Goal: Information Seeking & Learning: Learn about a topic

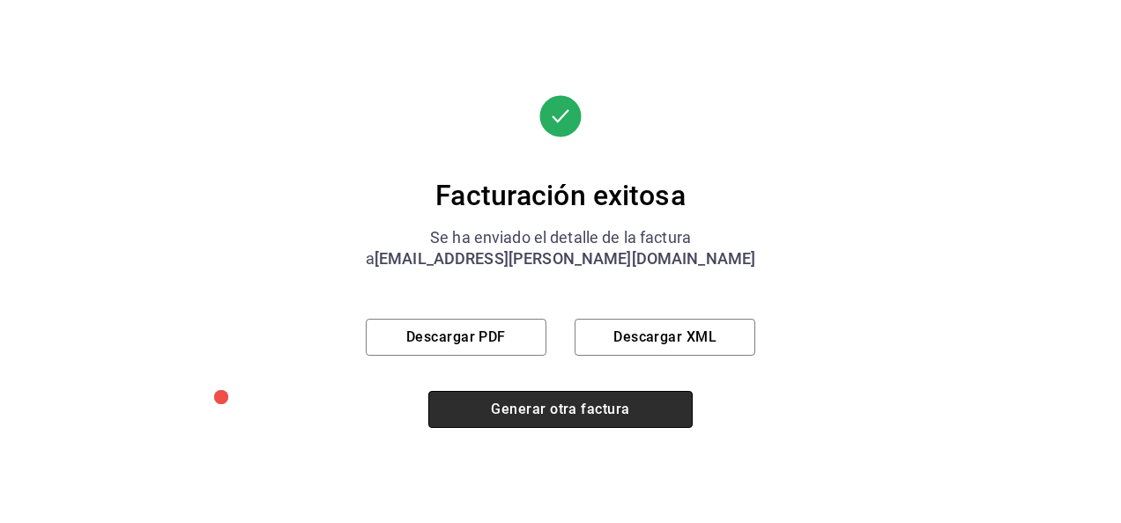
click at [525, 402] on button "Generar otra factura" at bounding box center [560, 409] width 264 height 37
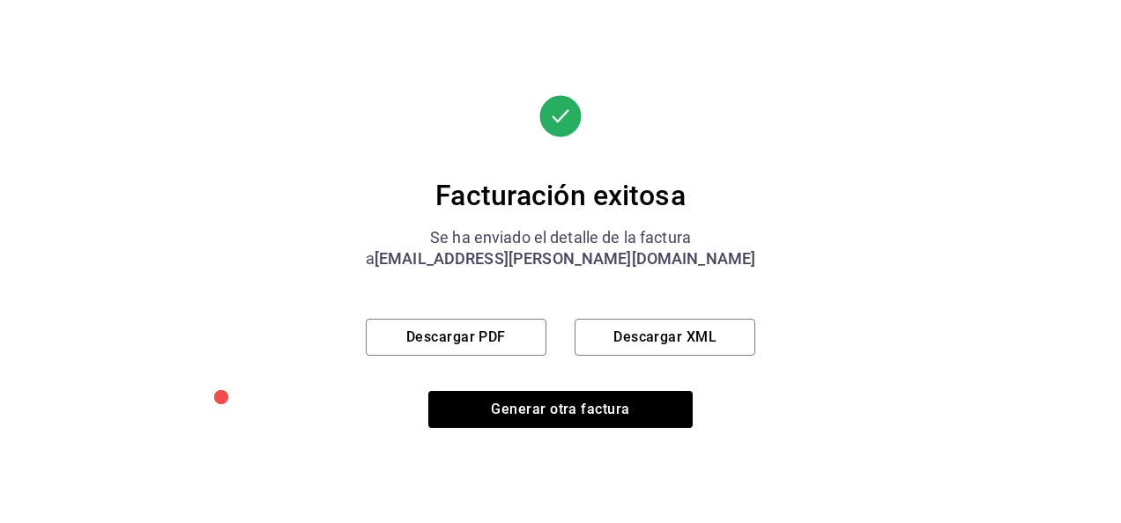
scroll to position [264, 0]
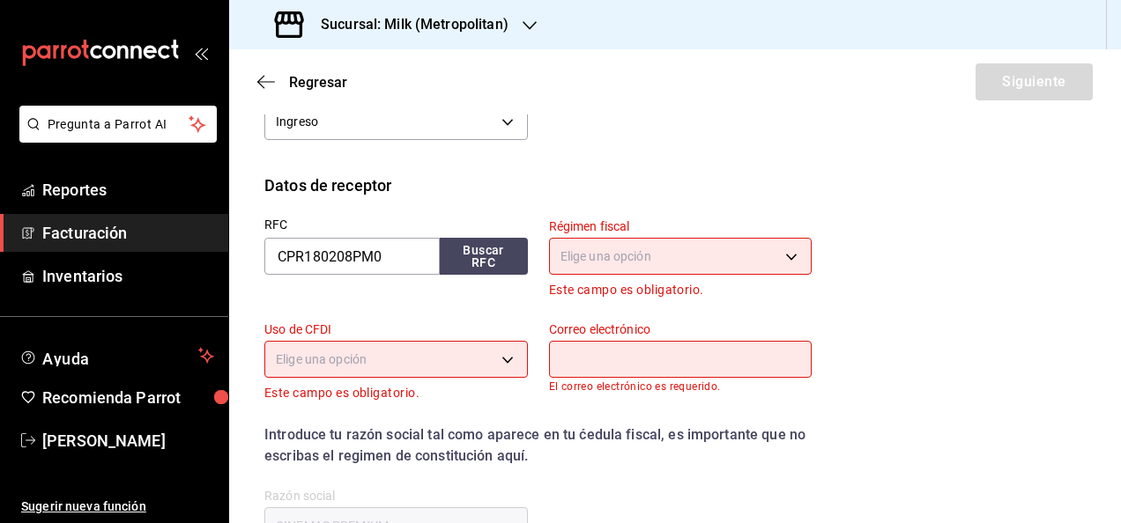
click at [439, 26] on h3 "Sucursal: Milk (Metropolitan)" at bounding box center [408, 24] width 202 height 21
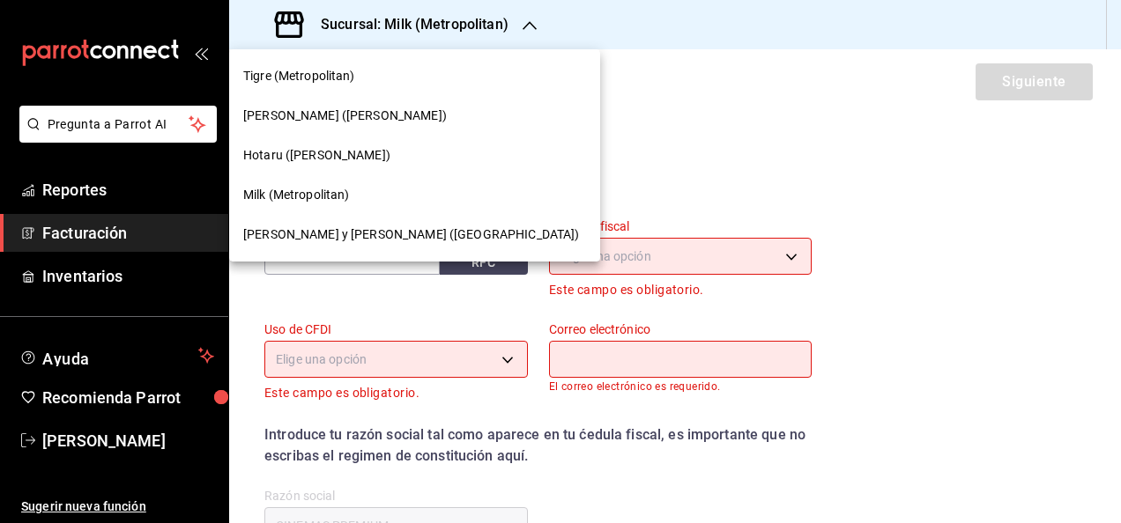
click at [370, 67] on div "Tigre (Metropolitan)" at bounding box center [414, 76] width 343 height 19
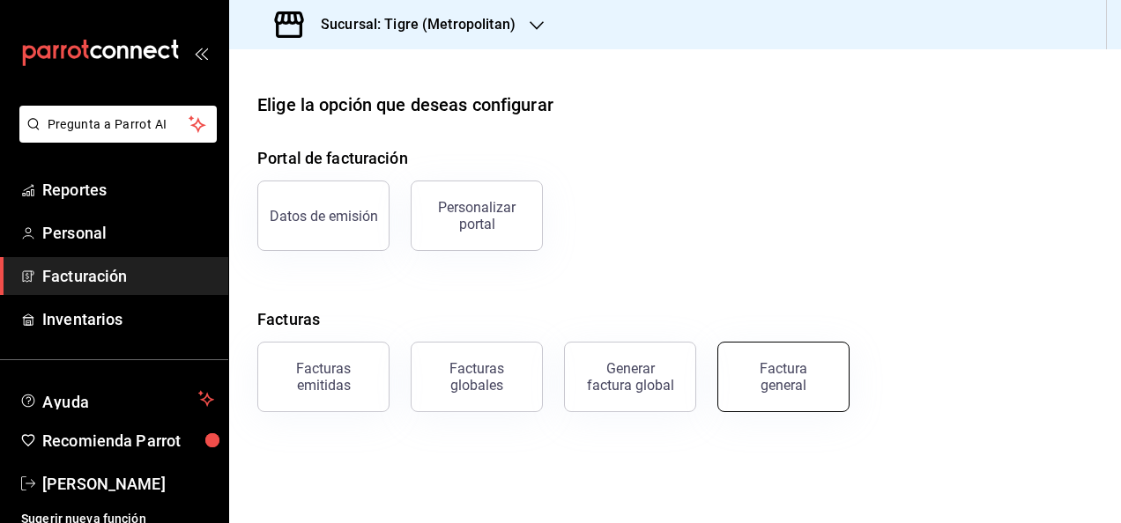
click at [789, 407] on button "Factura general" at bounding box center [783, 377] width 132 height 70
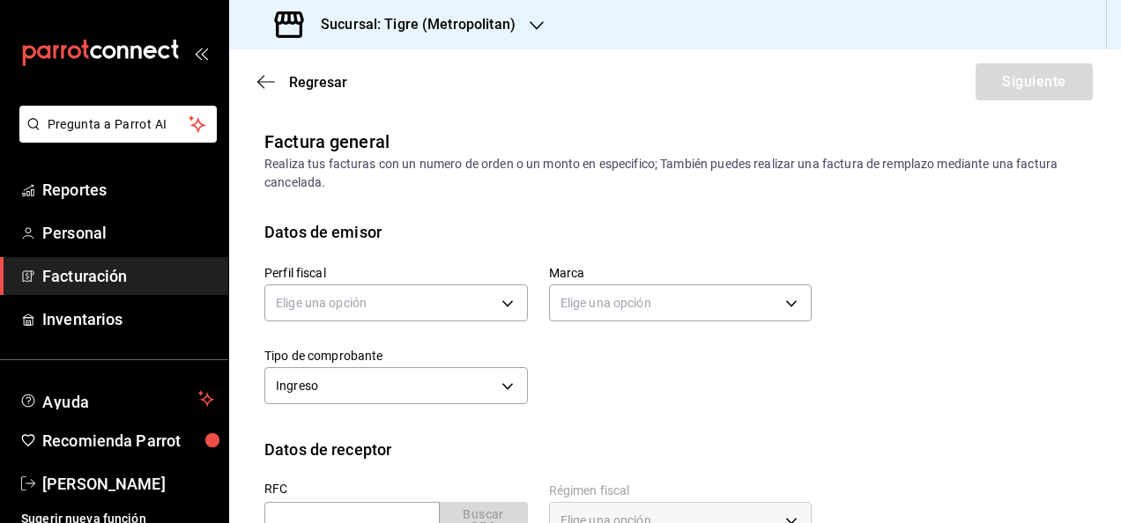
click at [462, 270] on label "Perfil fiscal" at bounding box center [395, 273] width 263 height 12
click at [461, 286] on body "Pregunta a Parrot AI Reportes Personal Facturación Inventarios Ayuda Recomienda…" at bounding box center [560, 261] width 1121 height 523
click at [396, 390] on li "JAPAN BAR" at bounding box center [393, 392] width 257 height 33
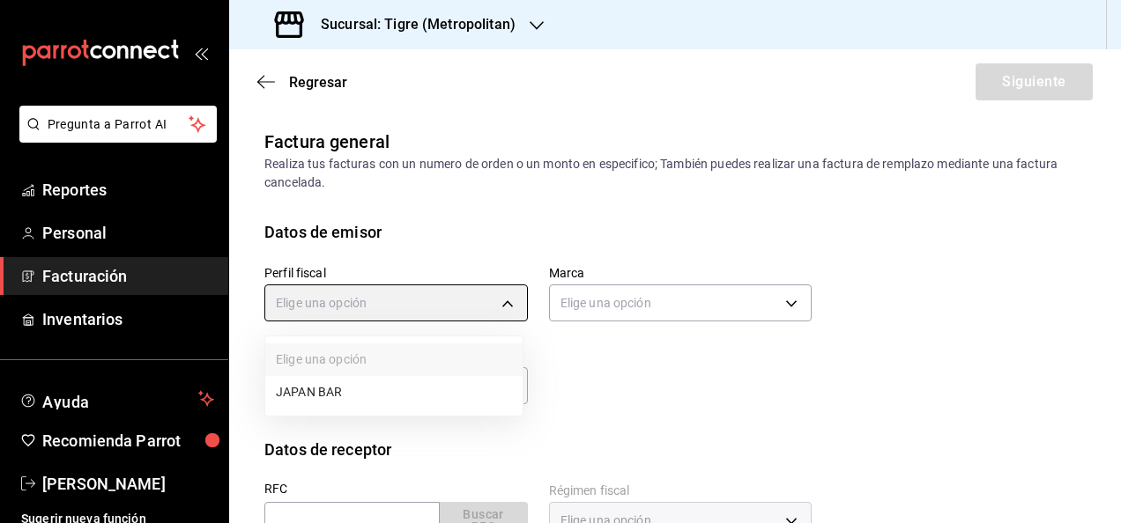
type input "976ab3ac-0424-4a8d-b2a3-095b666c950a"
type input "d2a20516-989b-40fe-838d-c8b0b31ef0ff"
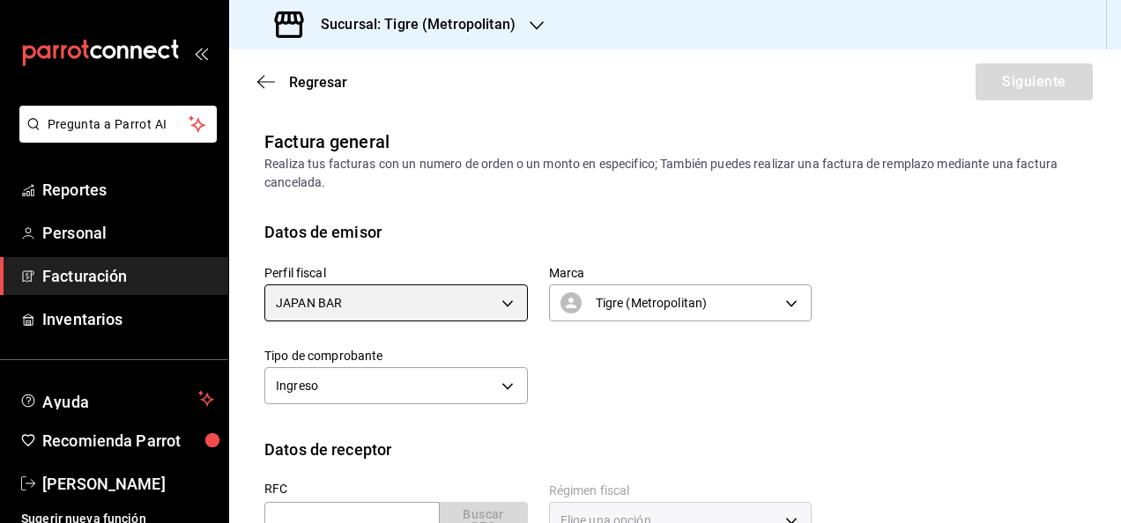
scroll to position [114, 0]
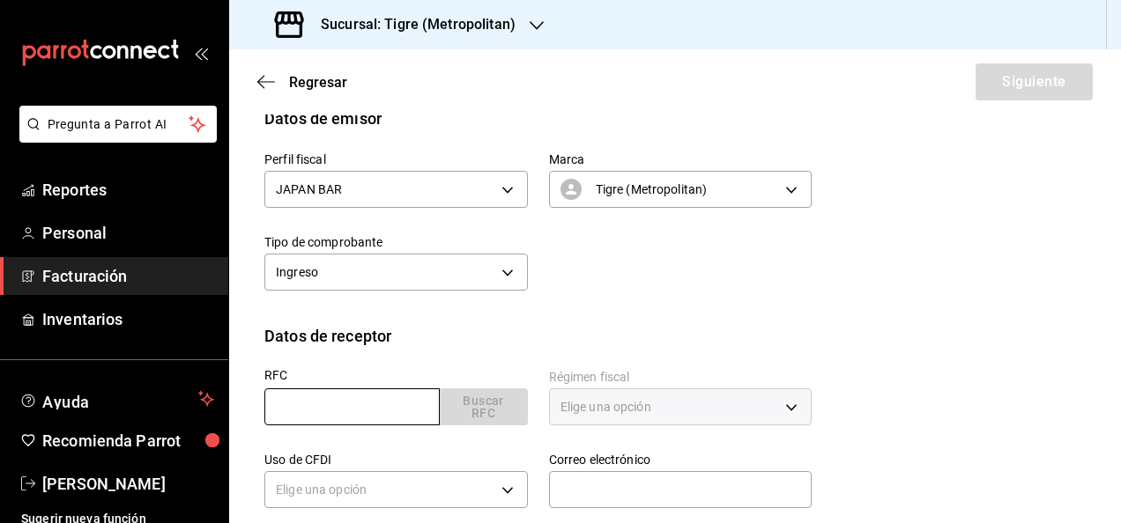
click at [362, 425] on input "text" at bounding box center [351, 407] width 175 height 37
type input "CPR180208PM0"
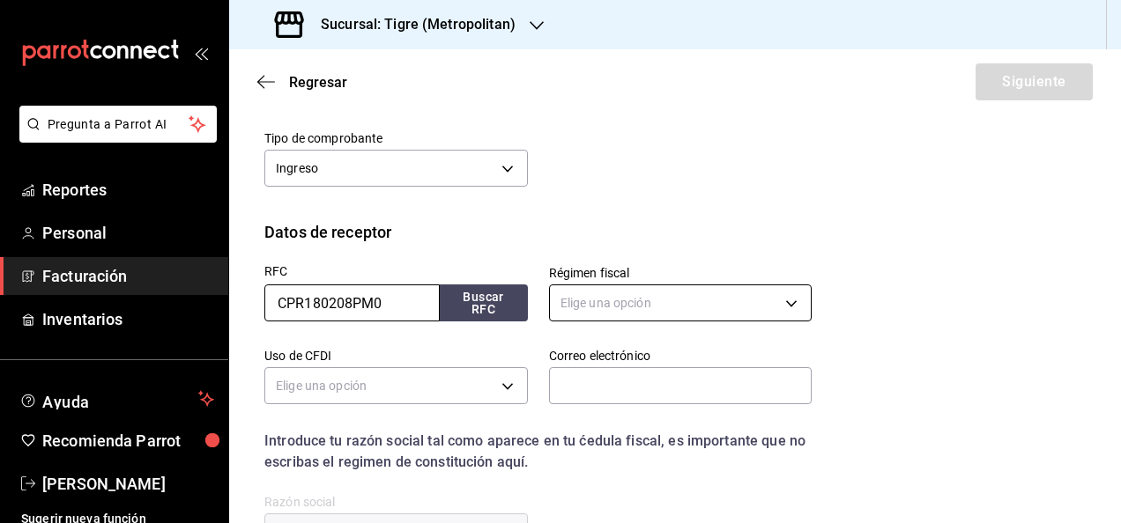
scroll to position [219, 0]
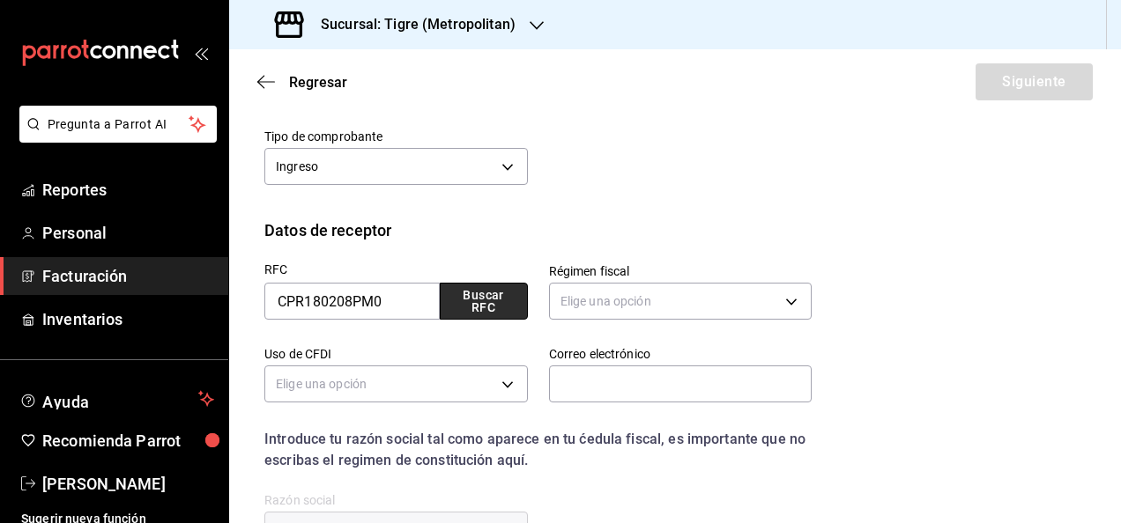
click at [484, 287] on button "Buscar RFC" at bounding box center [484, 301] width 88 height 37
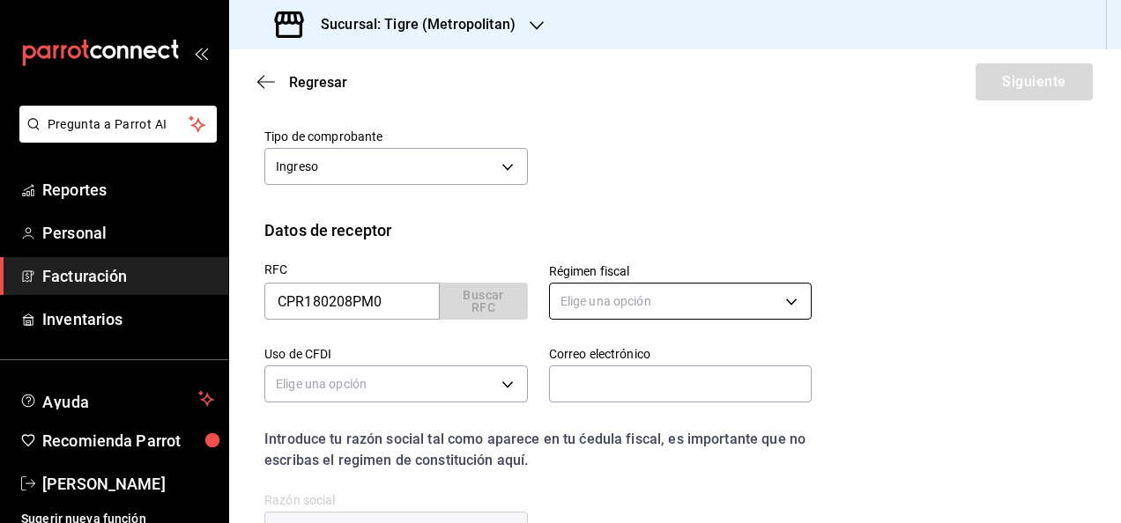
scroll to position [408, 0]
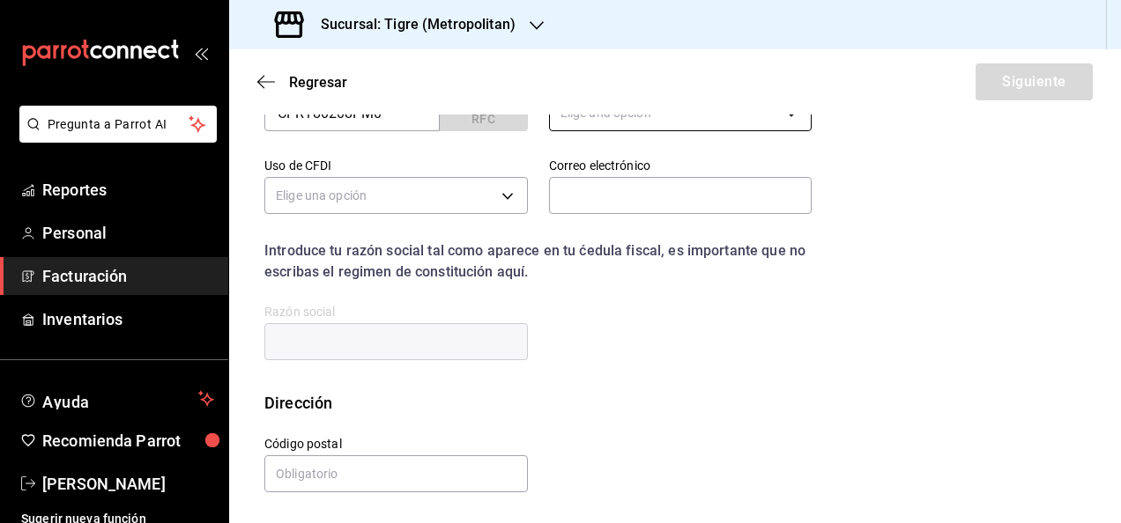
type input "601"
type input "G03"
type input "[PERSON_NAME][EMAIL_ADDRESS][PERSON_NAME][DOMAIN_NAME]"
type input "66269"
type input "CINEMAS PREMIUM"
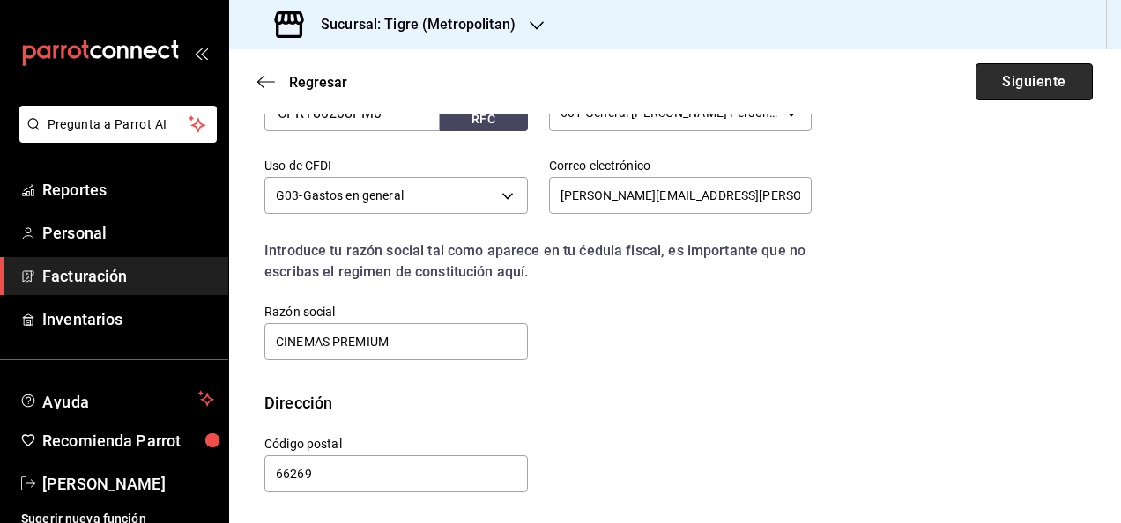
click at [1037, 70] on button "Siguiente" at bounding box center [1033, 81] width 117 height 37
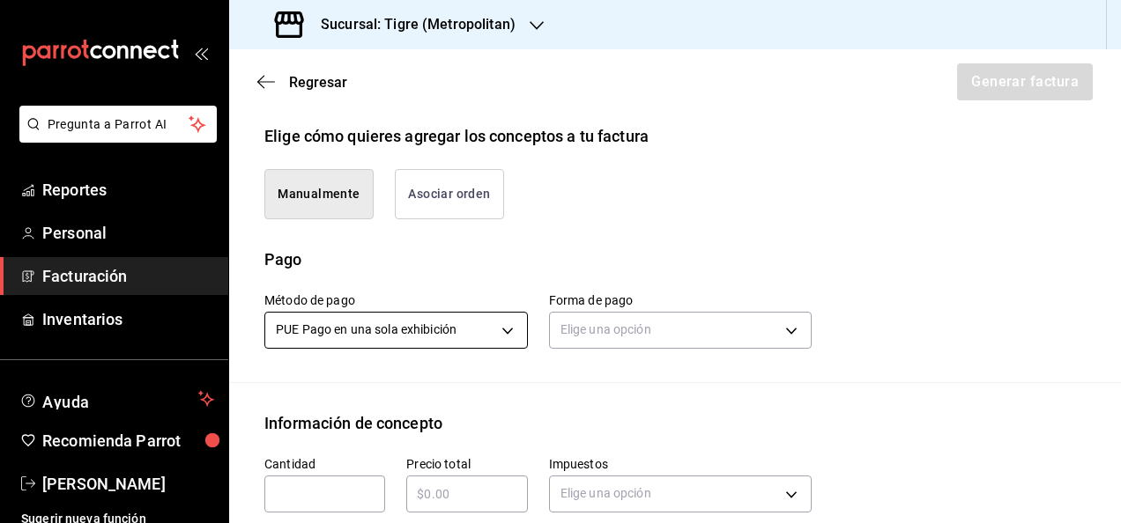
click at [494, 329] on body "Pregunta a Parrot AI Reportes Personal Facturación Inventarios Ayuda Recomienda…" at bounding box center [560, 261] width 1121 height 523
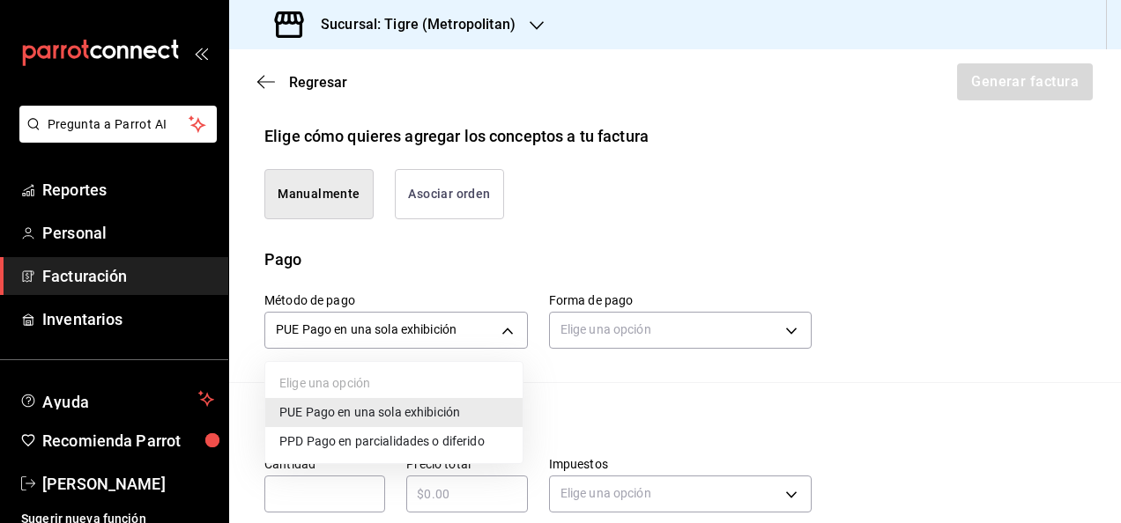
click at [370, 433] on span "PPD Pago en parcialidades o diferido" at bounding box center [381, 442] width 205 height 19
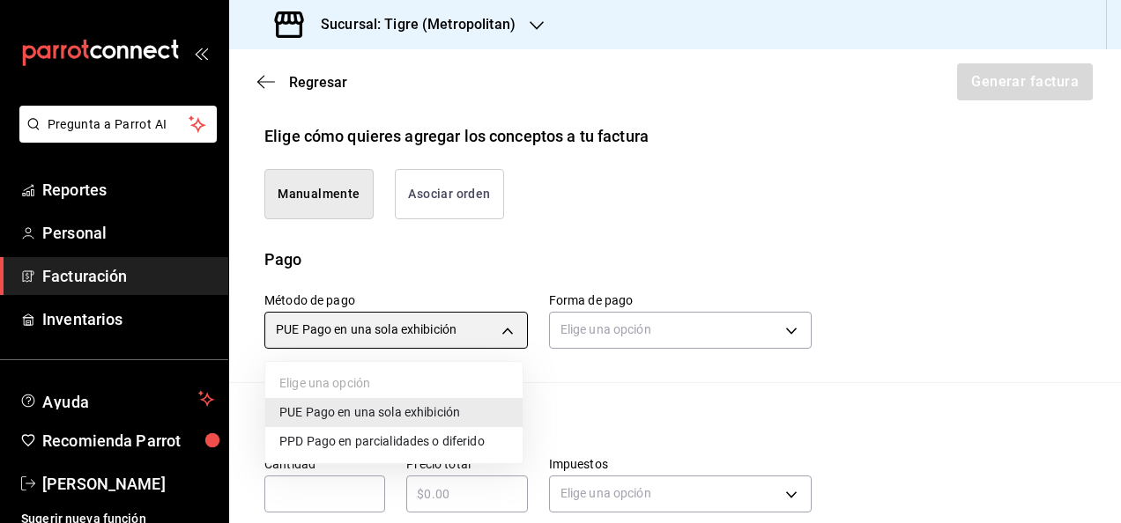
type input "PPD"
type input "99"
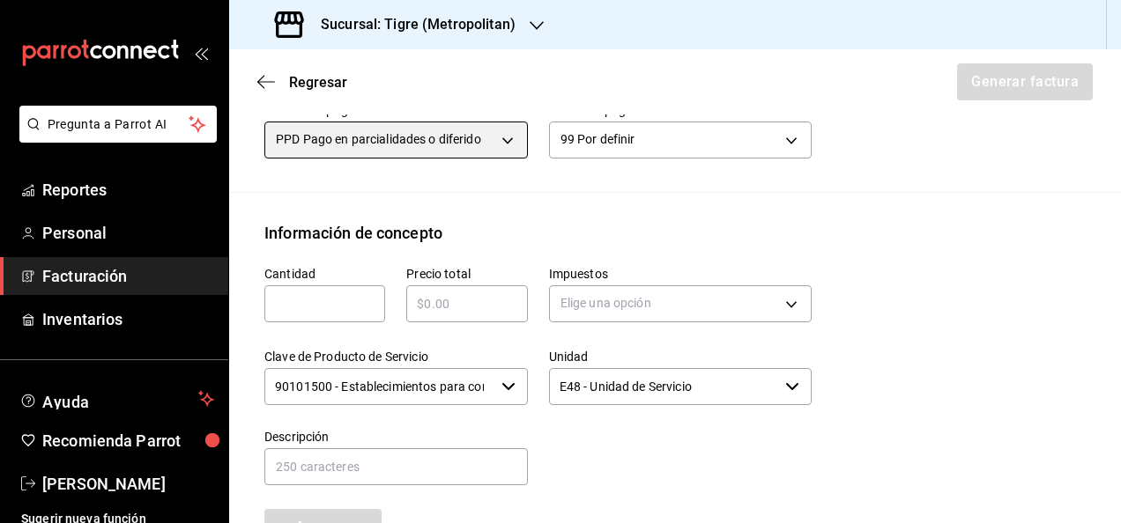
scroll to position [600, 0]
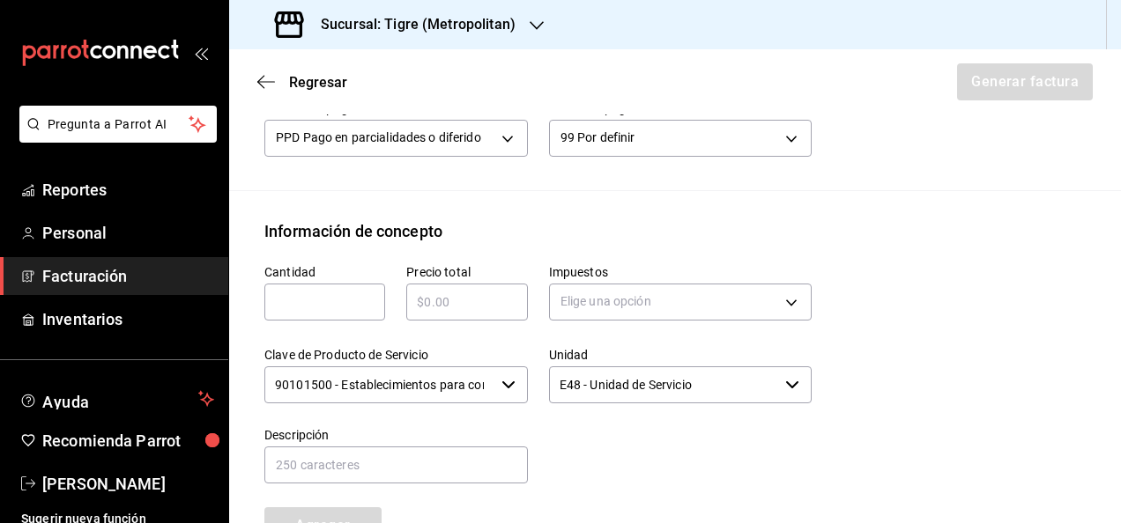
click at [320, 306] on input "text" at bounding box center [324, 302] width 121 height 21
type input "1"
paste input "$13560.00"
type input "$13560.00"
click at [786, 311] on body "Pregunta a Parrot AI Reportes Personal Facturación Inventarios Ayuda Recomienda…" at bounding box center [560, 261] width 1121 height 523
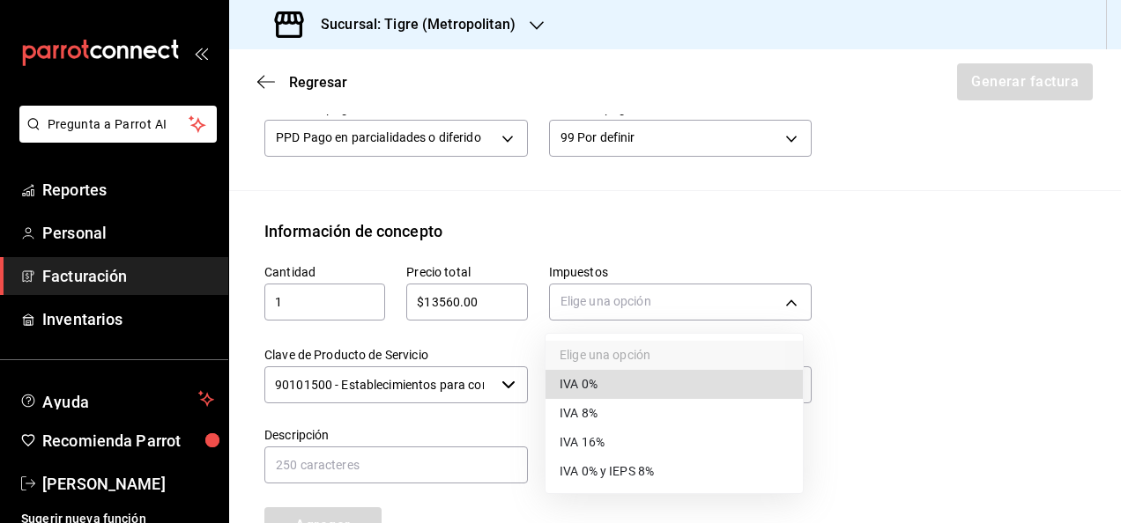
click at [634, 435] on li "IVA 16%" at bounding box center [673, 442] width 257 height 29
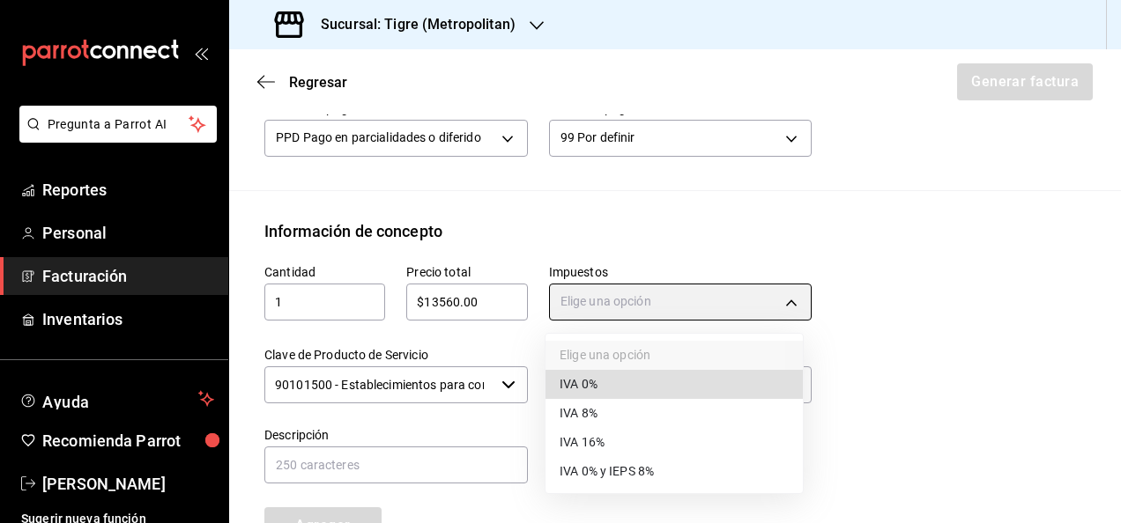
type input "IVA_16"
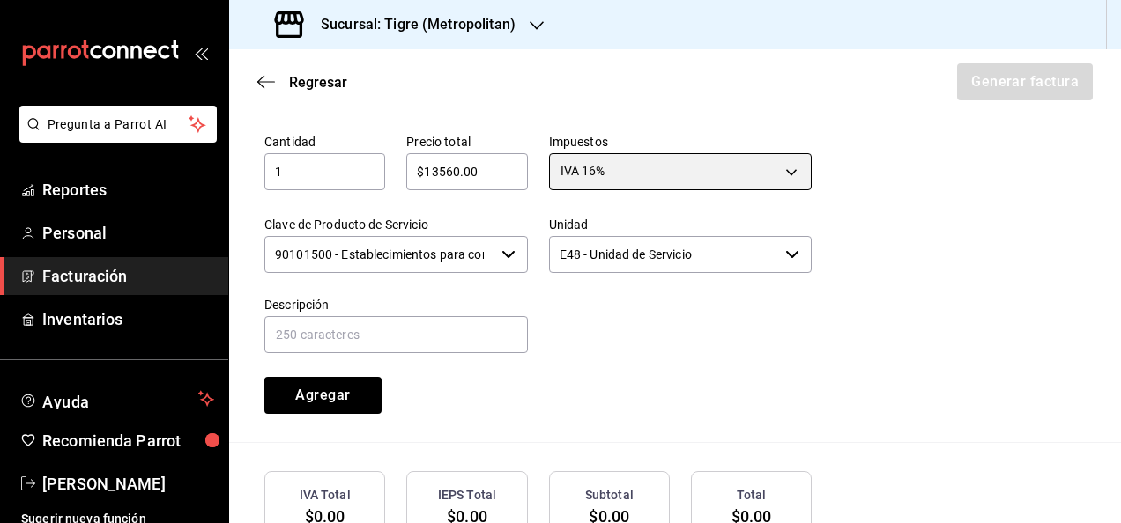
scroll to position [731, 0]
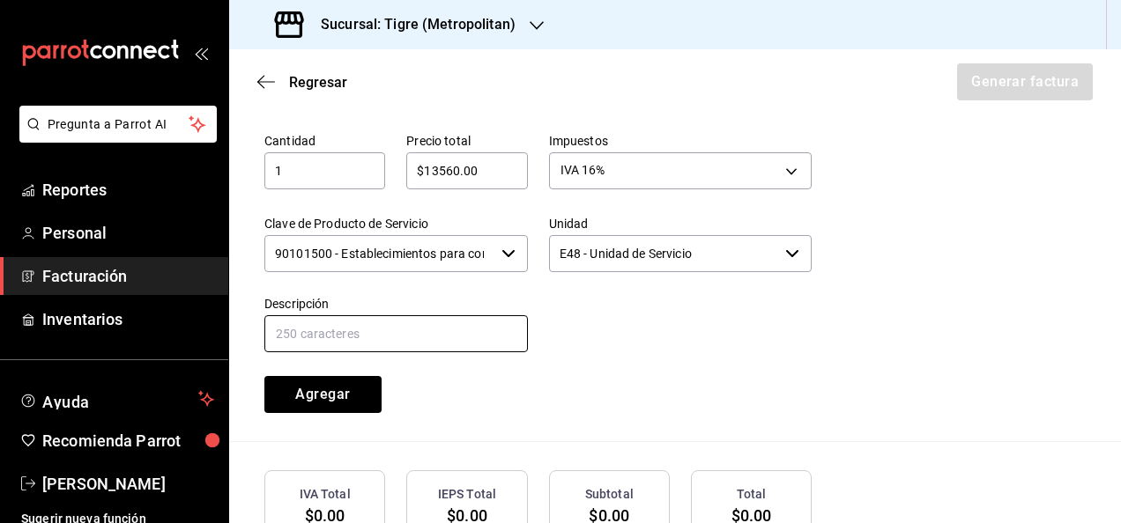
click at [419, 330] on input "text" at bounding box center [395, 333] width 263 height 37
type input "CONSUMO DE ALIMENTOS 30 [PERSON_NAME] - 5 DE JUNIO"
click at [497, 335] on input "CONSUMO DE ALIMENTOS 30 [PERSON_NAME] - 5 DE JUNIO" at bounding box center [395, 333] width 263 height 37
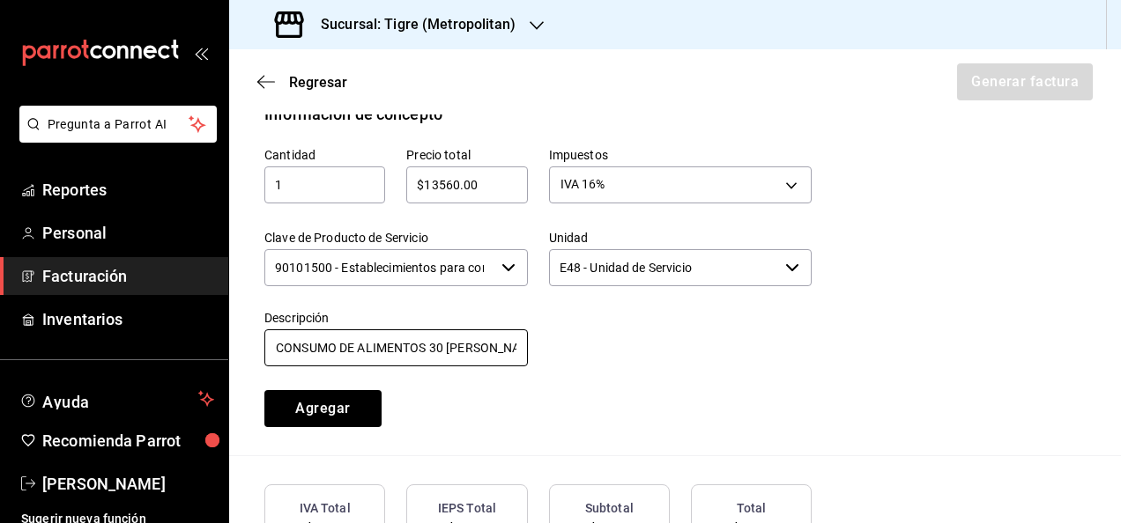
scroll to position [716, 0]
click at [499, 182] on input "$13560.00" at bounding box center [466, 185] width 121 height 21
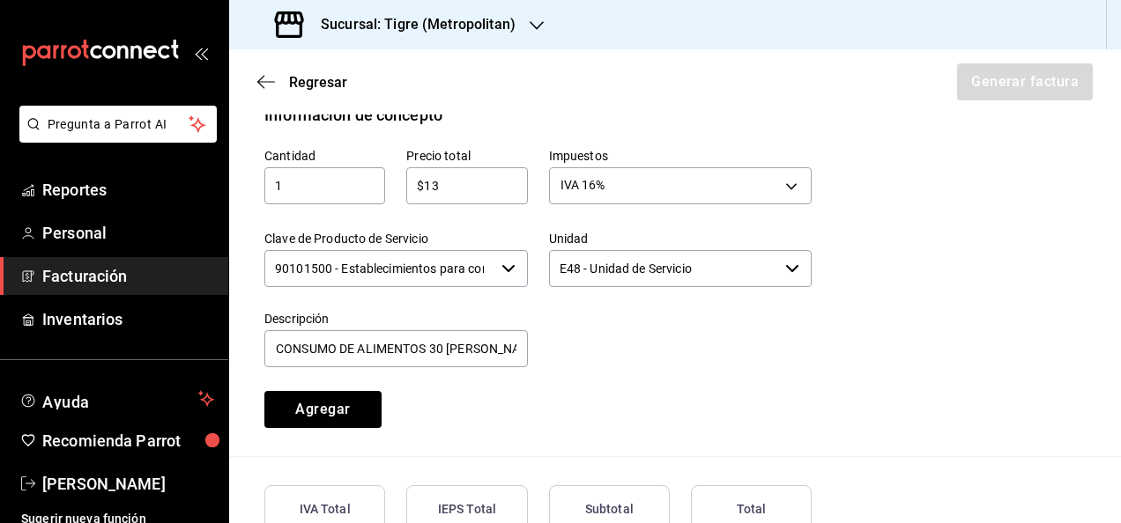
type input "$1"
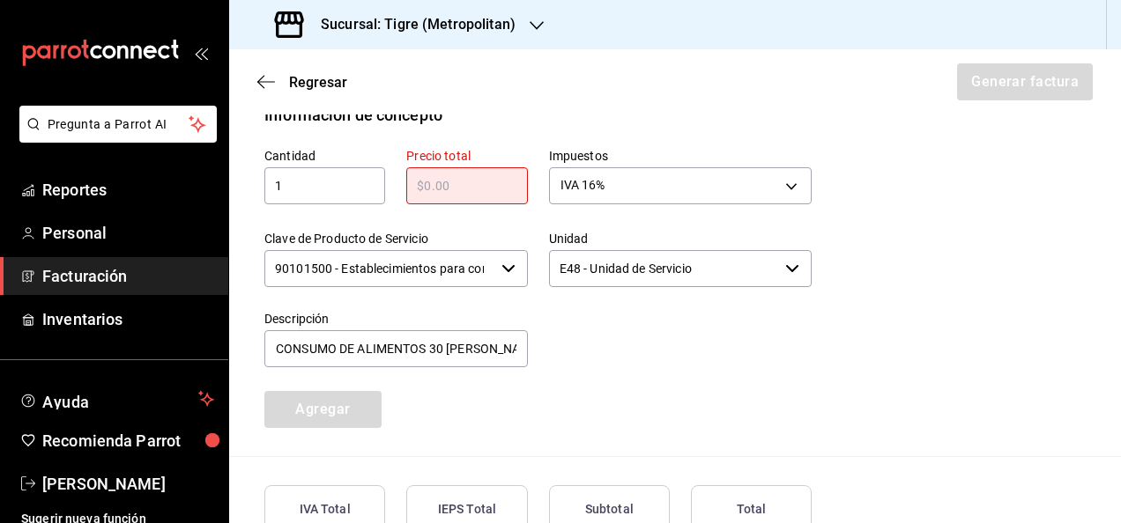
paste input "$27852.00"
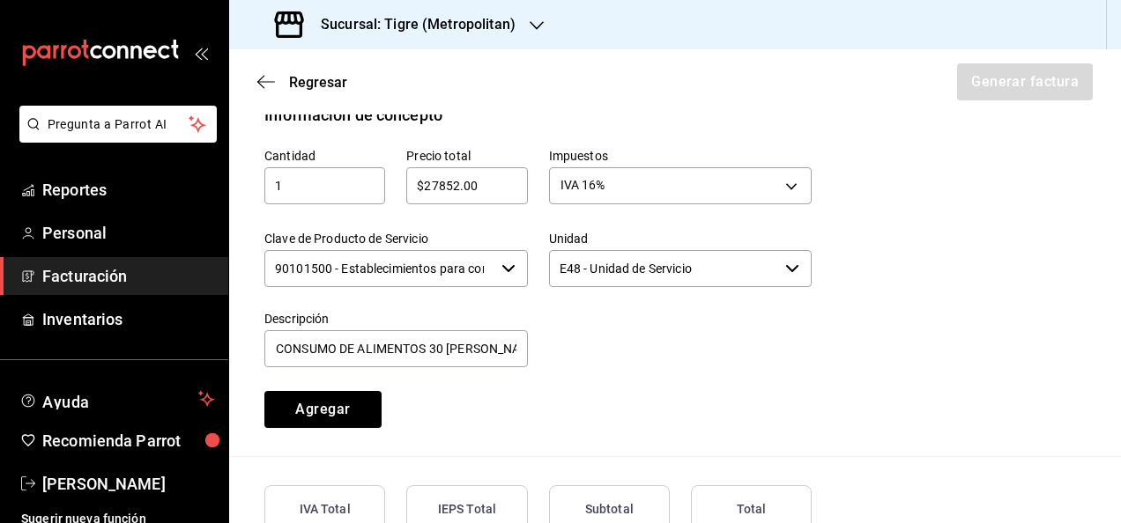
type input "$27852.00"
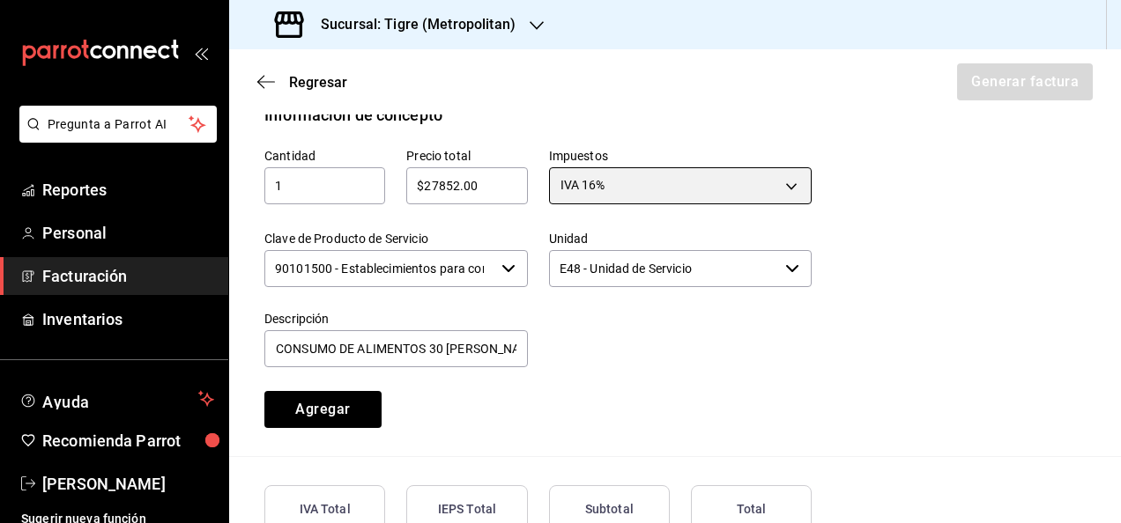
scroll to position [854, 0]
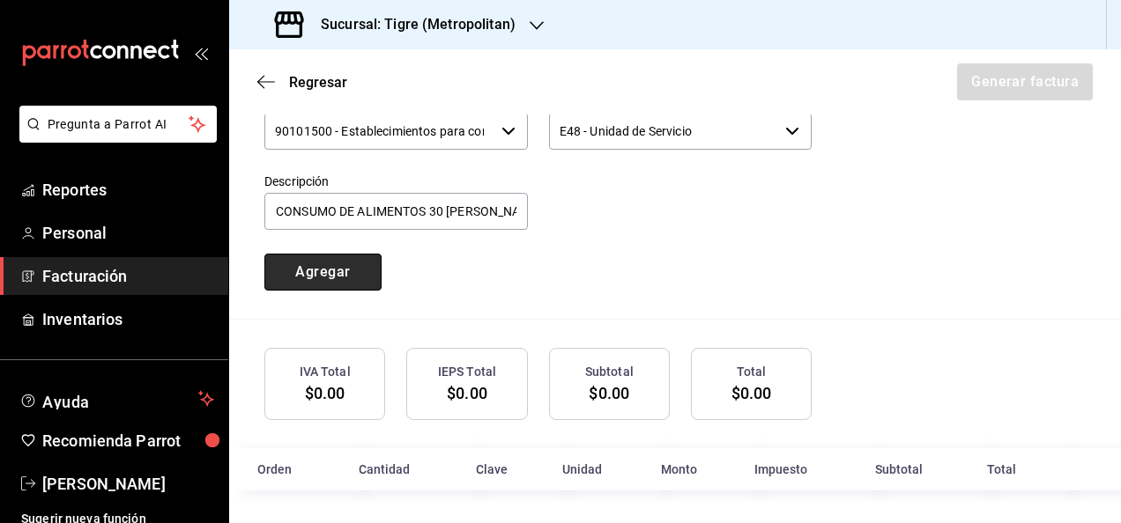
click at [335, 275] on button "Agregar" at bounding box center [322, 272] width 117 height 37
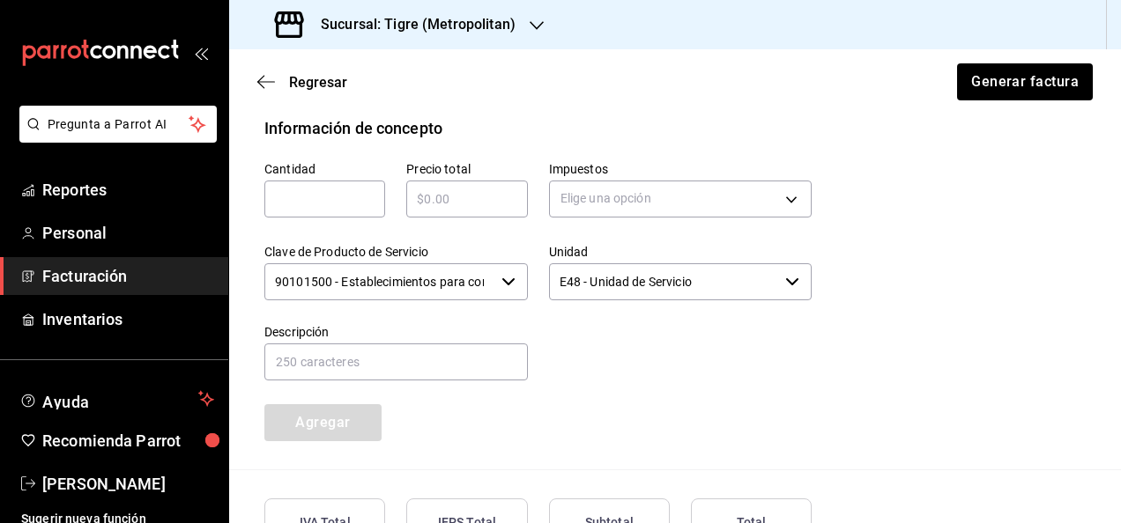
scroll to position [897, 0]
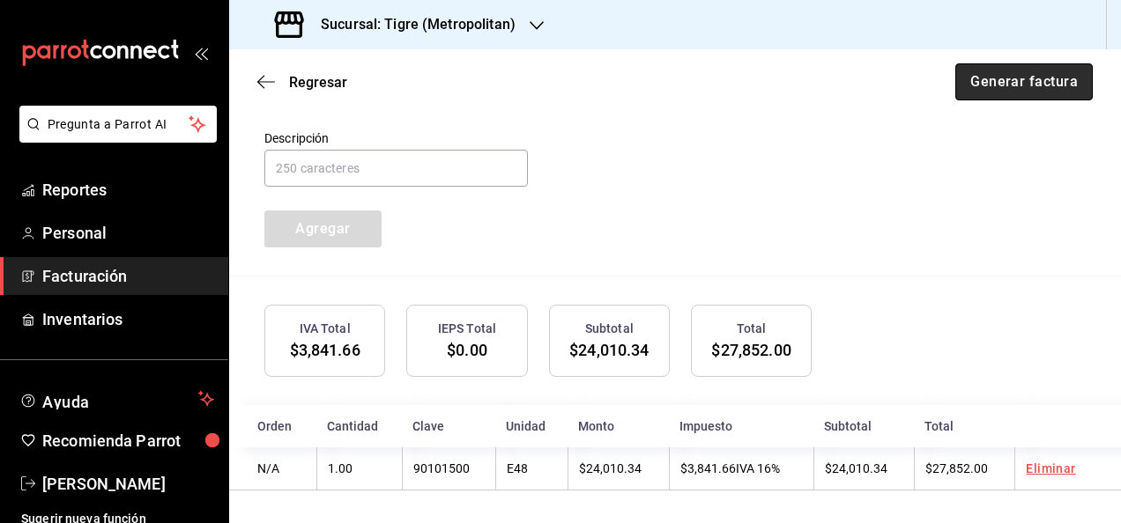
click at [965, 79] on button "Generar factura" at bounding box center [1023, 81] width 137 height 37
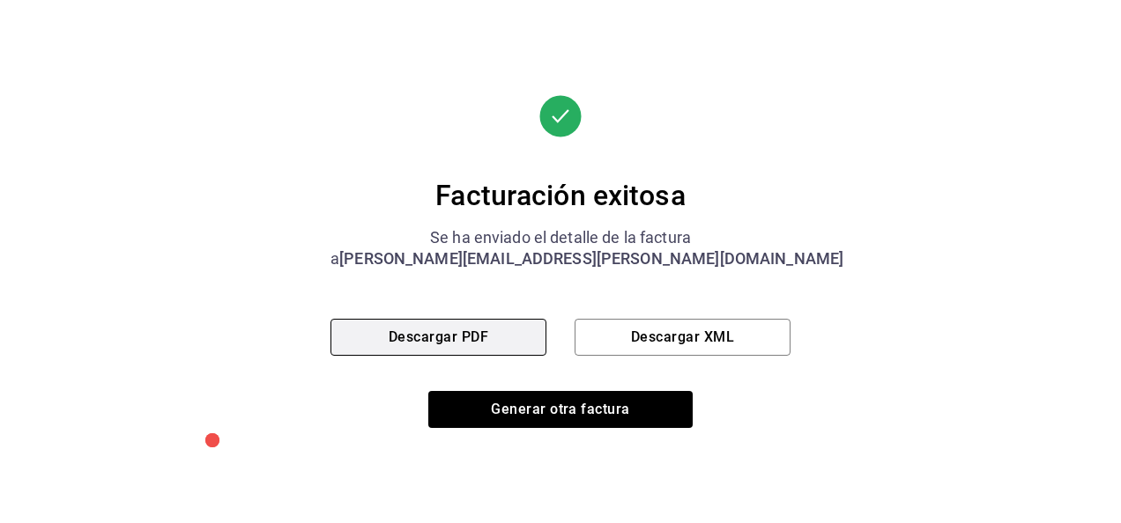
click at [500, 329] on button "Descargar PDF" at bounding box center [438, 337] width 216 height 37
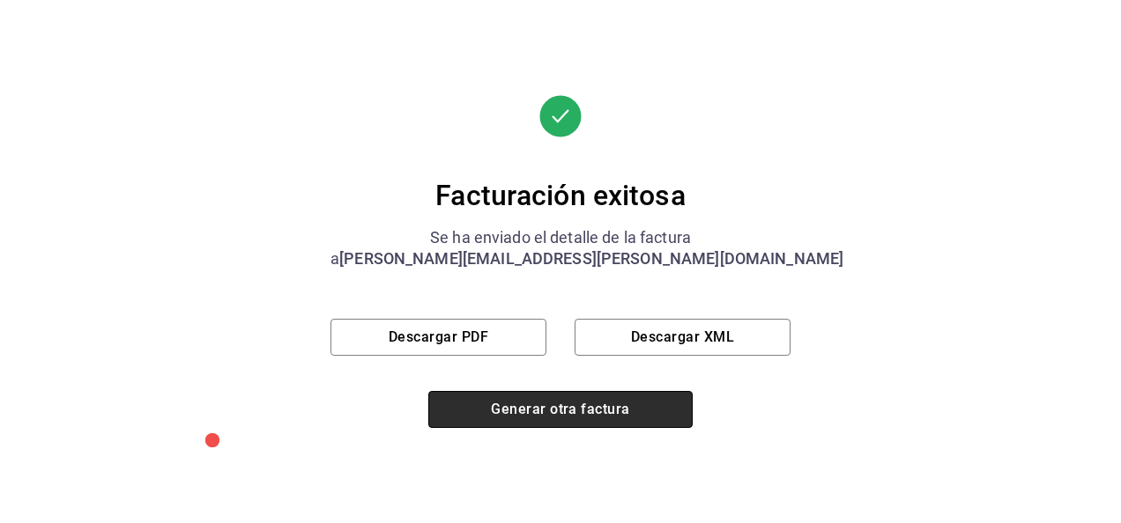
click at [500, 400] on button "Generar otra factura" at bounding box center [560, 409] width 264 height 37
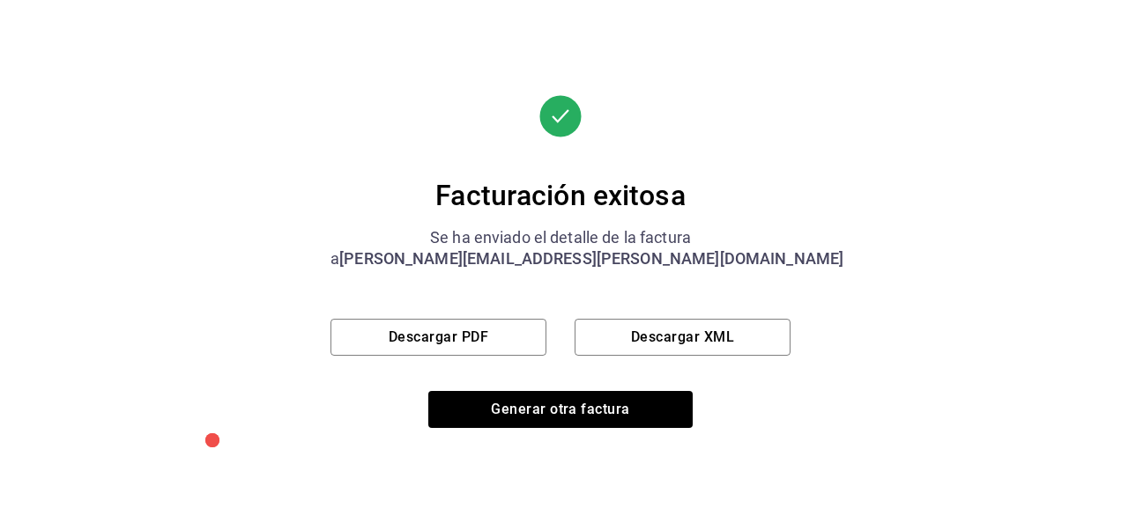
scroll to position [264, 0]
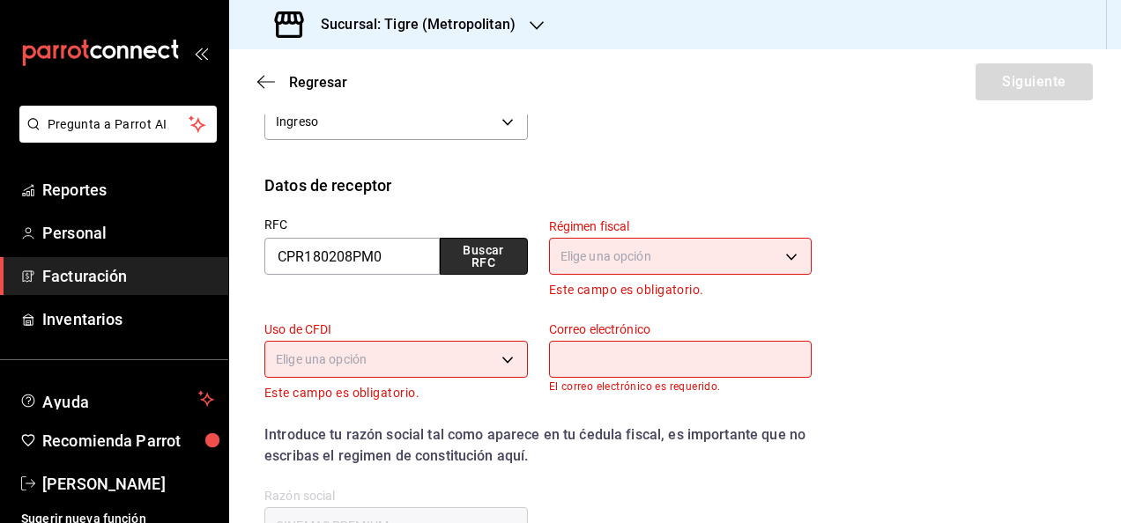
click at [485, 263] on button "Buscar RFC" at bounding box center [484, 256] width 88 height 37
type input "601"
type input "G03"
type input "[PERSON_NAME][EMAIL_ADDRESS][PERSON_NAME][DOMAIN_NAME]"
type input "66269"
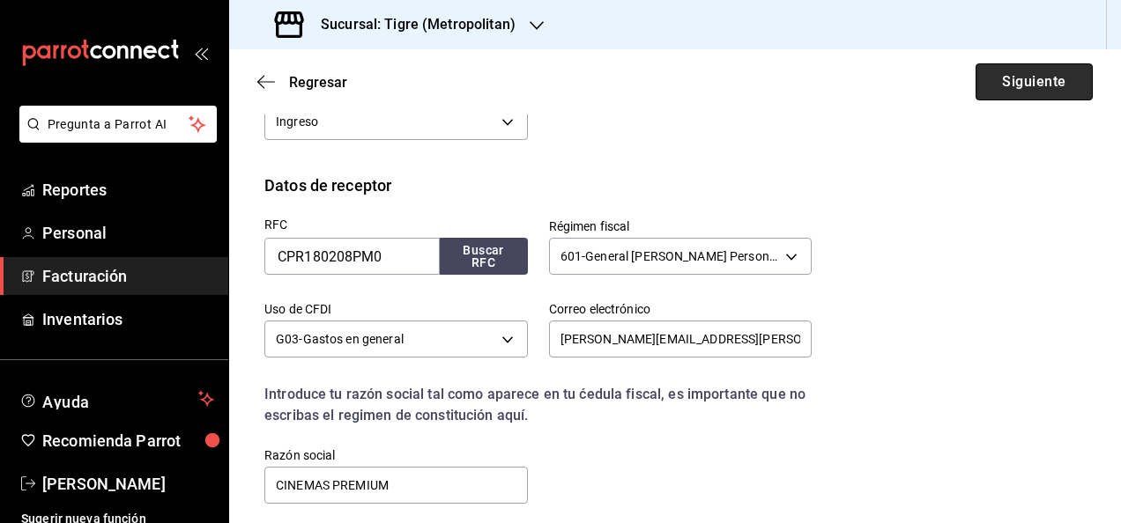
click at [988, 72] on button "Siguiente" at bounding box center [1033, 81] width 117 height 37
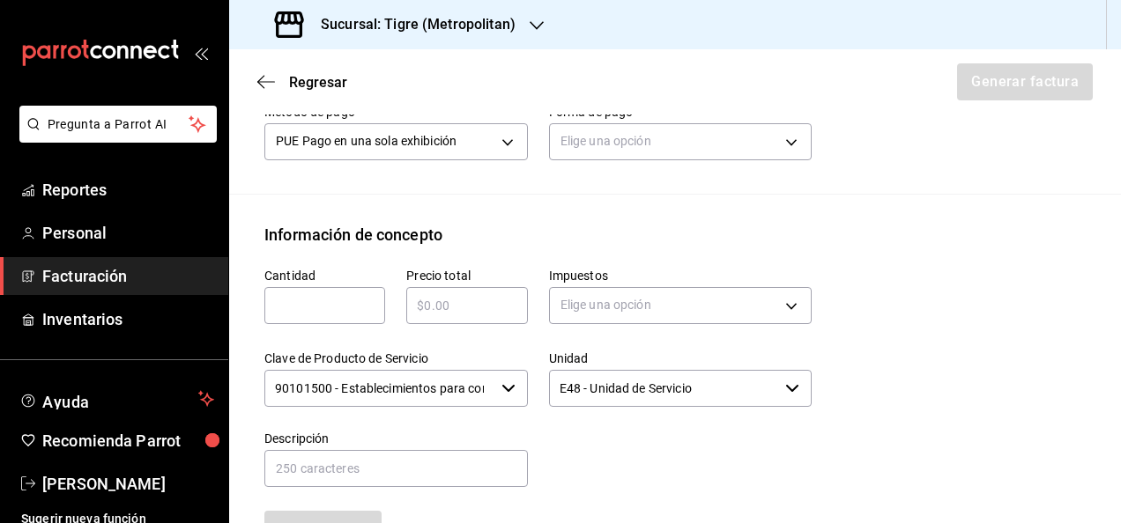
scroll to position [598, 0]
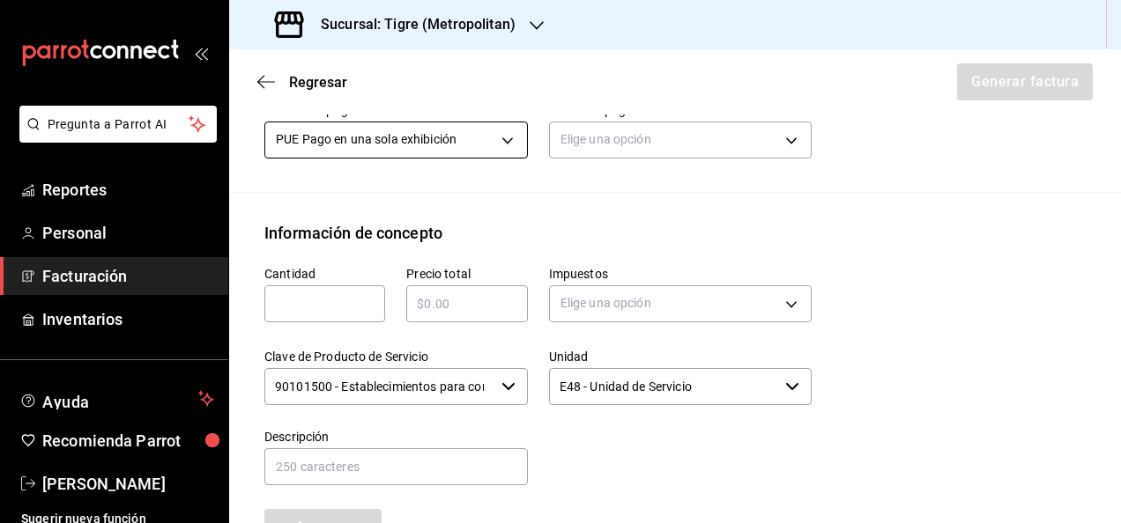
click at [495, 129] on body "Pregunta a Parrot AI Reportes Personal Facturación Inventarios Ayuda Recomienda…" at bounding box center [560, 261] width 1121 height 523
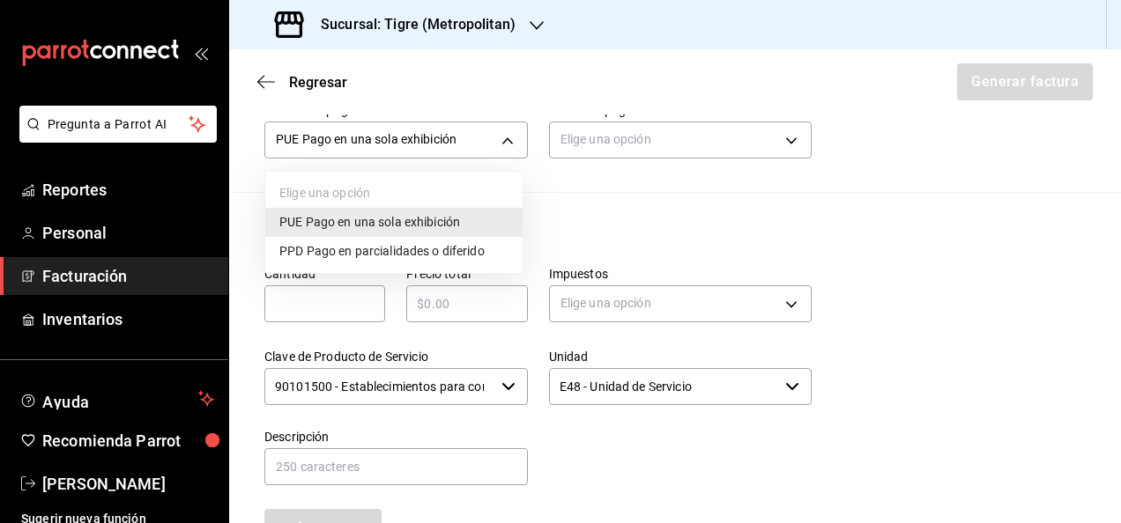
click at [398, 248] on span "PPD Pago en parcialidades o diferido" at bounding box center [381, 251] width 205 height 19
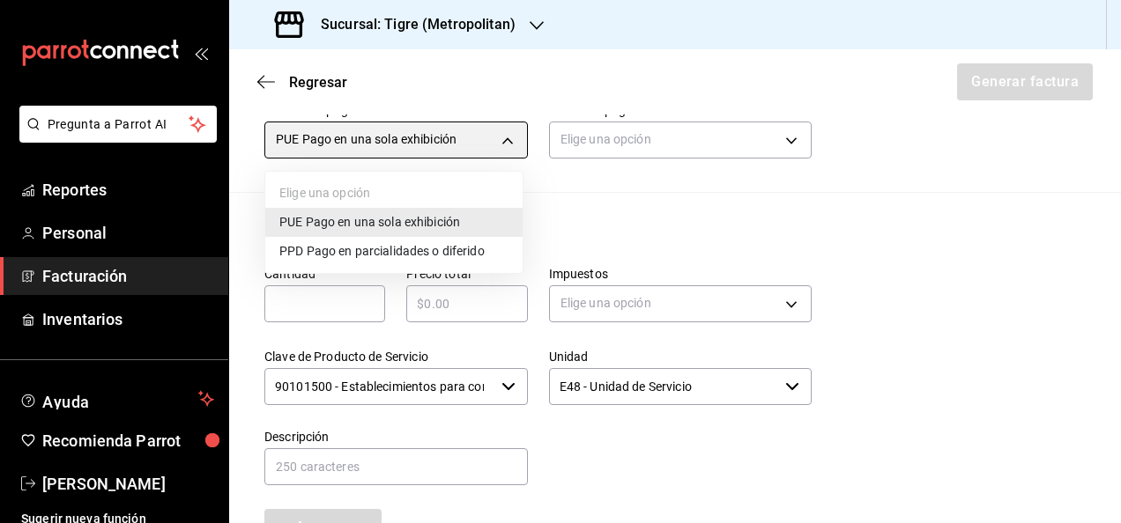
type input "PPD"
type input "99"
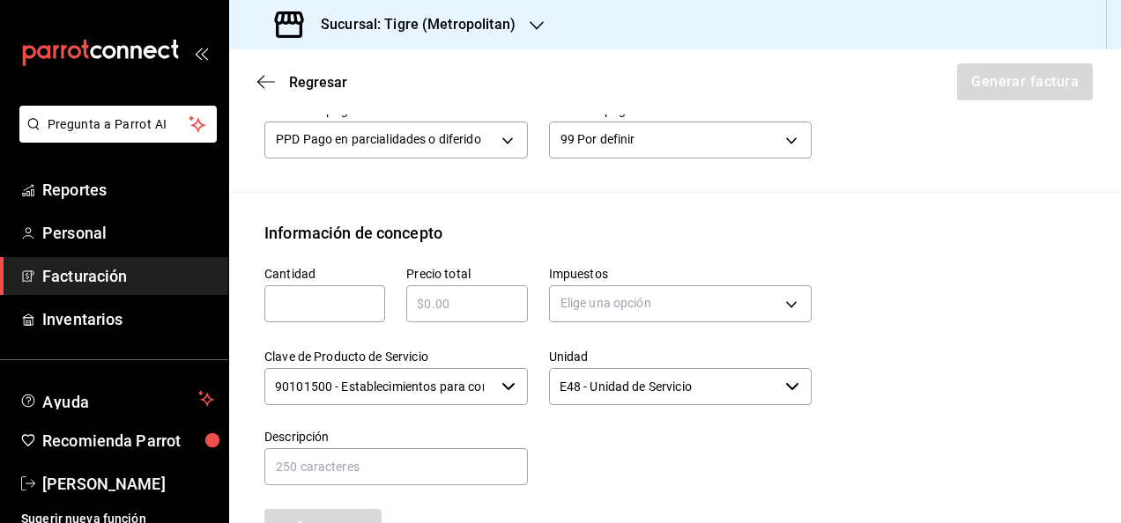
click at [344, 303] on input "text" at bounding box center [324, 303] width 121 height 21
click at [333, 293] on input "text" at bounding box center [324, 303] width 121 height 21
type input "1"
paste input "$23827.00"
type input "$23827.00"
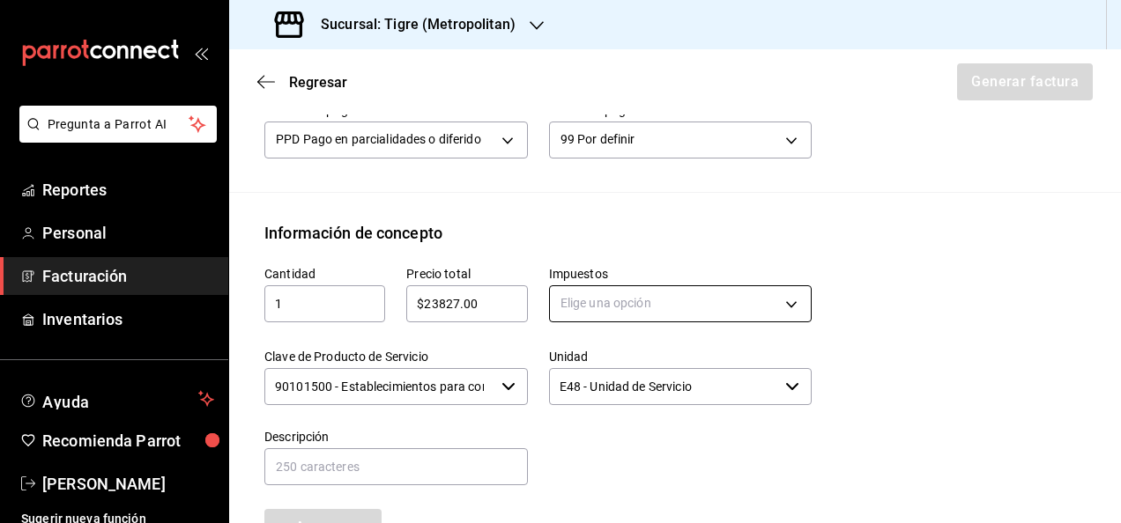
click at [787, 298] on body "Pregunta a Parrot AI Reportes Personal Facturación Inventarios Ayuda Recomienda…" at bounding box center [560, 261] width 1121 height 523
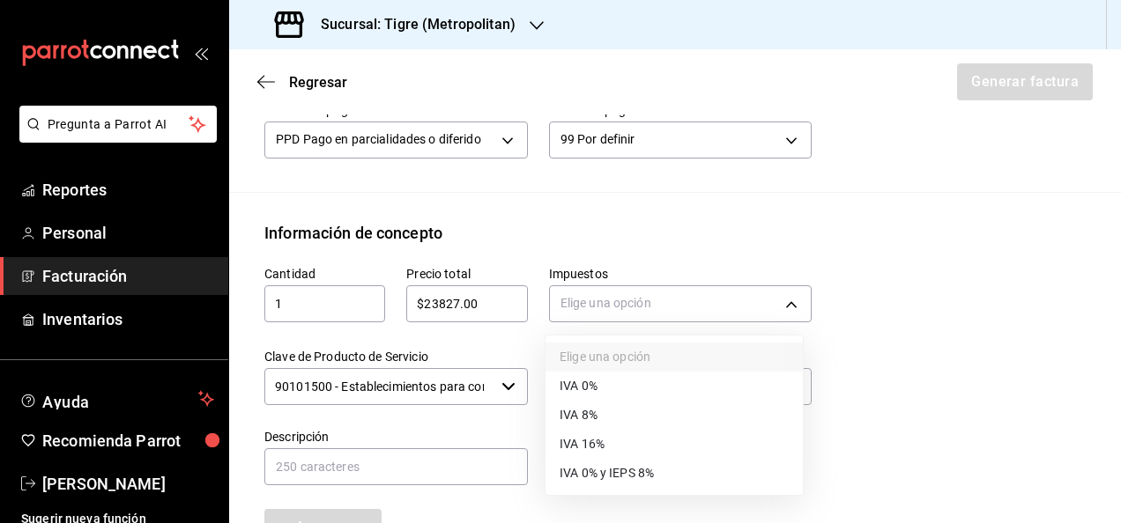
click at [633, 451] on li "IVA 16%" at bounding box center [673, 444] width 257 height 29
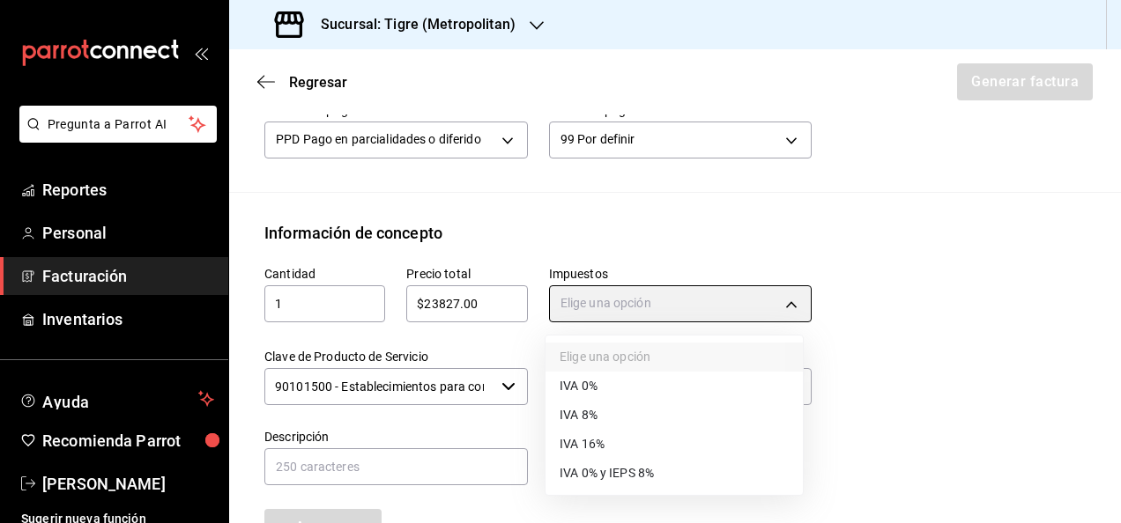
type input "IVA_16"
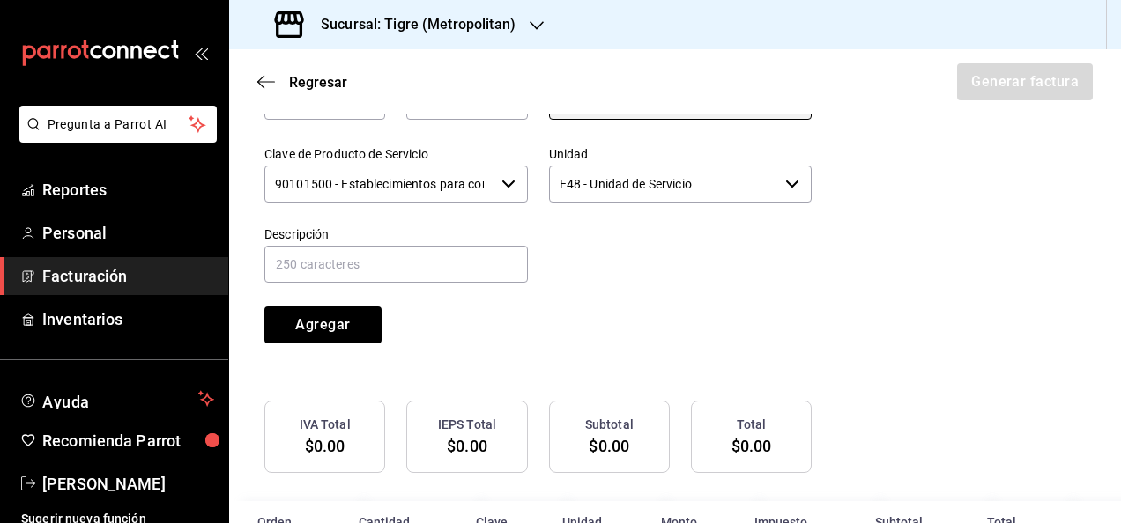
scroll to position [803, 0]
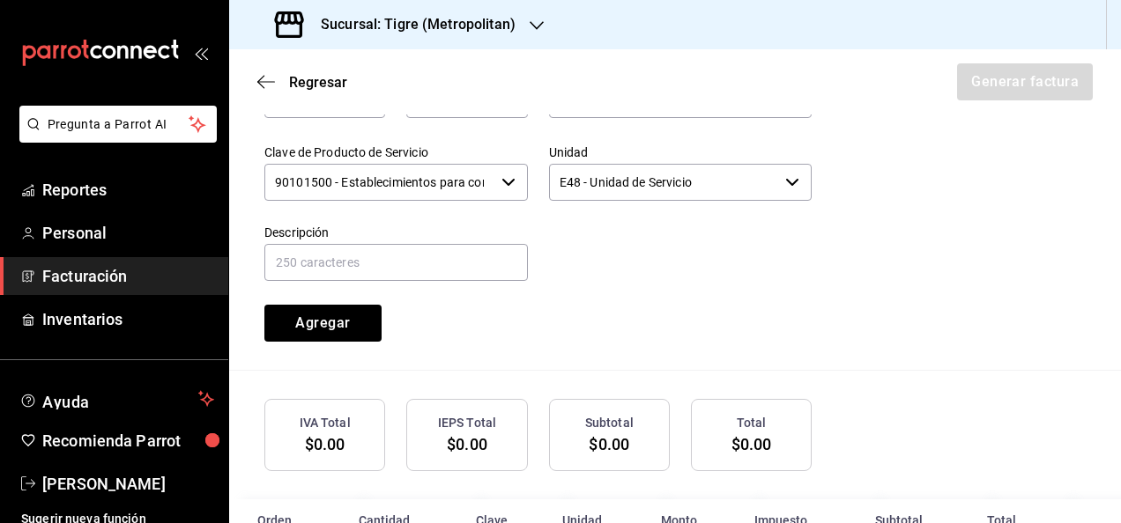
click at [422, 283] on div "Cantidad 1 ​ Precio total $23827.00 ​ Impuestos IVA 16% IVA_16 Clave de Product…" at bounding box center [527, 191] width 568 height 301
click at [429, 268] on input "text" at bounding box center [395, 262] width 263 height 37
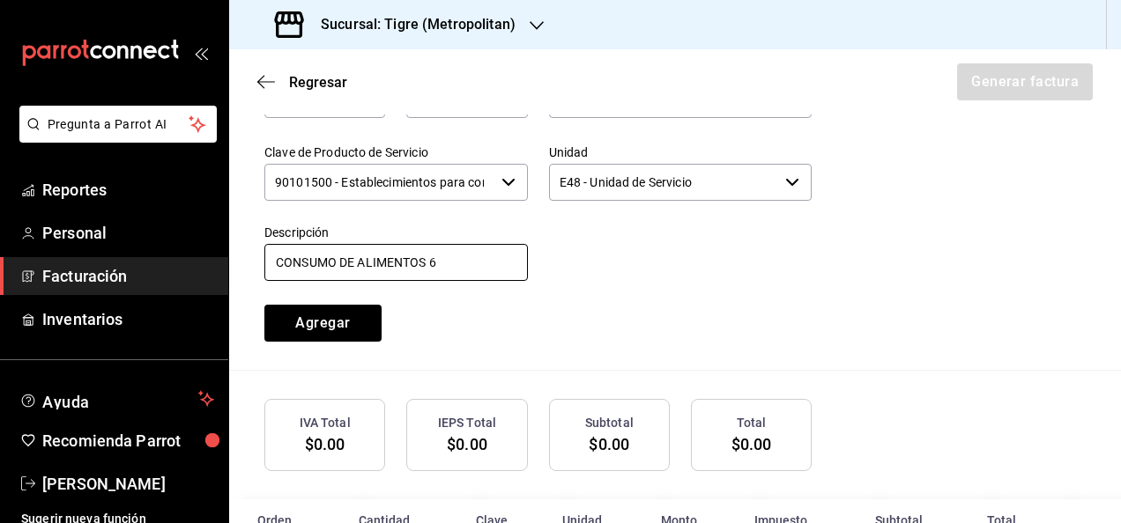
type input "CONSUMO DE ALIMENTOS 6-12 DE JUNIO"
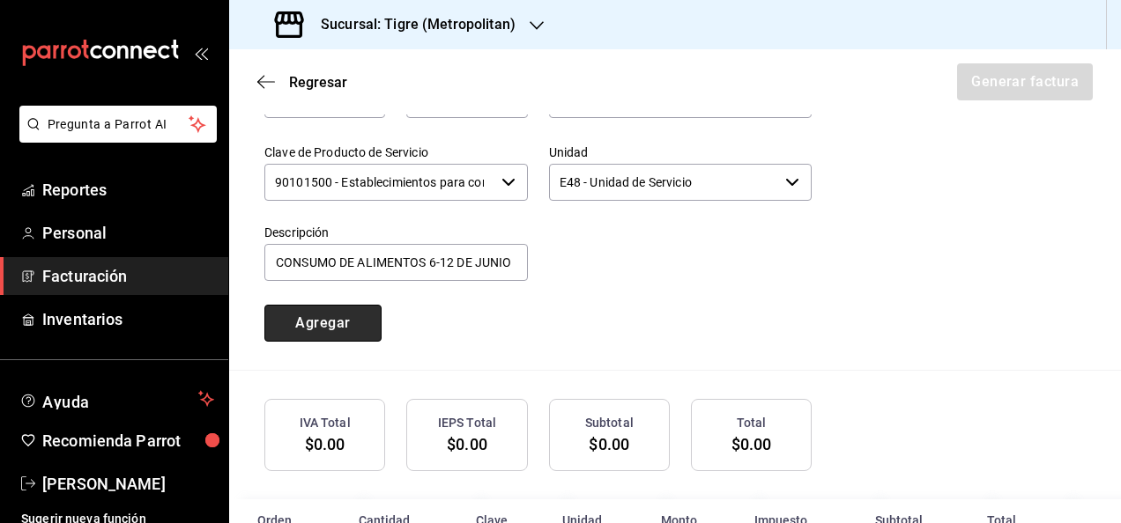
click at [341, 307] on button "Agregar" at bounding box center [322, 323] width 117 height 37
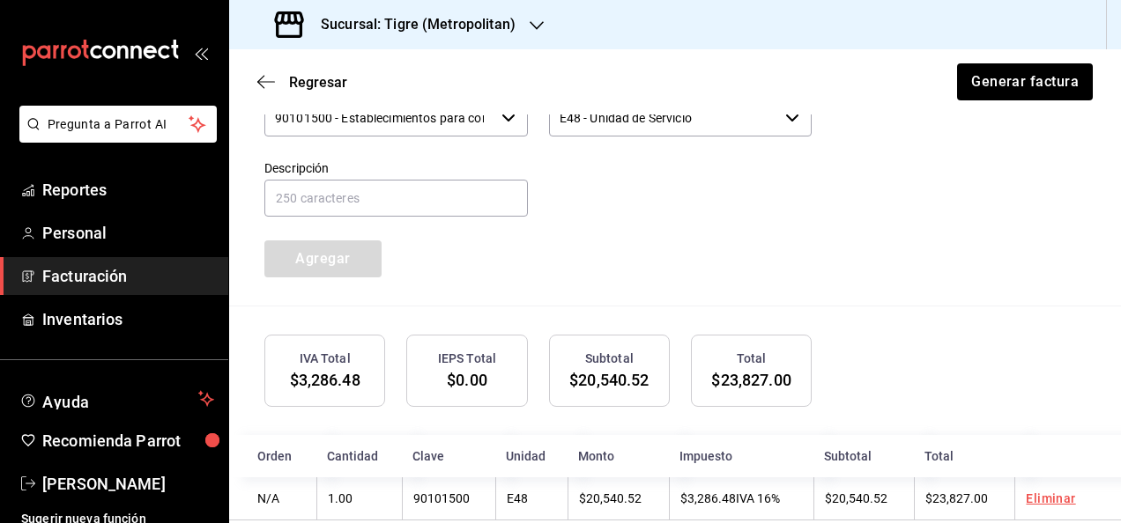
scroll to position [897, 0]
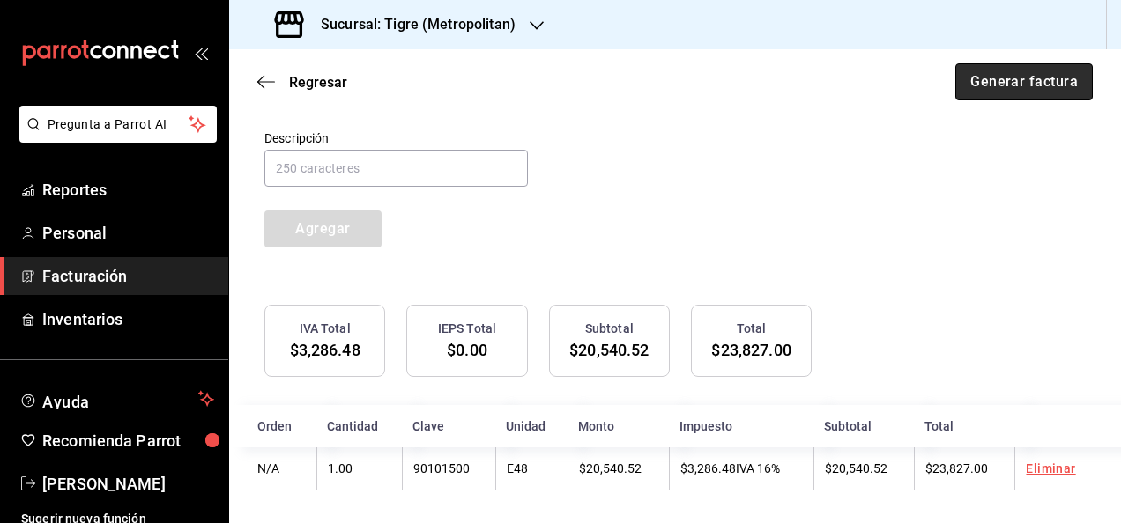
click at [1011, 67] on button "Generar factura" at bounding box center [1023, 81] width 137 height 37
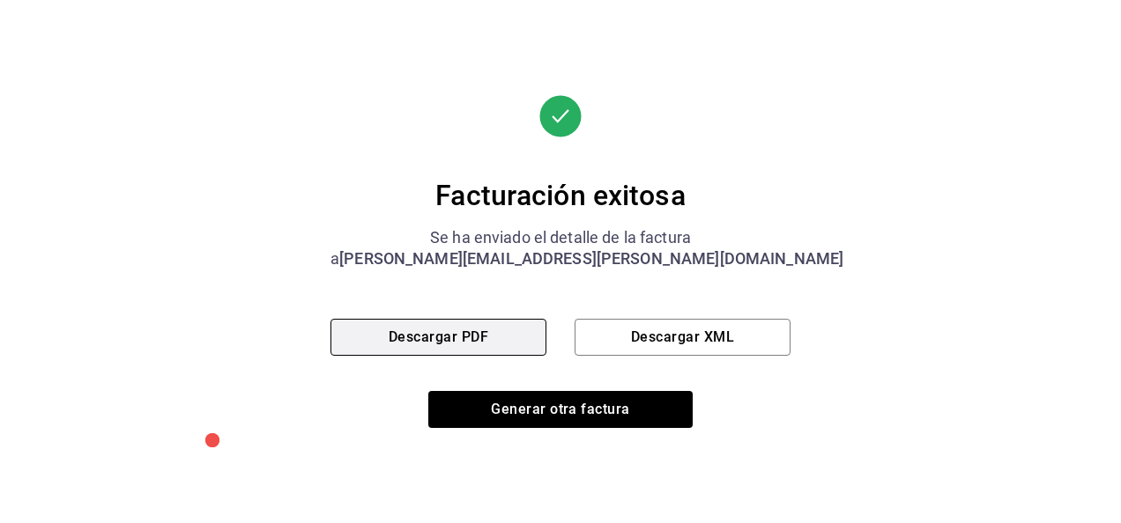
click at [487, 343] on button "Descargar PDF" at bounding box center [438, 337] width 216 height 37
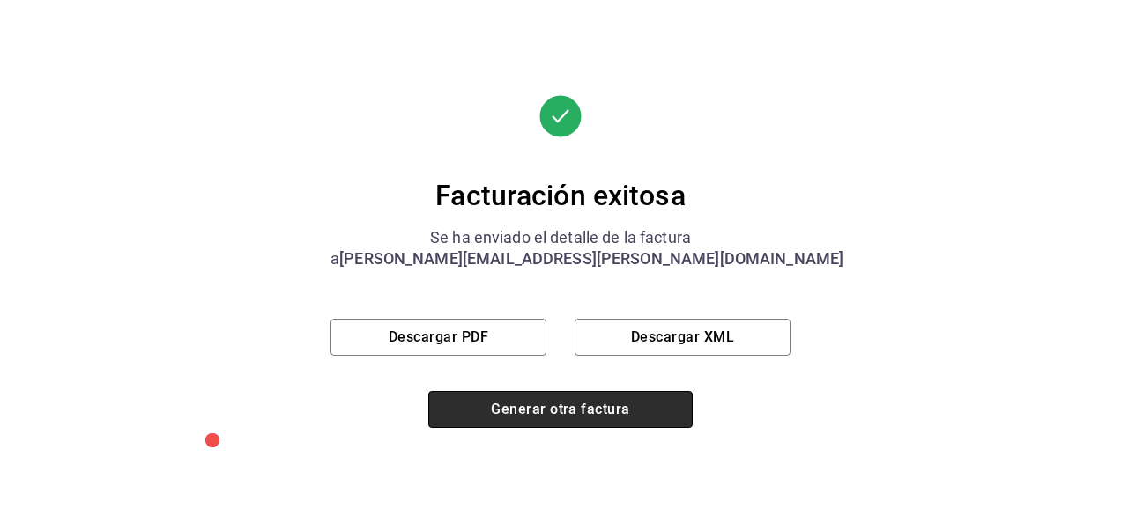
click at [580, 421] on button "Generar otra factura" at bounding box center [560, 409] width 264 height 37
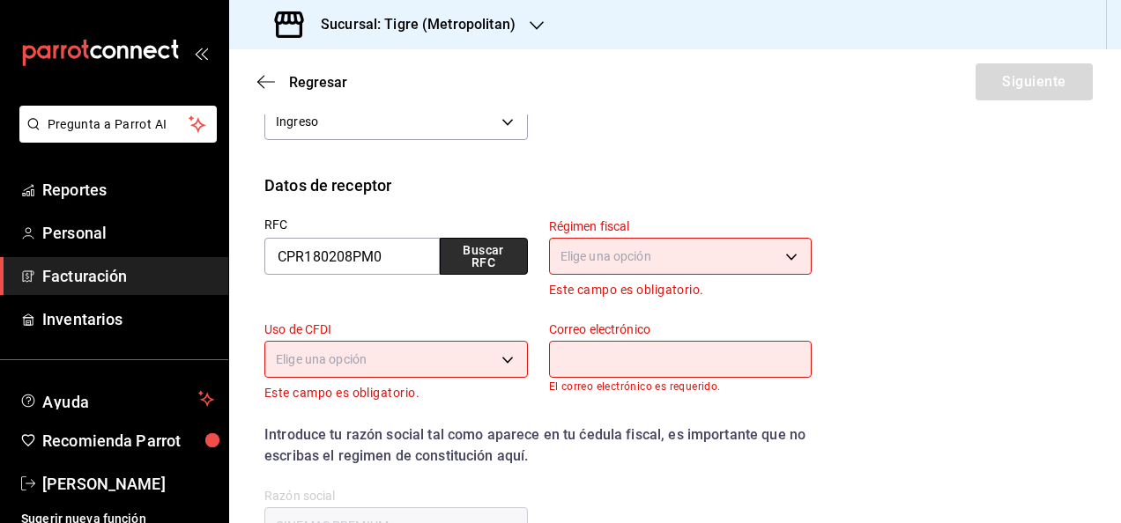
click at [476, 255] on button "Buscar RFC" at bounding box center [484, 256] width 88 height 37
type input "601"
type input "G03"
type input "[PERSON_NAME][EMAIL_ADDRESS][PERSON_NAME][DOMAIN_NAME]"
type input "66269"
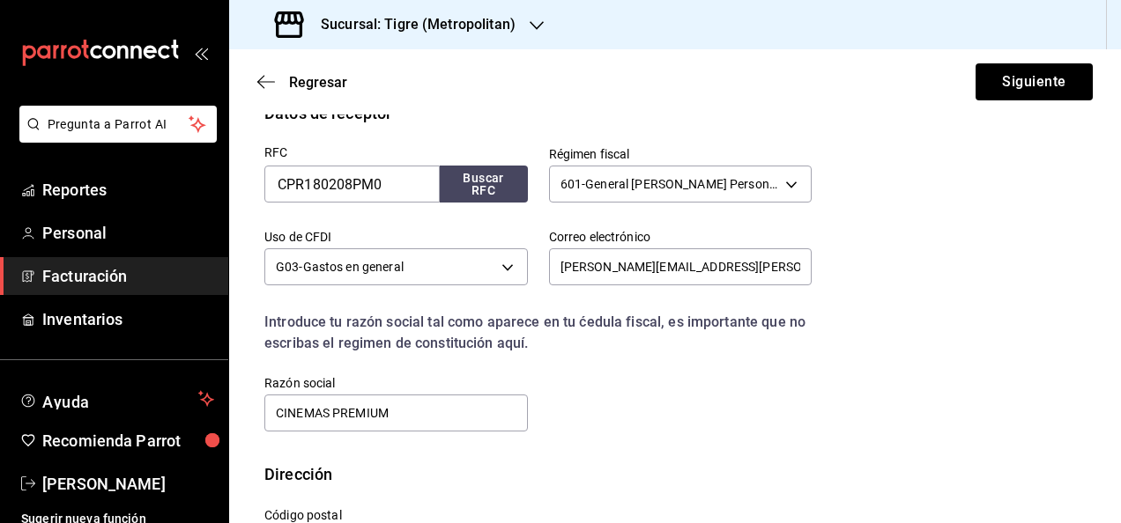
scroll to position [326, 0]
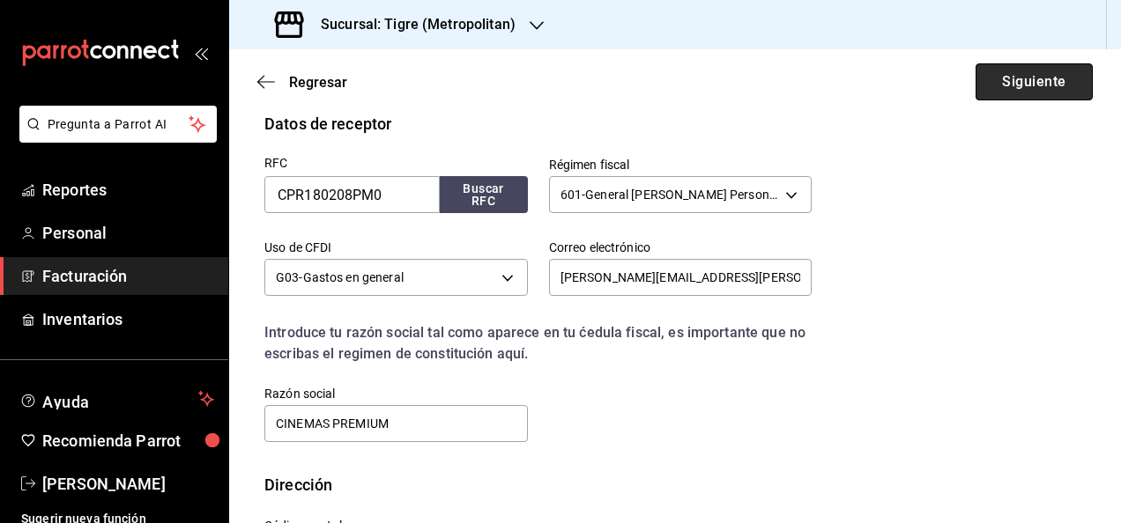
click at [990, 83] on button "Siguiente" at bounding box center [1033, 81] width 117 height 37
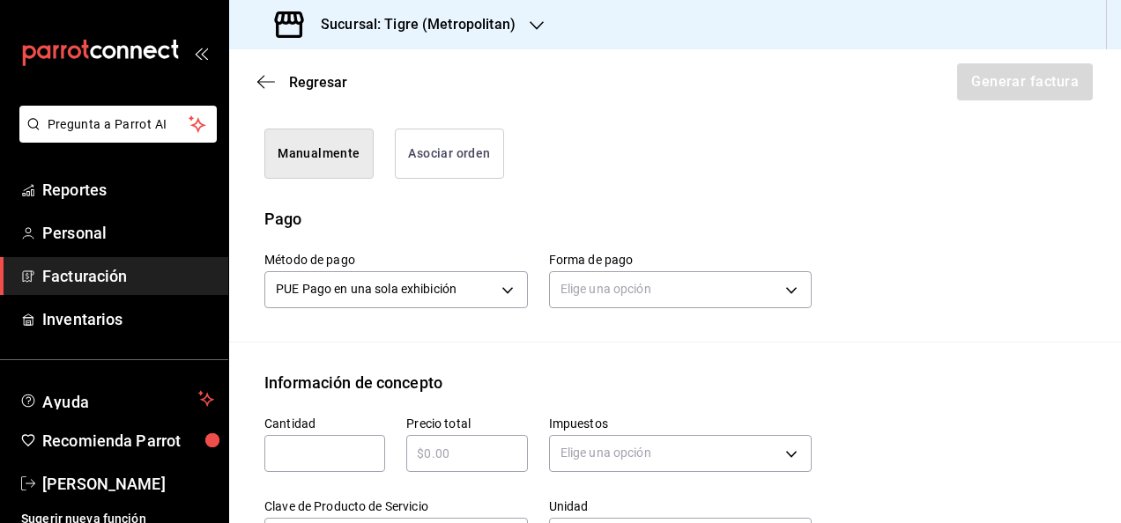
scroll to position [455, 0]
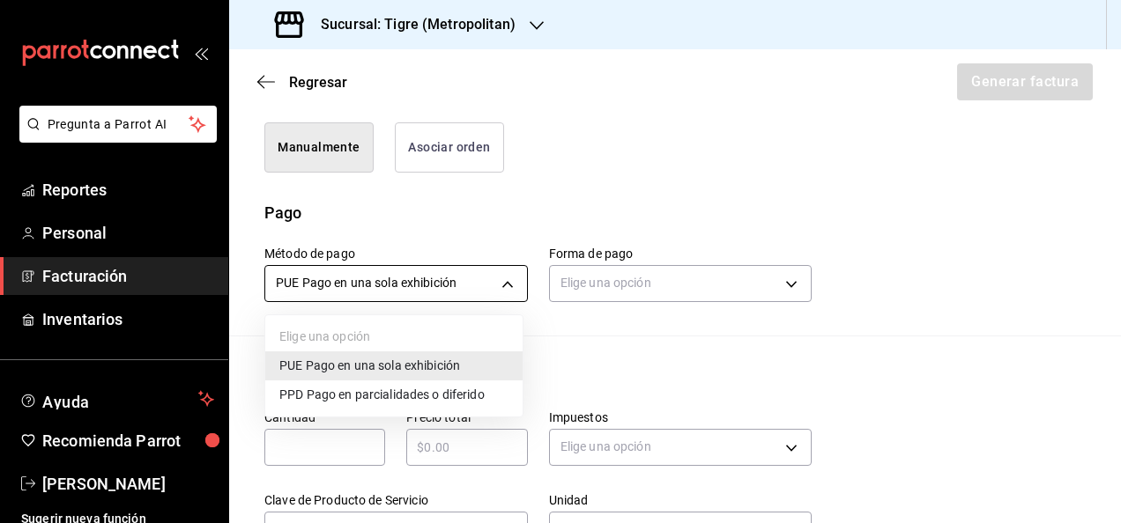
click at [501, 292] on body "Pregunta a Parrot AI Reportes Personal Facturación Inventarios Ayuda Recomienda…" at bounding box center [560, 261] width 1121 height 523
click at [385, 396] on span "PPD Pago en parcialidades o diferido" at bounding box center [381, 395] width 205 height 19
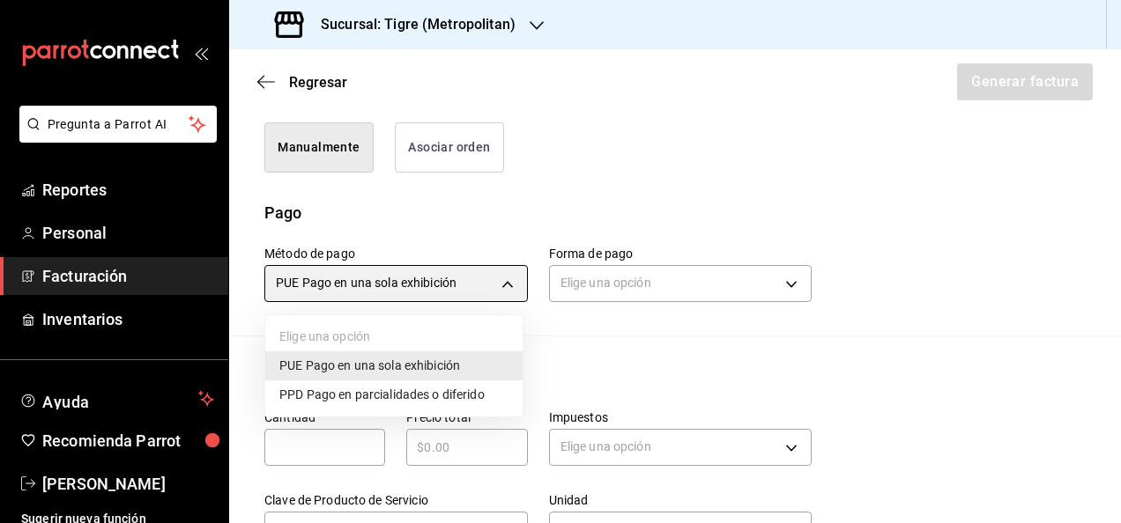
type input "PPD"
type input "99"
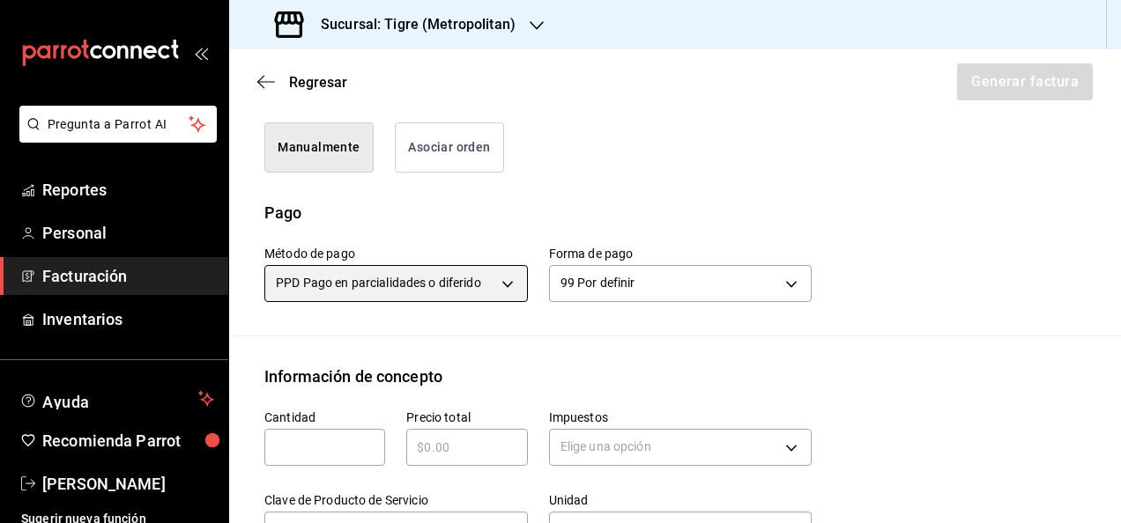
scroll to position [634, 0]
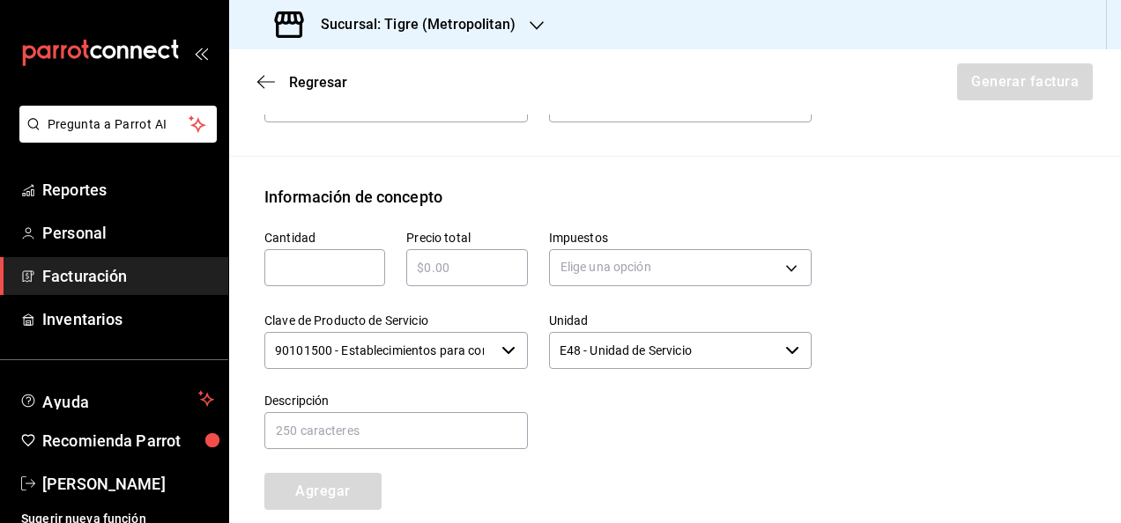
click at [336, 277] on div "​" at bounding box center [324, 267] width 121 height 37
type input "1"
paste input "$24731.00"
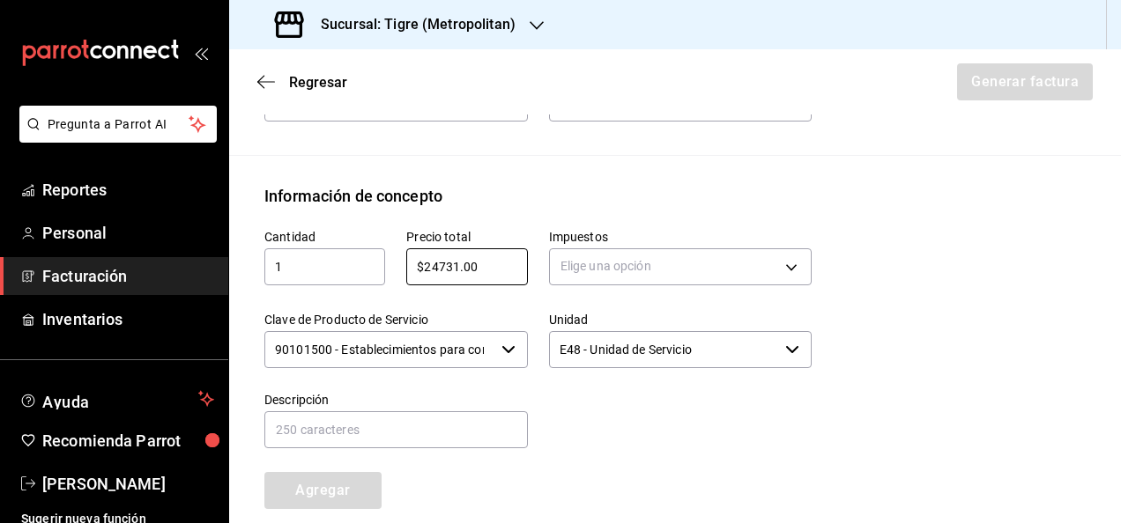
type input "$24731.00"
click at [794, 291] on div "Unidad E48 - Unidad de Servicio ​" at bounding box center [670, 331] width 285 height 80
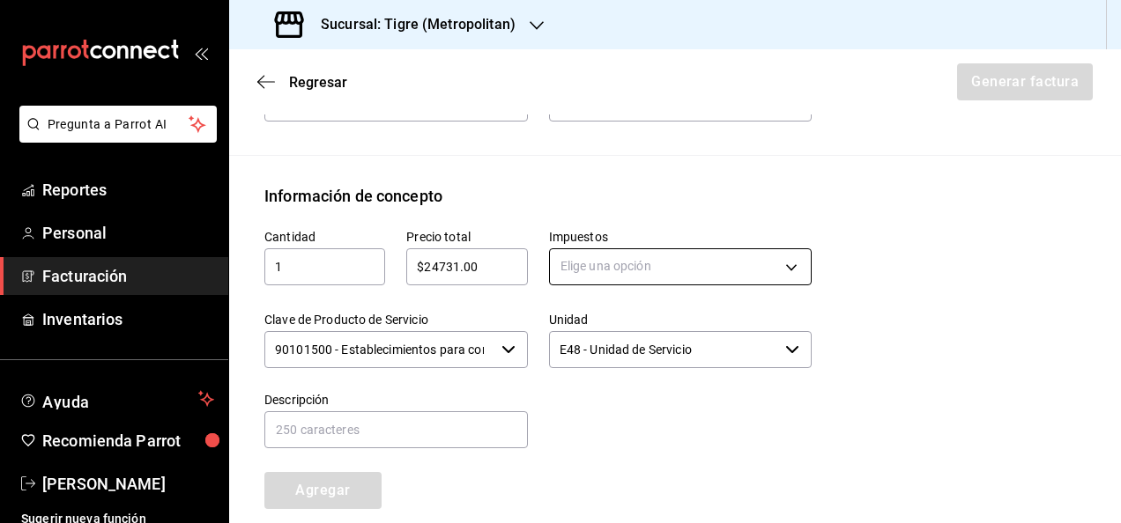
click at [777, 278] on body "Pregunta a Parrot AI Reportes Personal Facturación Inventarios Ayuda Recomienda…" at bounding box center [560, 261] width 1121 height 523
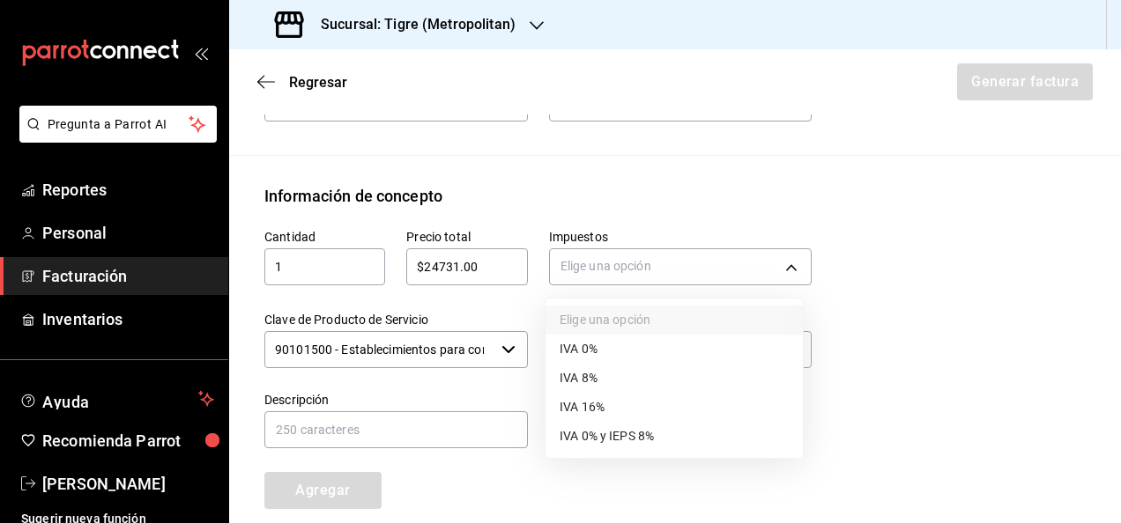
click at [625, 407] on li "IVA 16%" at bounding box center [673, 407] width 257 height 29
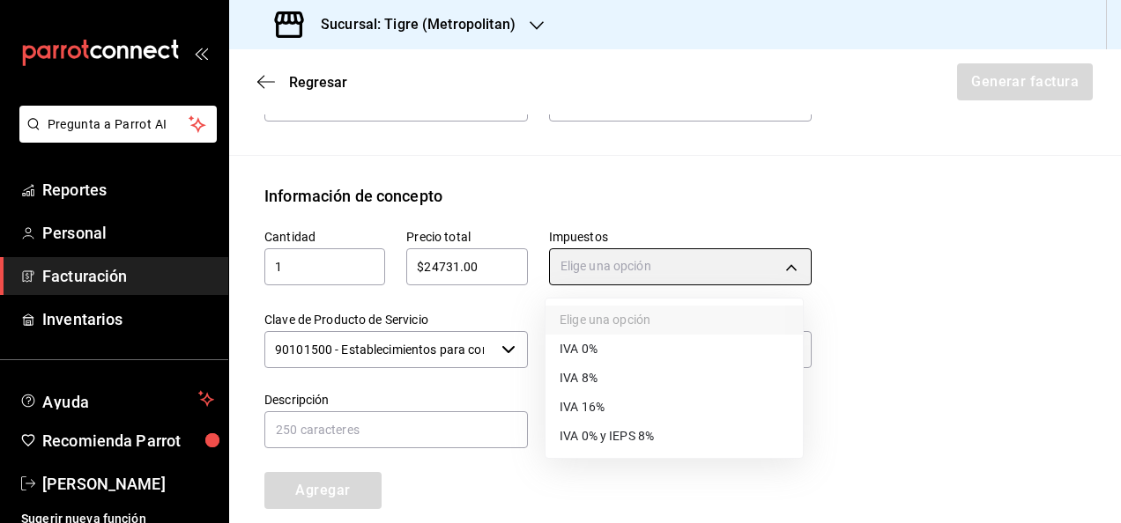
type input "IVA_16"
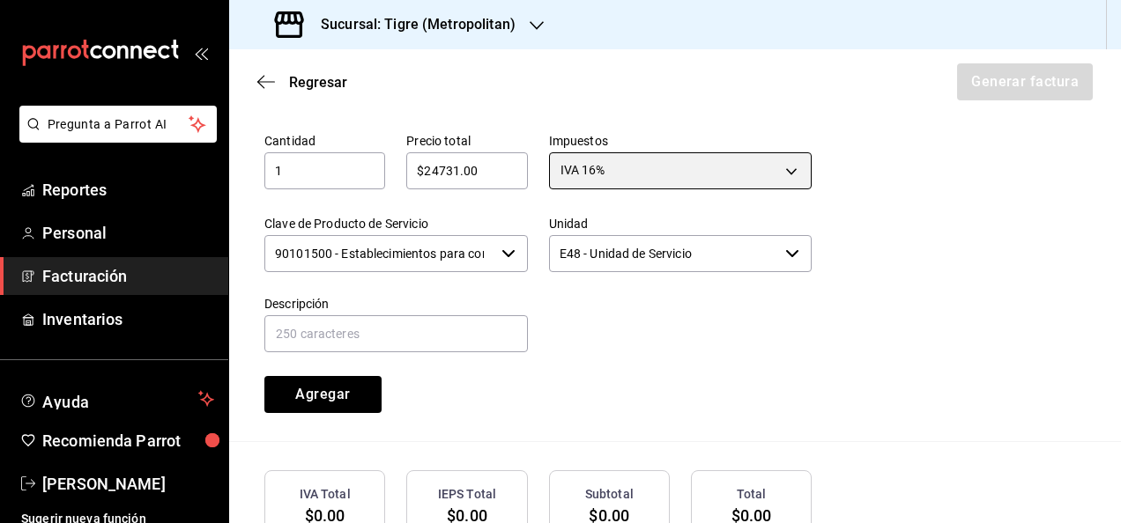
scroll to position [732, 0]
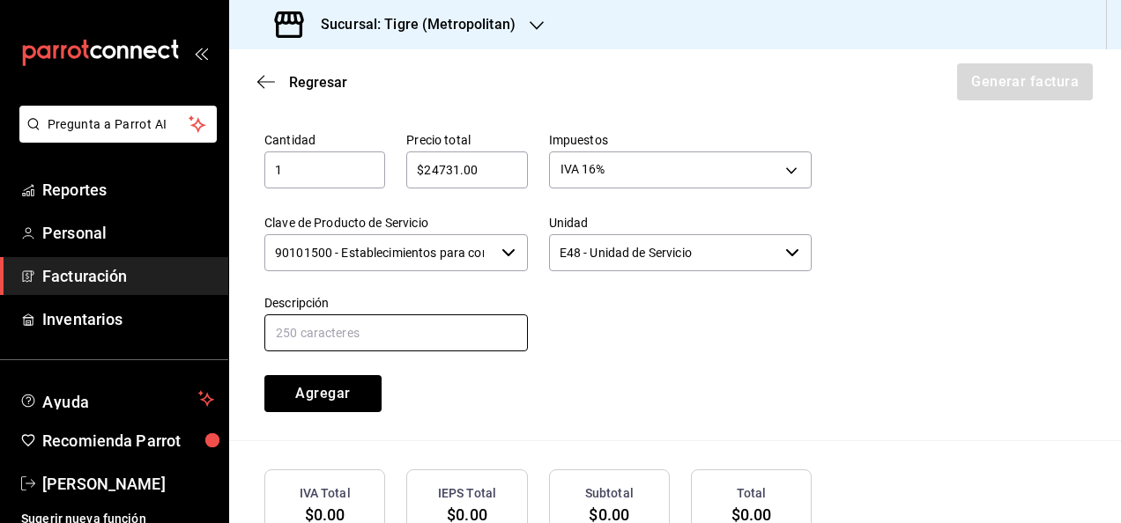
click at [465, 335] on input "text" at bounding box center [395, 333] width 263 height 37
type input "CONSUMO DE ALIMENTOS 13 - 19 DE JUNIO"
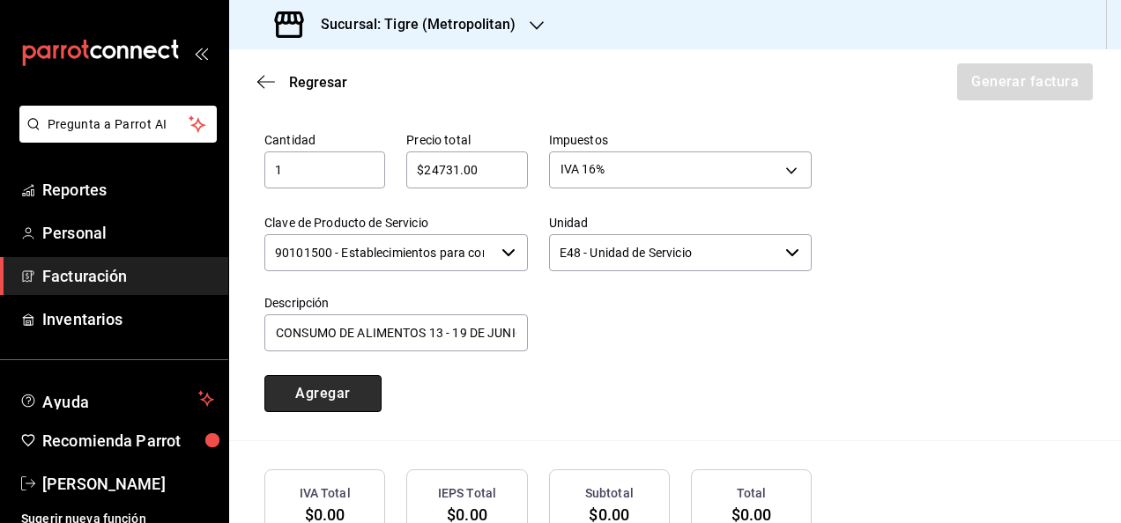
click at [358, 381] on button "Agregar" at bounding box center [322, 393] width 117 height 37
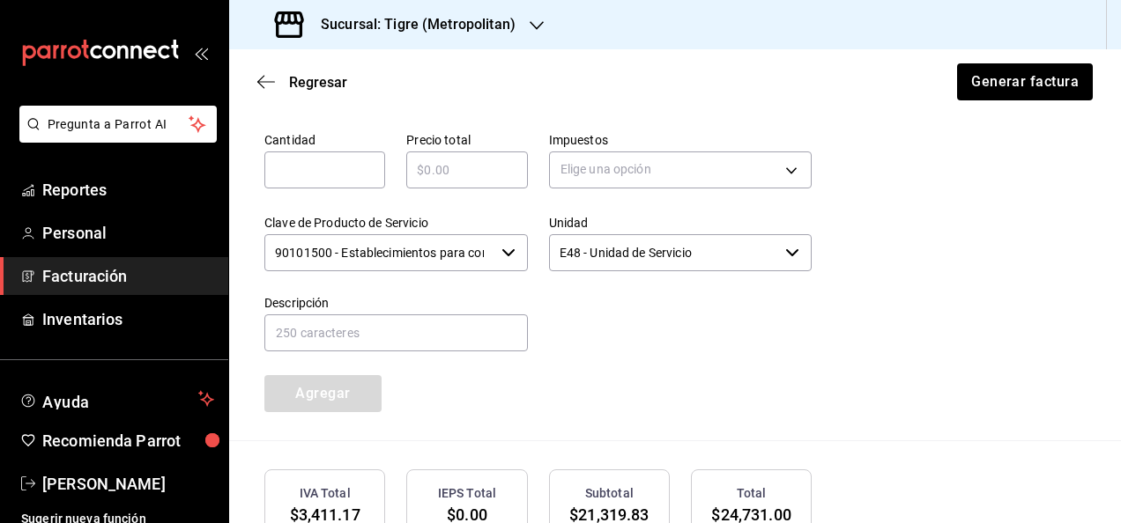
scroll to position [897, 0]
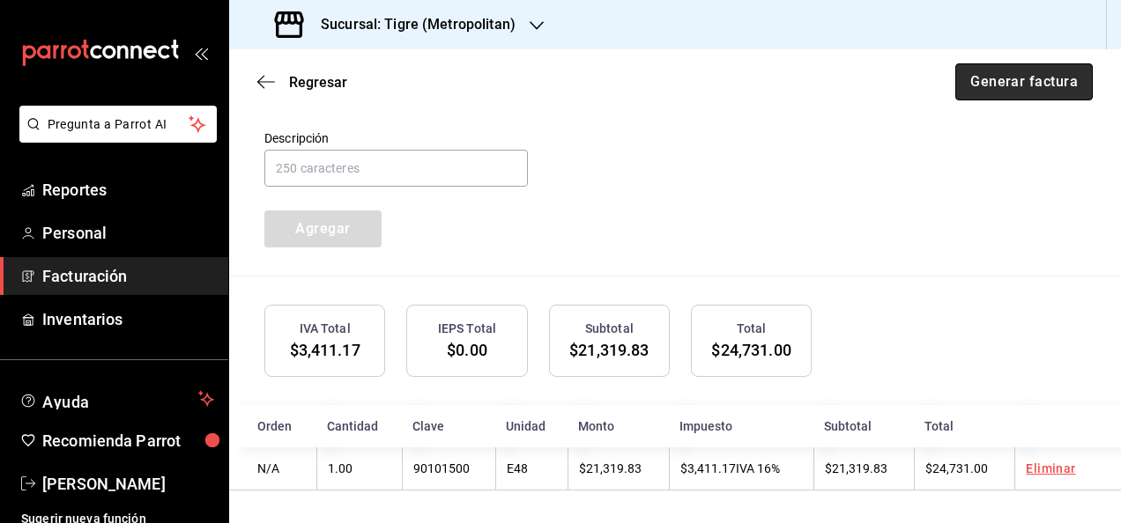
click at [985, 78] on button "Generar factura" at bounding box center [1023, 81] width 137 height 37
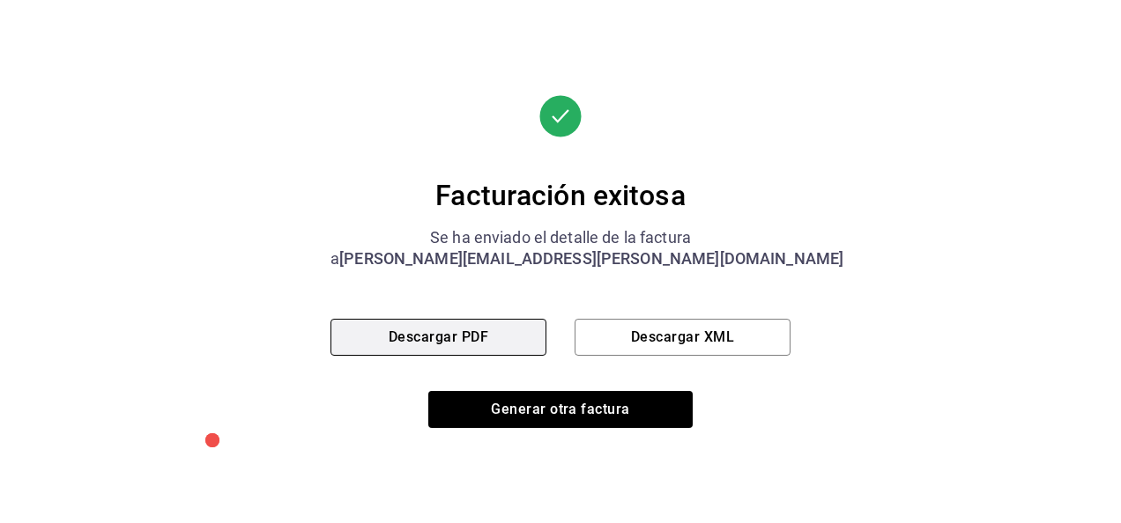
click at [459, 328] on button "Descargar PDF" at bounding box center [438, 337] width 216 height 37
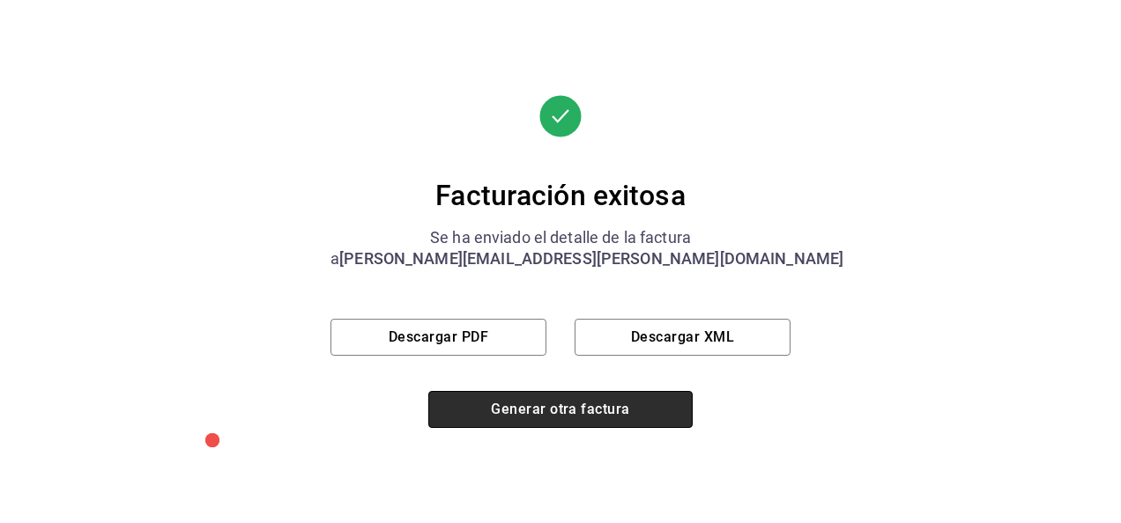
click at [537, 409] on button "Generar otra factura" at bounding box center [560, 409] width 264 height 37
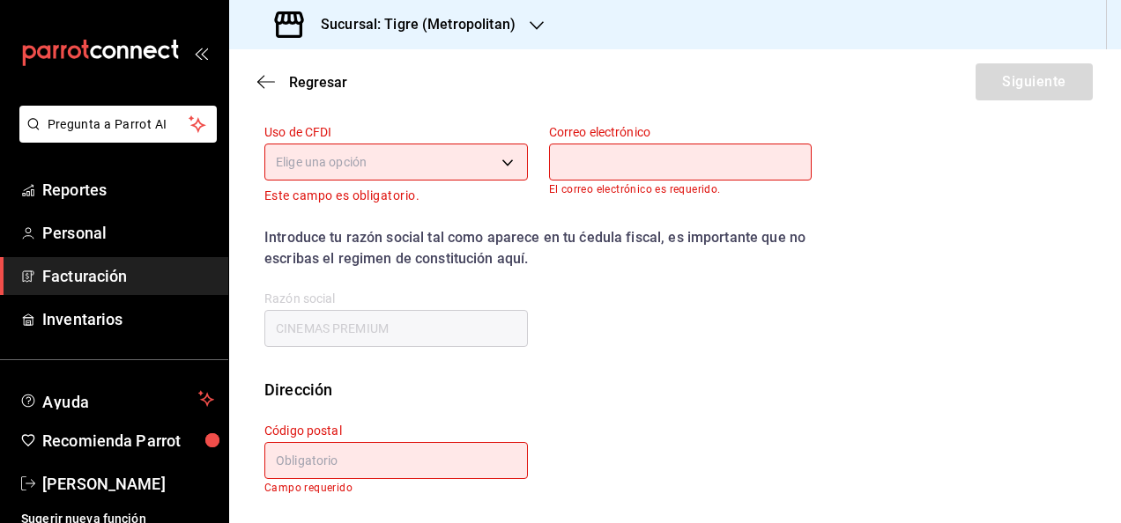
scroll to position [264, 0]
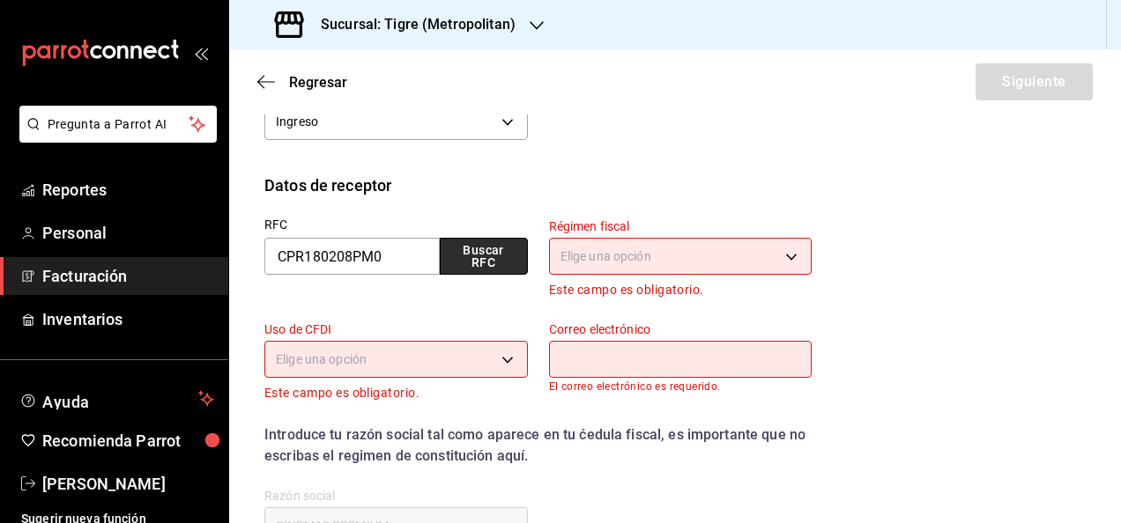
click at [485, 240] on button "Buscar RFC" at bounding box center [484, 256] width 88 height 37
type input "601"
type input "G03"
type input "[PERSON_NAME][EMAIL_ADDRESS][PERSON_NAME][DOMAIN_NAME]"
type input "66269"
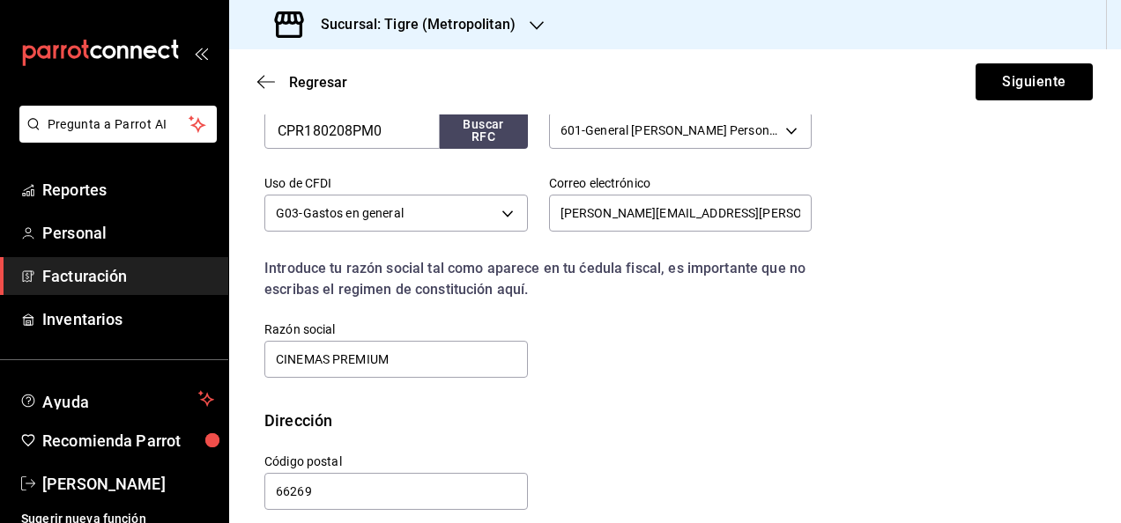
scroll to position [0, 0]
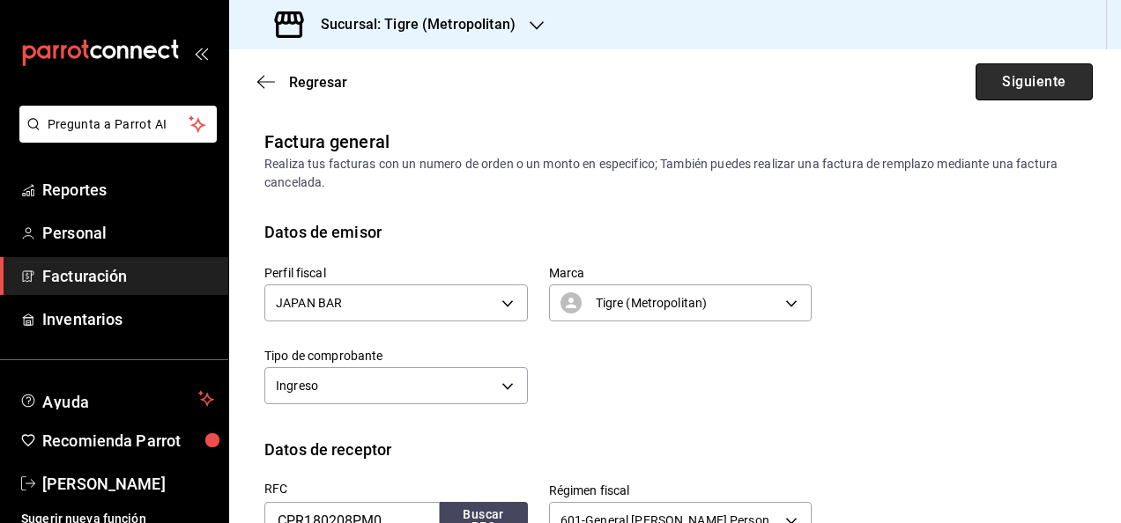
click at [1001, 70] on button "Siguiente" at bounding box center [1033, 81] width 117 height 37
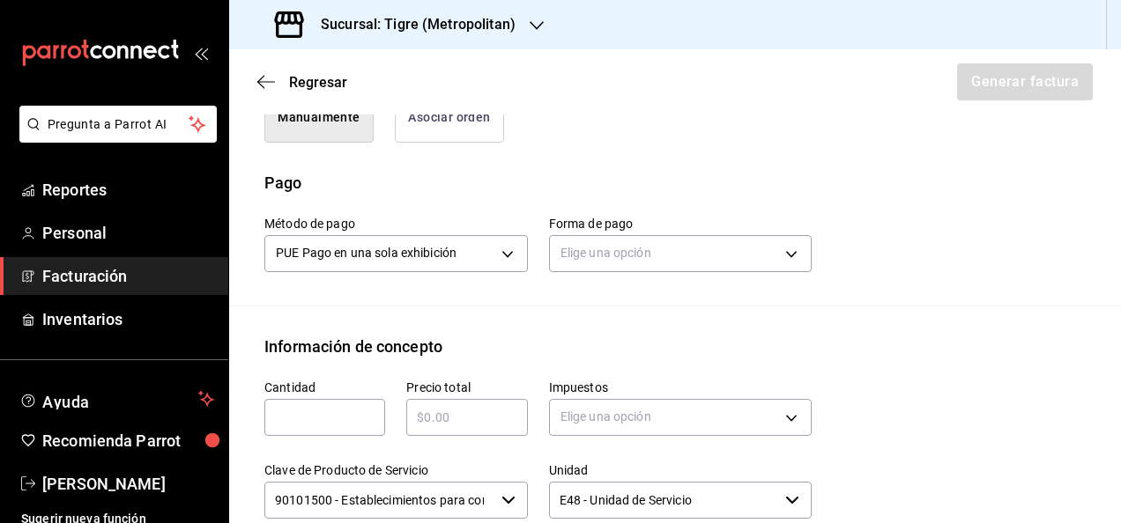
scroll to position [411, 0]
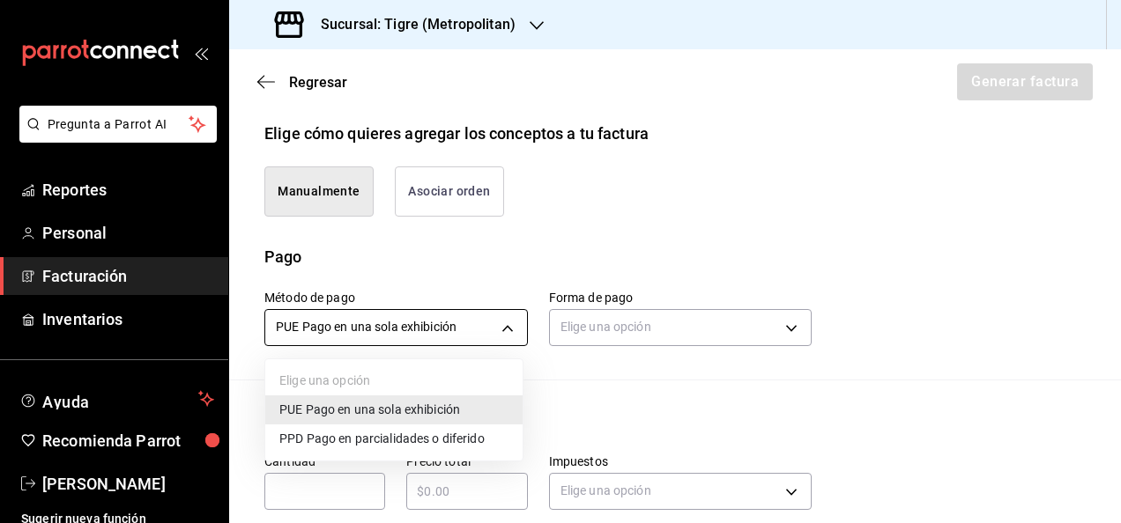
click at [497, 329] on body "Pregunta a Parrot AI Reportes Personal Facturación Inventarios Ayuda Recomienda…" at bounding box center [560, 261] width 1121 height 523
click at [359, 443] on span "PPD Pago en parcialidades o diferido" at bounding box center [381, 439] width 205 height 19
type input "PPD"
type input "99"
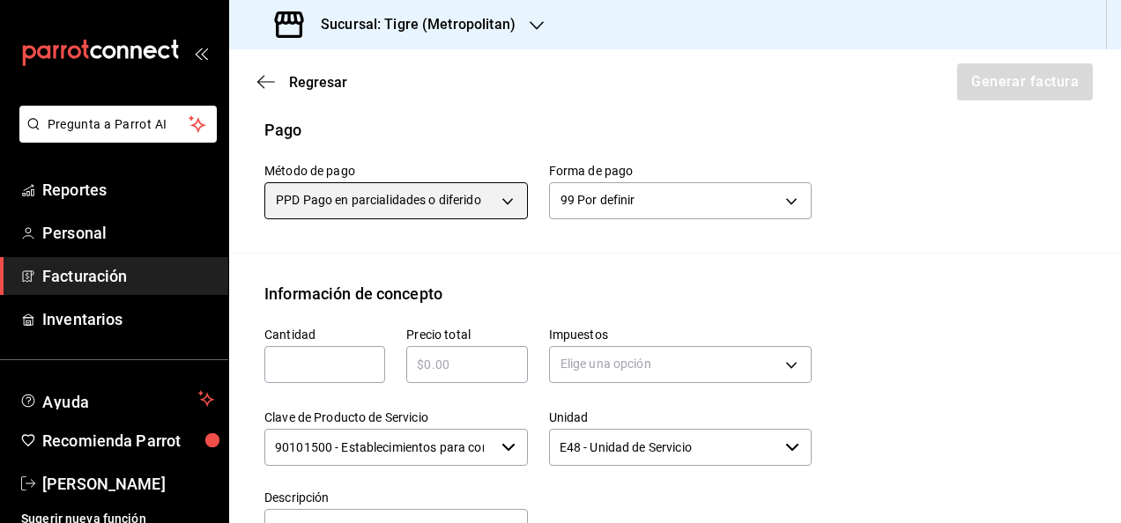
scroll to position [539, 0]
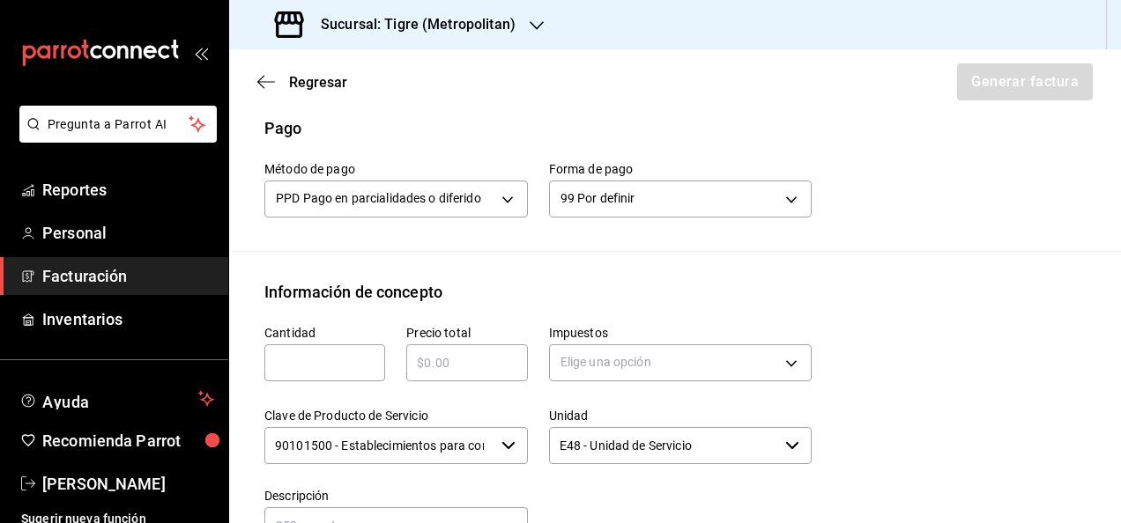
click at [292, 371] on input "text" at bounding box center [324, 362] width 121 height 21
type input "1"
paste input "$23284.00"
type input "$23284.00"
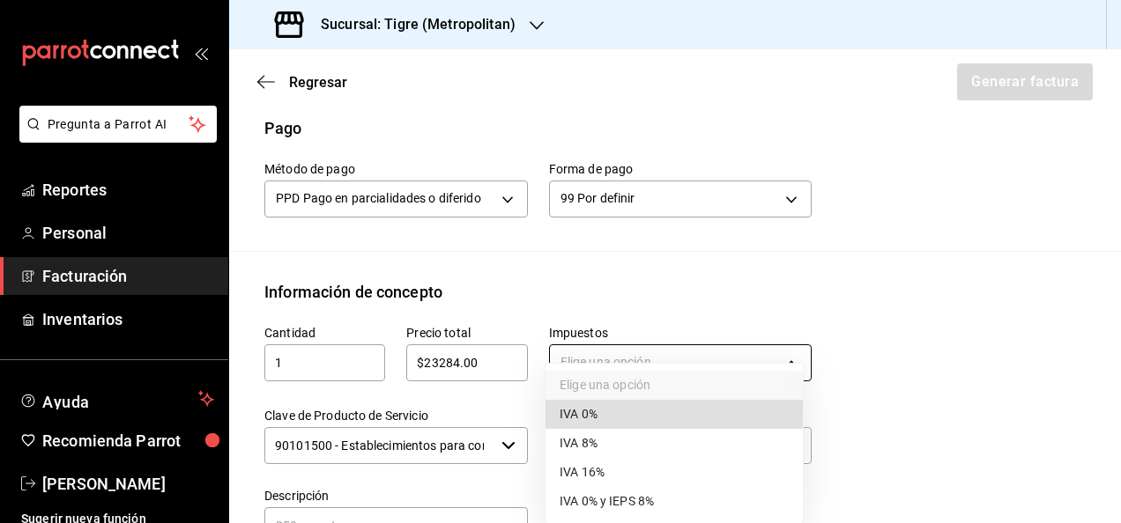
click at [774, 358] on body "Pregunta a Parrot AI Reportes Personal Facturación Inventarios Ayuda Recomienda…" at bounding box center [560, 261] width 1121 height 523
click at [620, 462] on li "IVA 16%" at bounding box center [673, 472] width 257 height 29
type input "IVA_16"
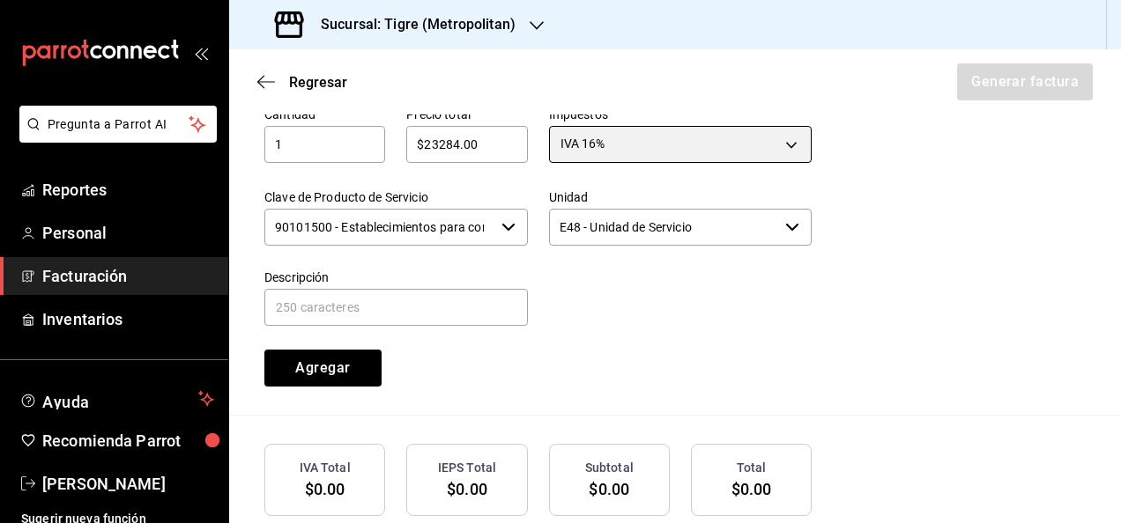
scroll to position [761, 0]
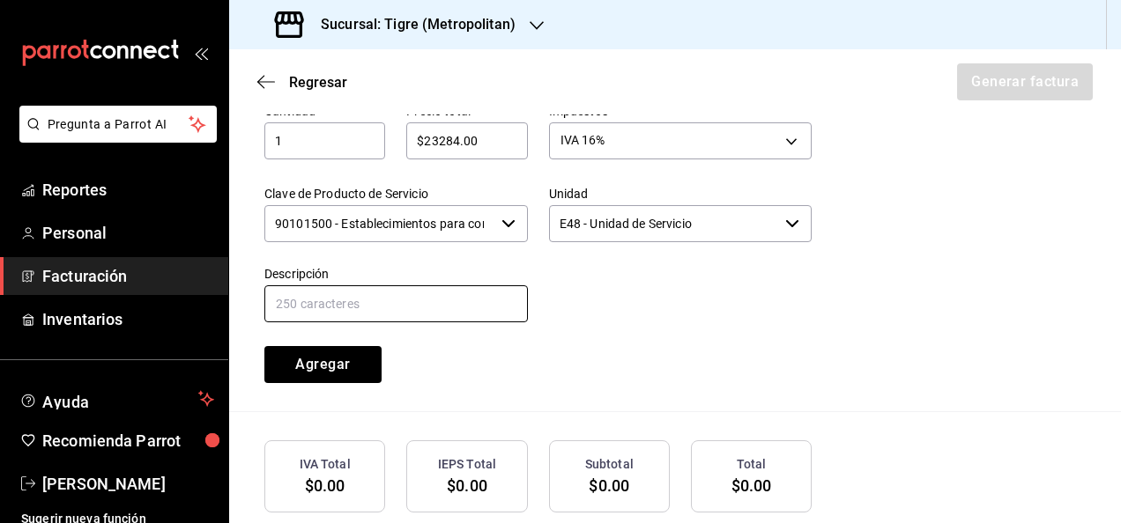
click at [419, 285] on input "text" at bounding box center [395, 303] width 263 height 37
type input "CONSUMO DE ALIMENTOS 20-26 DE JUNIO"
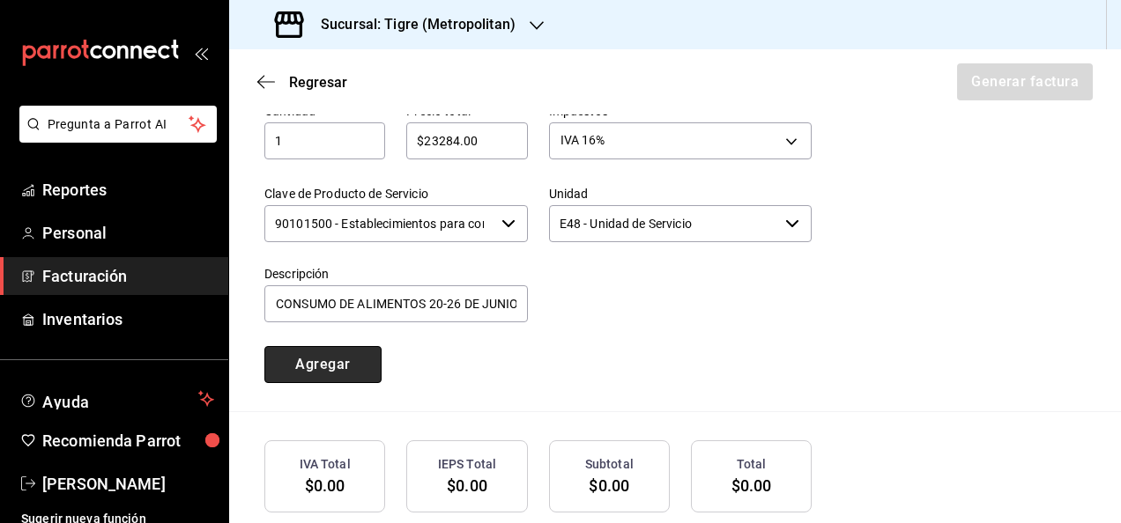
click at [351, 347] on button "Agregar" at bounding box center [322, 364] width 117 height 37
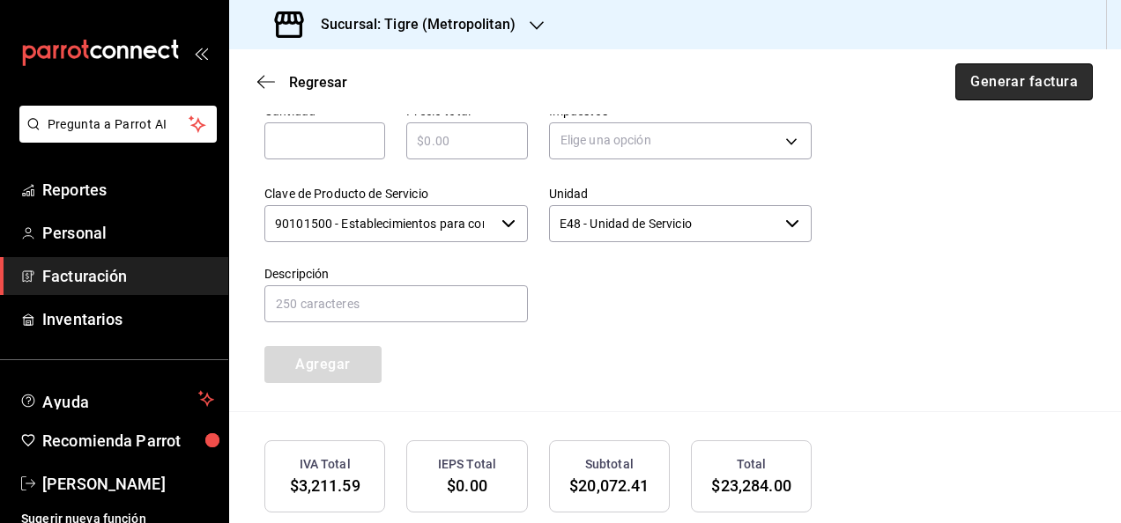
click at [1014, 72] on button "Generar factura" at bounding box center [1023, 81] width 137 height 37
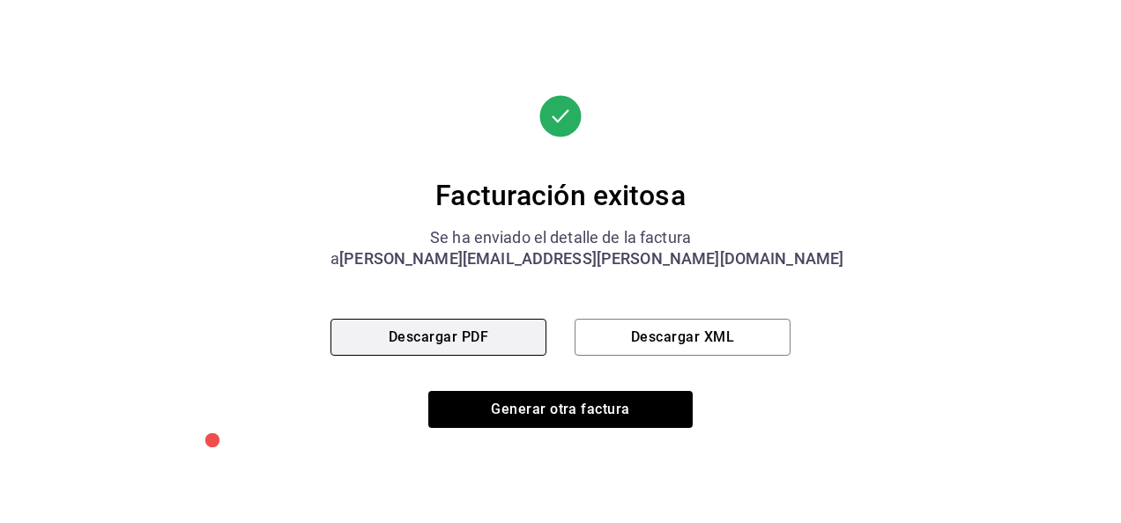
click at [516, 343] on button "Descargar PDF" at bounding box center [438, 337] width 216 height 37
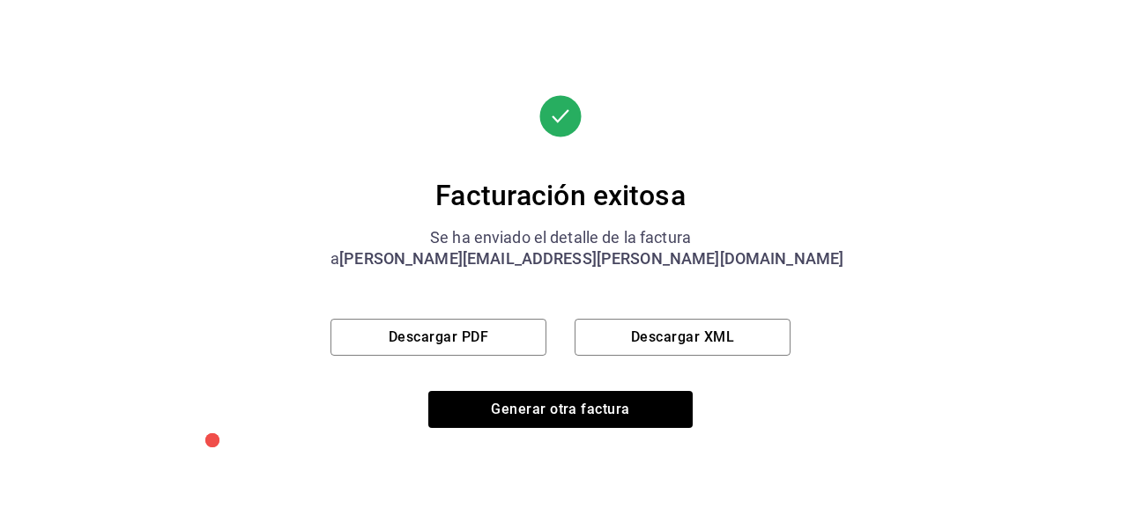
click at [594, 432] on div "Facturación exitosa Se ha enviado el detalle de la factura a [PERSON_NAME][EMAI…" at bounding box center [560, 261] width 460 height 523
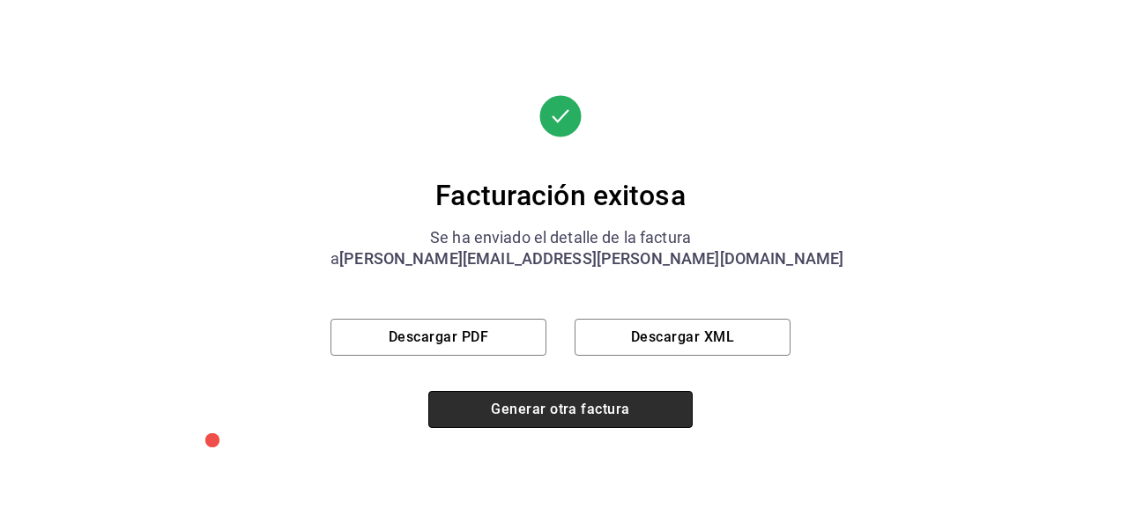
click at [603, 414] on button "Generar otra factura" at bounding box center [560, 409] width 264 height 37
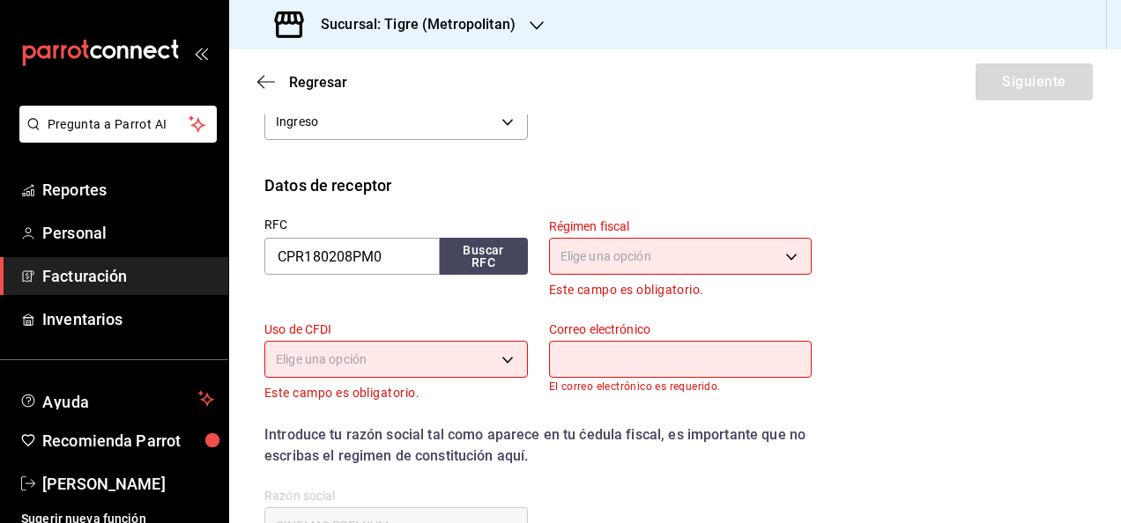
scroll to position [0, 0]
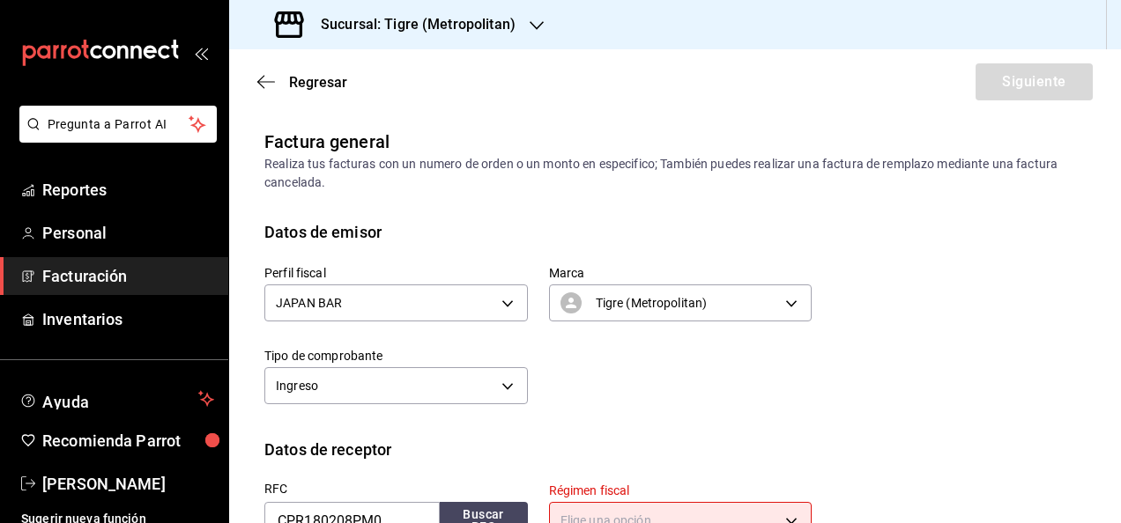
click at [459, 55] on div "Regresar Siguiente" at bounding box center [675, 81] width 892 height 65
click at [463, 47] on div "Sucursal: Tigre (Metropolitan)" at bounding box center [396, 24] width 307 height 49
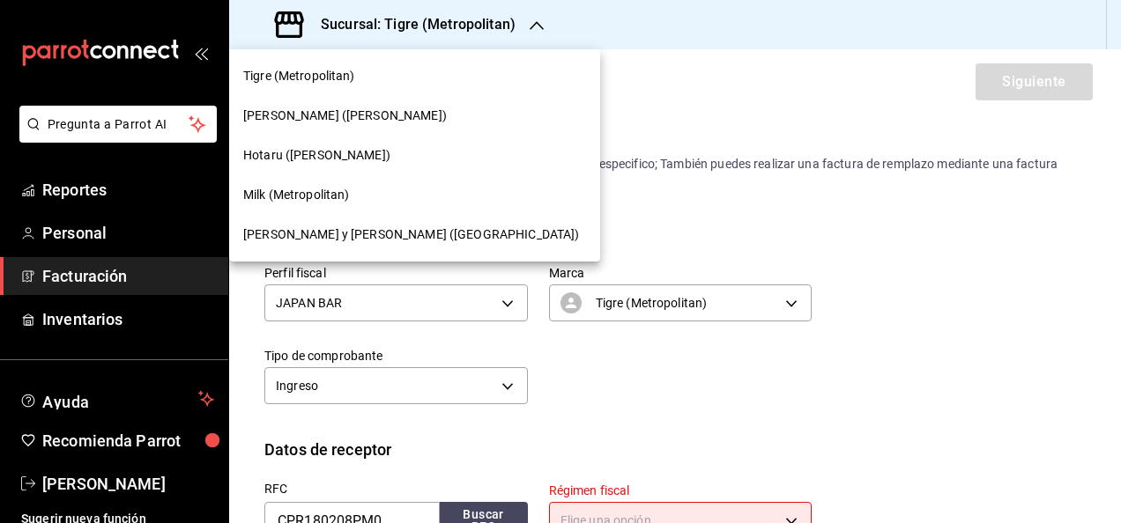
click at [317, 232] on span "[PERSON_NAME] y [PERSON_NAME] ([GEOGRAPHIC_DATA])" at bounding box center [411, 235] width 336 height 19
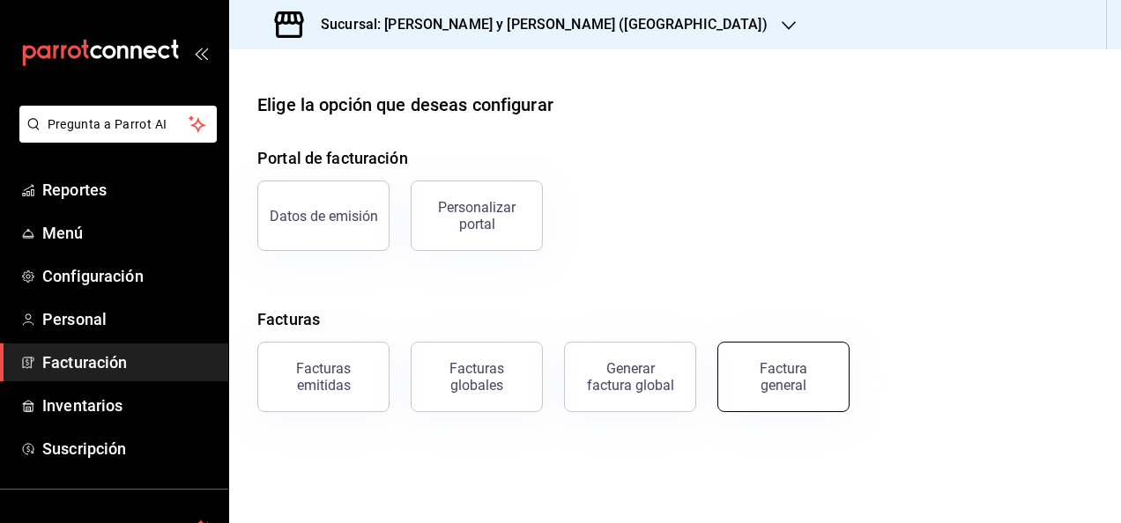
click at [799, 390] on div "Factura general" at bounding box center [783, 376] width 88 height 33
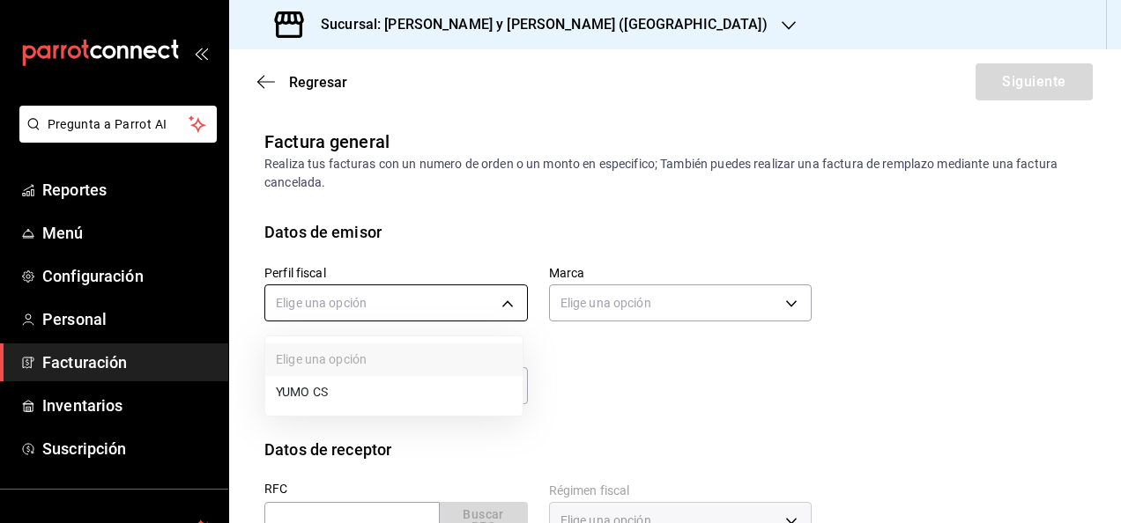
click at [470, 305] on body "Pregunta a Parrot AI Reportes Menú Configuración Personal Facturación Inventari…" at bounding box center [560, 261] width 1121 height 523
click at [429, 379] on li "YUMO CS" at bounding box center [393, 392] width 257 height 33
type input "5982fbb0-8c22-4ff5-a537-dca332c6d2d4"
type input "5c4b5436-b9cd-4a1a-b4e8-85329c7394cf"
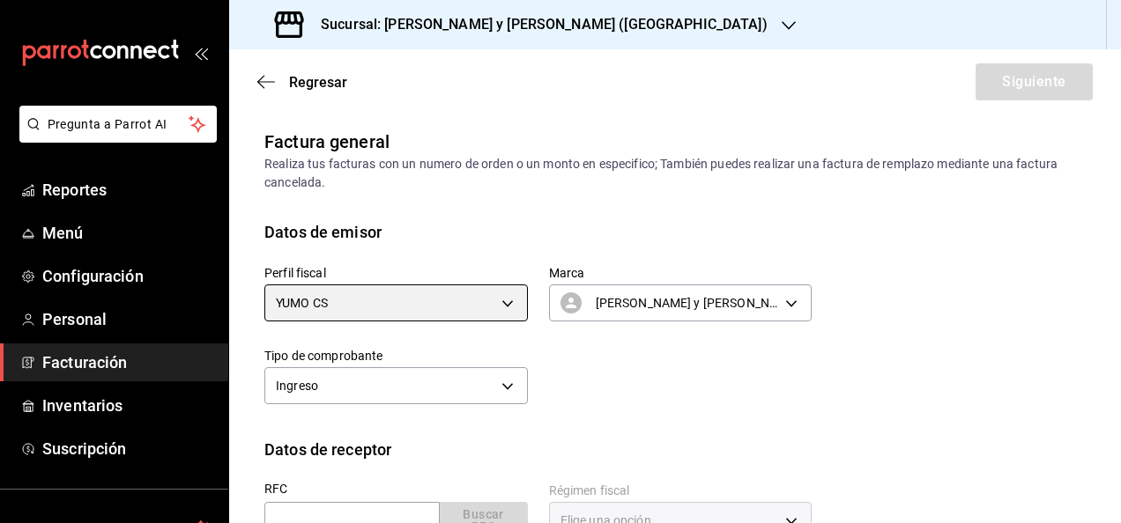
scroll to position [123, 0]
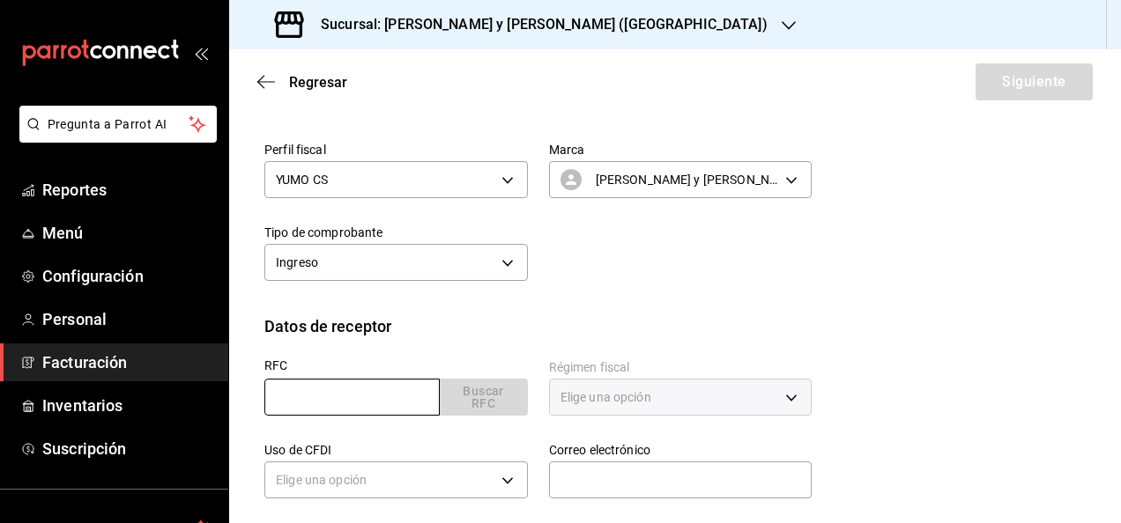
click at [374, 404] on input "text" at bounding box center [351, 397] width 175 height 37
type input "CPR180208PM0"
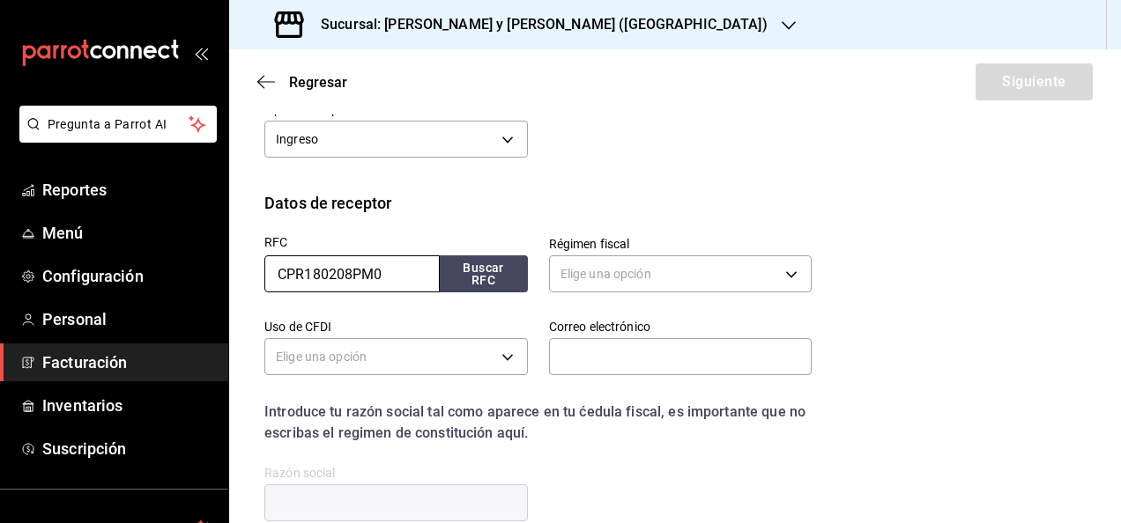
scroll to position [254, 0]
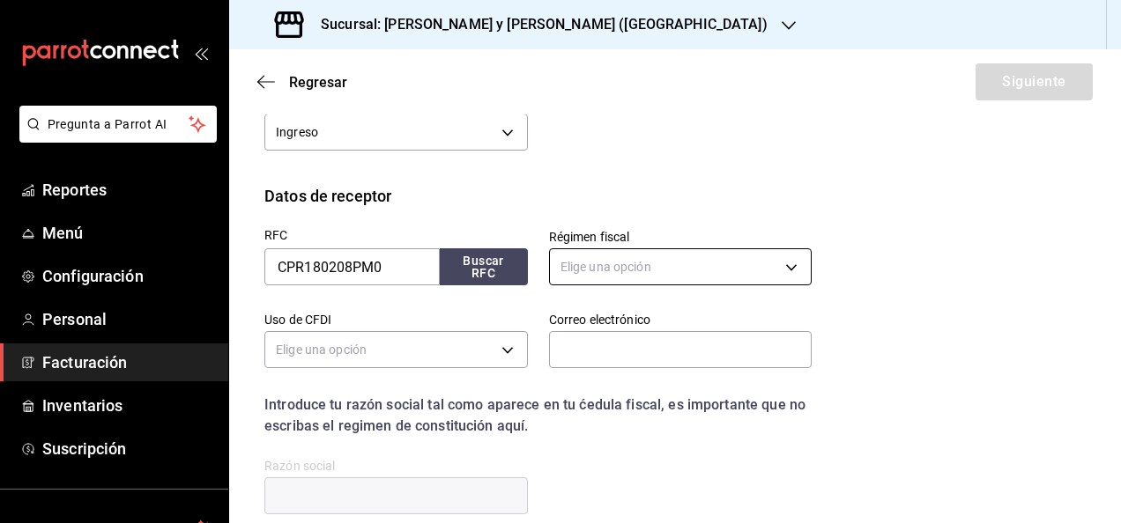
click at [663, 271] on body "Pregunta a Parrot AI Reportes Menú Configuración Personal Facturación Inventari…" at bounding box center [560, 261] width 1121 height 523
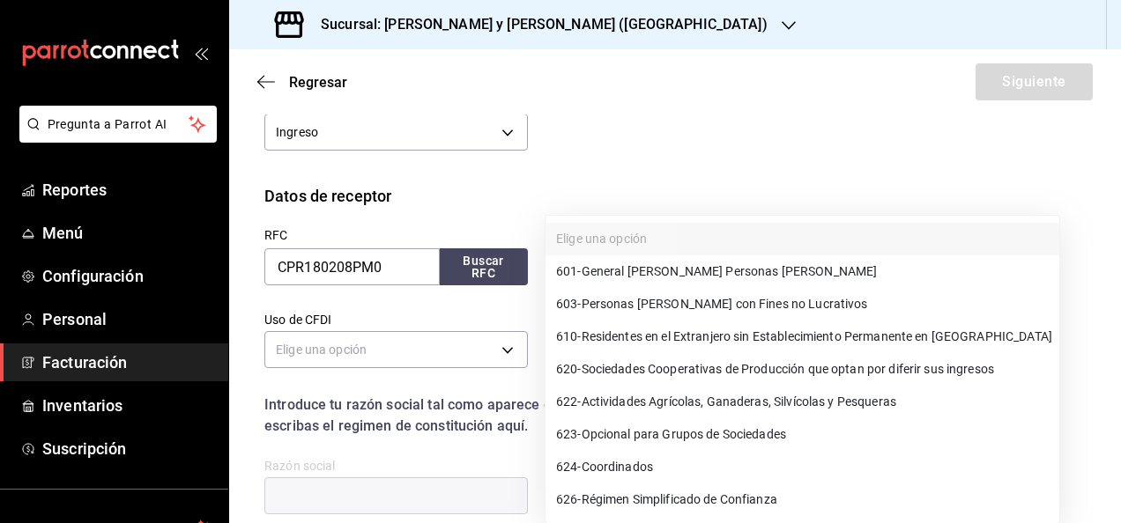
click at [666, 278] on span "601 - General [PERSON_NAME] Personas [PERSON_NAME]" at bounding box center [716, 272] width 321 height 19
type input "601"
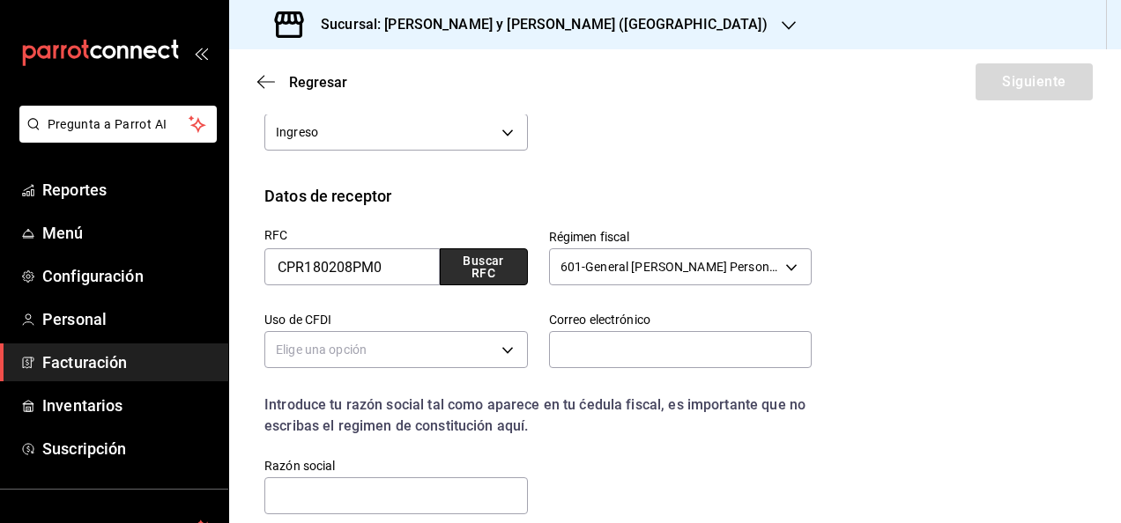
click at [488, 255] on button "Buscar RFC" at bounding box center [484, 266] width 88 height 37
type input "G03"
type input "[EMAIL_ADDRESS][PERSON_NAME][DOMAIN_NAME]"
type input "66269"
type input "CINEMAS PREMIUM"
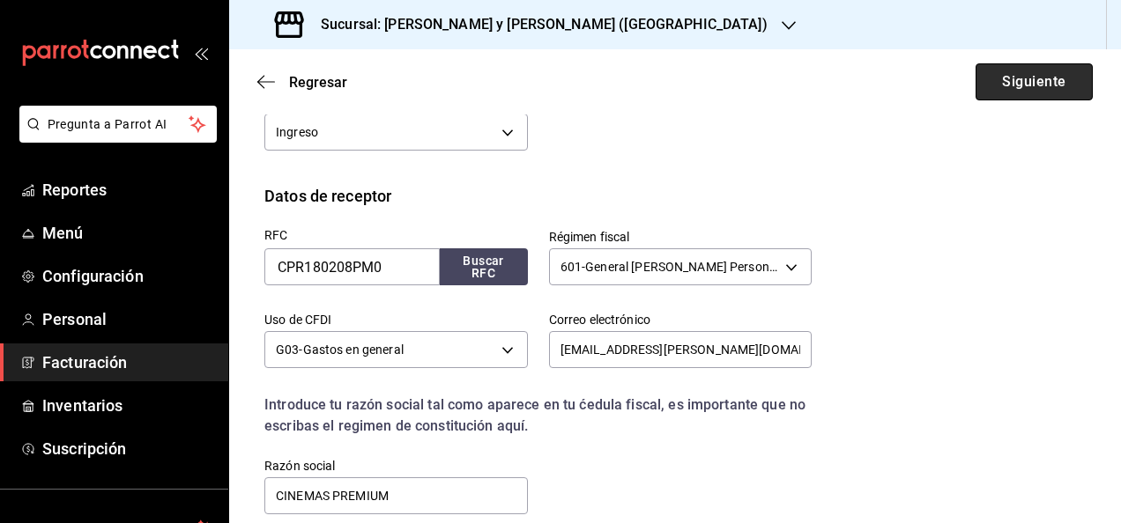
click at [993, 89] on button "Siguiente" at bounding box center [1033, 81] width 117 height 37
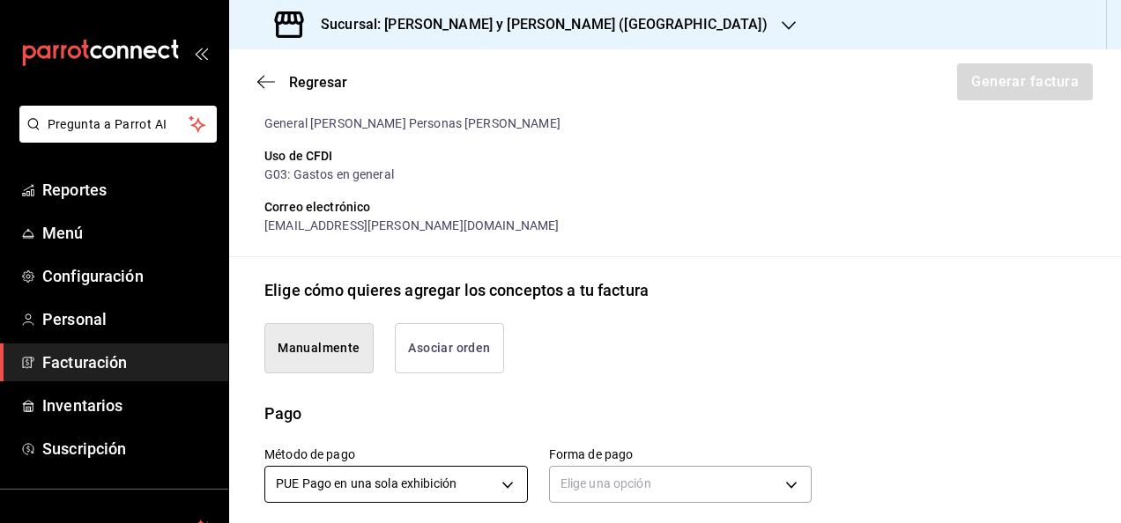
click at [439, 478] on body "Pregunta a Parrot AI Reportes Menú Configuración Personal Facturación Inventari…" at bounding box center [560, 261] width 1121 height 523
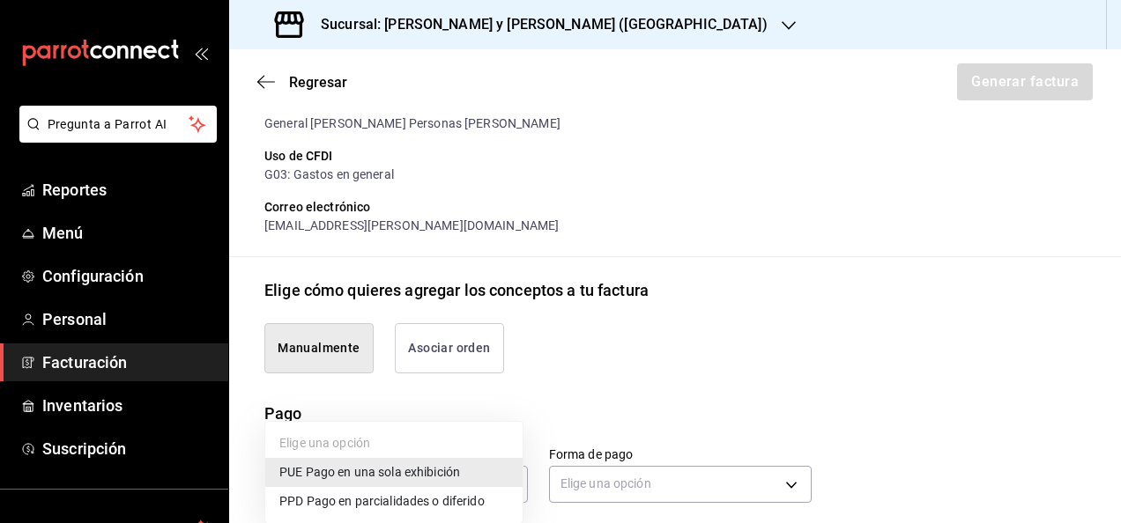
click at [377, 504] on span "PPD Pago en parcialidades o diferido" at bounding box center [381, 501] width 205 height 19
type input "PPD"
type input "99"
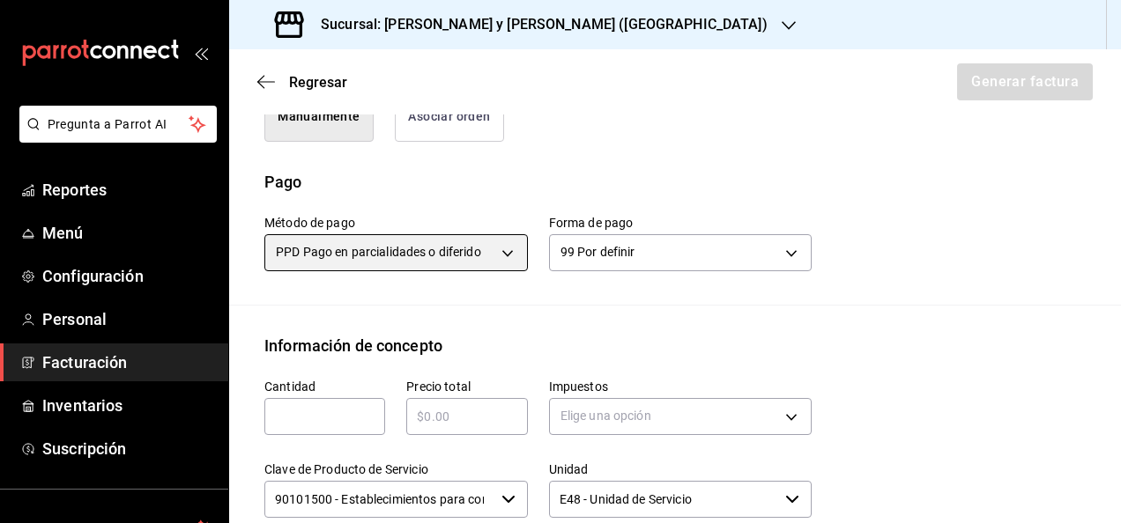
scroll to position [490, 0]
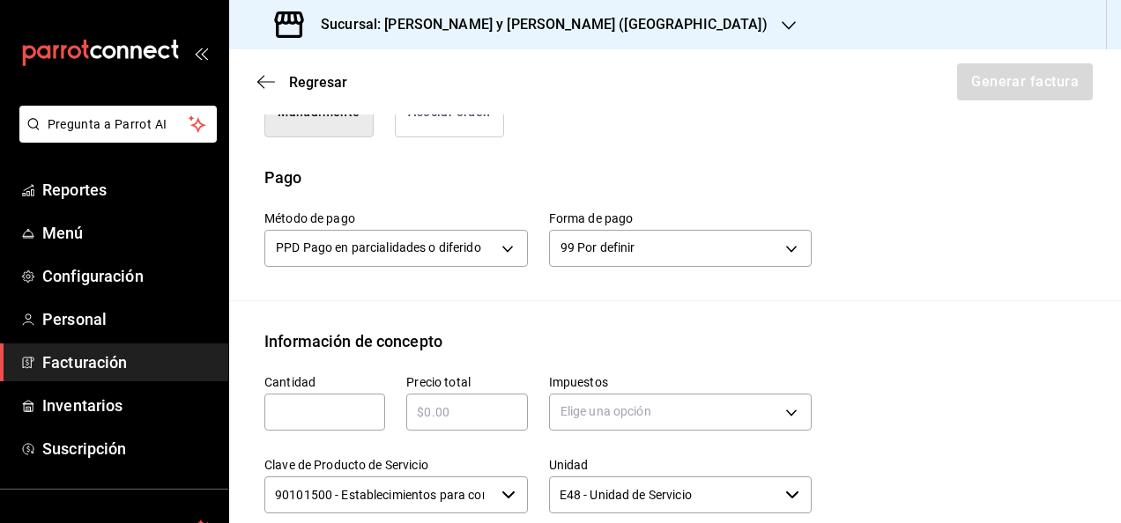
click at [337, 403] on input "text" at bounding box center [324, 412] width 121 height 21
type input "1"
paste input "$11930.00"
type input "$11930.00"
click at [774, 393] on body "Pregunta a Parrot AI Reportes Menú Configuración Personal Facturación Inventari…" at bounding box center [560, 261] width 1121 height 523
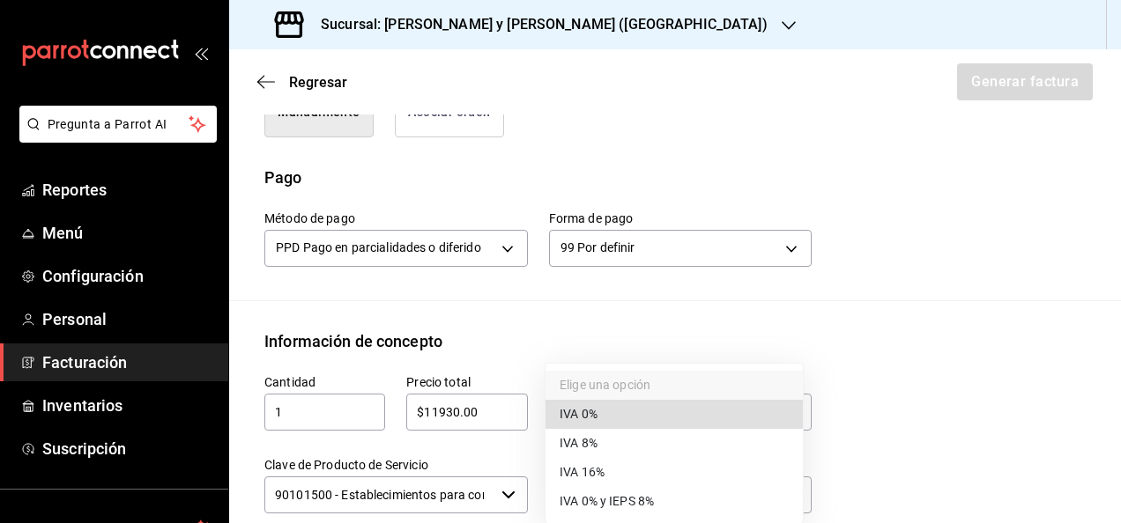
click at [607, 461] on li "IVA 16%" at bounding box center [673, 472] width 257 height 29
type input "IVA_16"
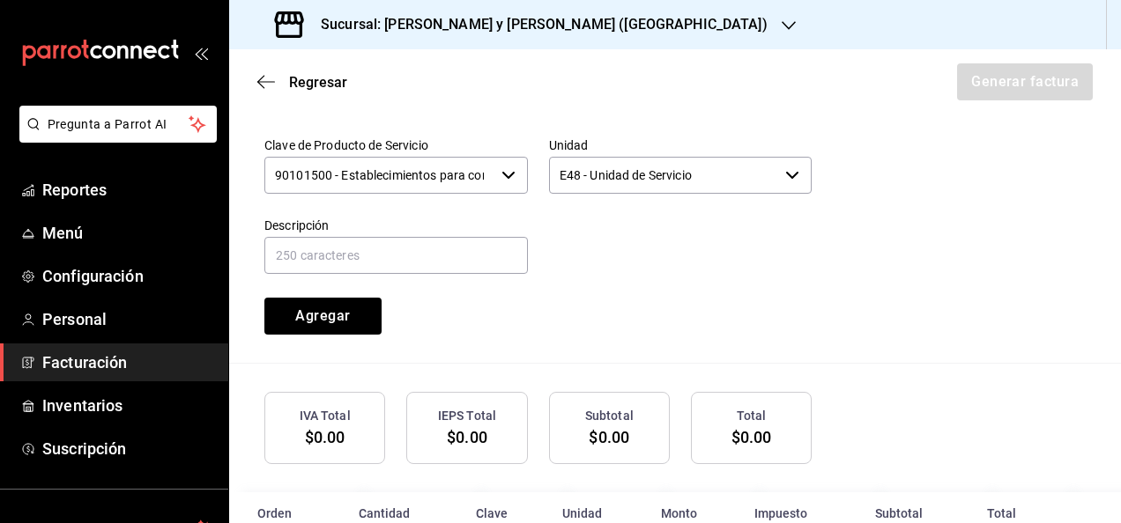
scroll to position [854, 0]
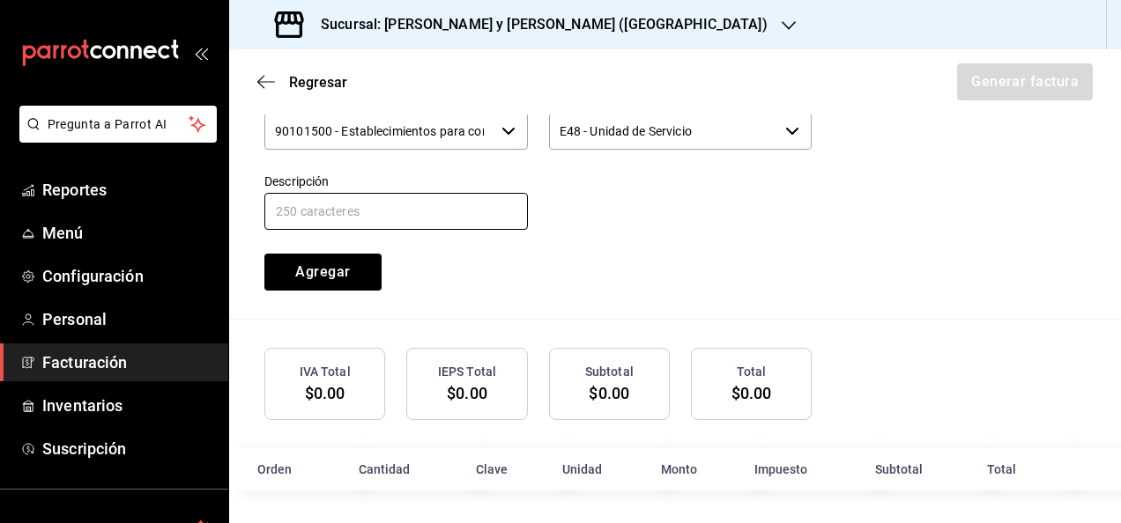
click at [423, 204] on input "text" at bounding box center [395, 211] width 263 height 37
type input "CONSUMO DE ALIMENTOS 6-12 DE JUNIO"
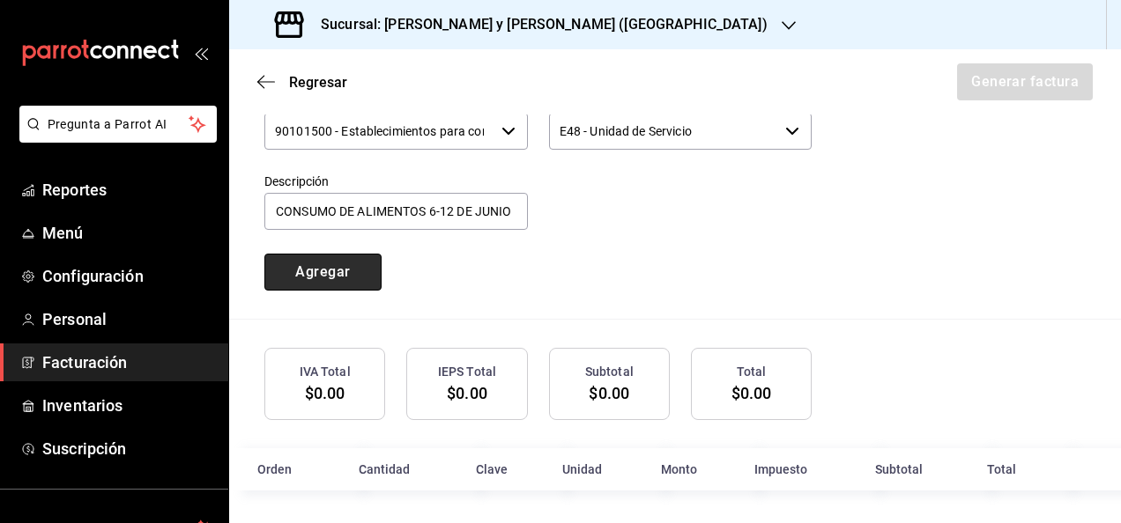
click at [342, 280] on button "Agregar" at bounding box center [322, 272] width 117 height 37
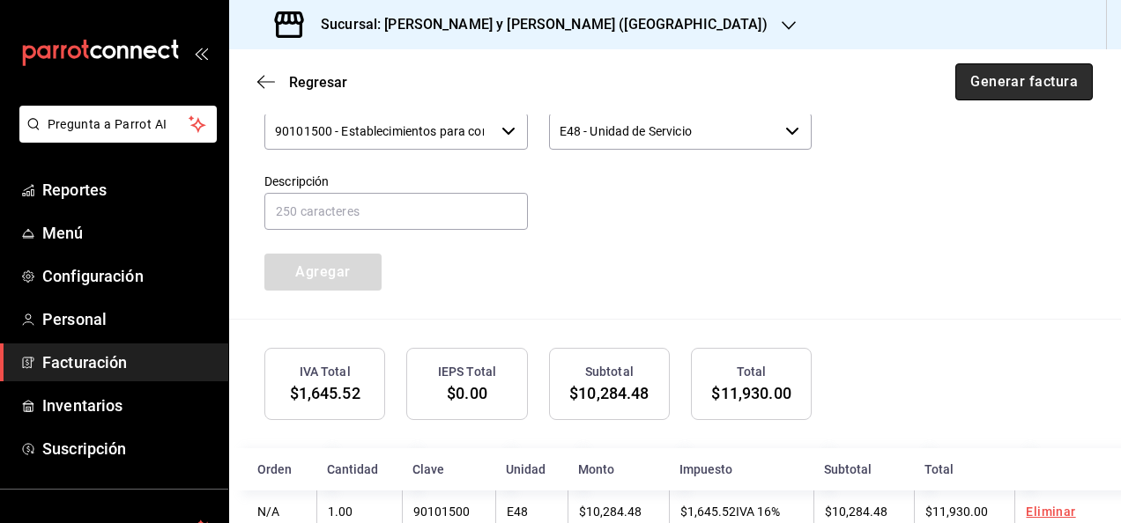
click at [1002, 90] on button "Generar factura" at bounding box center [1023, 81] width 137 height 37
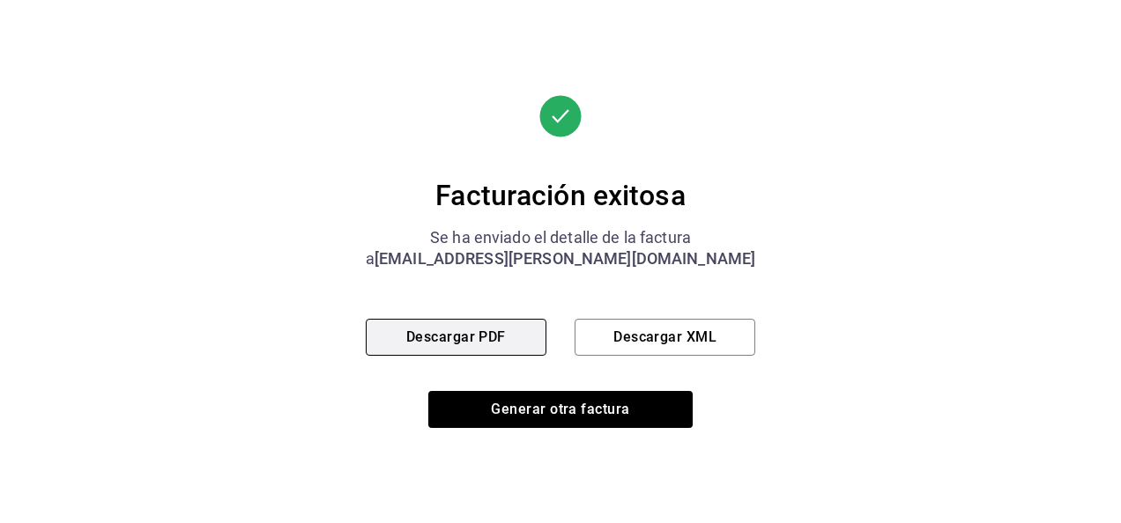
click at [454, 324] on button "Descargar PDF" at bounding box center [456, 337] width 181 height 37
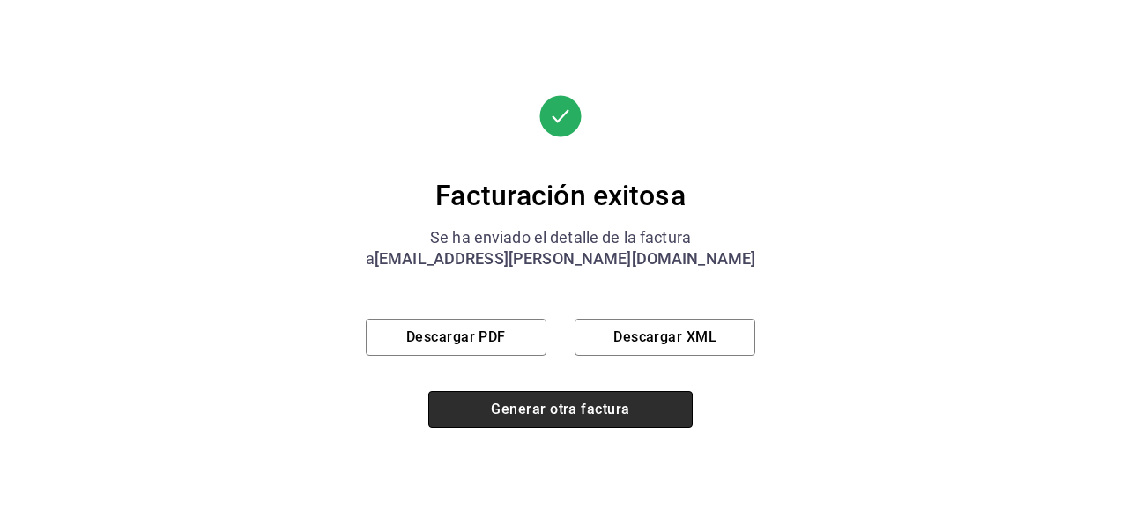
click at [590, 398] on button "Generar otra factura" at bounding box center [560, 409] width 264 height 37
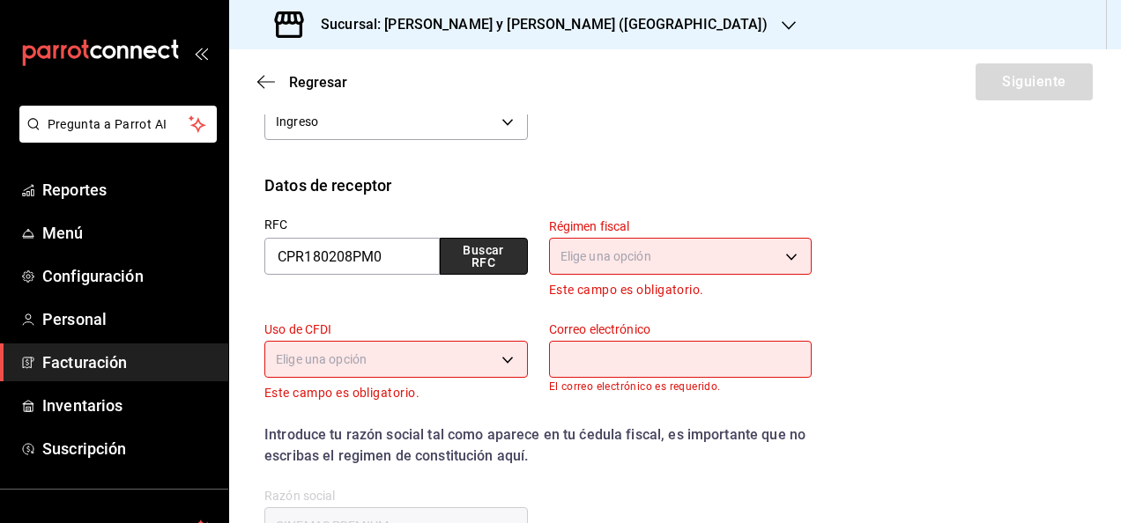
click at [478, 252] on button "Buscar RFC" at bounding box center [484, 256] width 88 height 37
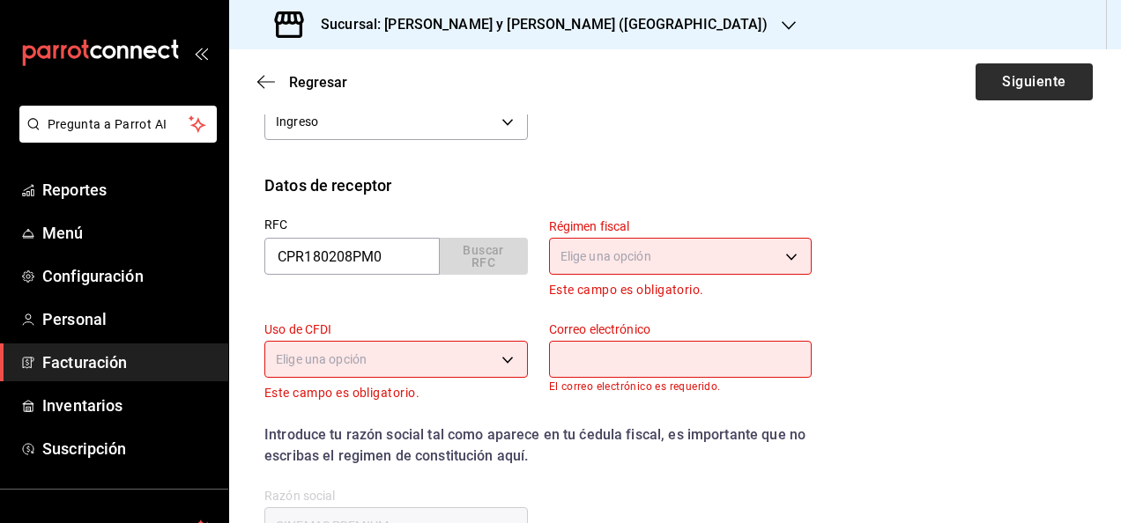
type input "601"
type input "G03"
type input "[EMAIL_ADDRESS][PERSON_NAME][DOMAIN_NAME]"
type input "66269"
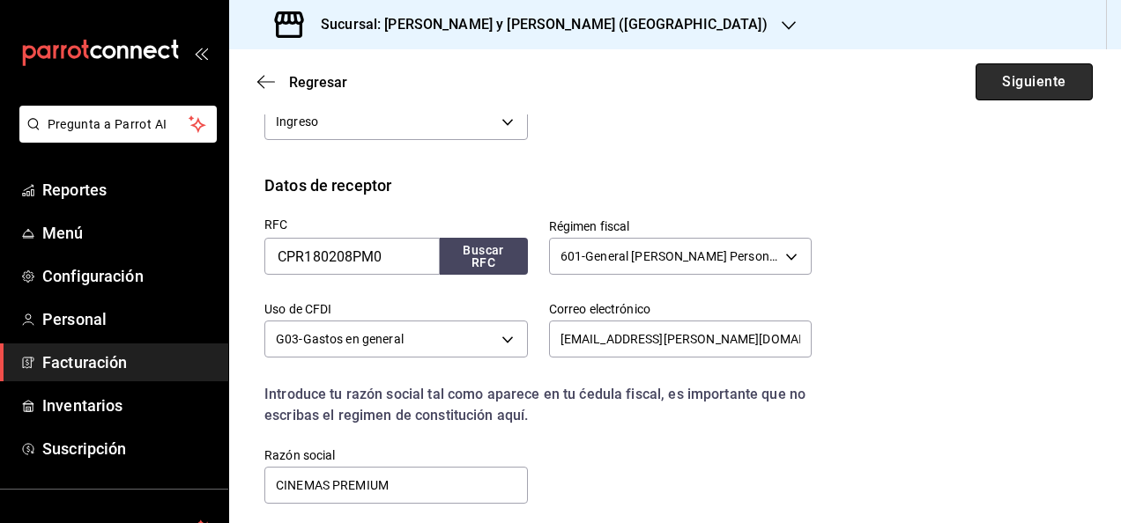
click at [1020, 87] on button "Siguiente" at bounding box center [1033, 81] width 117 height 37
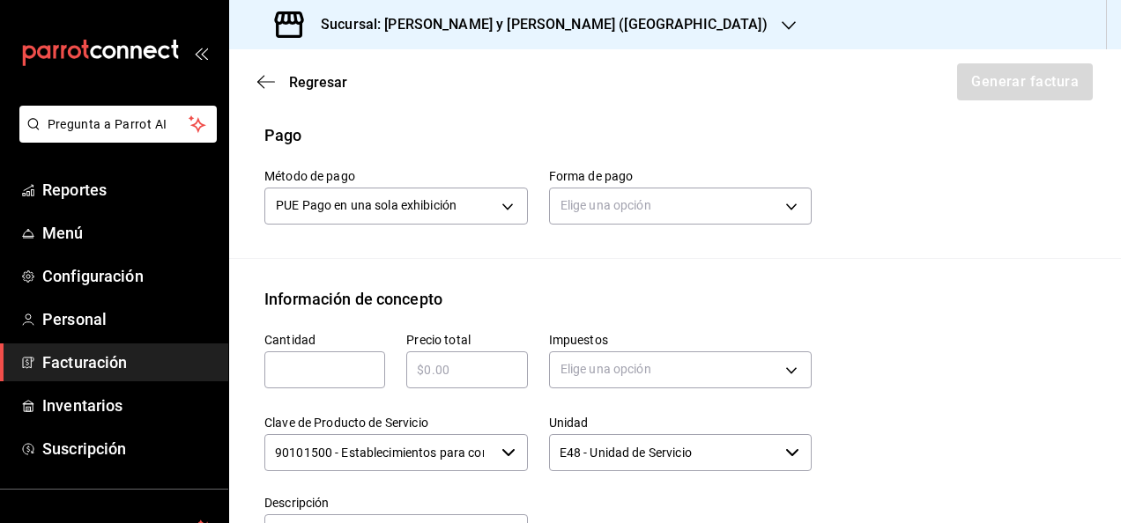
scroll to position [533, 0]
click at [483, 210] on body "Pregunta a Parrot AI Reportes Menú Configuración Personal Facturación Inventari…" at bounding box center [560, 261] width 1121 height 523
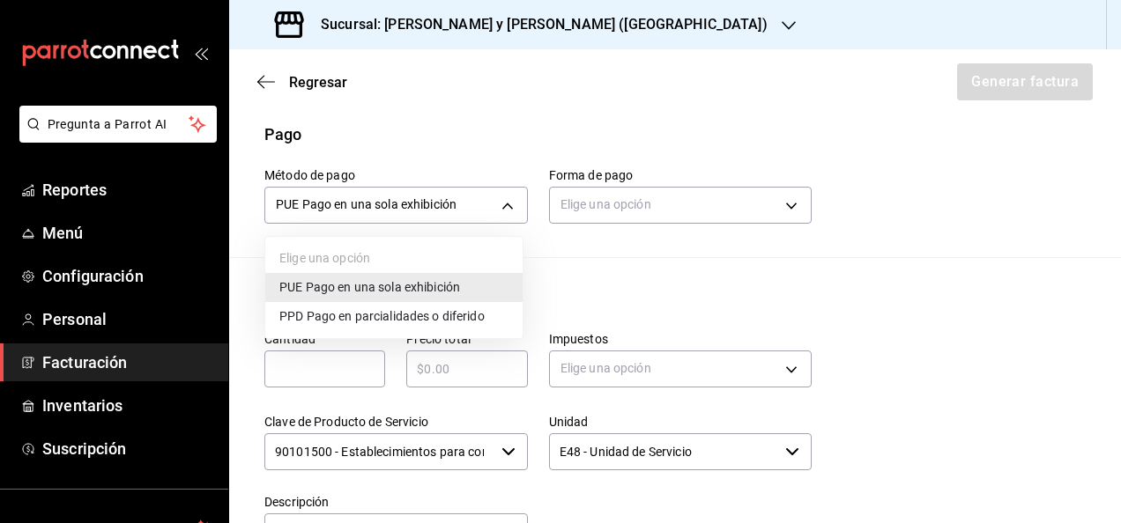
click at [359, 313] on span "PPD Pago en parcialidades o diferido" at bounding box center [381, 316] width 205 height 19
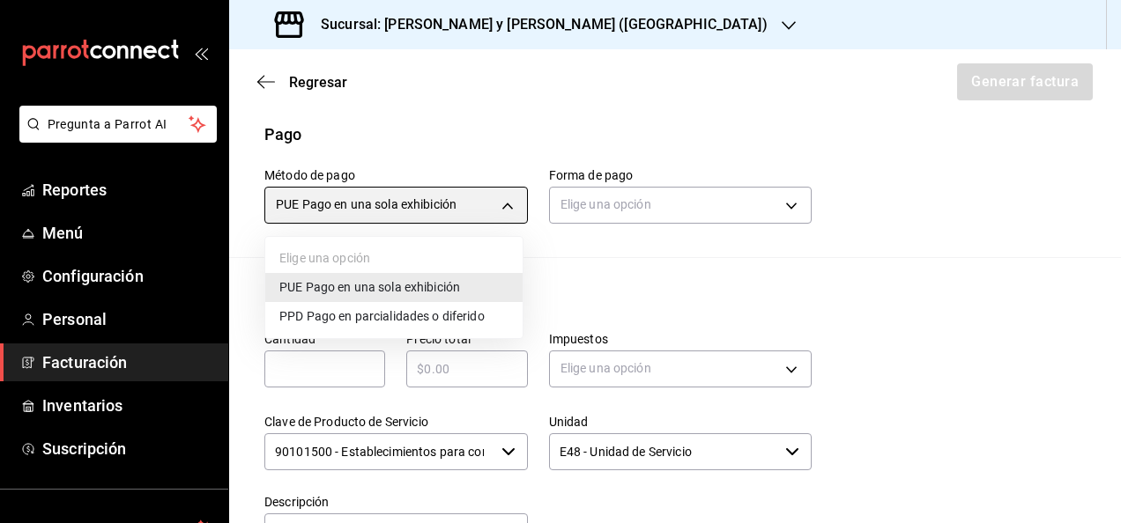
type input "PPD"
type input "99"
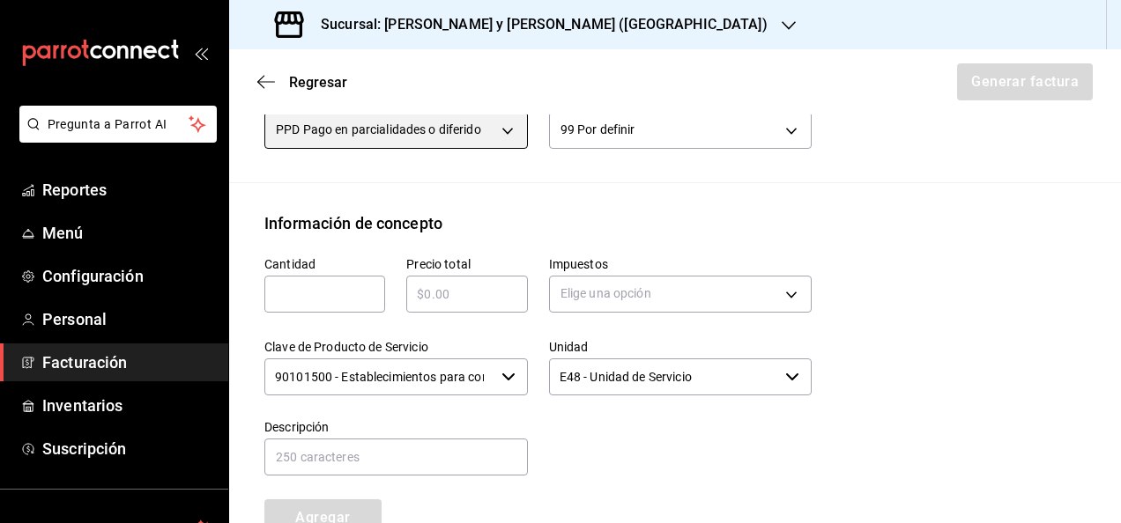
scroll to position [609, 0]
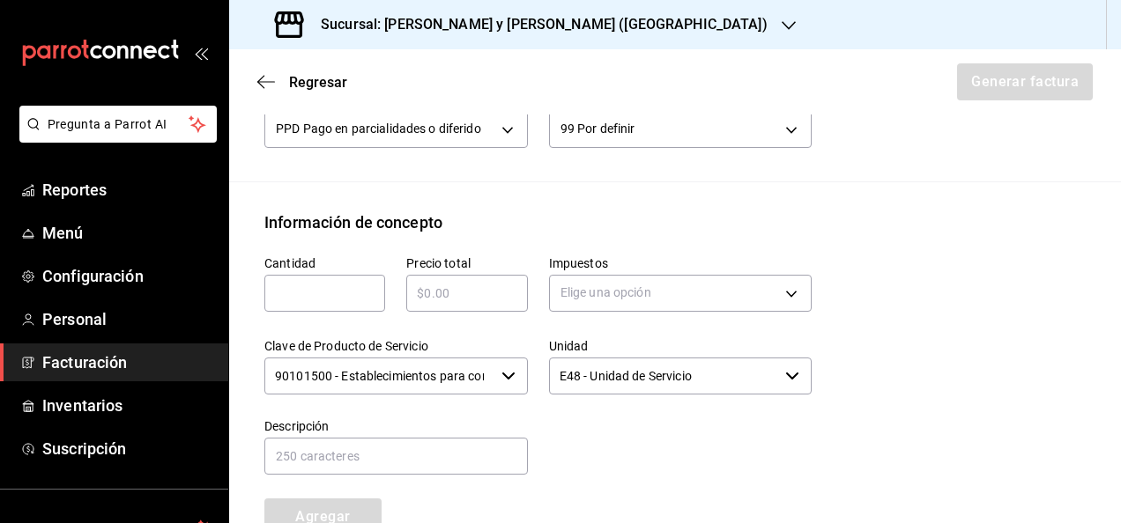
click at [324, 285] on input "text" at bounding box center [324, 293] width 121 height 21
type input "1"
paste input "$11485.00"
type input "$11485.00"
click at [582, 305] on body "Pregunta a Parrot AI Reportes Menú Configuración Personal Facturación Inventari…" at bounding box center [560, 261] width 1121 height 523
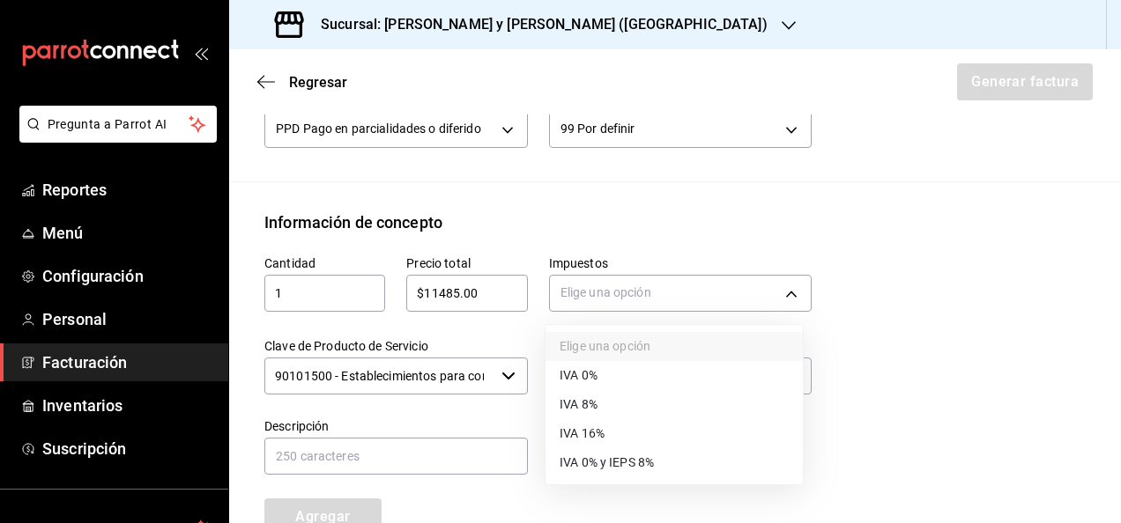
click at [596, 433] on span "IVA 16%" at bounding box center [581, 434] width 45 height 19
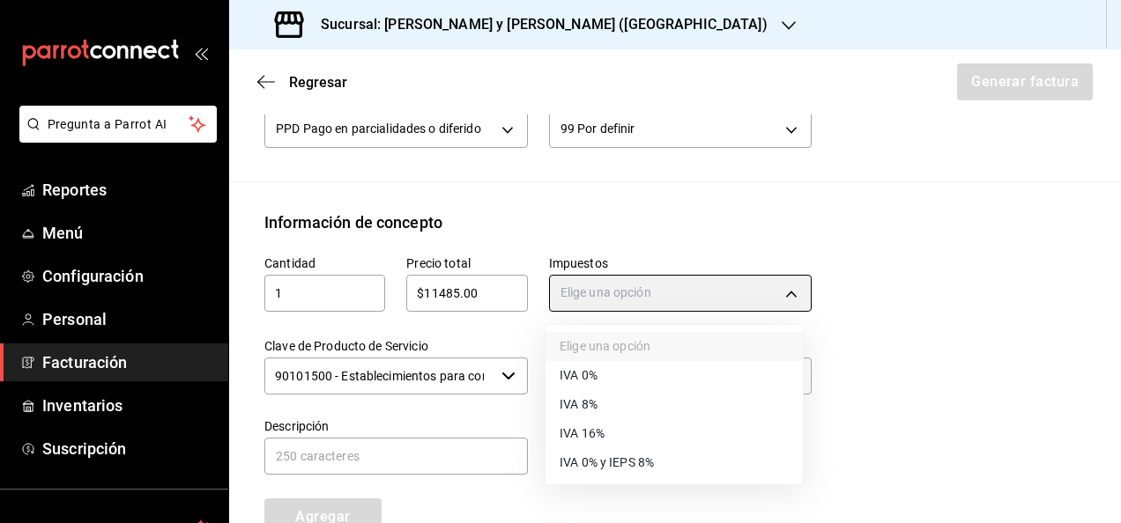
type input "IVA_16"
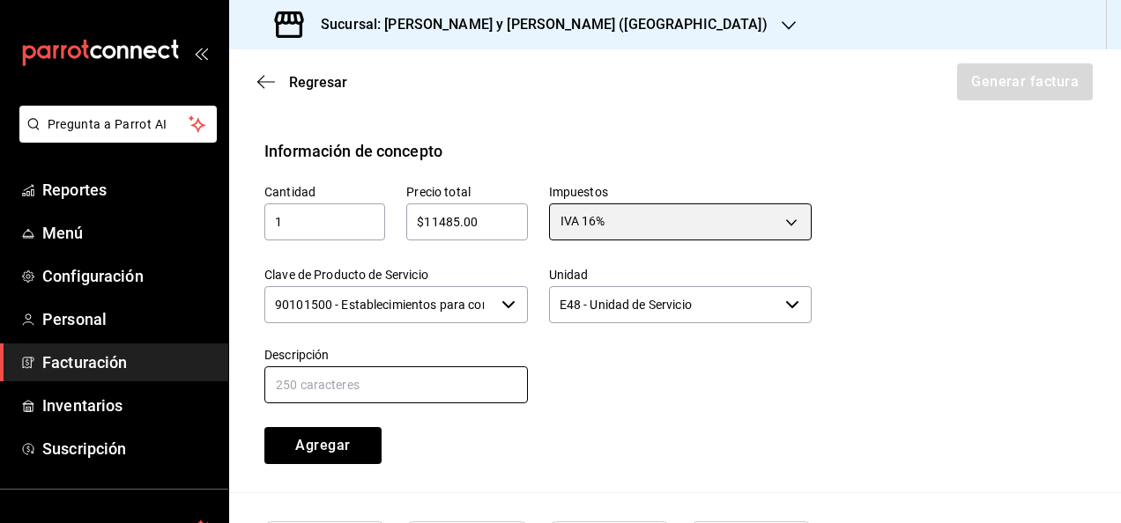
scroll to position [681, 0]
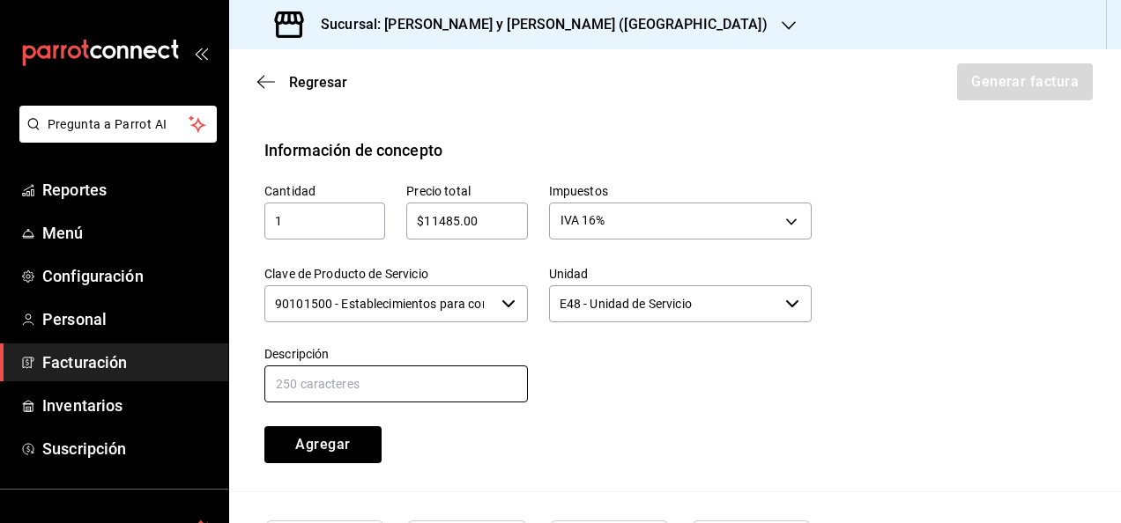
click at [446, 384] on input "text" at bounding box center [395, 384] width 263 height 37
type input "CONSUMO DE ALIMENTOS 20-26 DE JUNIO"
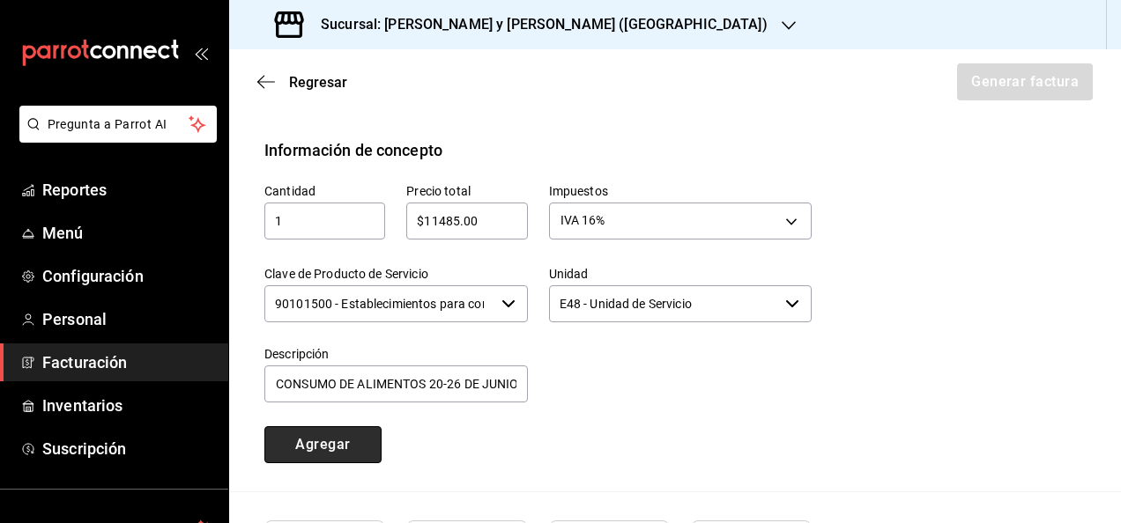
click at [350, 441] on button "Agregar" at bounding box center [322, 444] width 117 height 37
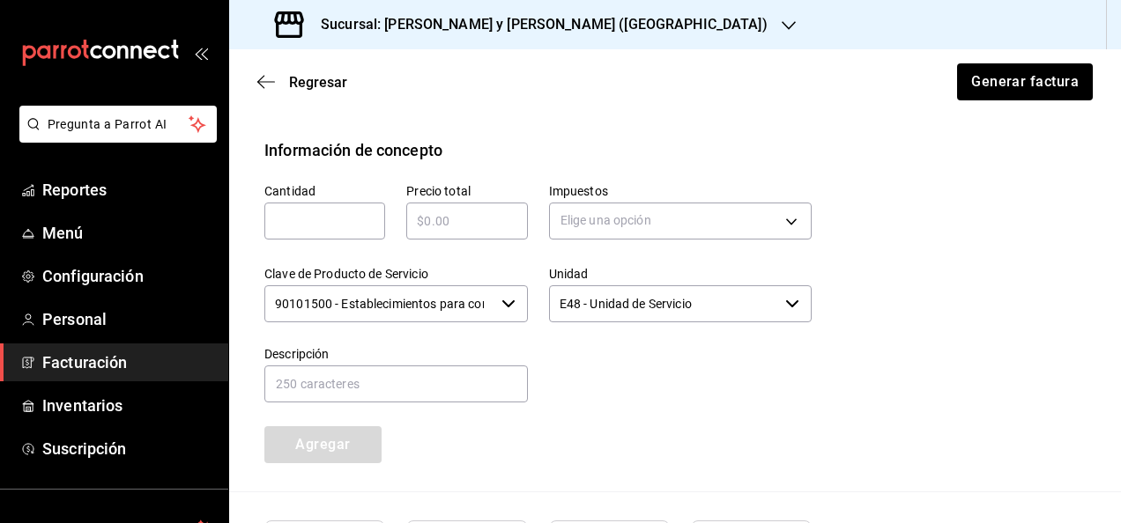
scroll to position [897, 0]
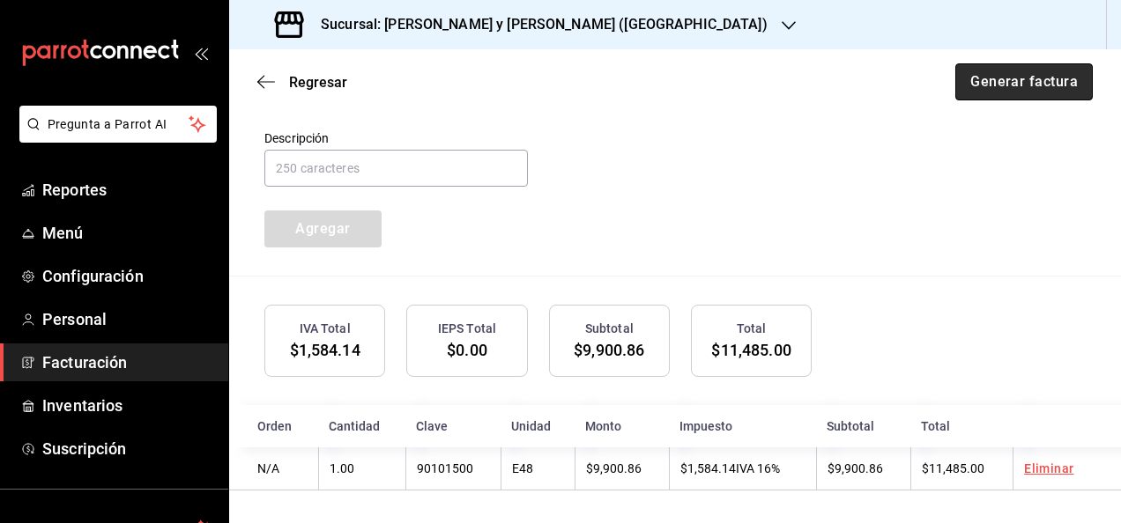
click at [955, 83] on button "Generar factura" at bounding box center [1023, 81] width 137 height 37
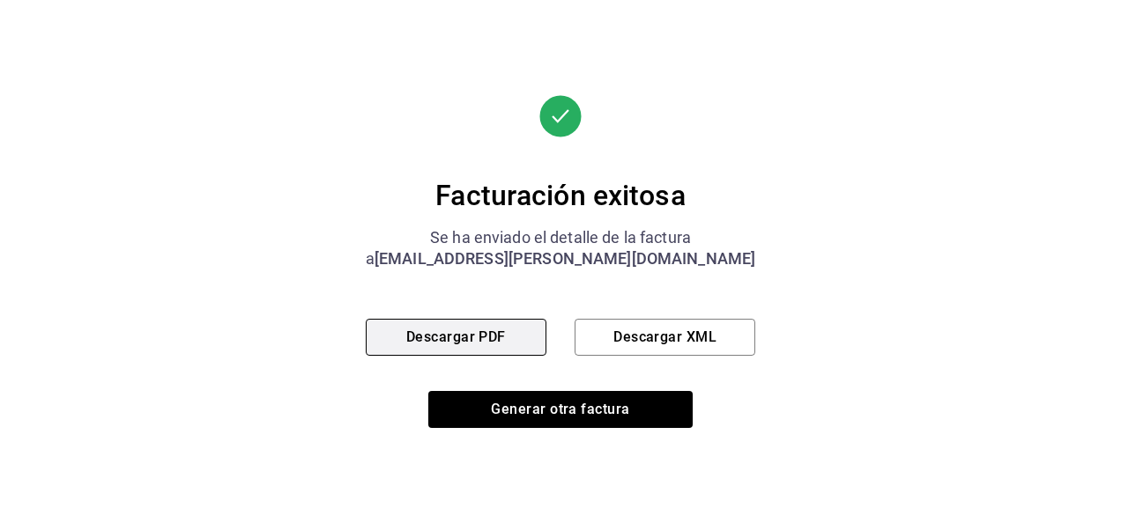
click at [515, 343] on button "Descargar PDF" at bounding box center [456, 337] width 181 height 37
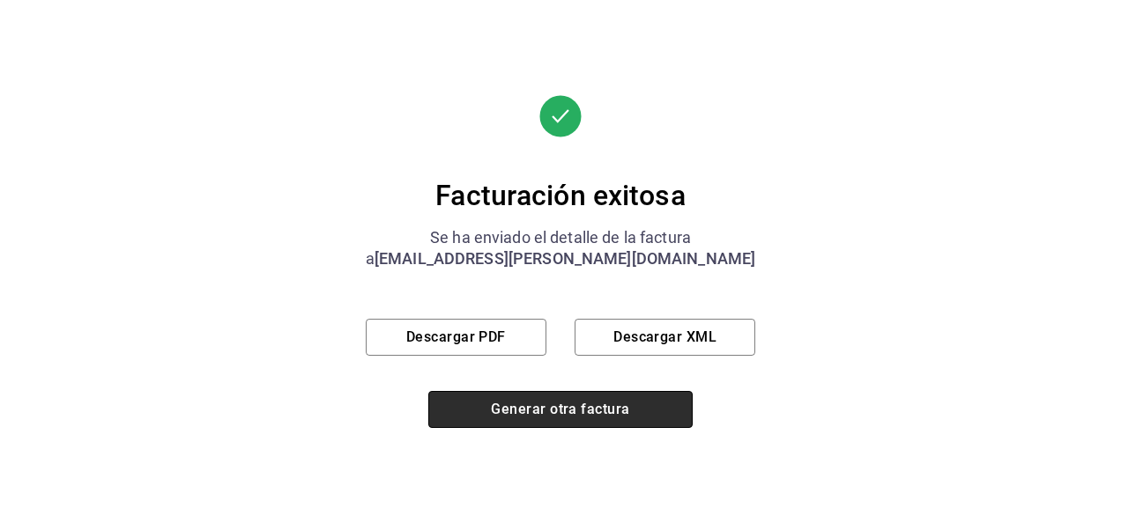
click at [577, 426] on button "Generar otra factura" at bounding box center [560, 409] width 264 height 37
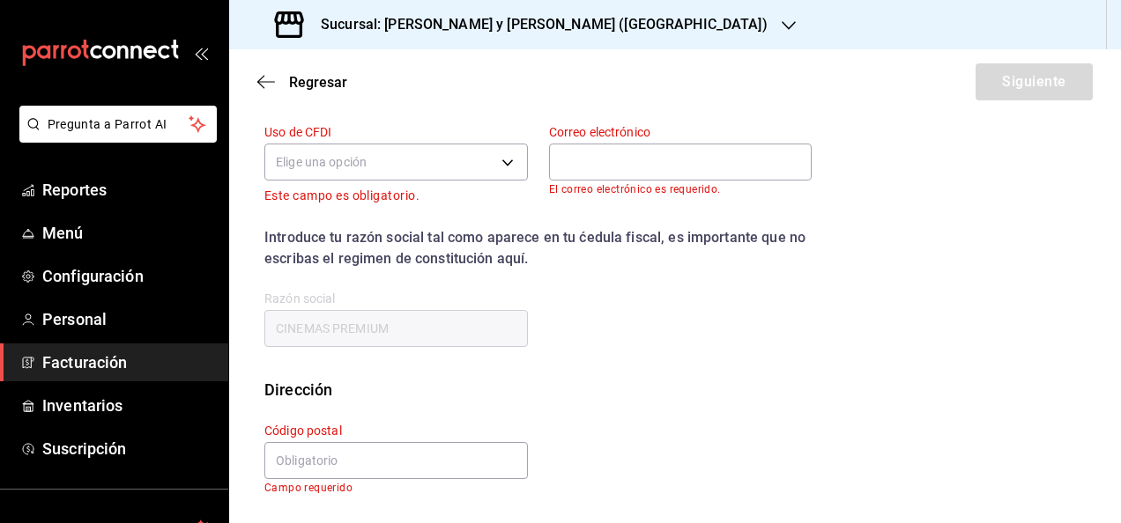
scroll to position [264, 0]
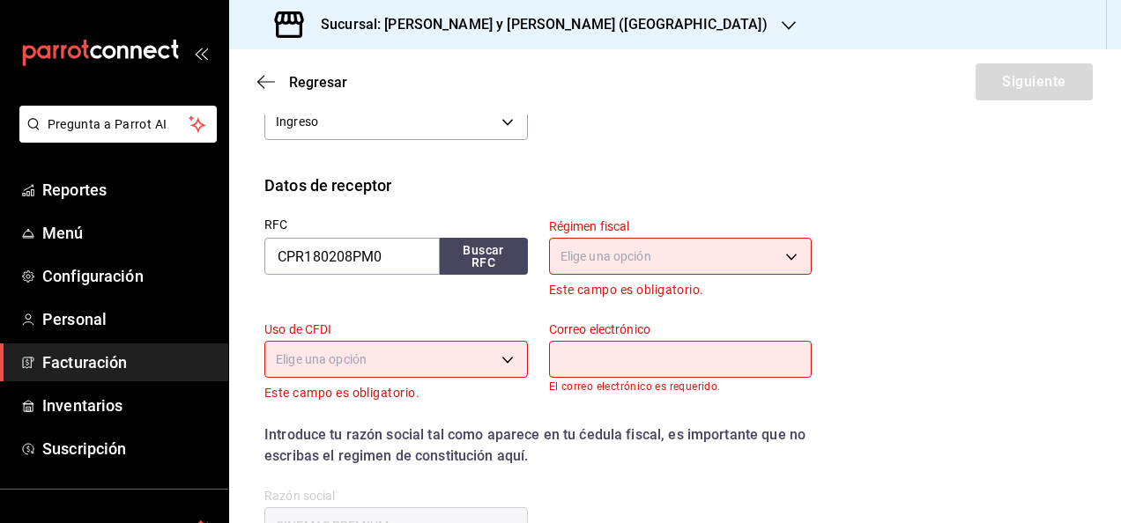
click at [114, 352] on span "Facturación" at bounding box center [128, 363] width 172 height 24
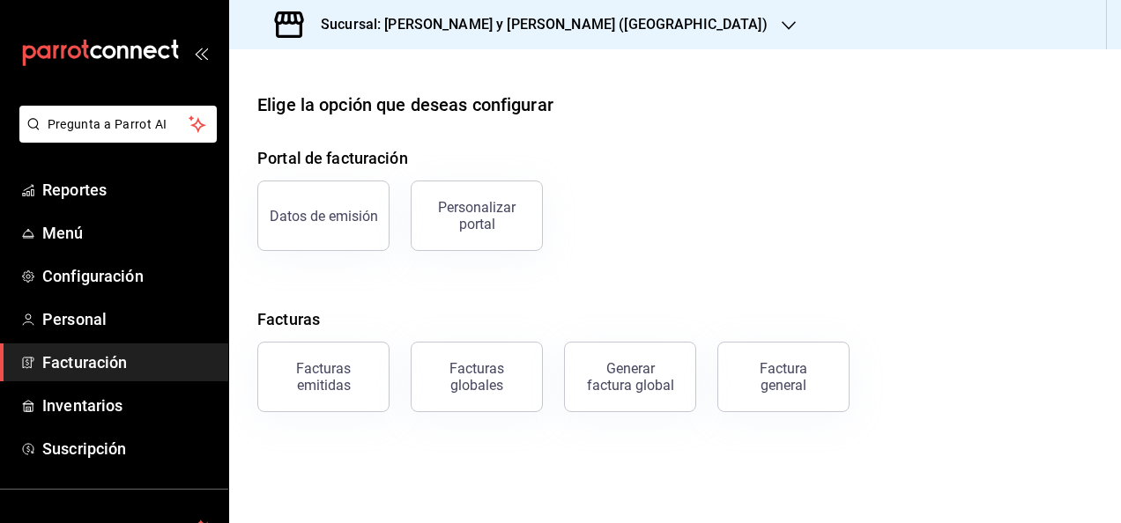
click at [581, 19] on div "Sucursal: [PERSON_NAME] y [PERSON_NAME] ([GEOGRAPHIC_DATA])" at bounding box center [522, 24] width 559 height 49
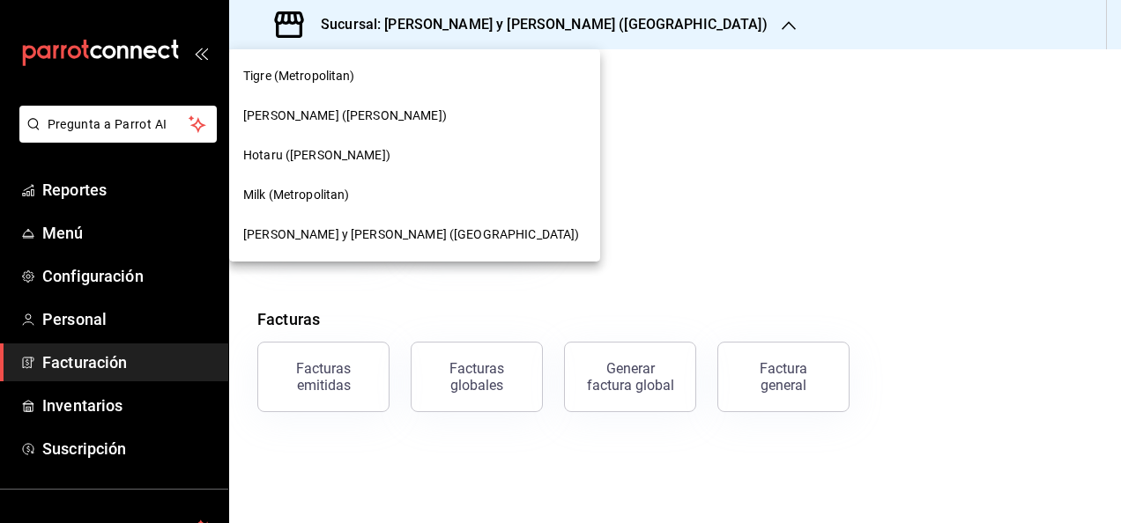
click at [375, 90] on div "Tigre (Metropolitan)" at bounding box center [414, 76] width 371 height 40
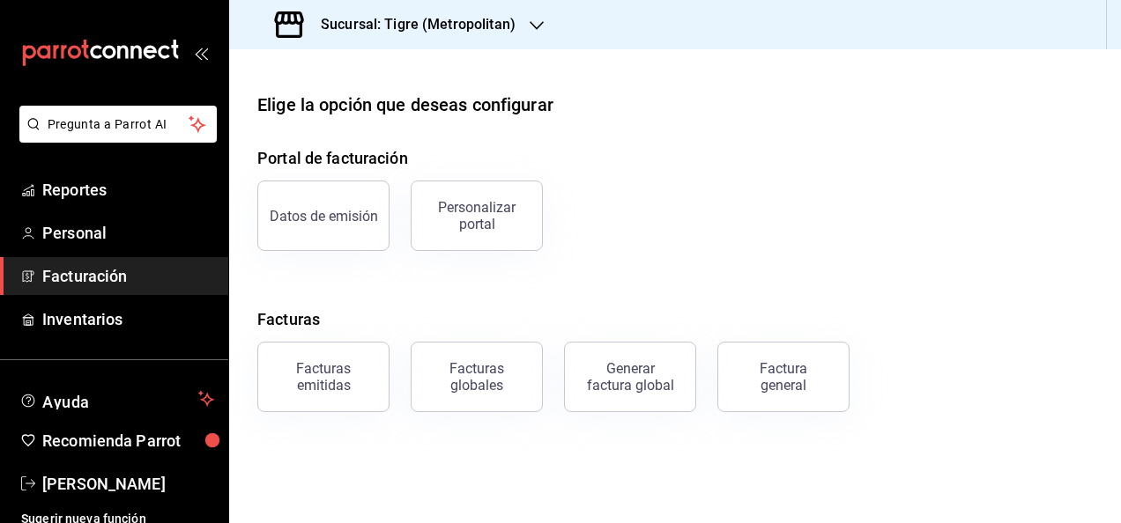
click at [483, 24] on h3 "Sucursal: Tigre (Metropolitan)" at bounding box center [411, 24] width 209 height 21
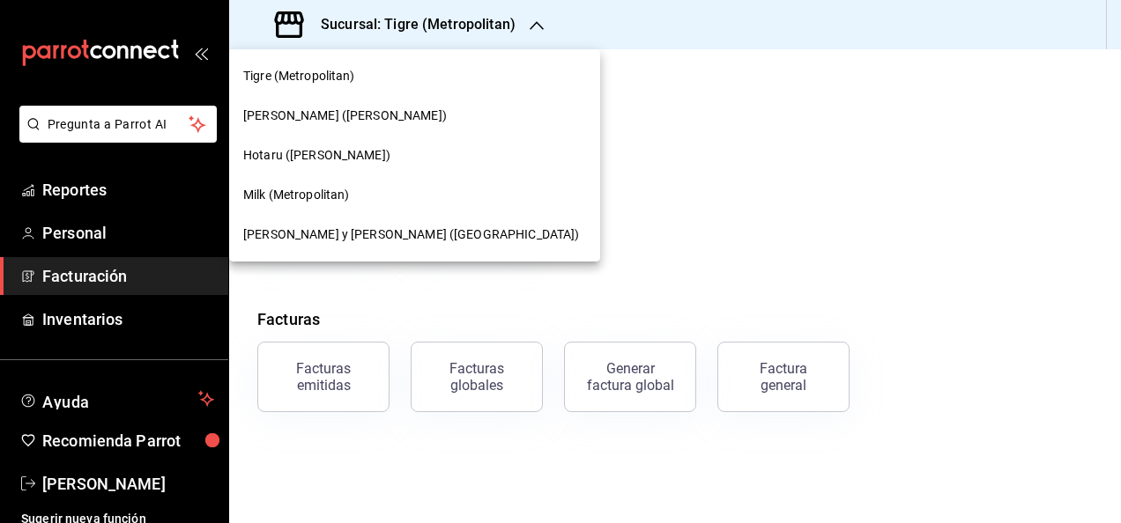
click at [316, 190] on span "Milk (Metropolitan)" at bounding box center [296, 195] width 107 height 19
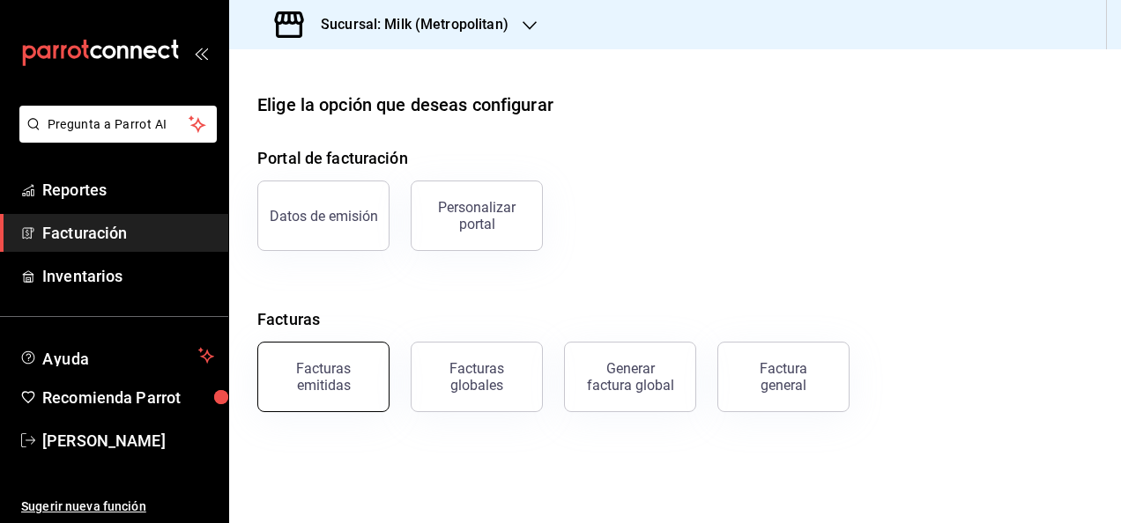
click at [333, 381] on div "Facturas emitidas" at bounding box center [323, 376] width 109 height 33
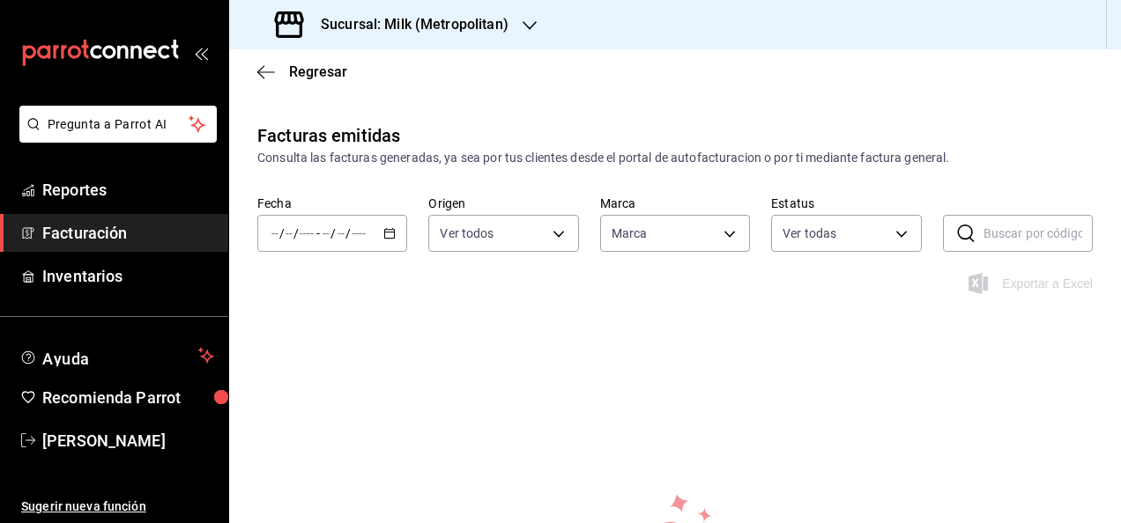
type input "57c9fc47-e65f-4221-a10c-96a6466a6251"
click at [388, 248] on div "/ / - / /" at bounding box center [332, 233] width 150 height 37
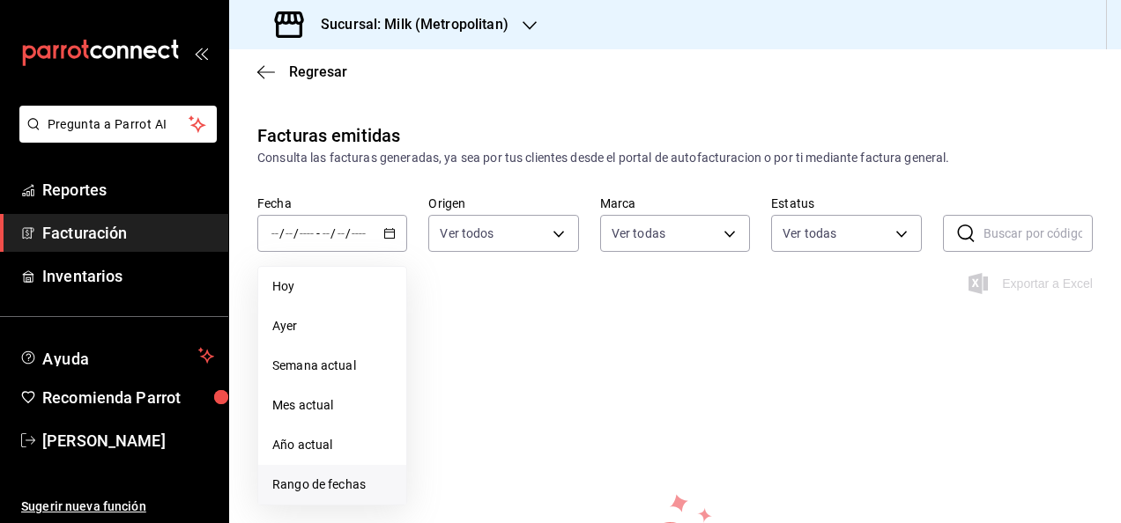
click at [312, 491] on span "Rango de fechas" at bounding box center [332, 485] width 120 height 19
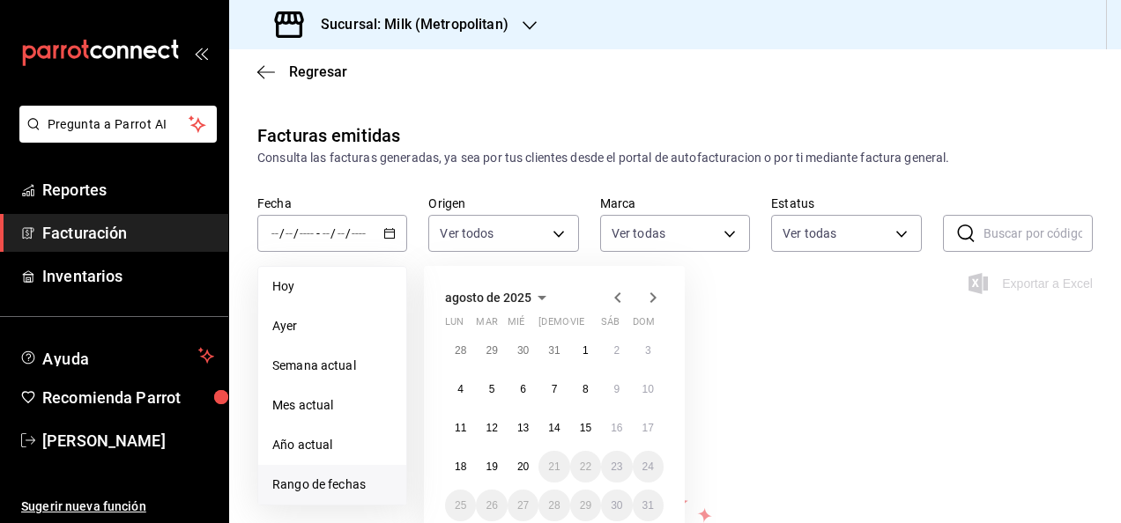
click at [611, 300] on icon "button" at bounding box center [617, 297] width 21 height 21
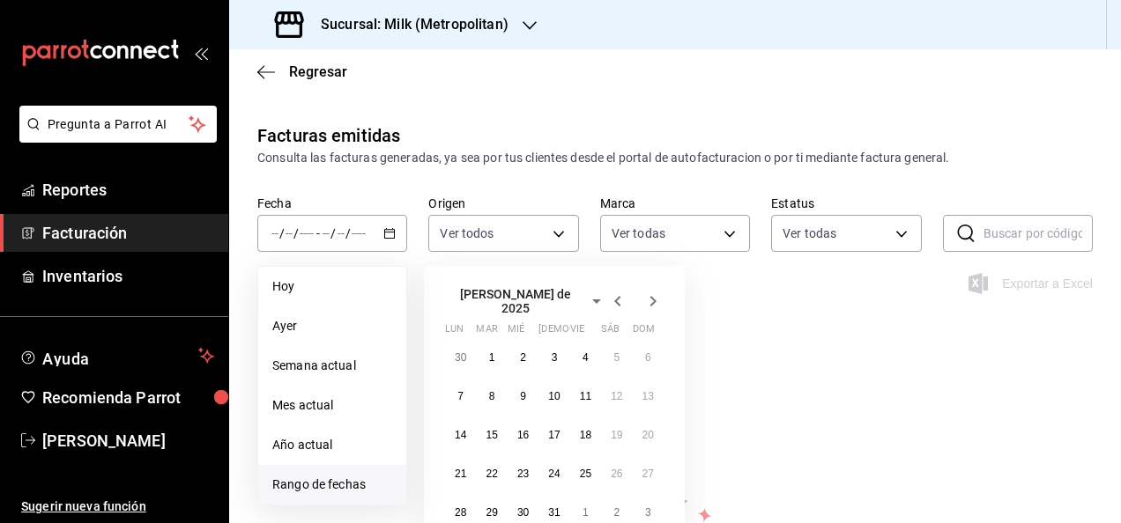
click at [611, 300] on icon "button" at bounding box center [617, 301] width 21 height 21
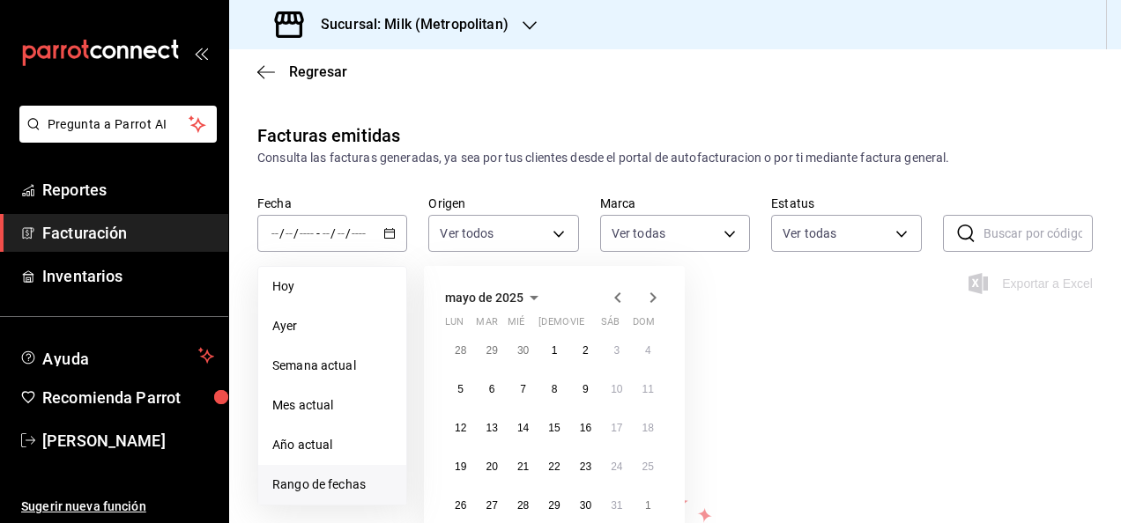
click at [611, 300] on icon "button" at bounding box center [617, 297] width 21 height 21
click at [490, 352] on abbr "1" at bounding box center [492, 350] width 6 height 12
click at [520, 500] on abbr "30" at bounding box center [522, 506] width 11 height 12
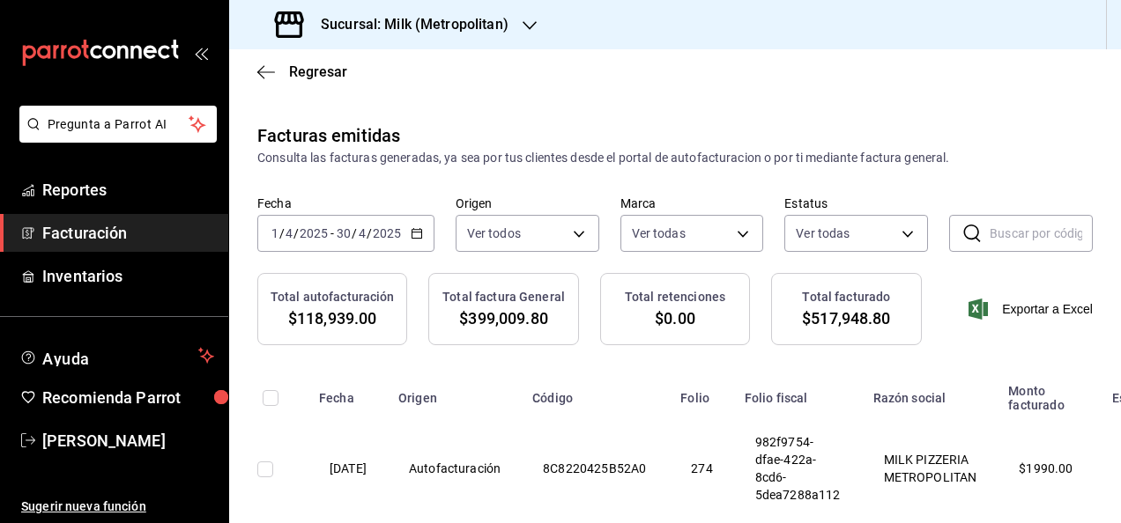
click at [407, 236] on div "[DATE] [DATE] - [DATE] [DATE]" at bounding box center [345, 233] width 177 height 37
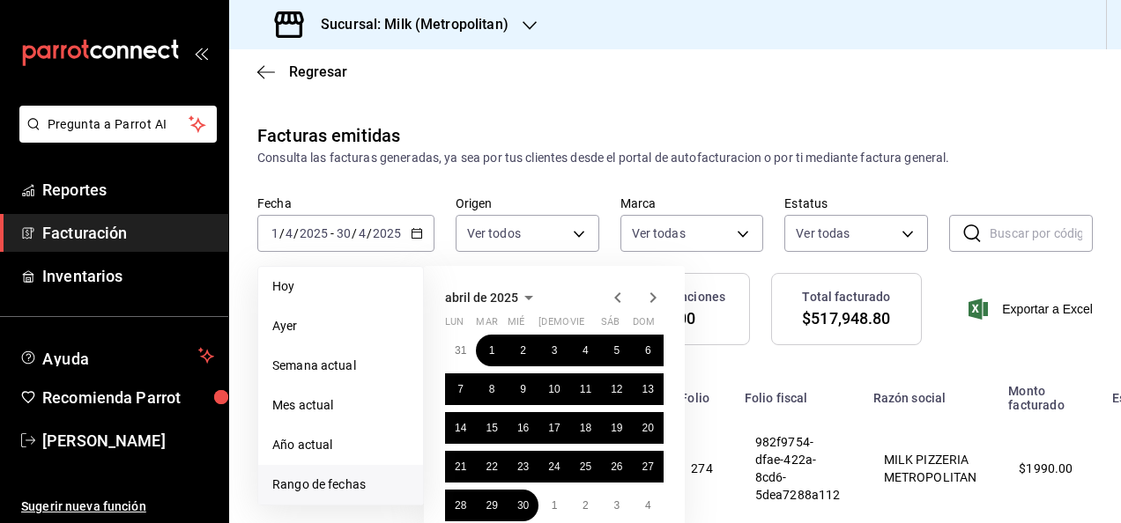
click at [652, 300] on icon "button" at bounding box center [653, 297] width 6 height 11
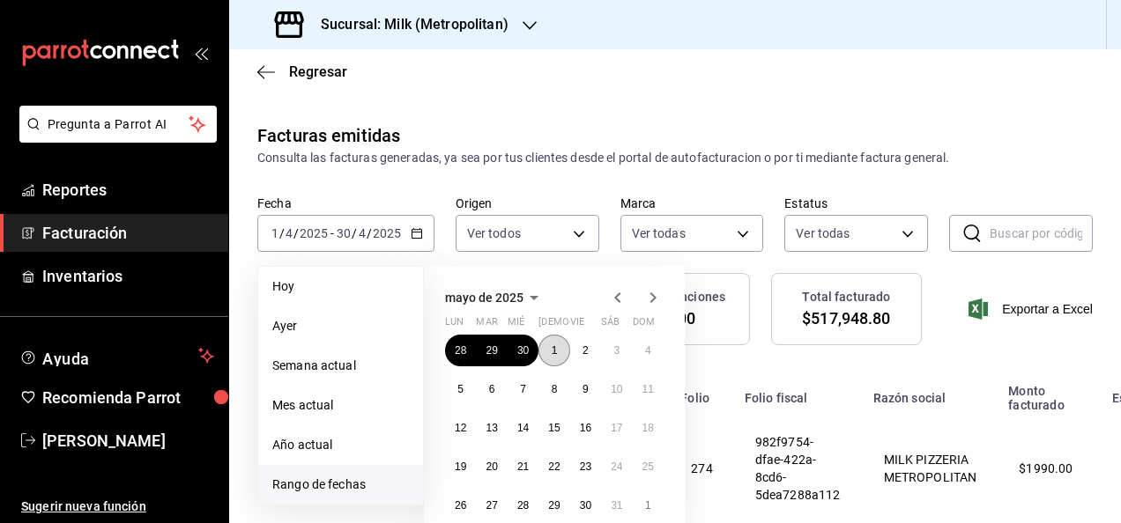
click at [555, 352] on abbr "1" at bounding box center [555, 350] width 6 height 12
click at [581, 494] on button "30" at bounding box center [585, 506] width 31 height 32
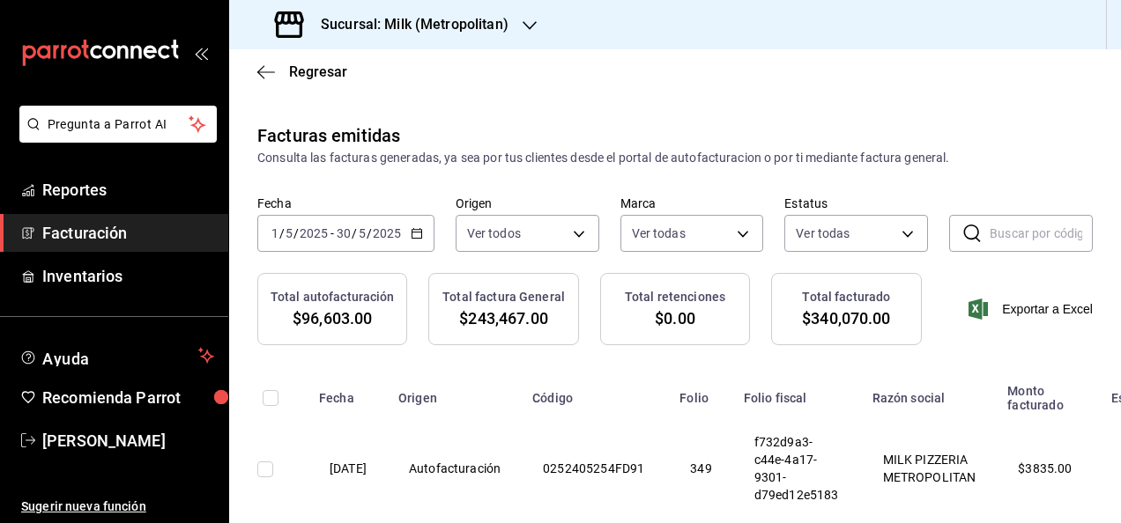
click at [409, 240] on div "[DATE] [DATE] - [DATE] [DATE]" at bounding box center [345, 233] width 177 height 37
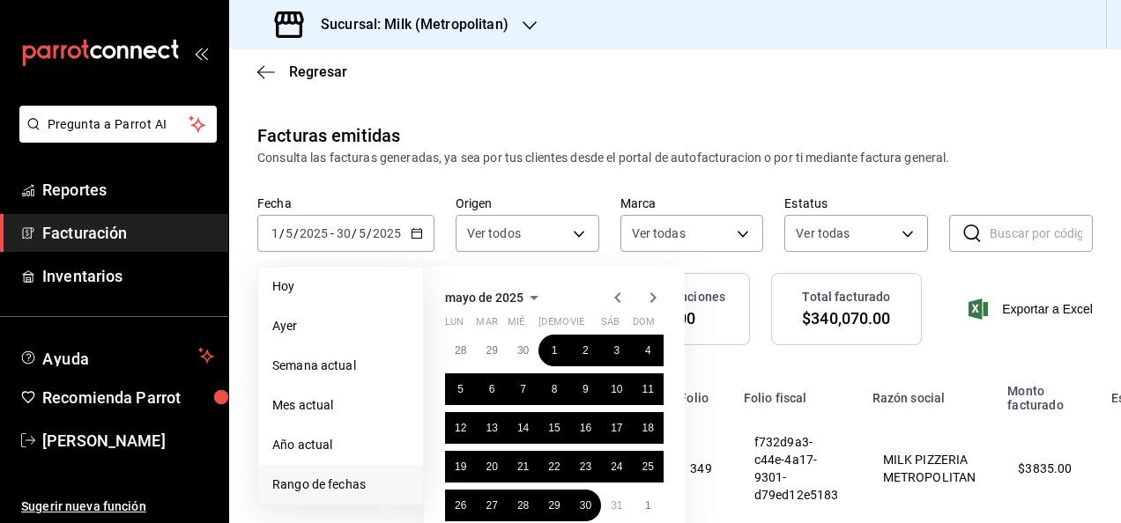
click at [654, 304] on icon "button" at bounding box center [652, 297] width 21 height 21
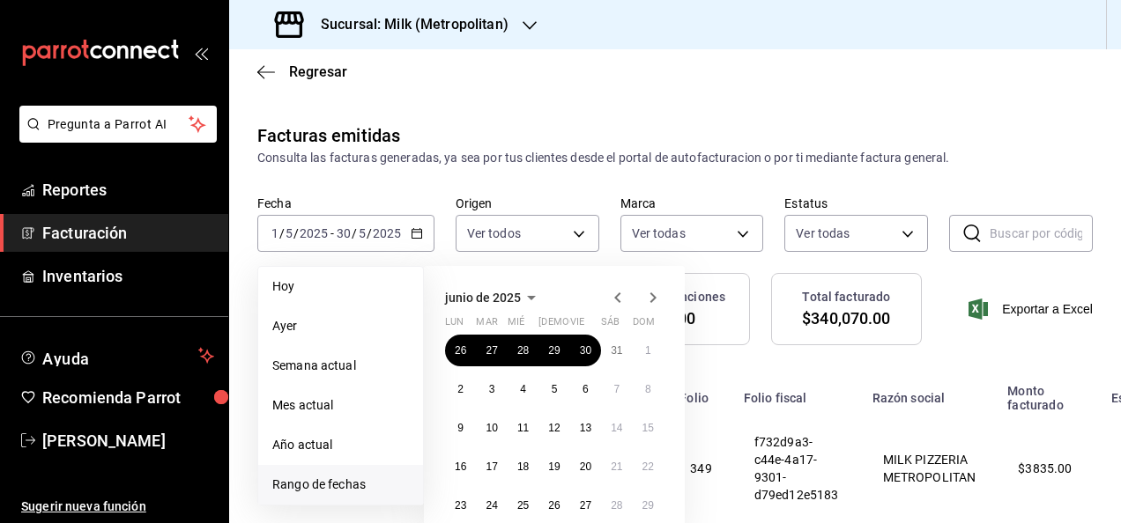
click at [618, 300] on icon "button" at bounding box center [617, 297] width 6 height 11
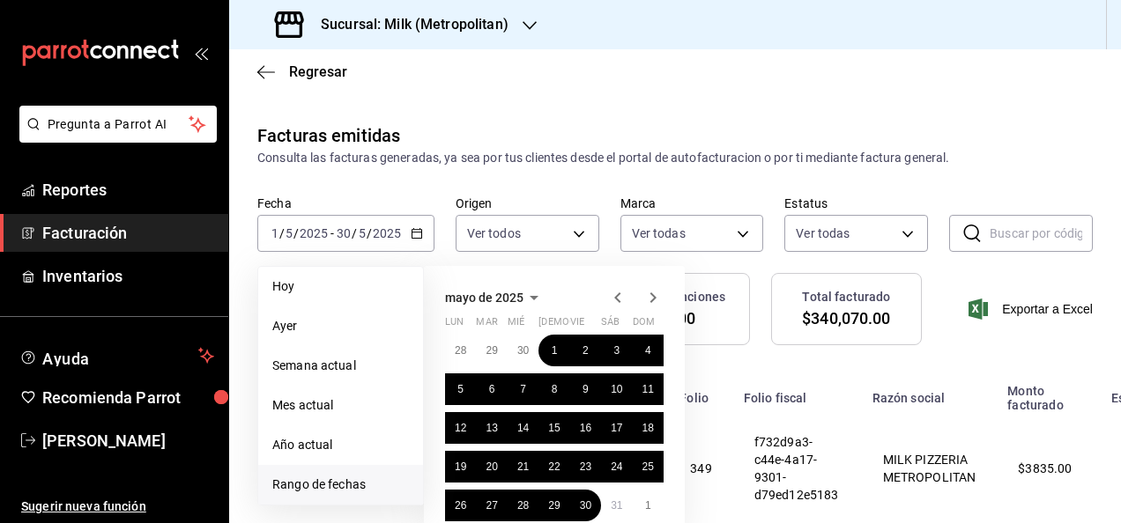
click at [655, 305] on icon "button" at bounding box center [652, 297] width 21 height 21
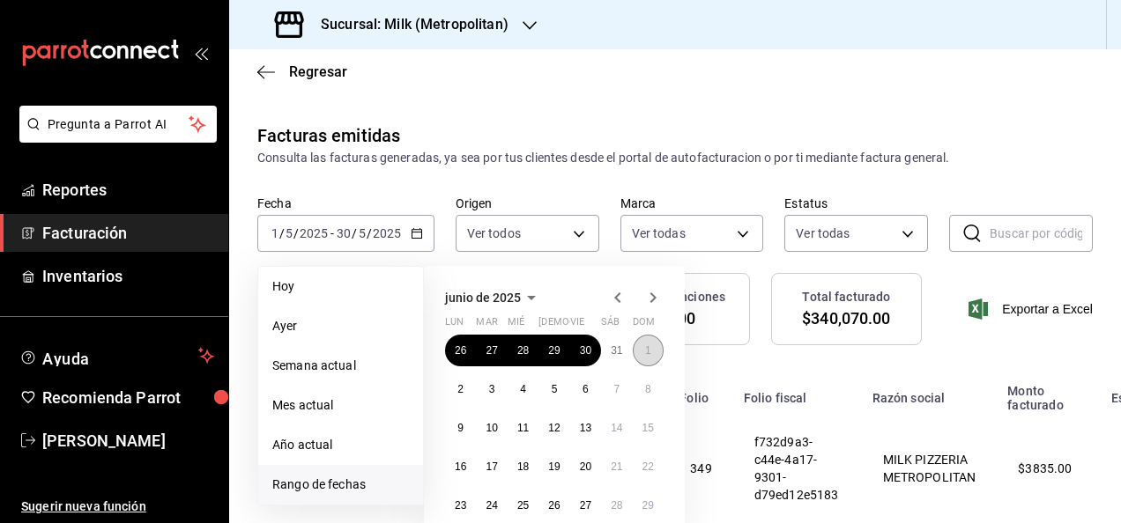
click at [647, 349] on abbr "1" at bounding box center [648, 350] width 6 height 12
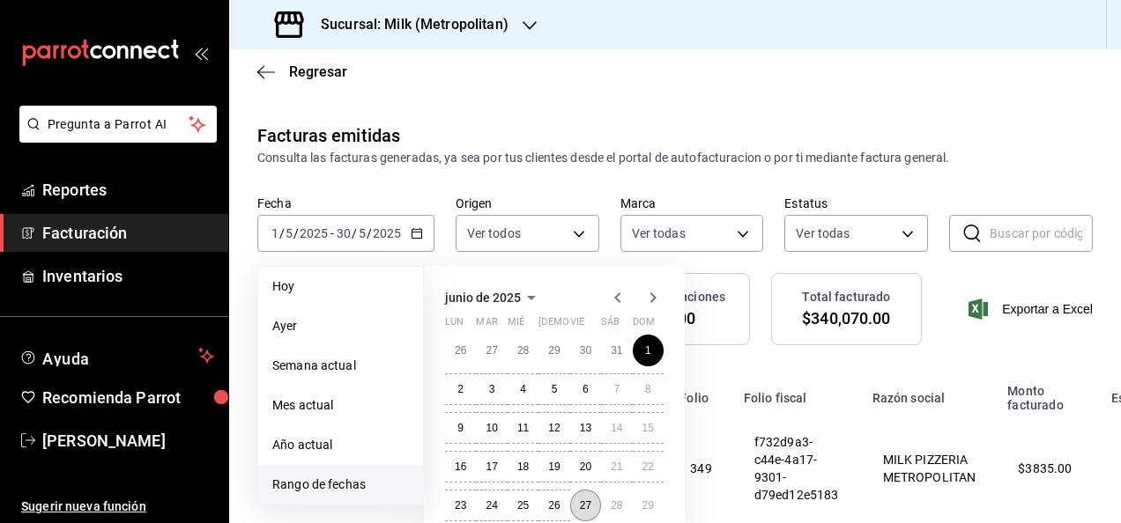
click at [581, 502] on abbr "27" at bounding box center [585, 506] width 11 height 12
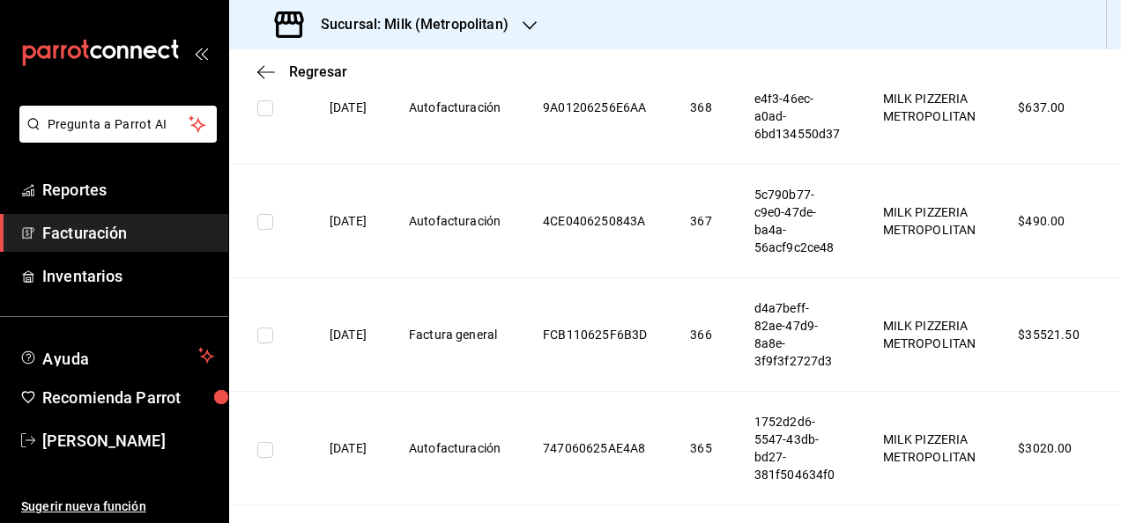
scroll to position [0, 242]
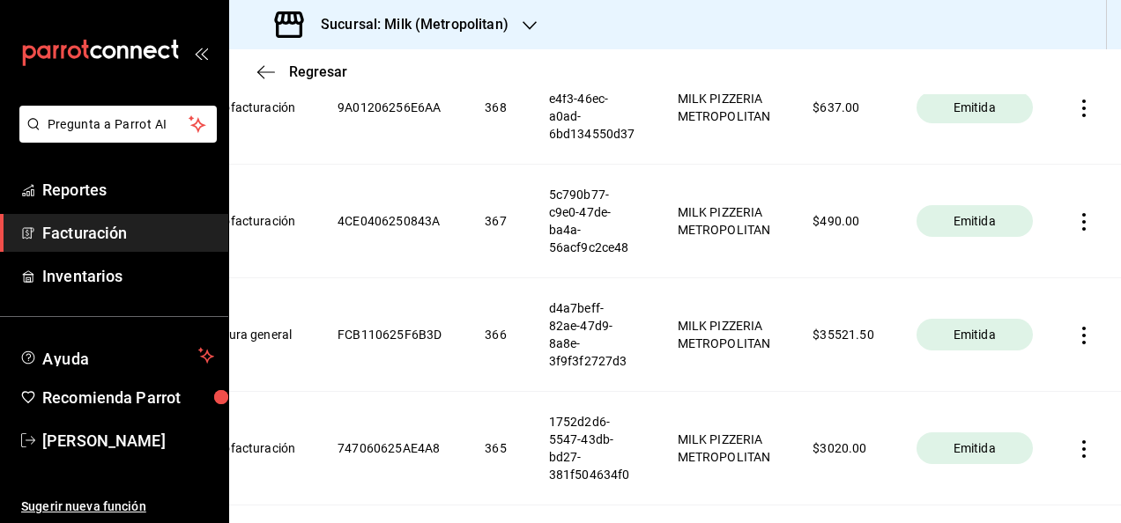
click at [1075, 344] on icon "button" at bounding box center [1084, 336] width 18 height 18
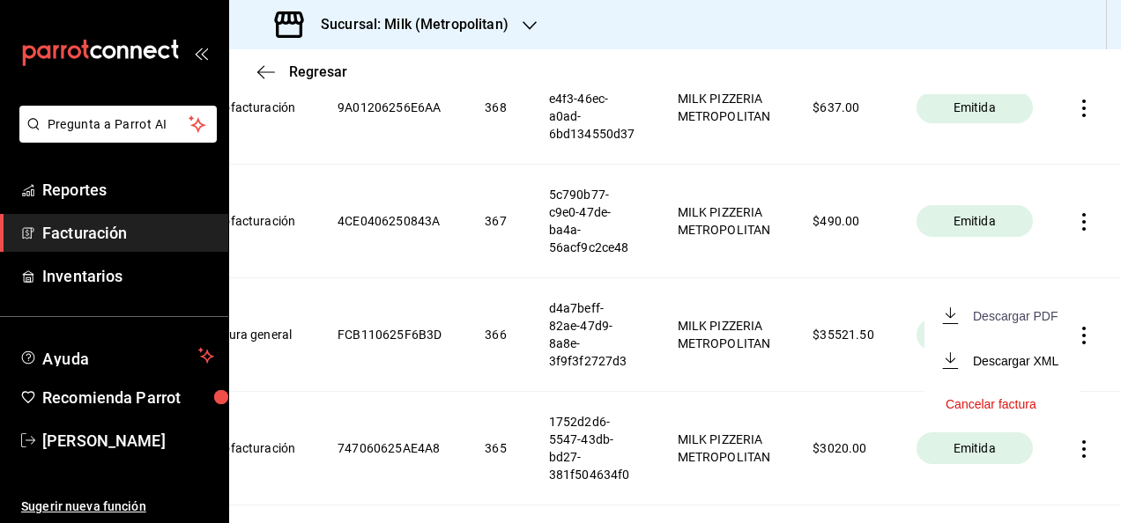
click at [1014, 315] on div "Descargar PDF" at bounding box center [1015, 316] width 85 height 14
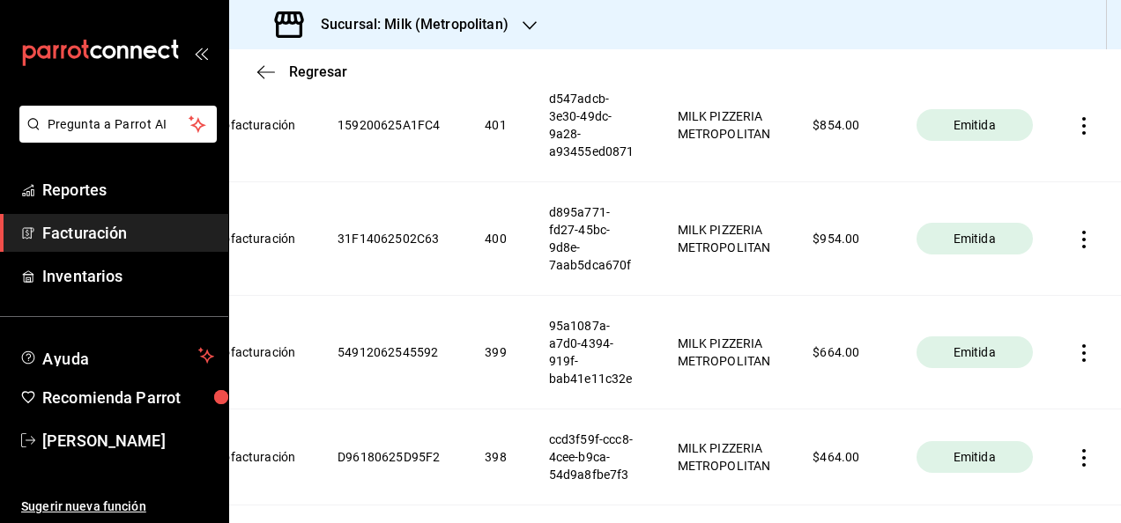
scroll to position [679, 0]
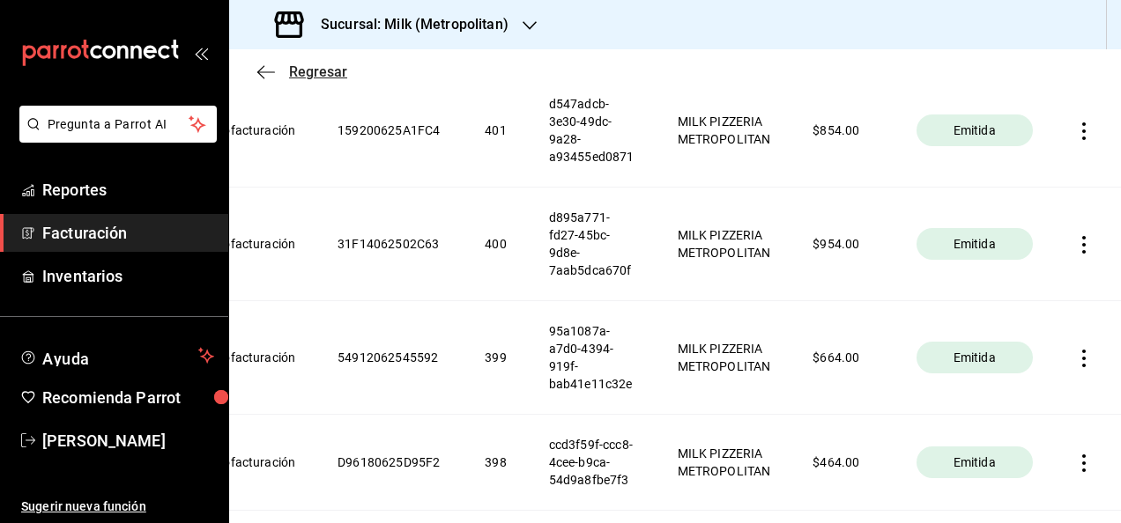
click at [267, 70] on icon "button" at bounding box center [266, 72] width 18 height 16
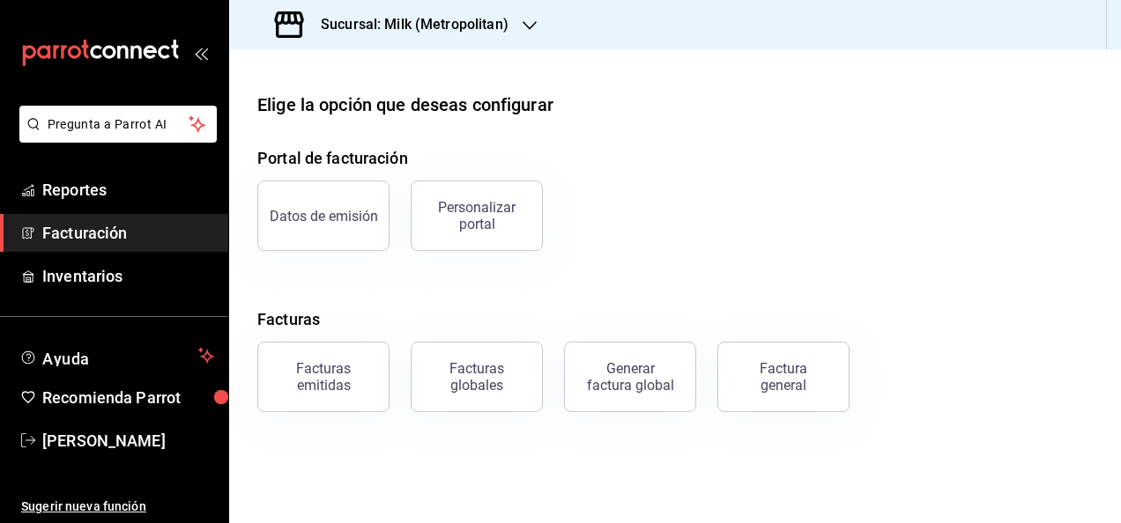
click at [433, 13] on div "Sucursal: Milk (Metropolitan)" at bounding box center [393, 24] width 300 height 49
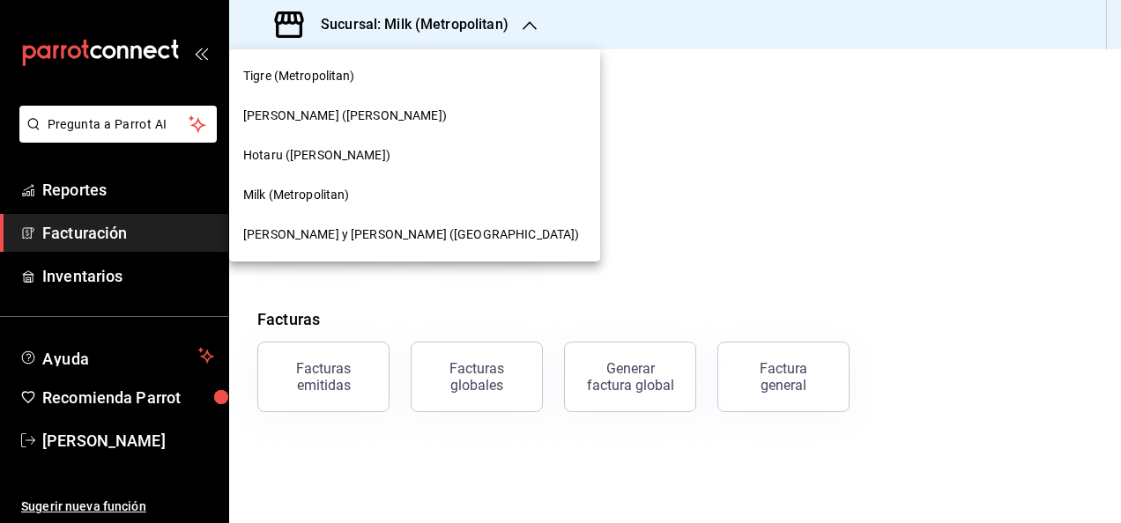
click at [313, 241] on span "[PERSON_NAME] y [PERSON_NAME] ([GEOGRAPHIC_DATA])" at bounding box center [411, 235] width 336 height 19
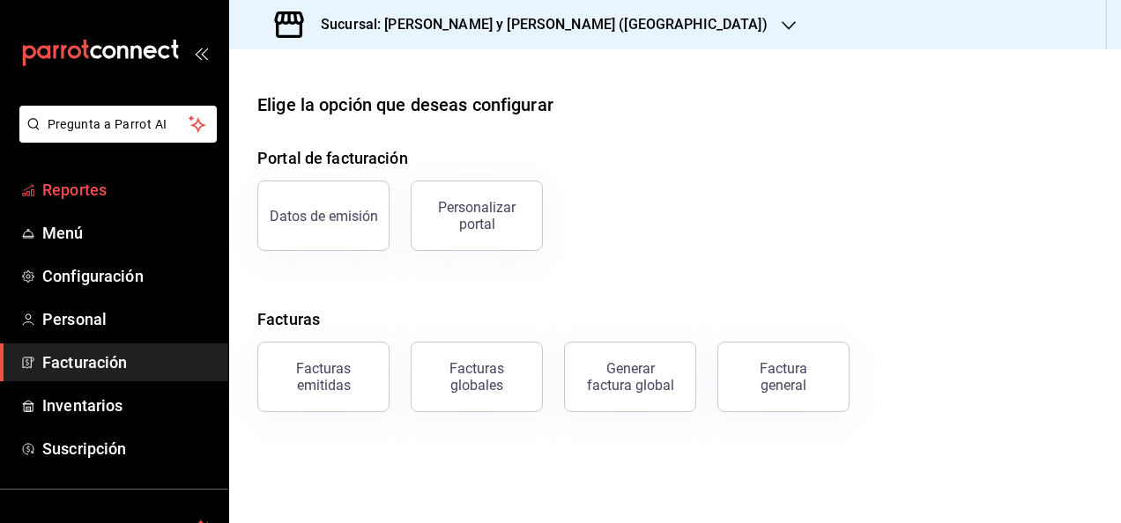
click at [147, 187] on span "Reportes" at bounding box center [128, 190] width 172 height 24
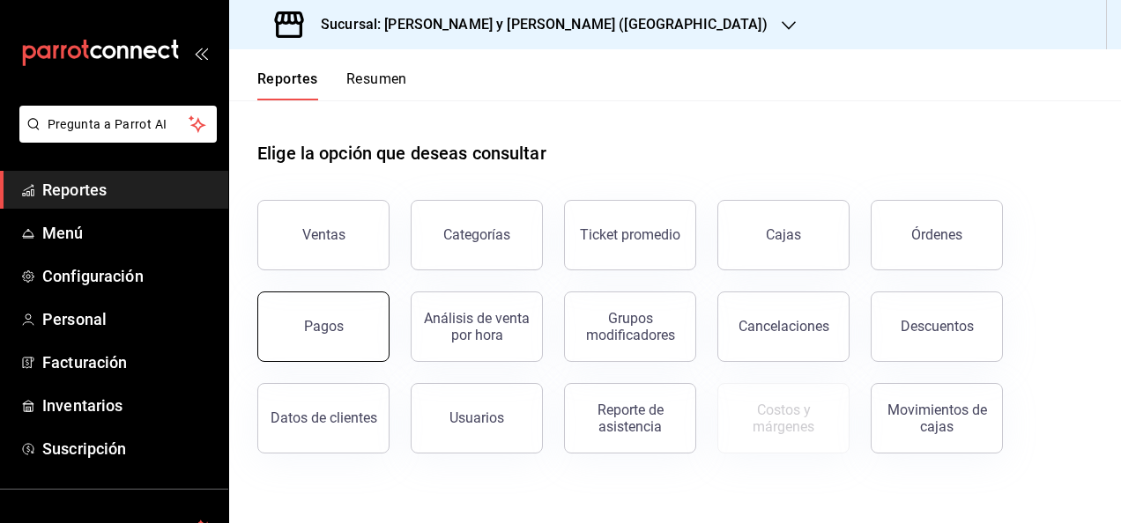
click at [324, 324] on div "Pagos" at bounding box center [324, 326] width 40 height 17
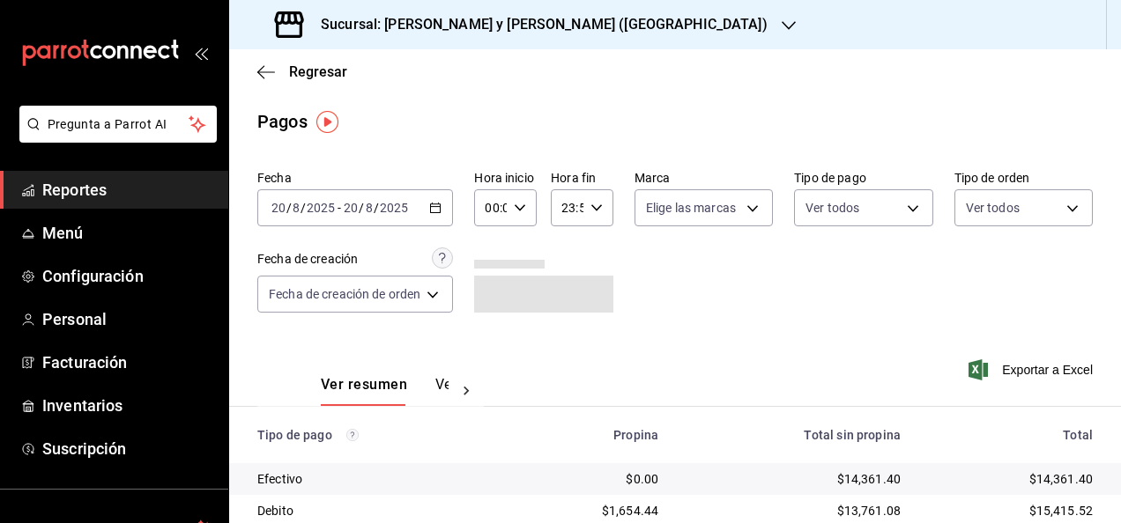
click at [439, 201] on div "[DATE] [DATE] - [DATE] [DATE]" at bounding box center [355, 207] width 196 height 37
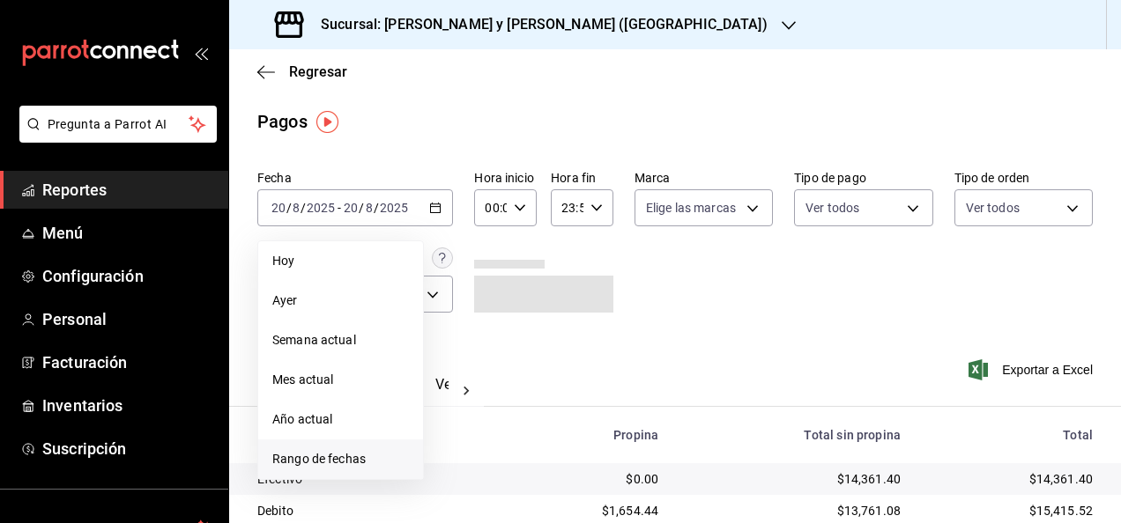
click at [347, 463] on span "Rango de fechas" at bounding box center [340, 459] width 137 height 19
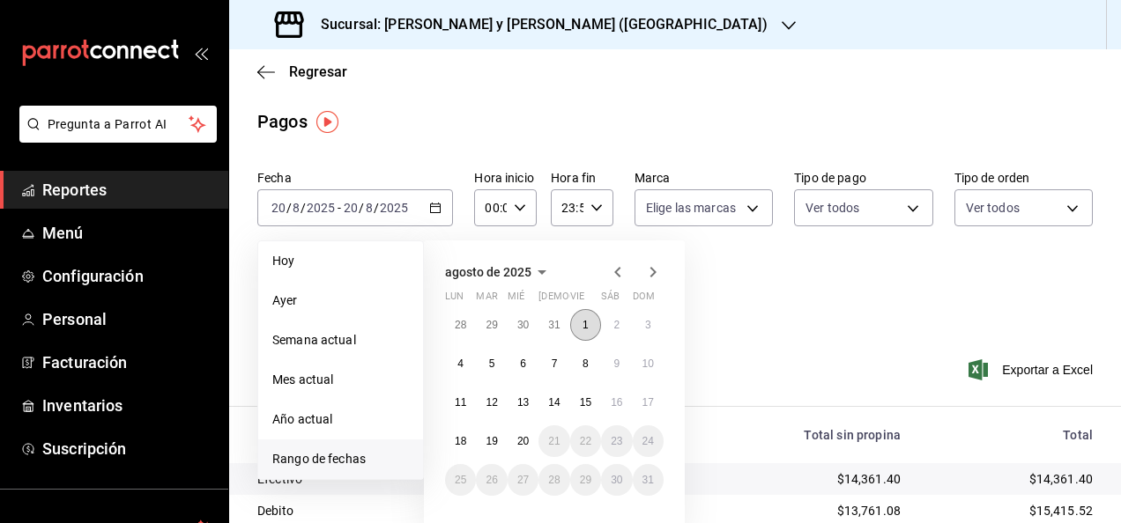
click at [590, 314] on button "1" at bounding box center [585, 325] width 31 height 32
click at [518, 435] on abbr "20" at bounding box center [522, 441] width 11 height 12
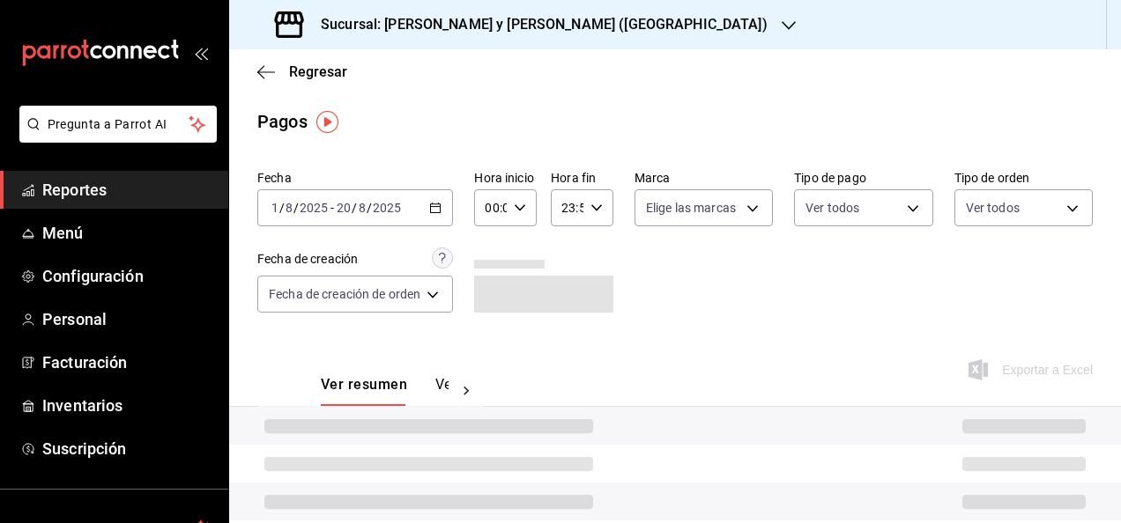
click at [522, 224] on div "00:00 Hora inicio" at bounding box center [505, 207] width 63 height 37
click at [486, 337] on button "05" at bounding box center [491, 348] width 24 height 35
type input "05:00"
click at [595, 194] on div at bounding box center [560, 261] width 1121 height 523
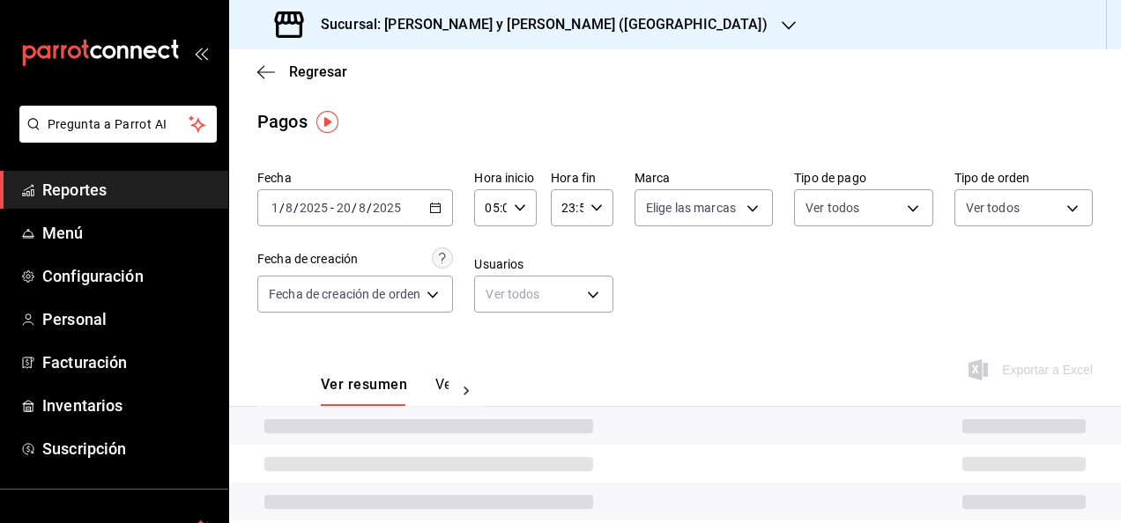
click at [595, 203] on icon "button" at bounding box center [596, 208] width 12 height 12
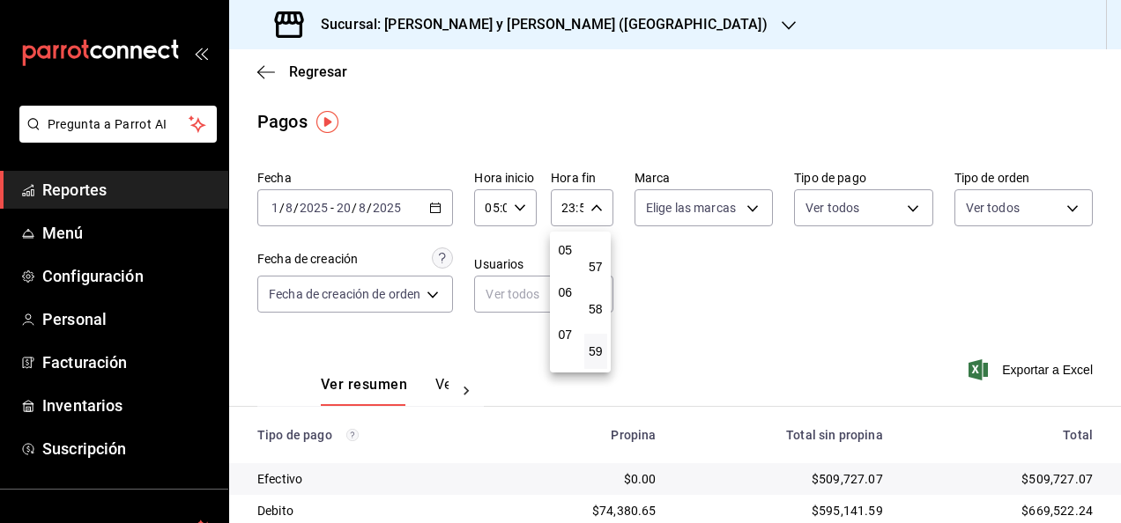
scroll to position [213, 0]
click at [565, 268] on button "05" at bounding box center [565, 250] width 24 height 35
click at [596, 250] on span "00" at bounding box center [596, 253] width 3 height 14
type input "05:00"
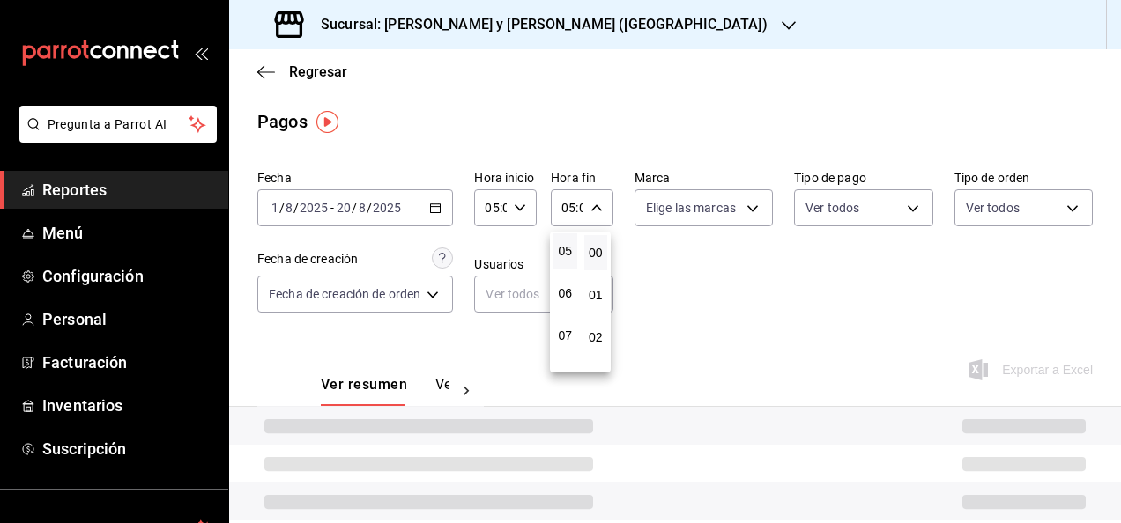
click at [710, 285] on div at bounding box center [560, 261] width 1121 height 523
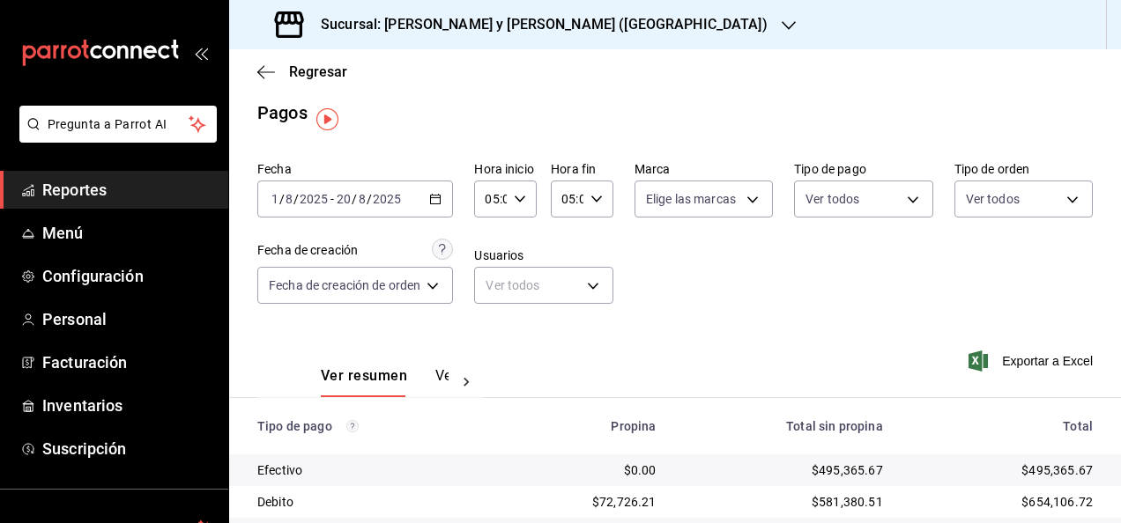
scroll to position [2, 0]
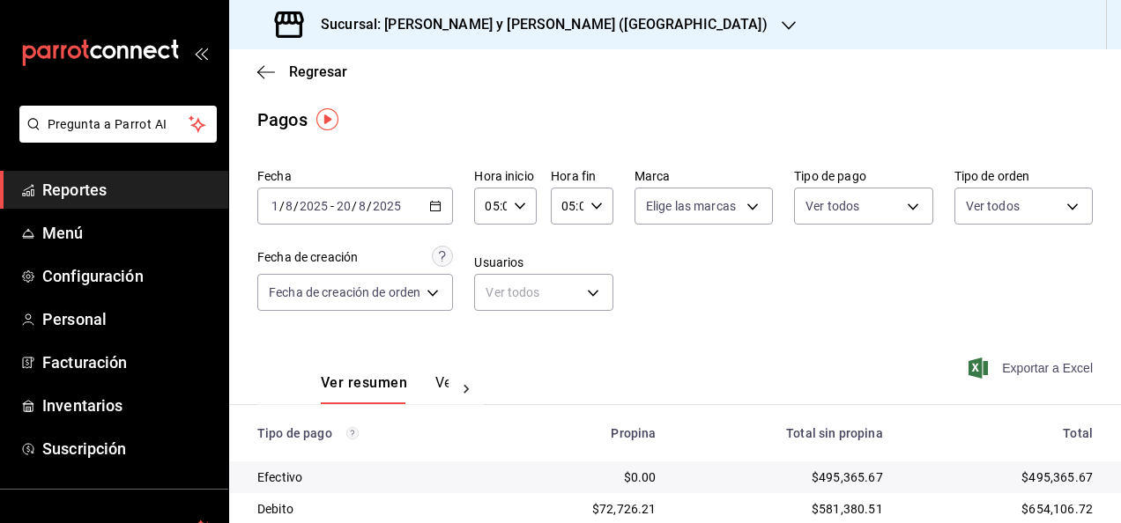
click at [968, 358] on icon "button" at bounding box center [977, 368] width 19 height 21
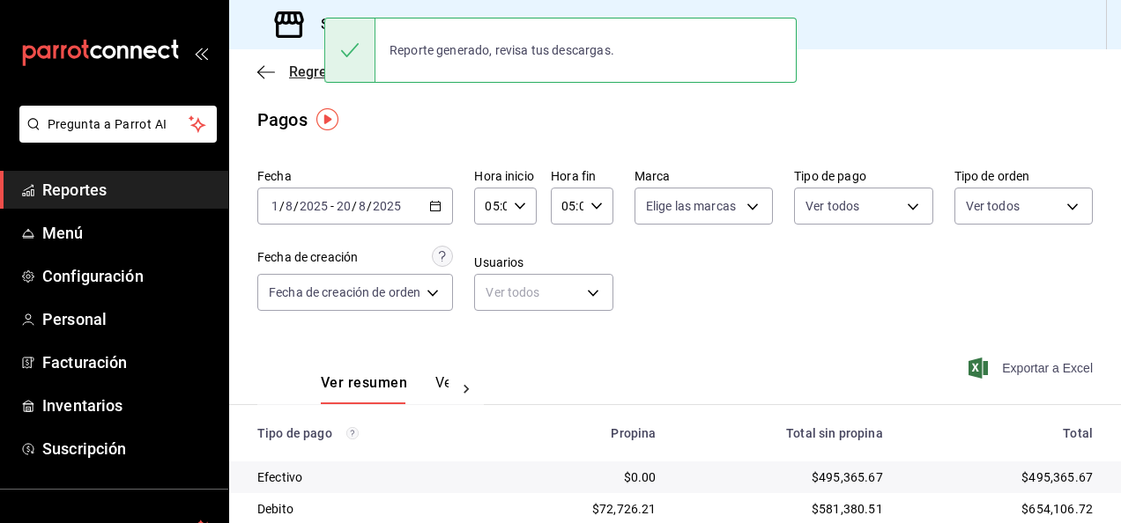
click at [261, 78] on icon "button" at bounding box center [266, 72] width 18 height 16
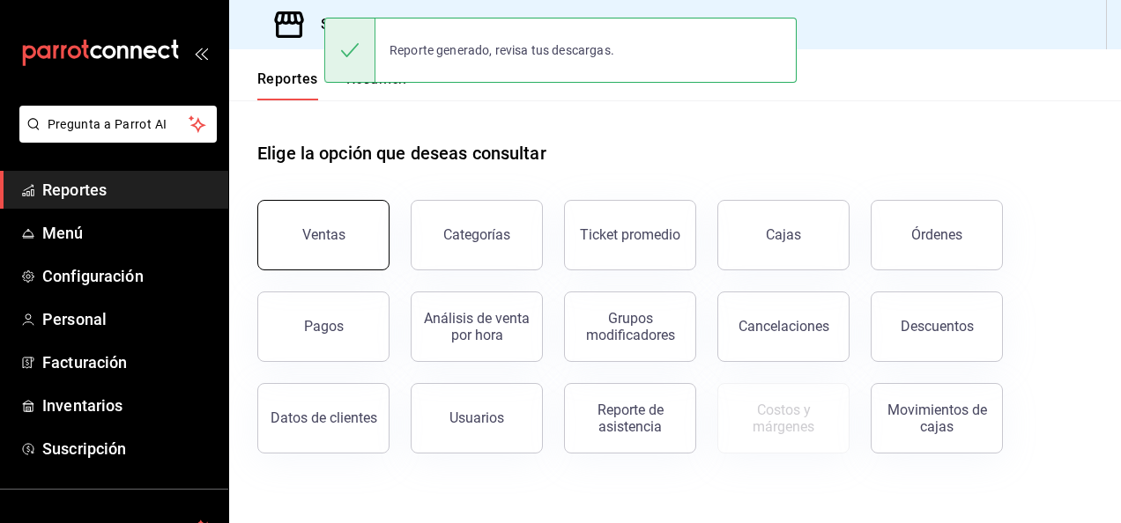
click at [344, 241] on button "Ventas" at bounding box center [323, 235] width 132 height 70
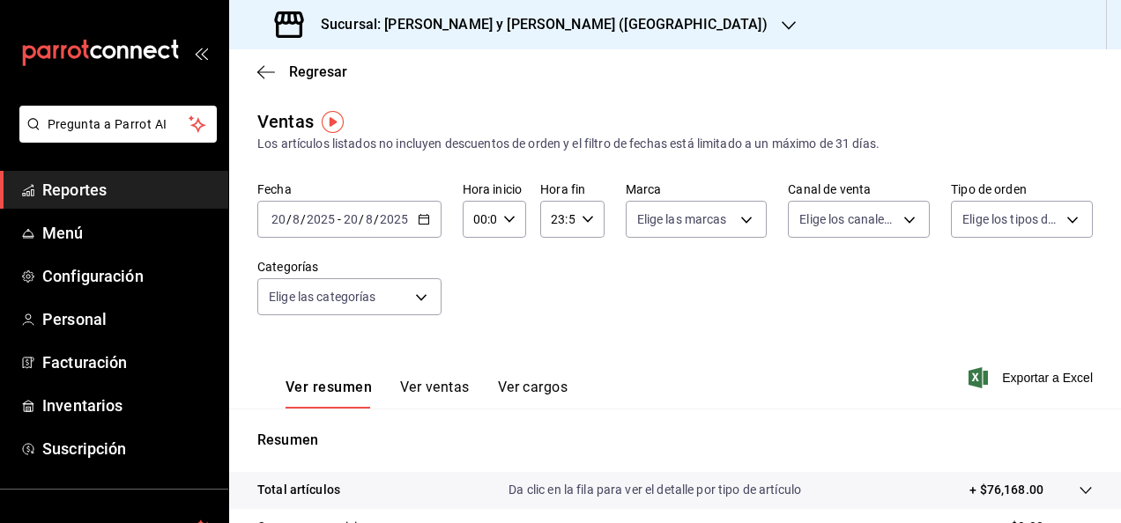
click at [424, 224] on icon "button" at bounding box center [424, 219] width 12 height 12
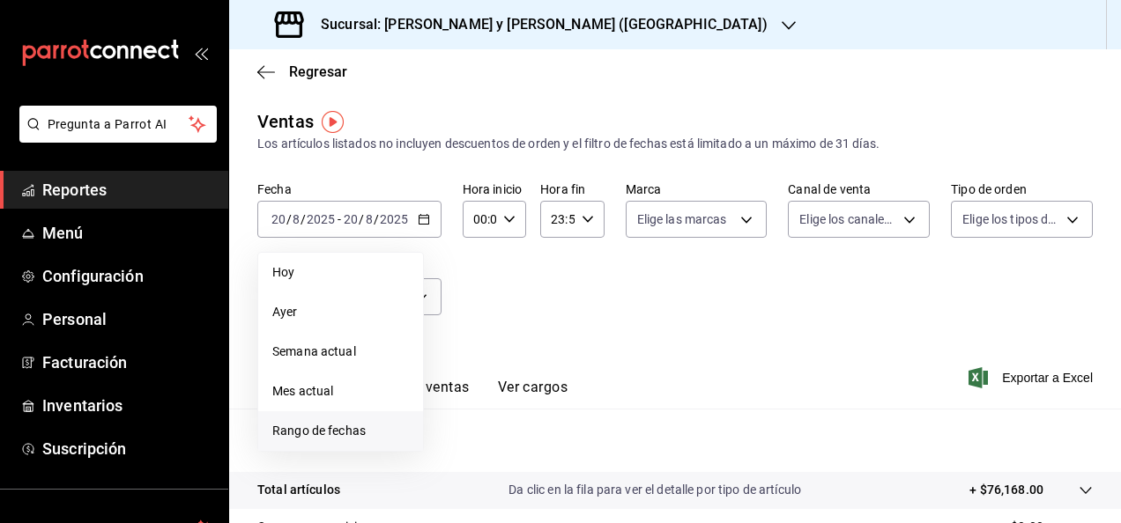
click at [331, 423] on span "Rango de fechas" at bounding box center [340, 431] width 137 height 19
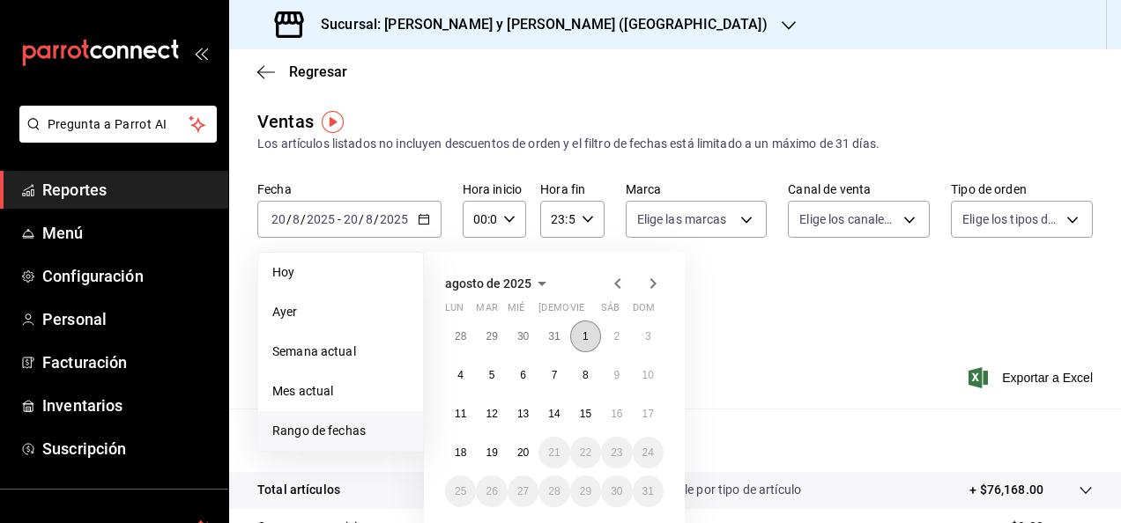
click at [594, 329] on button "1" at bounding box center [585, 337] width 31 height 32
click at [527, 447] on abbr "20" at bounding box center [522, 453] width 11 height 12
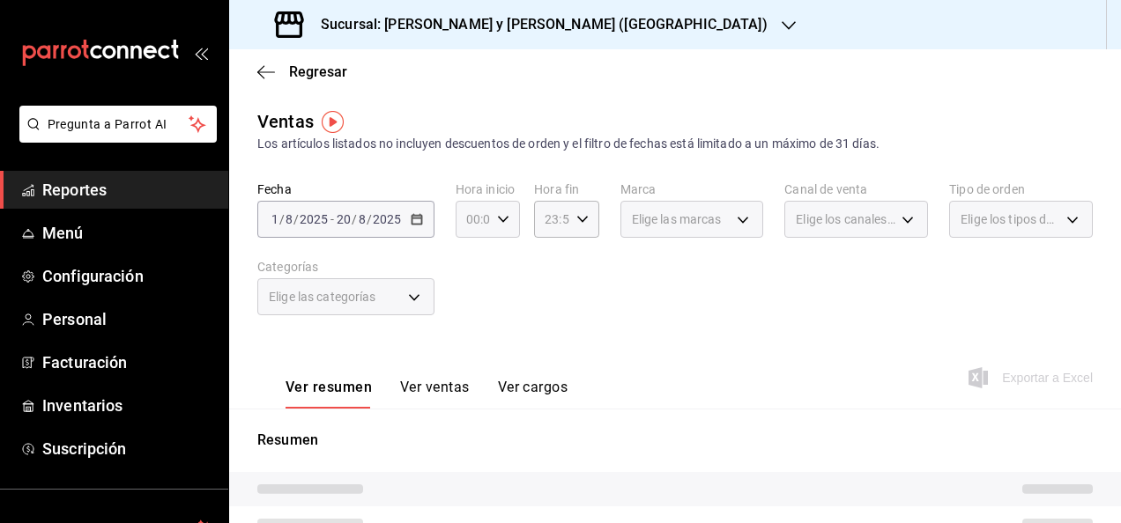
click at [503, 226] on icon "button" at bounding box center [503, 219] width 12 height 12
click at [469, 350] on span "05" at bounding box center [470, 356] width 4 height 14
type input "05:00"
click at [583, 234] on div at bounding box center [560, 261] width 1121 height 523
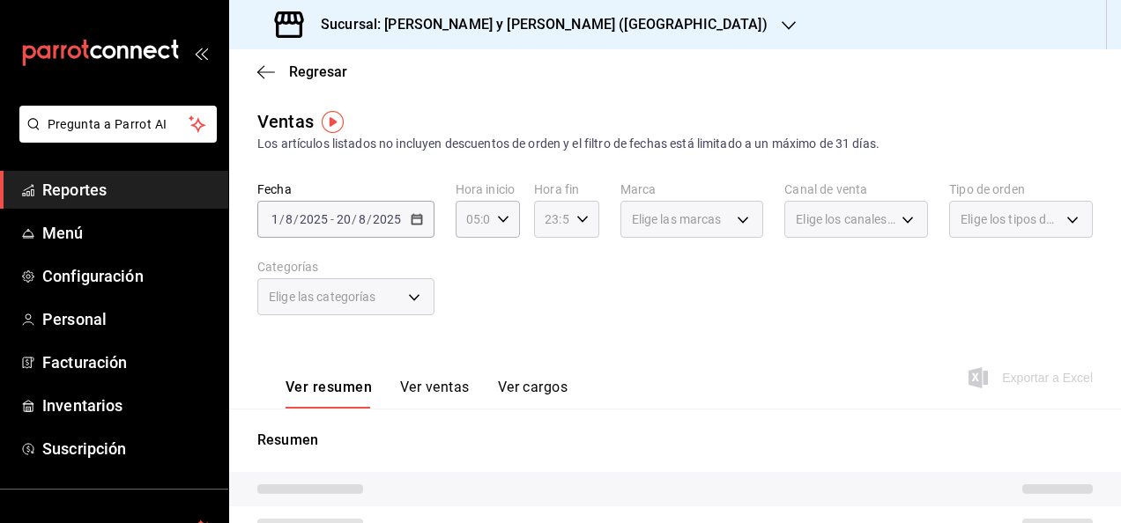
click at [583, 228] on div "23:59 Hora fin" at bounding box center [566, 219] width 64 height 37
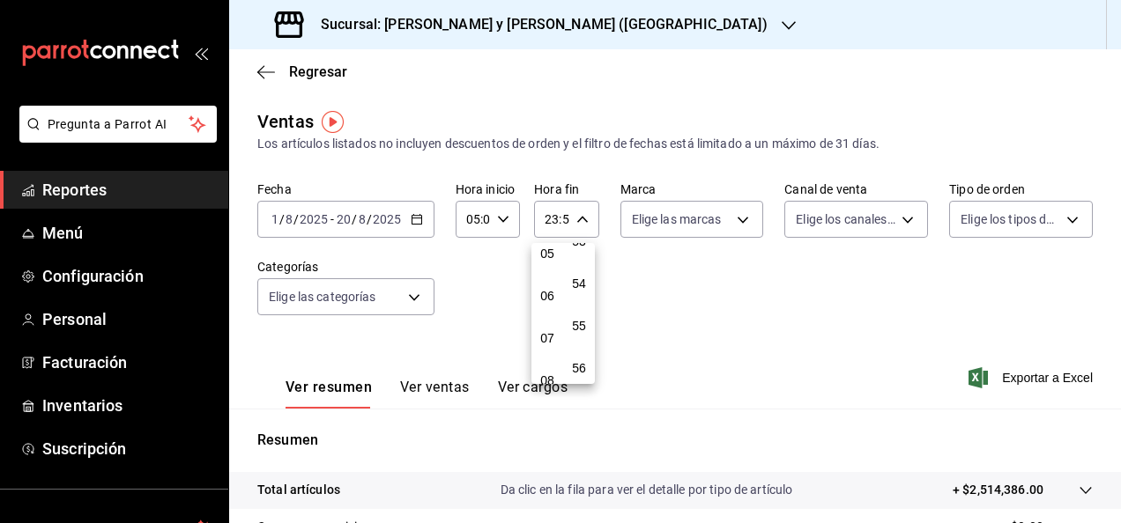
scroll to position [157, 0]
click at [549, 308] on button "05" at bounding box center [547, 318] width 25 height 35
click at [576, 277] on button "00" at bounding box center [578, 264] width 25 height 35
type input "05:00"
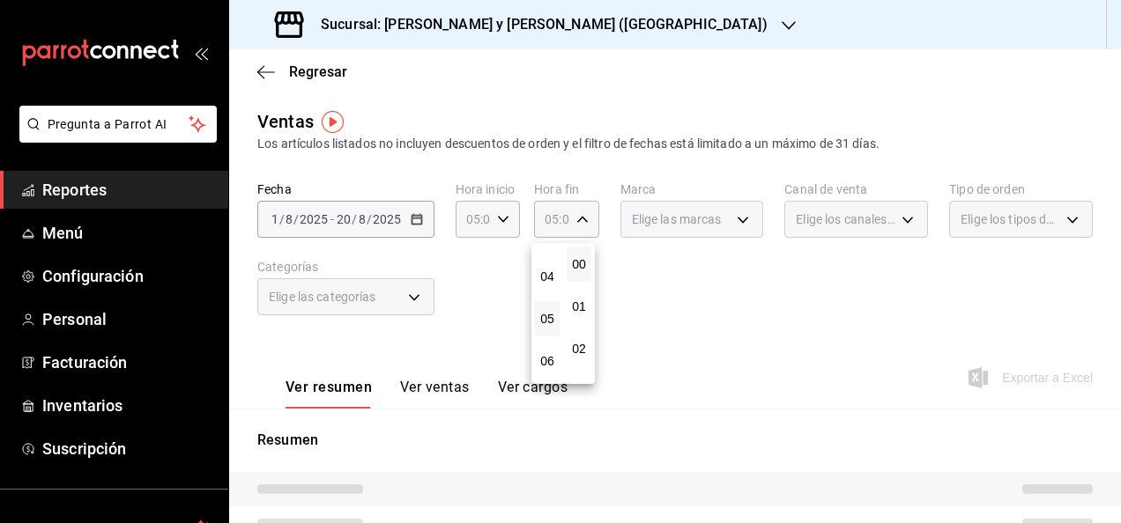
click at [717, 273] on div at bounding box center [560, 261] width 1121 height 523
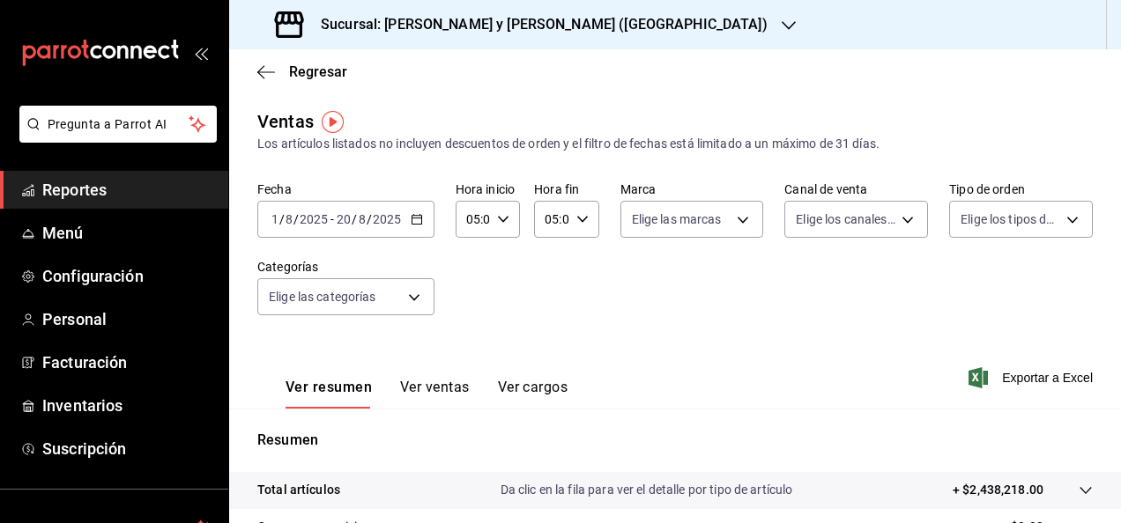
click at [1010, 389] on div "Ver resumen Ver ventas Ver cargos Exportar a Excel" at bounding box center [675, 373] width 892 height 72
click at [968, 384] on icon "button" at bounding box center [977, 377] width 19 height 21
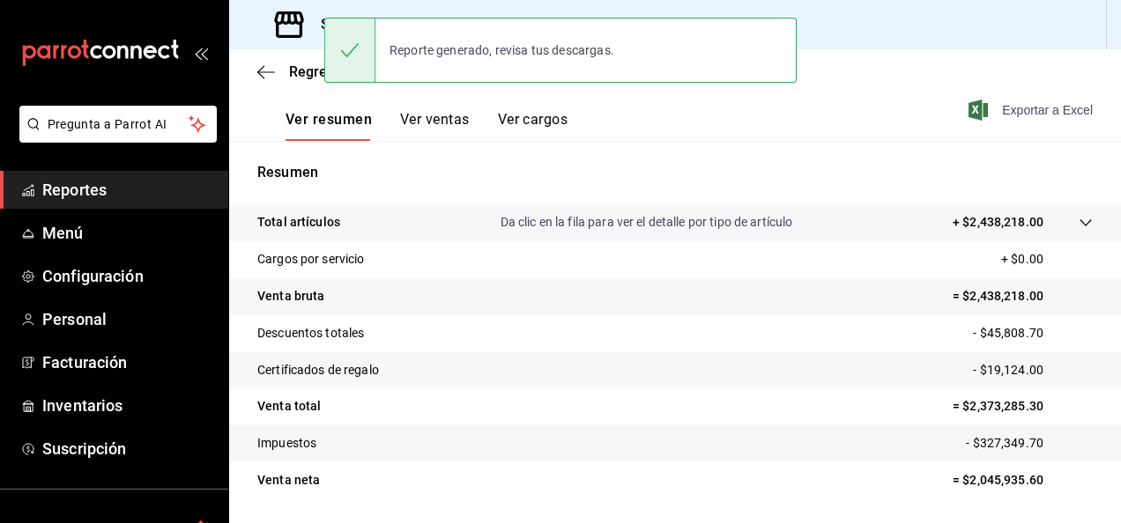
scroll to position [321, 0]
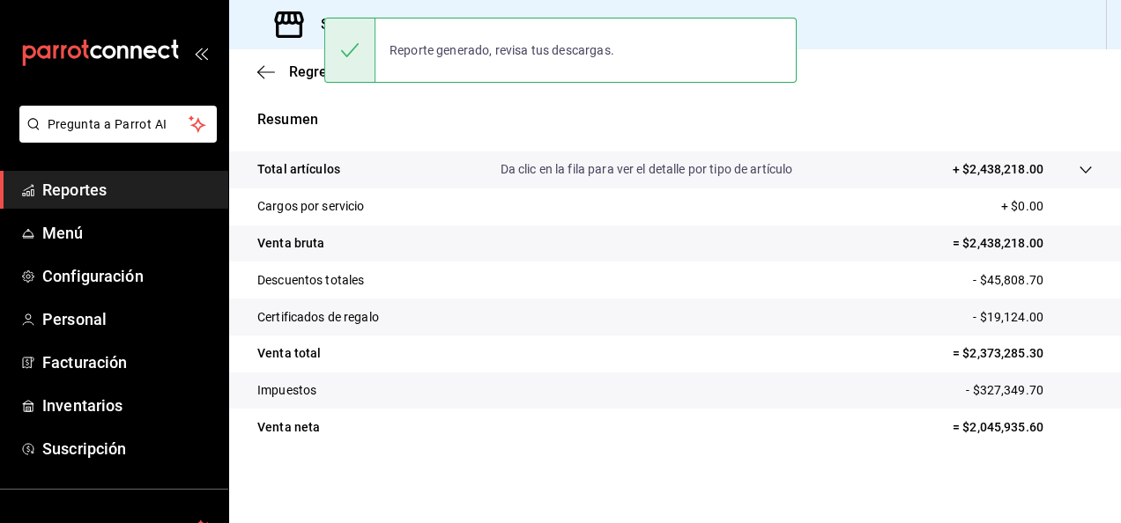
click at [474, 336] on tr "Venta total = $2,373,285.30" at bounding box center [675, 354] width 892 height 37
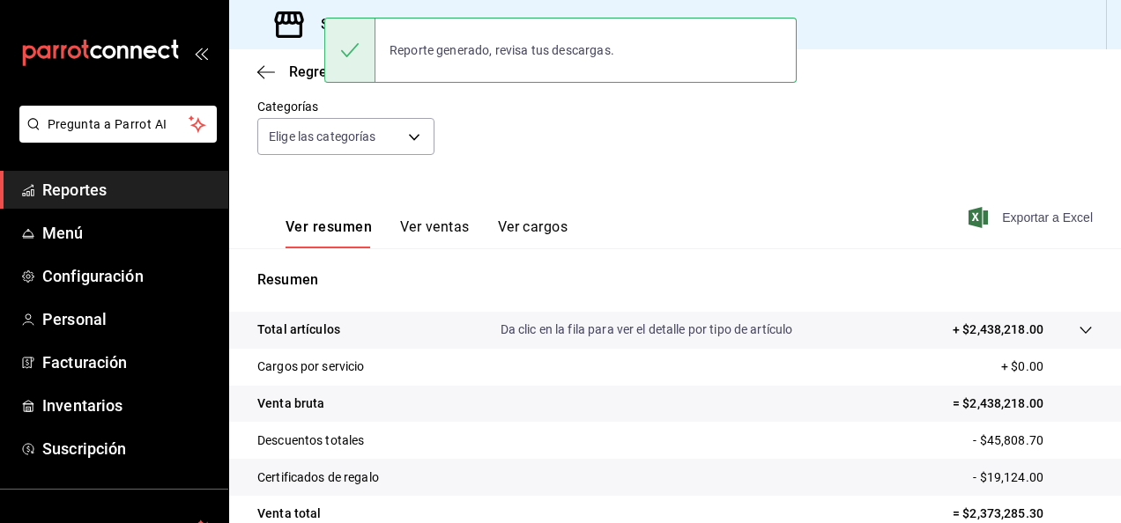
scroll to position [0, 0]
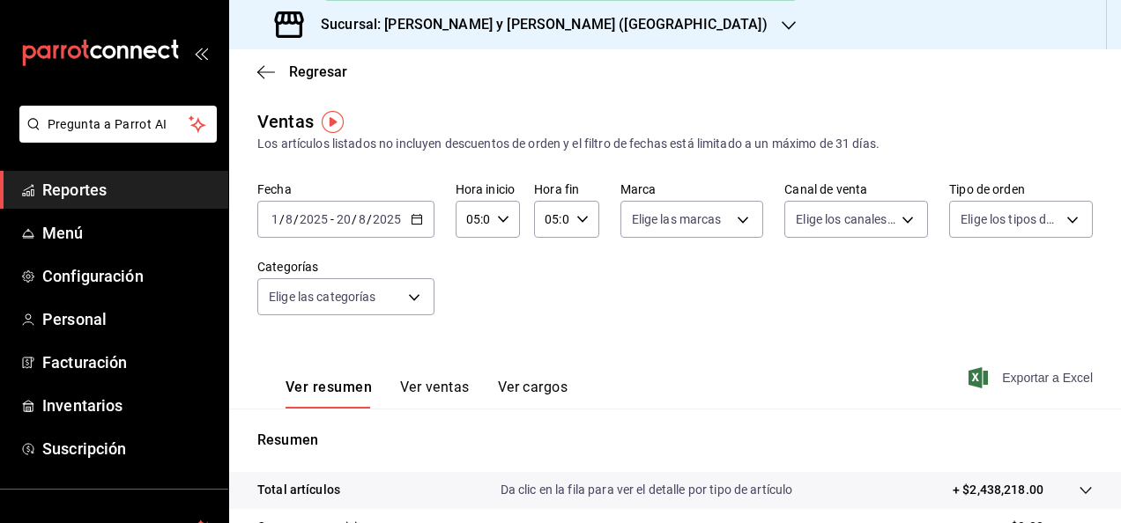
click at [412, 225] on \(Stroke\) "button" at bounding box center [416, 220] width 11 height 10
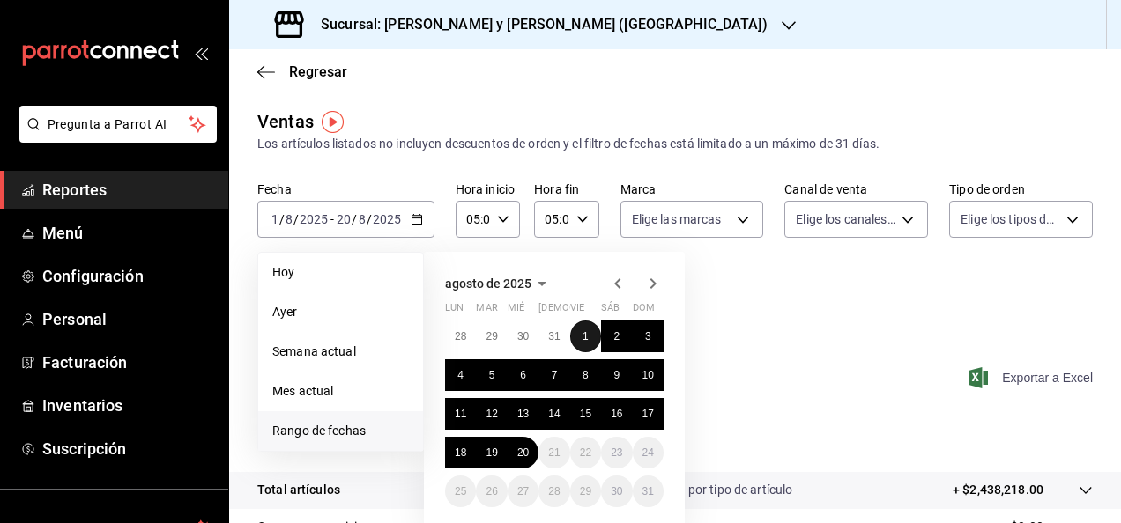
click at [595, 336] on button "1" at bounding box center [585, 337] width 31 height 32
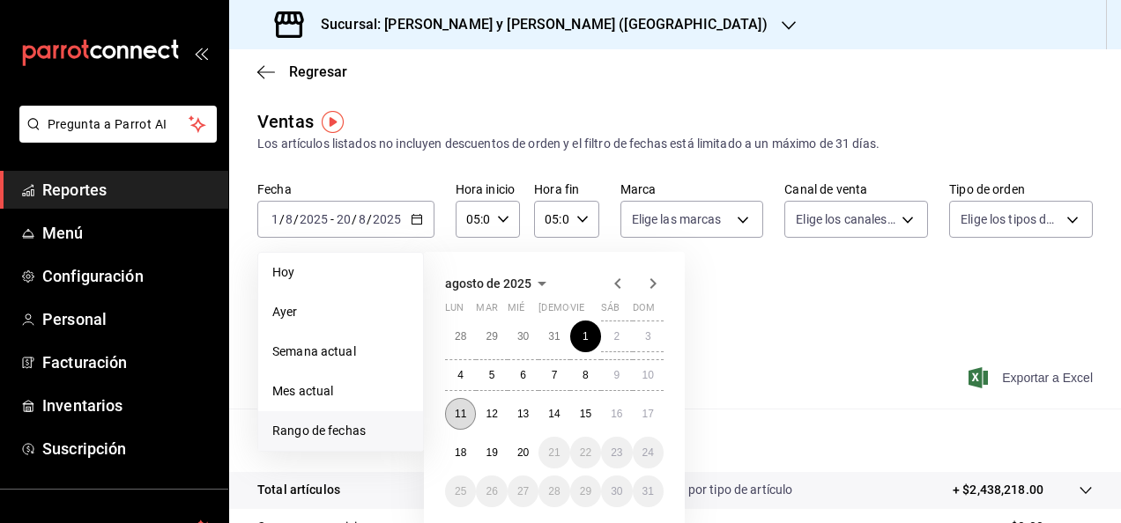
click at [460, 418] on abbr "11" at bounding box center [460, 414] width 11 height 12
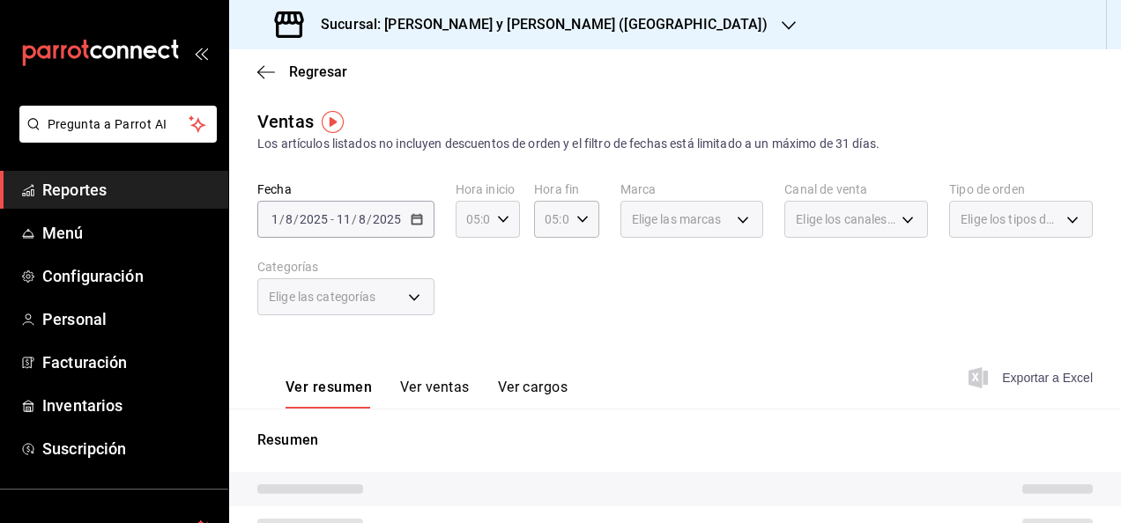
click at [504, 213] on icon "button" at bounding box center [503, 219] width 12 height 12
click at [471, 253] on button "05" at bounding box center [469, 264] width 25 height 35
click at [604, 265] on div at bounding box center [560, 261] width 1121 height 523
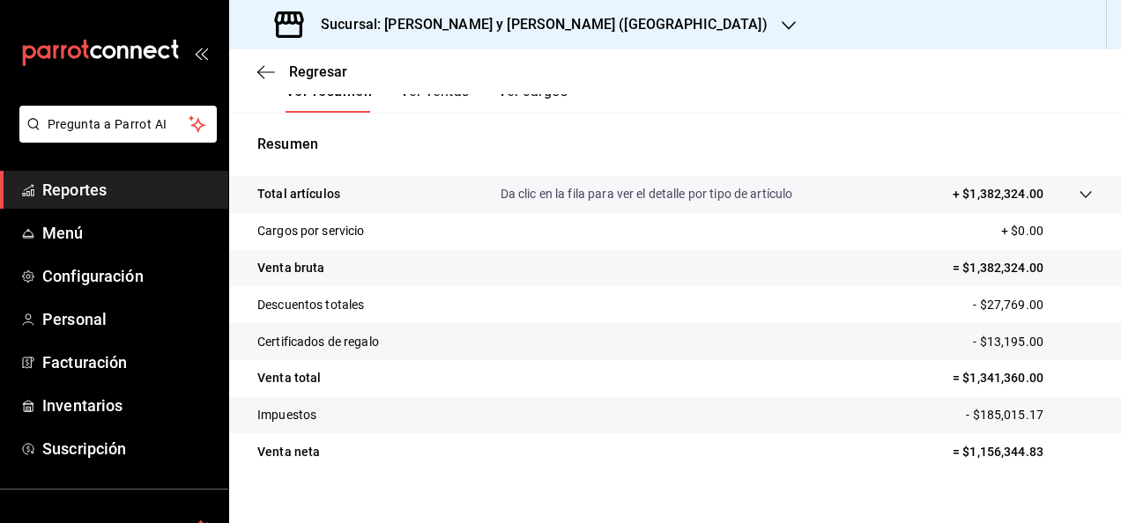
scroll to position [314, 0]
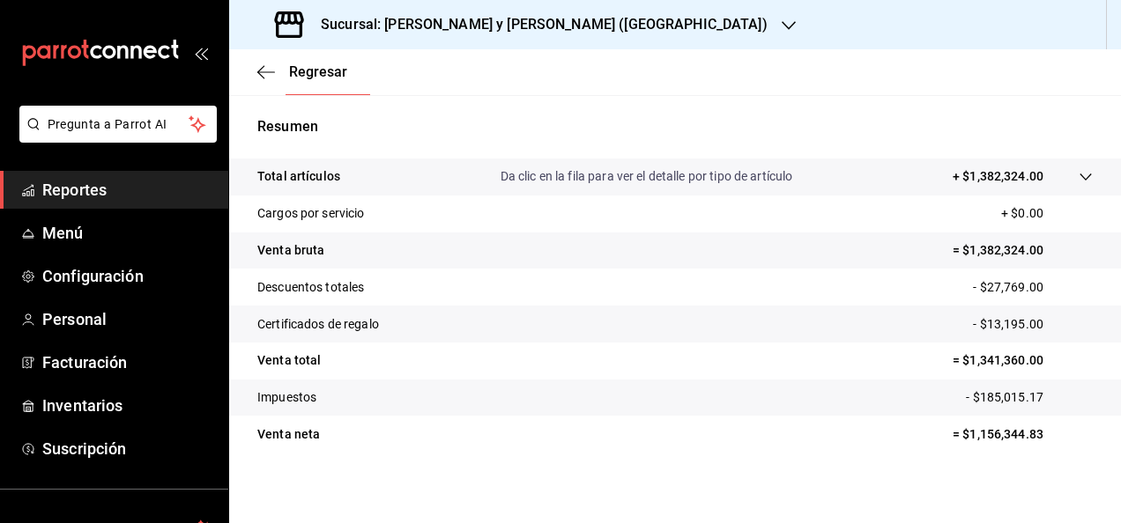
click at [996, 328] on p "- $13,195.00" at bounding box center [1033, 324] width 120 height 19
copy p "13,195.00"
click at [1003, 287] on p "- $27,769.00" at bounding box center [1033, 287] width 120 height 19
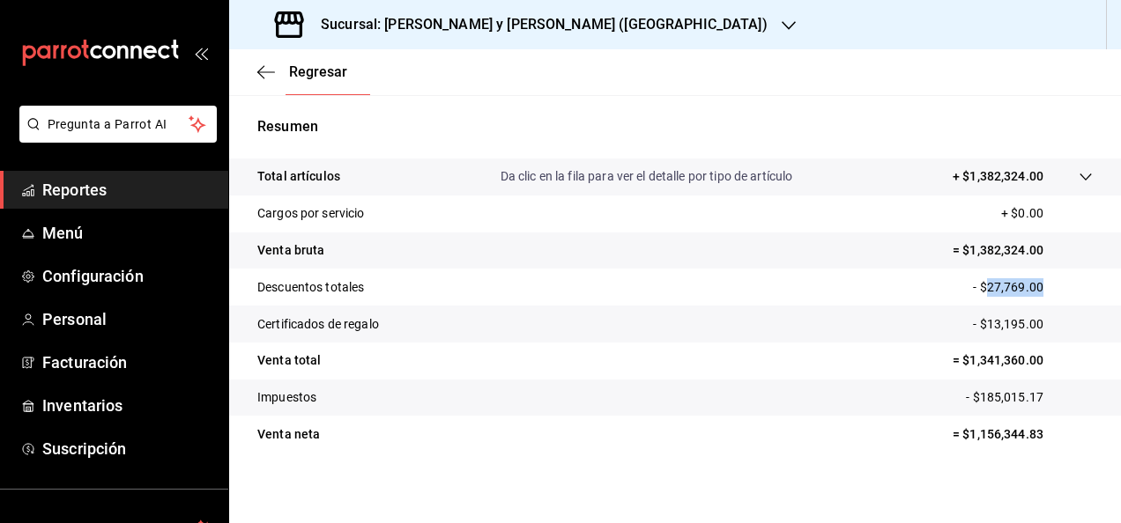
copy p "27,769.00"
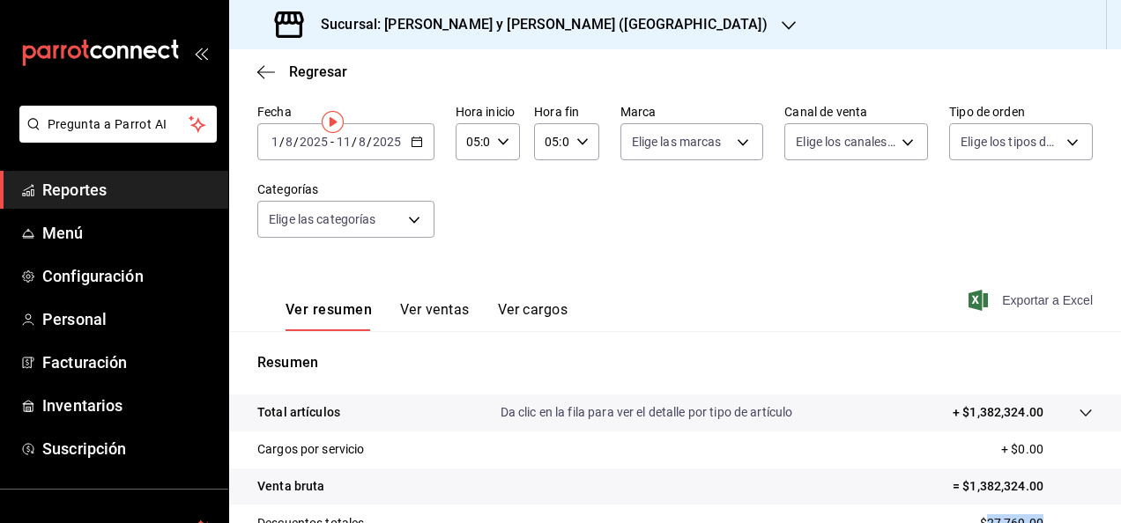
scroll to position [0, 0]
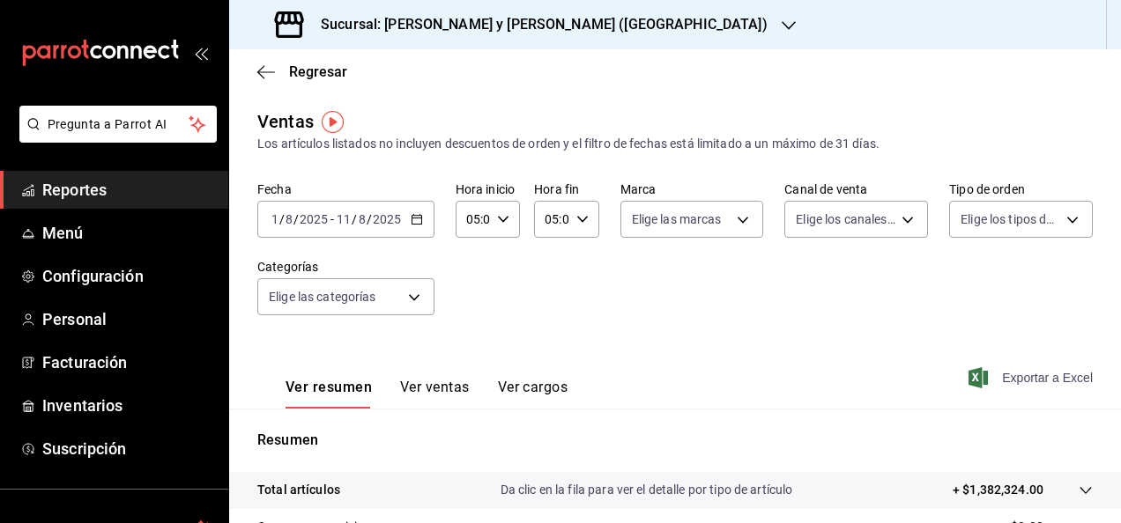
click at [396, 218] on input "2025" at bounding box center [387, 219] width 30 height 14
click at [412, 221] on icon "button" at bounding box center [417, 219] width 12 height 12
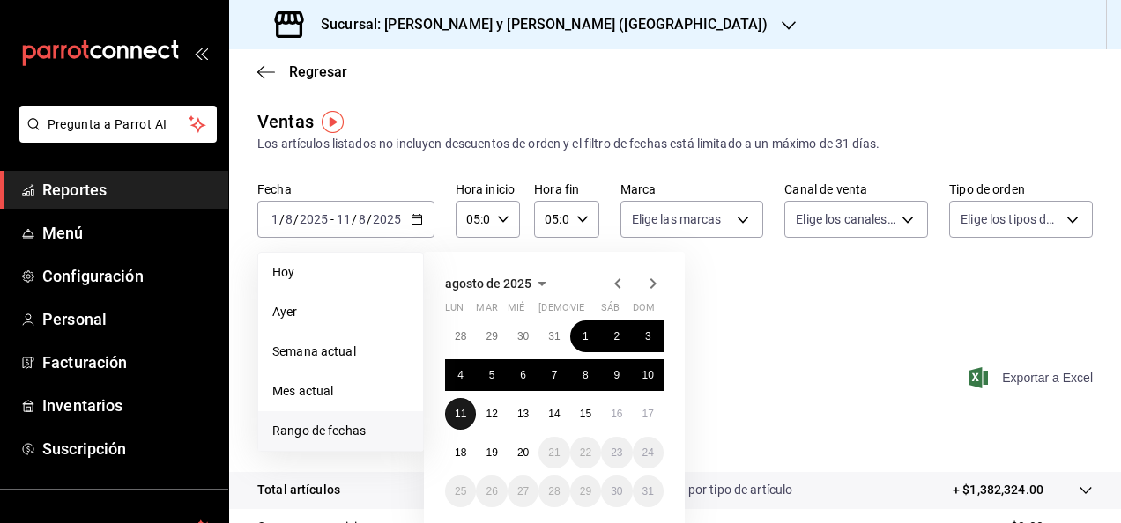
click at [453, 405] on button "11" at bounding box center [460, 414] width 31 height 32
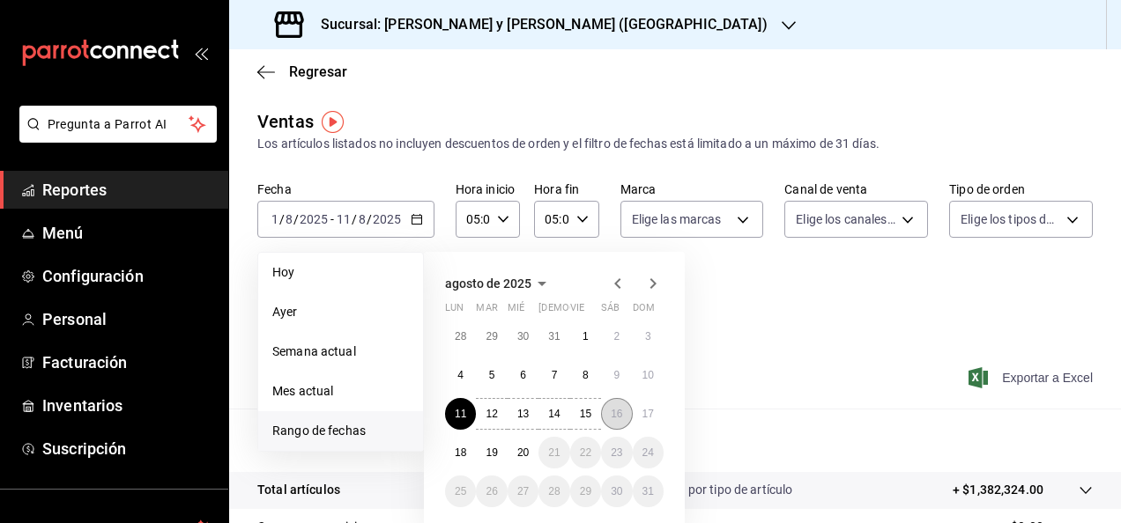
click at [622, 414] on abbr "16" at bounding box center [616, 414] width 11 height 12
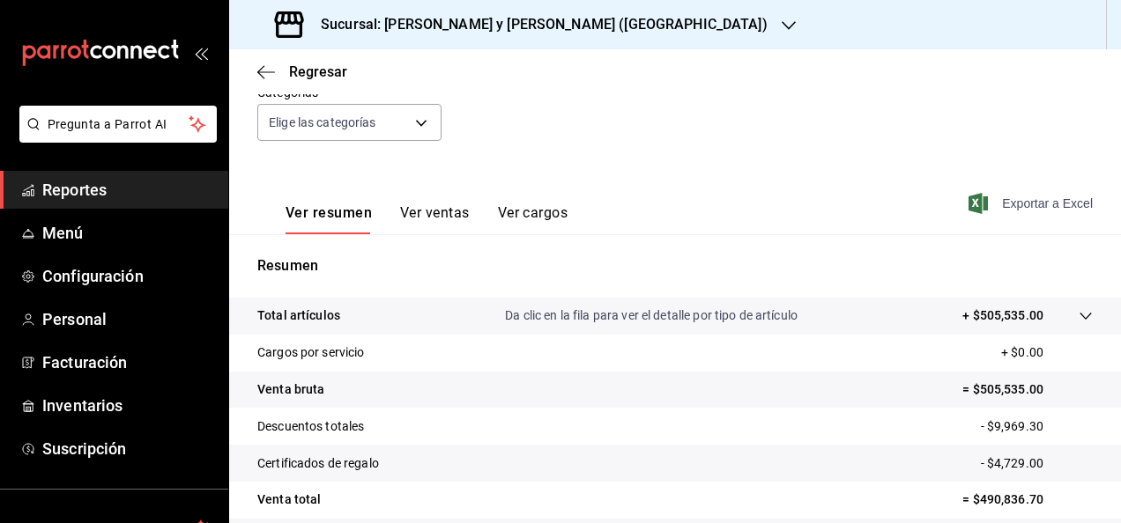
scroll to position [321, 0]
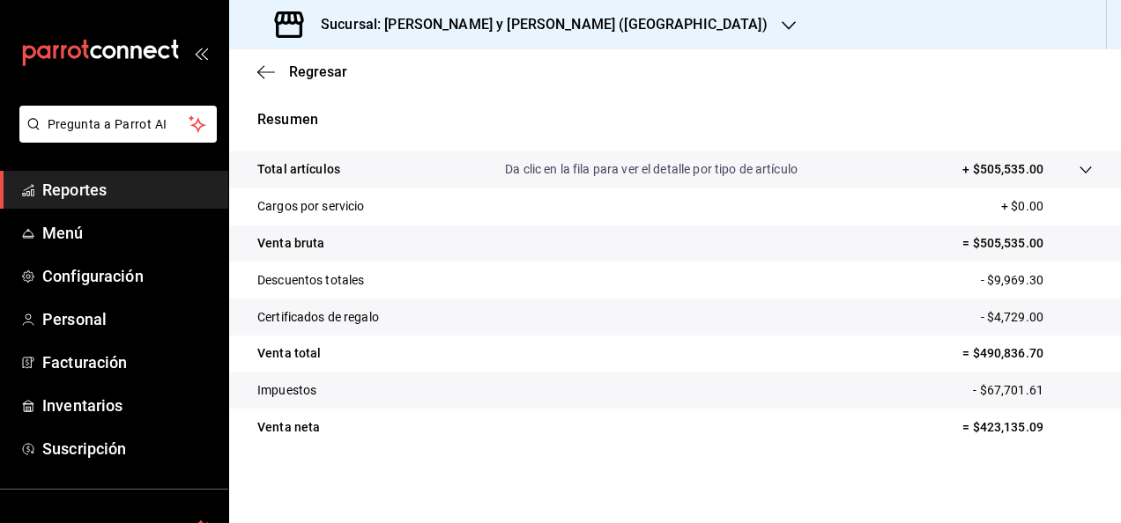
click at [1014, 282] on p "- $9,969.30" at bounding box center [1037, 280] width 112 height 19
copy p "9,969.30"
click at [1016, 320] on p "- $4,729.00" at bounding box center [1037, 317] width 112 height 19
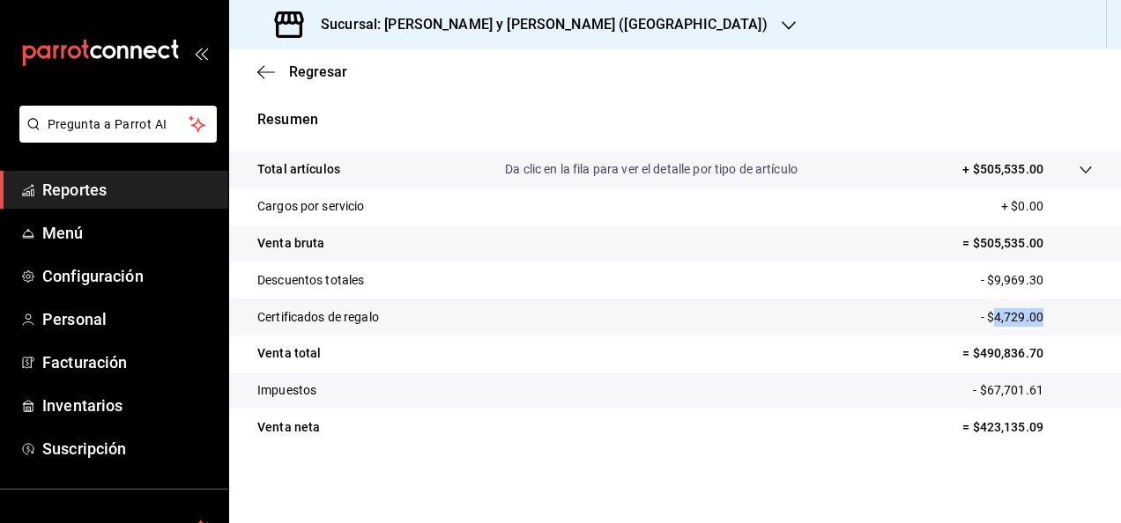
copy p "4,729.00"
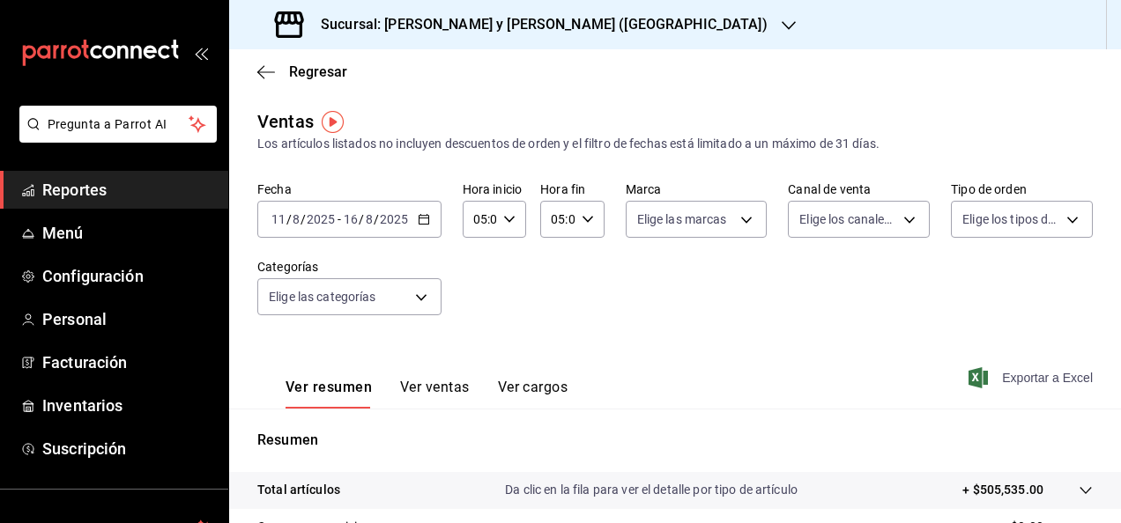
click at [411, 220] on div "[DATE] [DATE] - [DATE] [DATE]" at bounding box center [349, 219] width 184 height 37
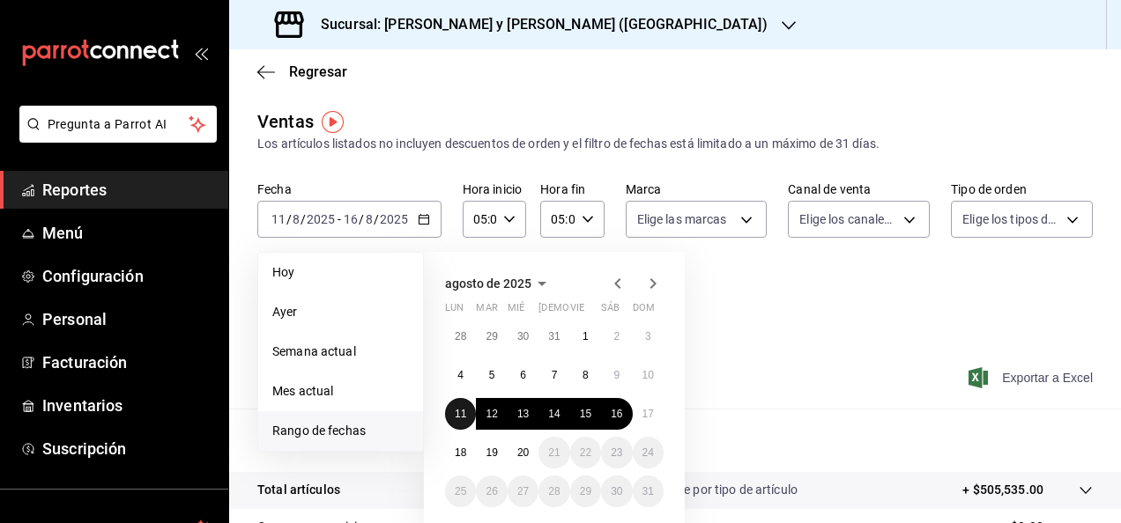
click at [465, 419] on abbr "11" at bounding box center [460, 414] width 11 height 12
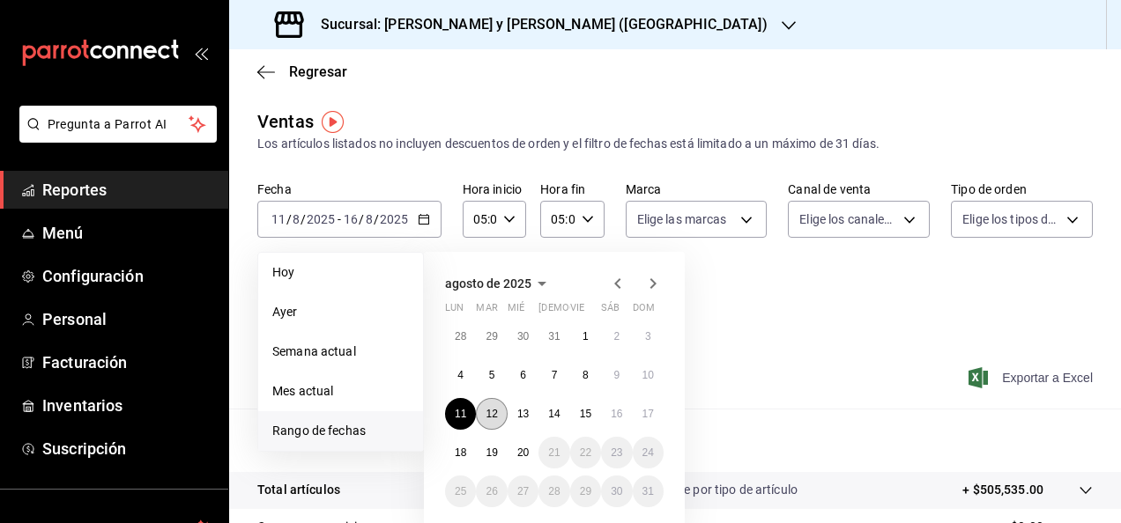
click at [476, 416] on button "12" at bounding box center [491, 414] width 31 height 32
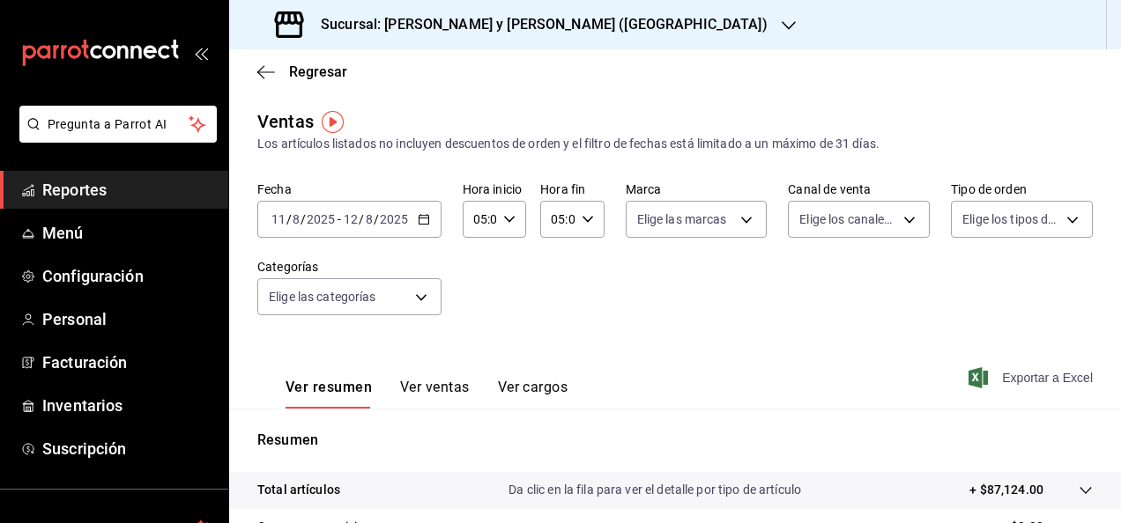
scroll to position [321, 0]
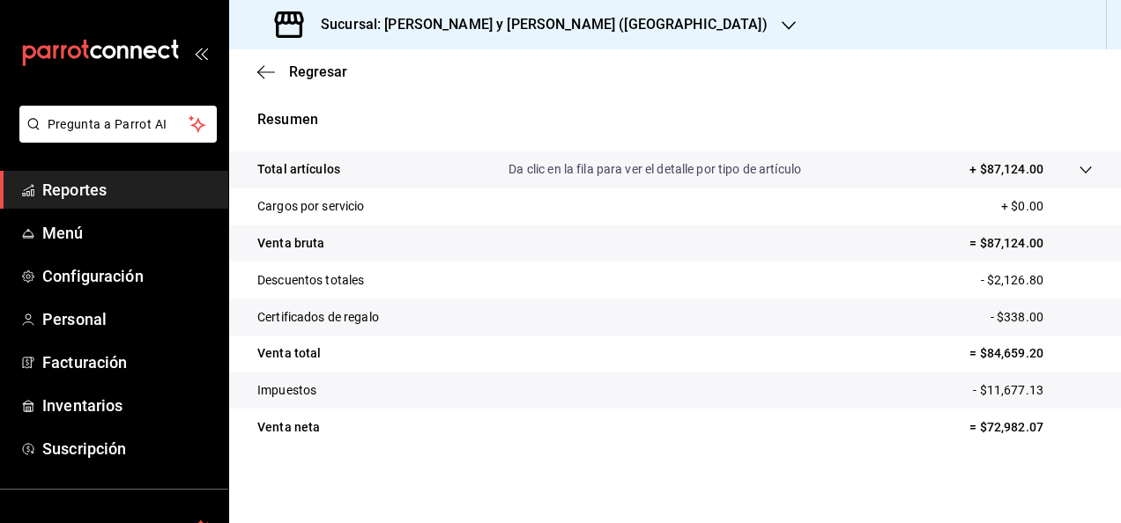
click at [981, 271] on p "- $2,126.80" at bounding box center [1037, 280] width 112 height 19
click at [986, 274] on p "- $2,126.80" at bounding box center [1037, 280] width 112 height 19
copy p "2,126.80"
click at [1026, 320] on p "- $338.00" at bounding box center [1041, 317] width 102 height 19
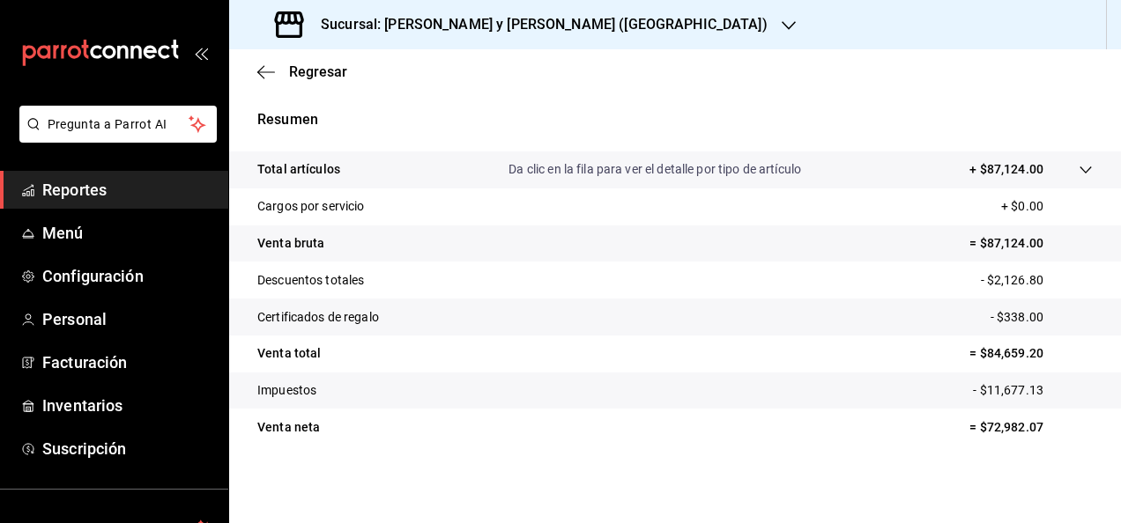
click at [1026, 320] on p "- $338.00" at bounding box center [1041, 317] width 102 height 19
click at [1011, 318] on p "- $338.00" at bounding box center [1041, 317] width 102 height 19
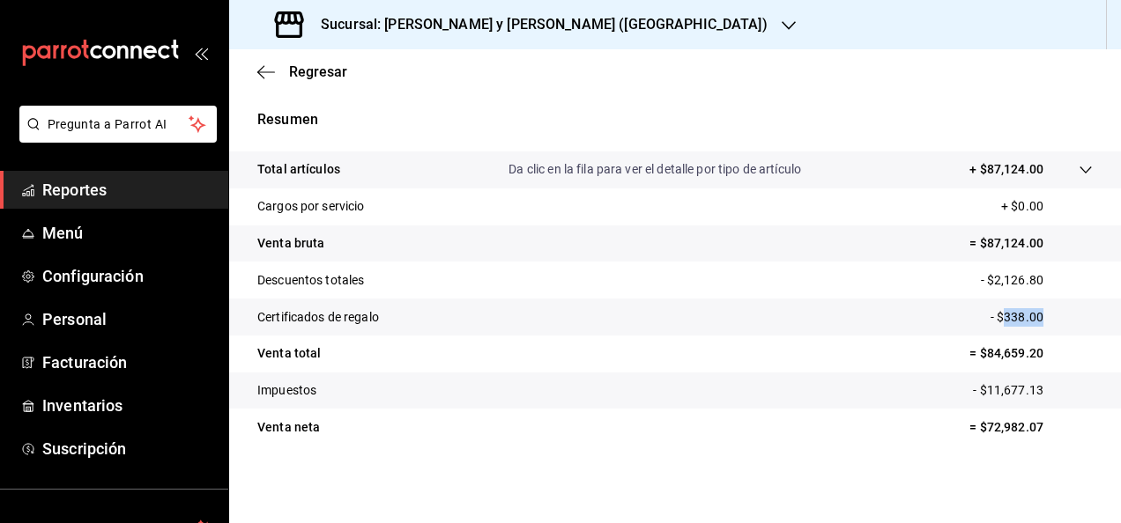
copy p "338.00"
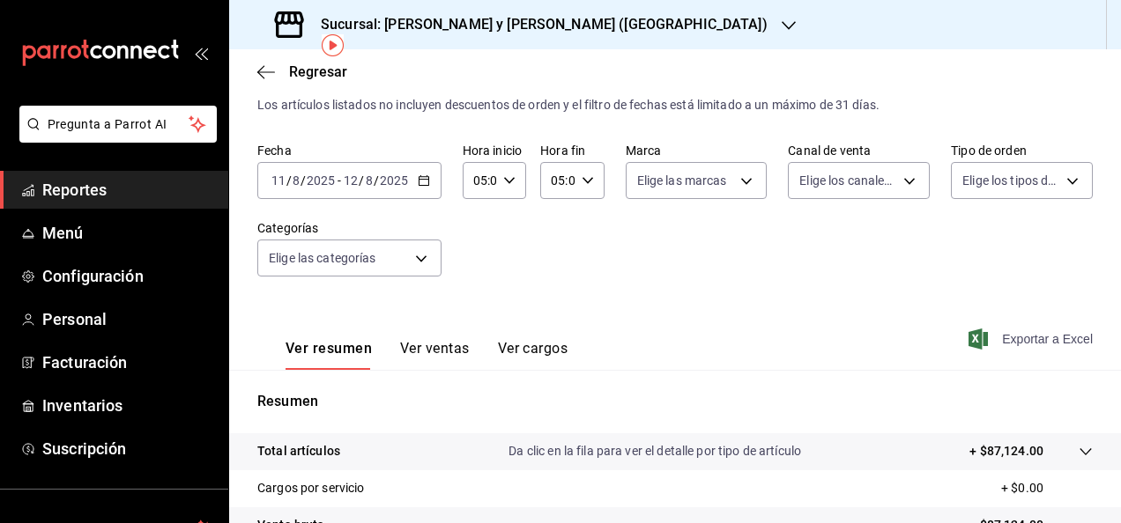
scroll to position [32, 0]
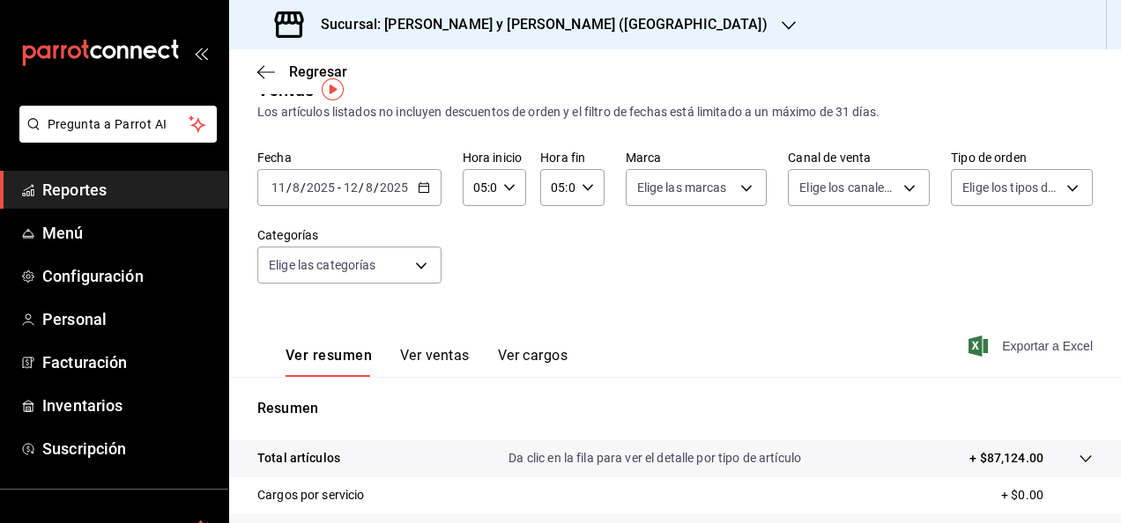
click at [421, 189] on icon "button" at bounding box center [424, 187] width 12 height 12
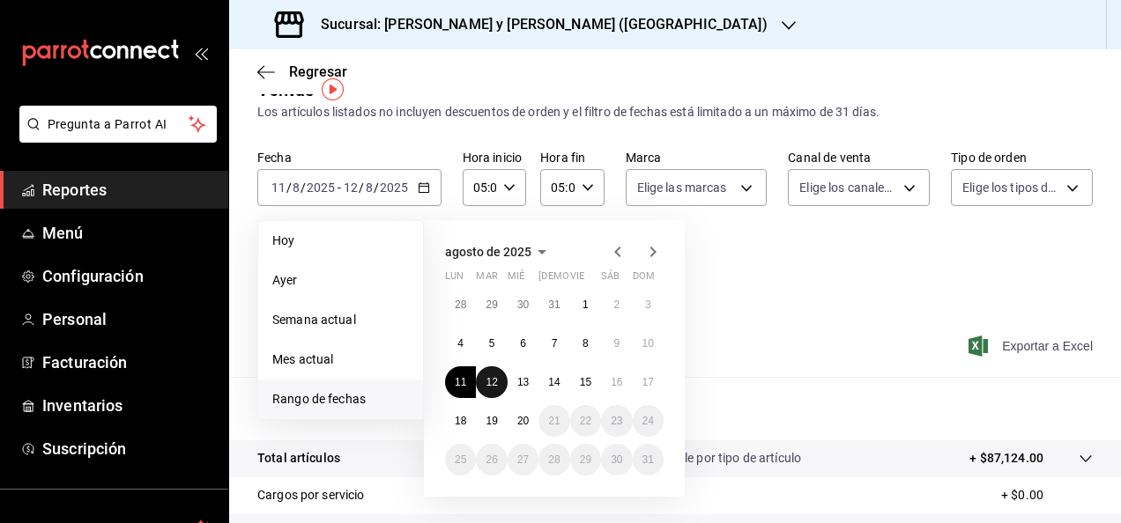
click at [486, 388] on button "12" at bounding box center [491, 382] width 31 height 32
click at [504, 384] on button "12" at bounding box center [491, 382] width 31 height 32
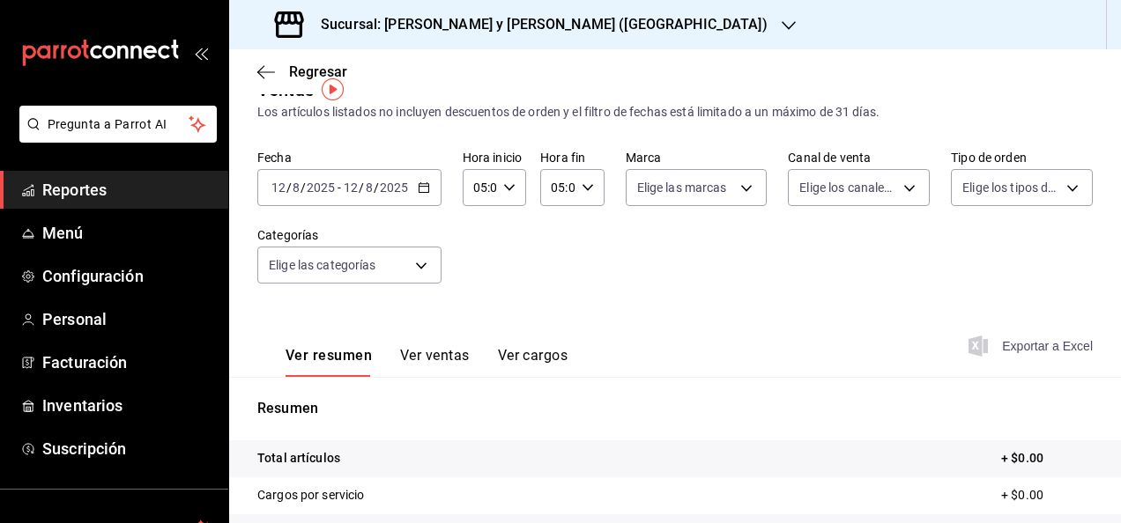
click at [425, 184] on icon "button" at bounding box center [424, 187] width 12 height 12
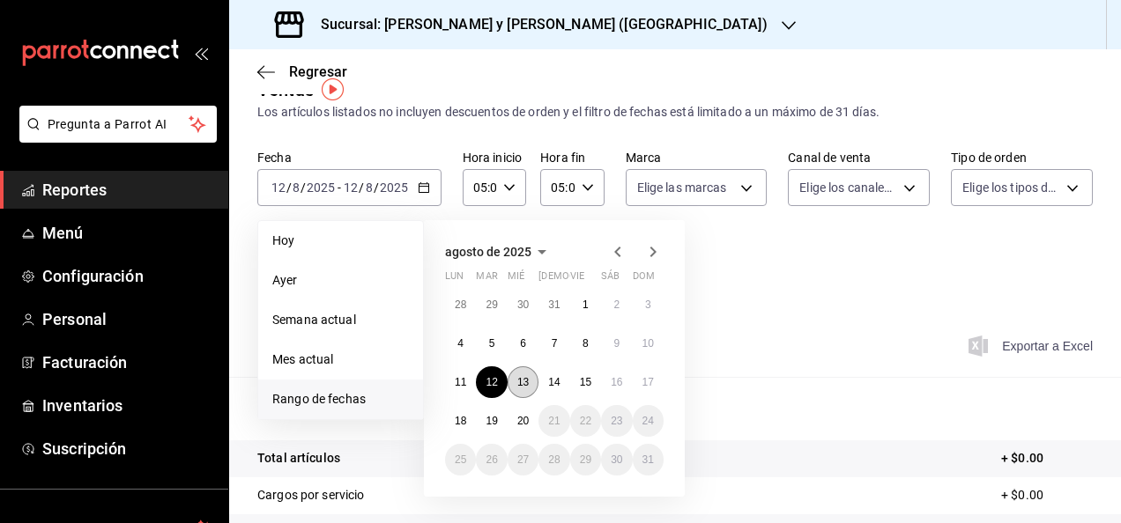
click at [525, 379] on abbr "13" at bounding box center [522, 382] width 11 height 12
click at [503, 381] on button "12" at bounding box center [491, 382] width 31 height 32
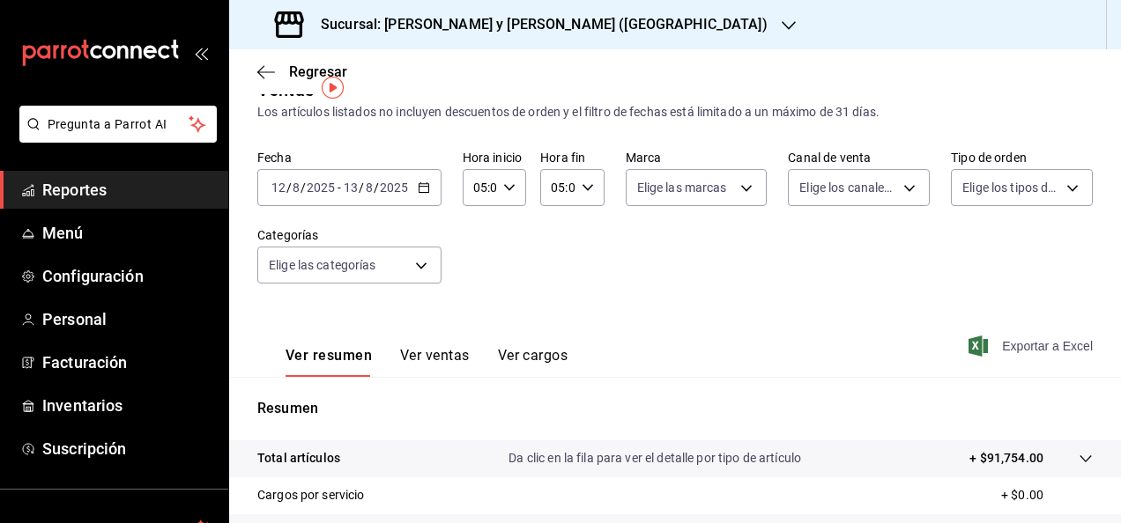
scroll to position [321, 0]
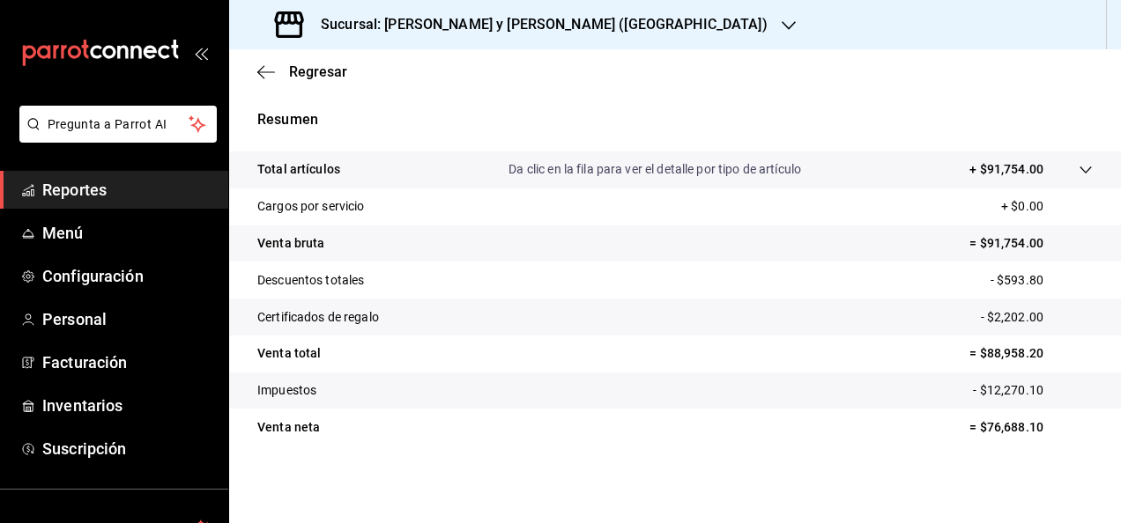
click at [1004, 277] on p "- $593.80" at bounding box center [1041, 280] width 102 height 19
copy p "593.80"
click at [1002, 320] on p "- $2,202.00" at bounding box center [1037, 317] width 112 height 19
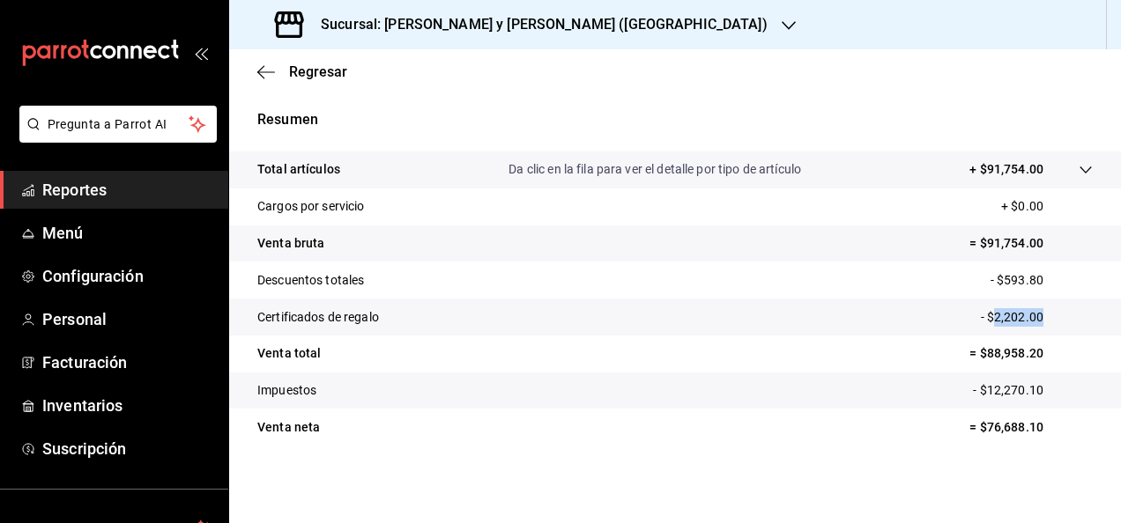
copy p "2,202.00"
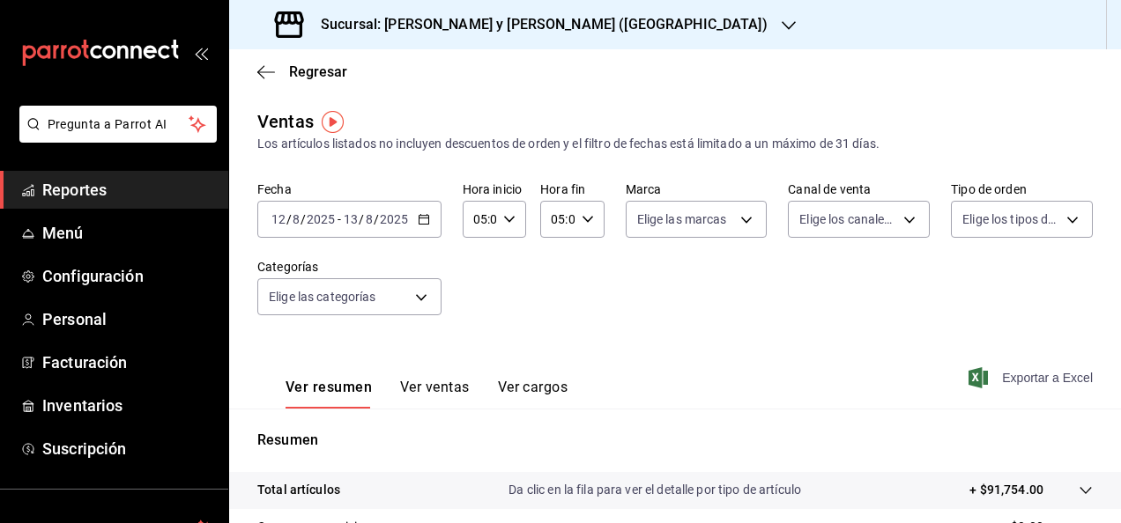
click at [429, 219] on div "[DATE] [DATE] - [DATE] [DATE]" at bounding box center [349, 219] width 184 height 37
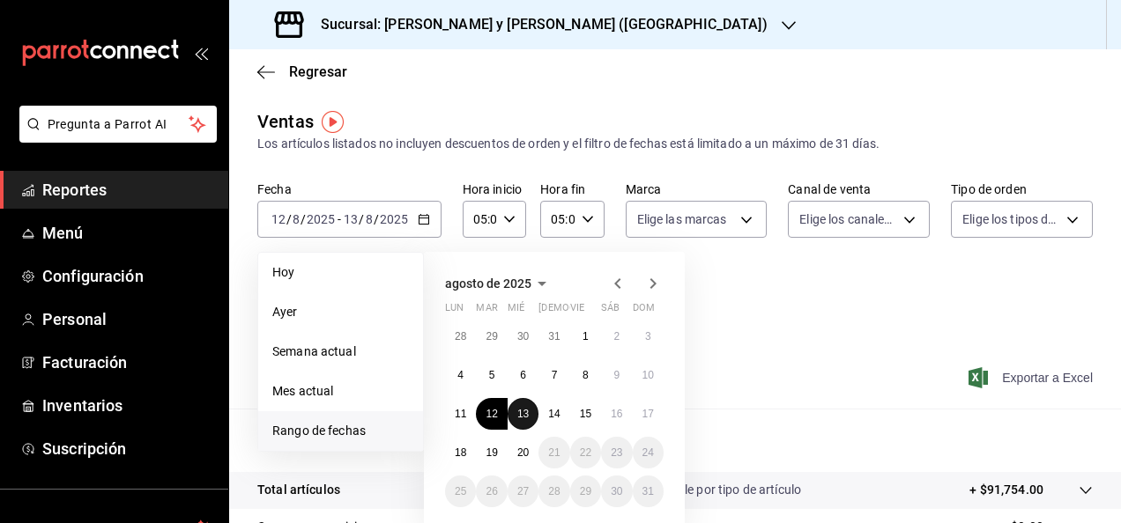
click at [523, 414] on abbr "13" at bounding box center [522, 414] width 11 height 12
click at [556, 415] on abbr "14" at bounding box center [553, 414] width 11 height 12
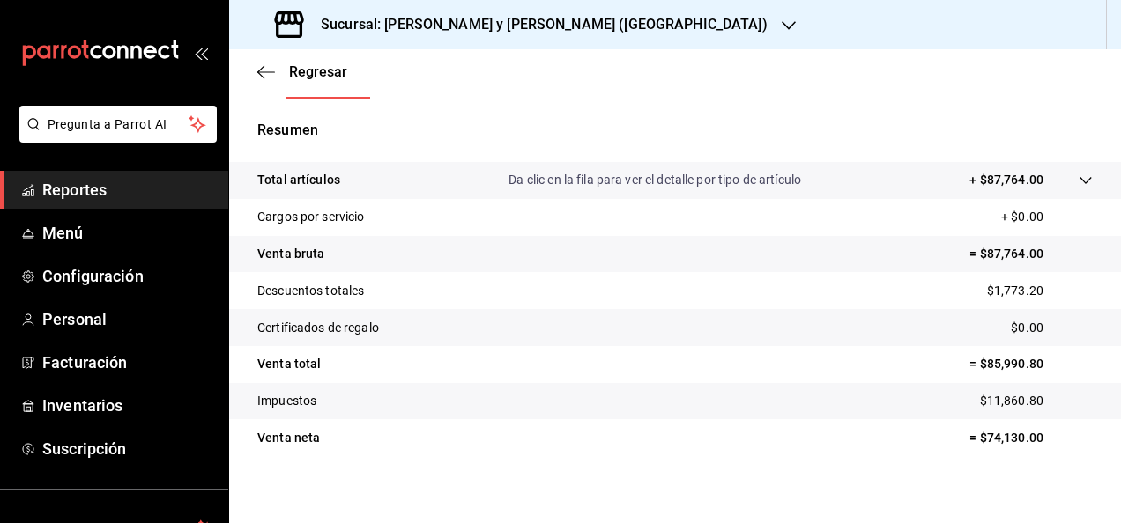
scroll to position [321, 0]
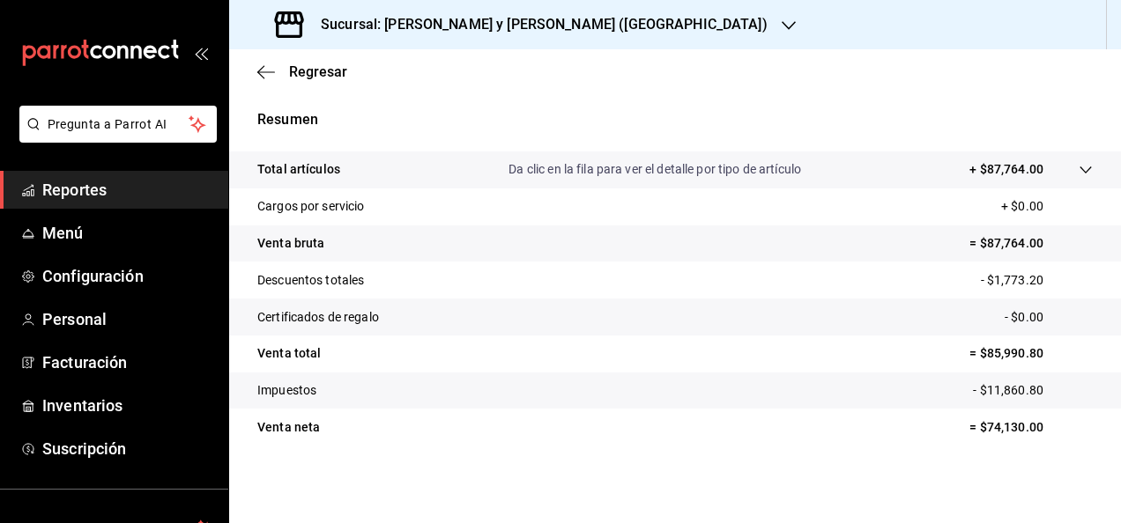
click at [1003, 279] on p "- $1,773.20" at bounding box center [1037, 280] width 112 height 19
copy p "1,773.20"
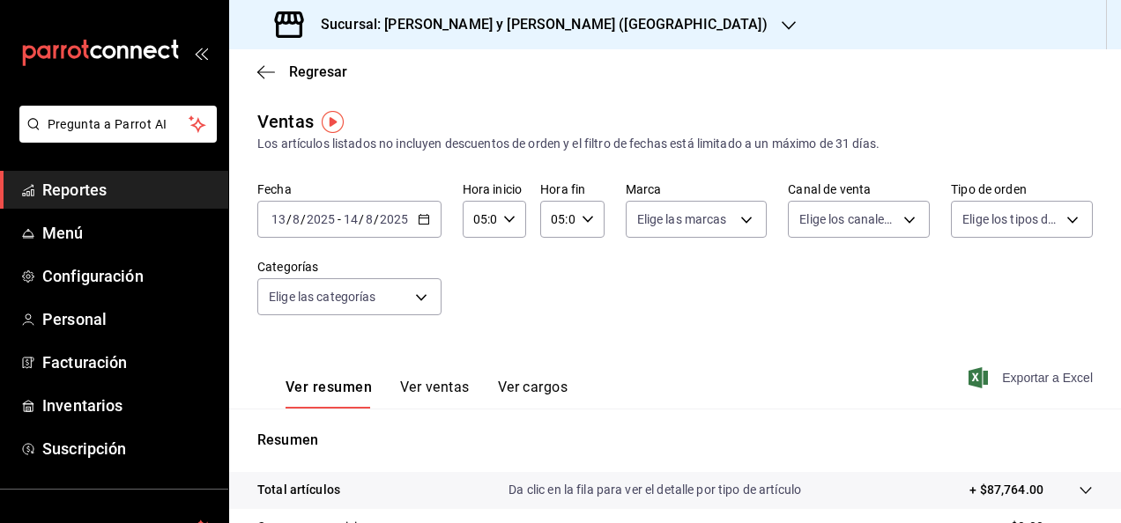
click at [423, 215] on \(Stroke\) "button" at bounding box center [423, 220] width 11 height 10
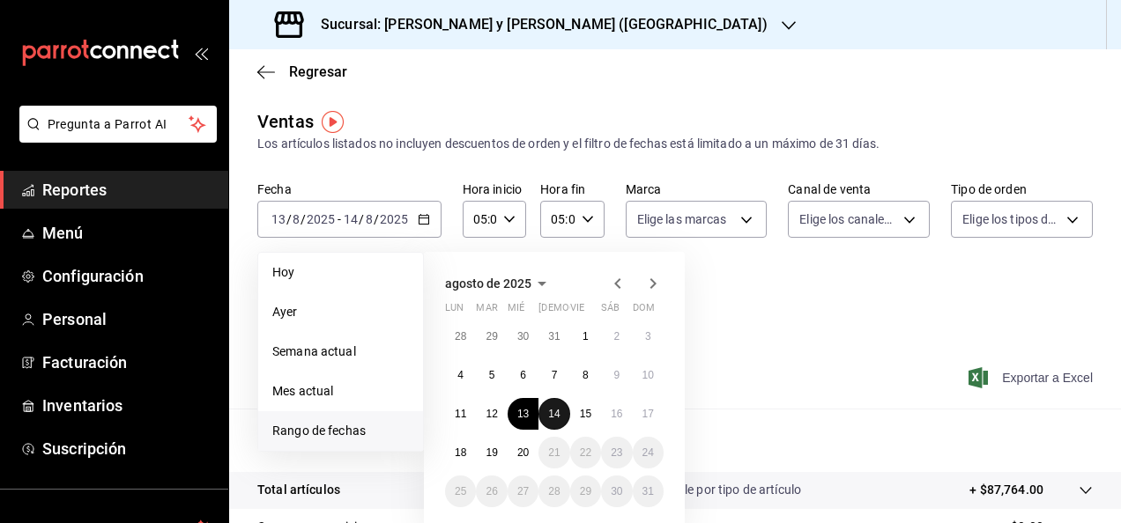
click at [567, 418] on button "14" at bounding box center [553, 414] width 31 height 32
click at [580, 416] on abbr "15" at bounding box center [585, 414] width 11 height 12
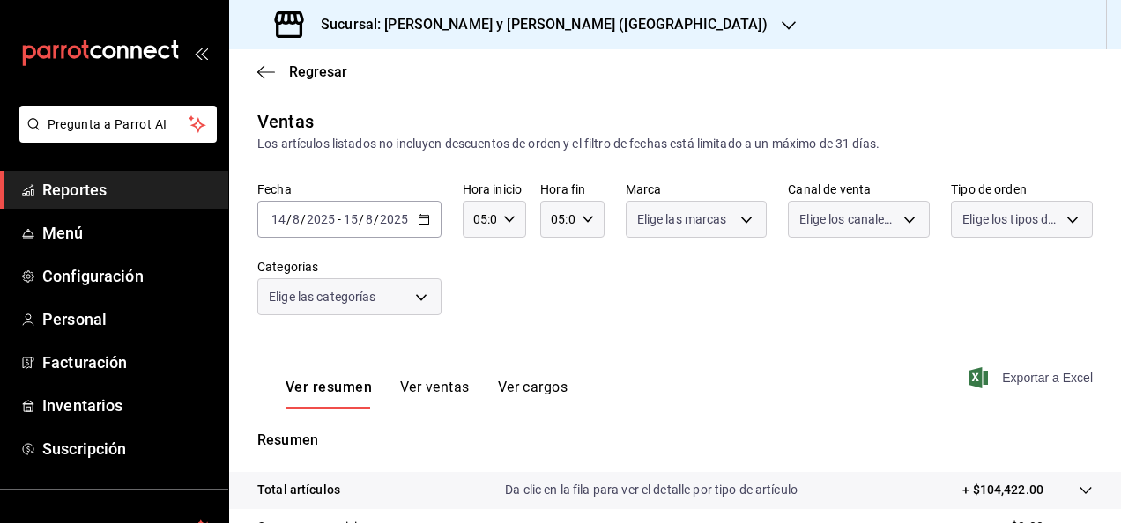
scroll to position [321, 0]
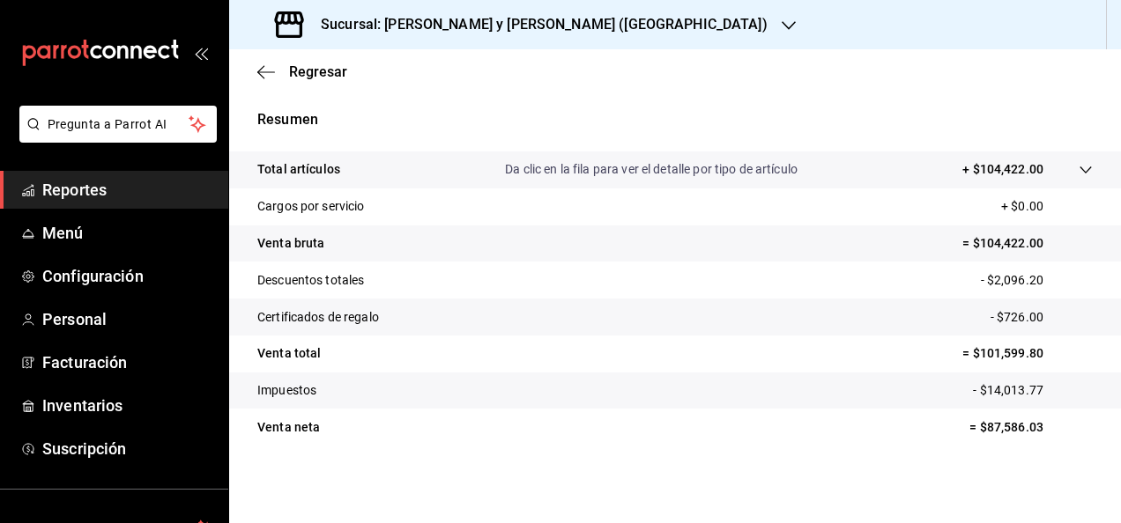
click at [1008, 292] on tr "Descuentos totales - $2,096.20" at bounding box center [675, 280] width 892 height 37
click at [1011, 322] on p "- $726.00" at bounding box center [1041, 317] width 102 height 19
copy p "726.00"
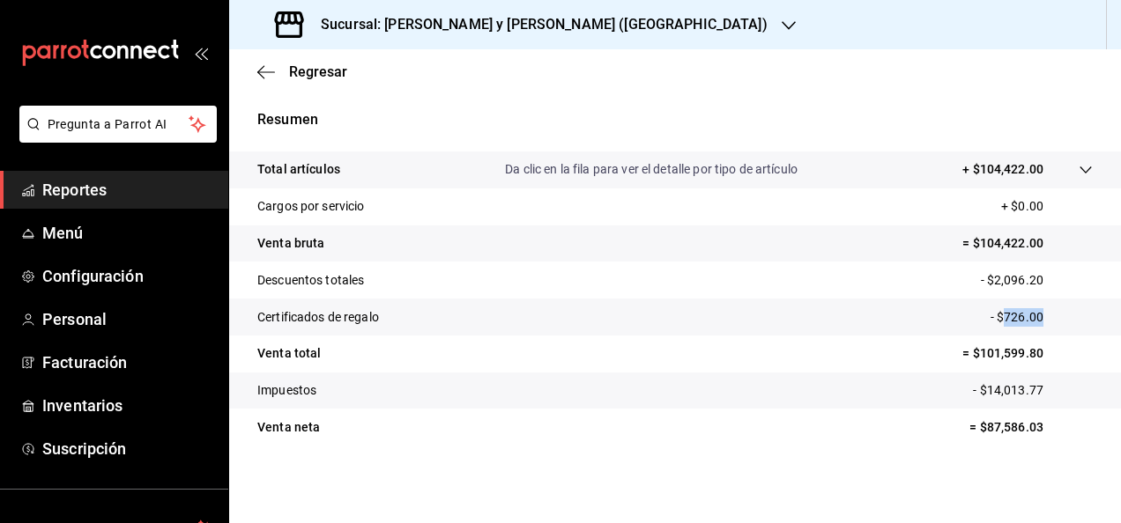
scroll to position [0, 0]
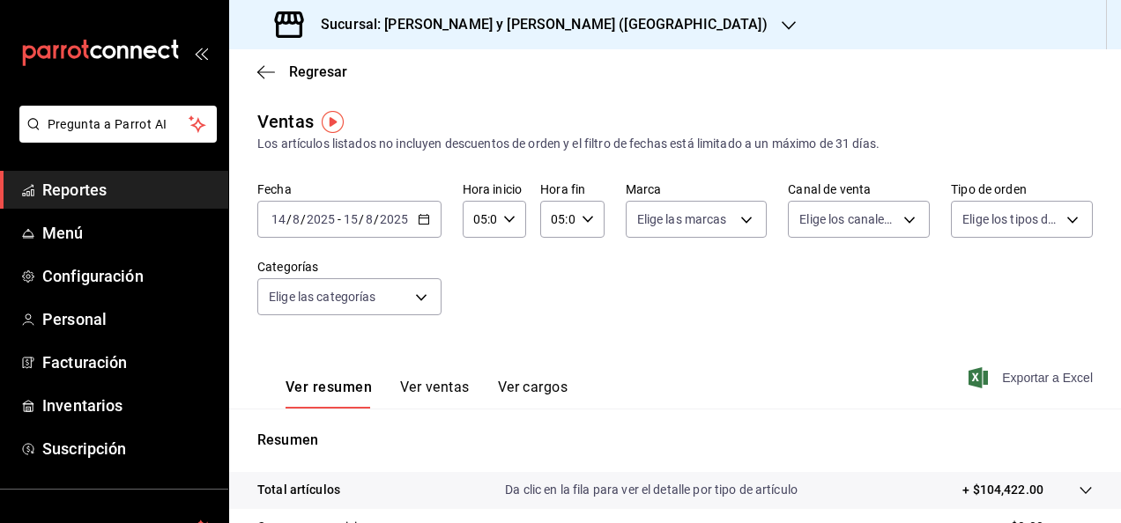
click at [425, 215] on \(Stroke\) "button" at bounding box center [423, 220] width 11 height 10
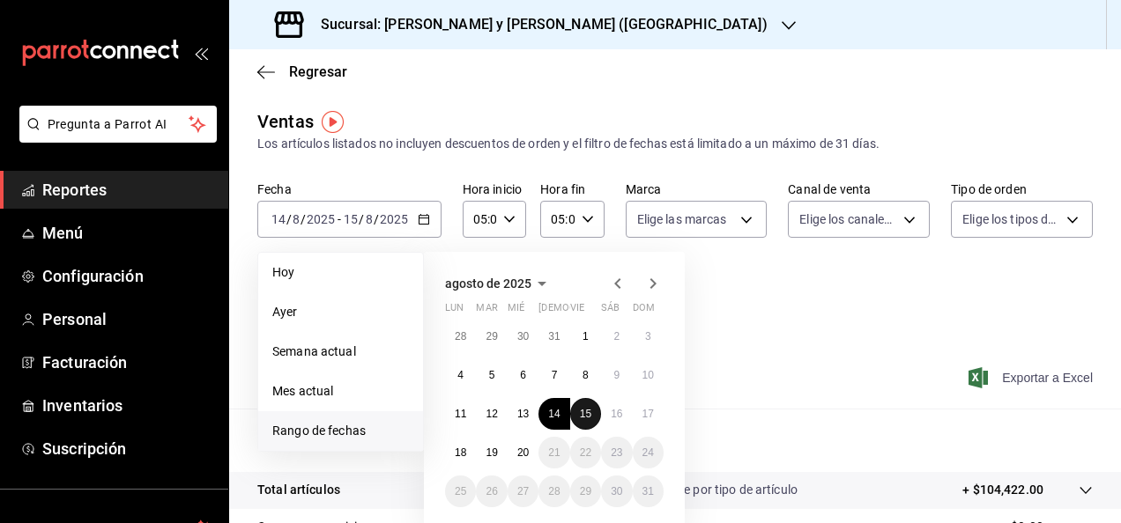
click at [590, 417] on abbr "15" at bounding box center [585, 414] width 11 height 12
click at [519, 456] on abbr "20" at bounding box center [522, 453] width 11 height 12
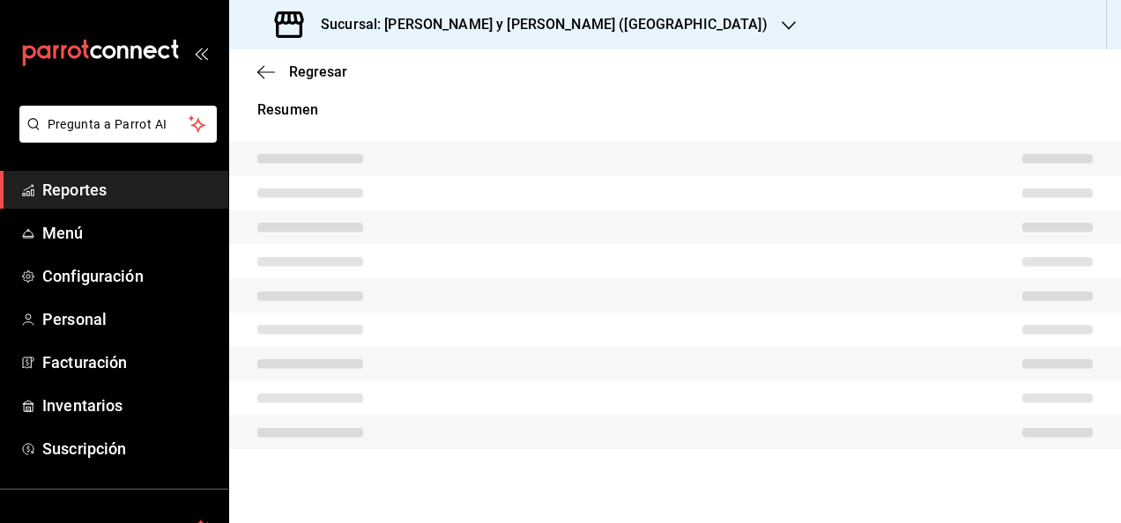
scroll to position [321, 0]
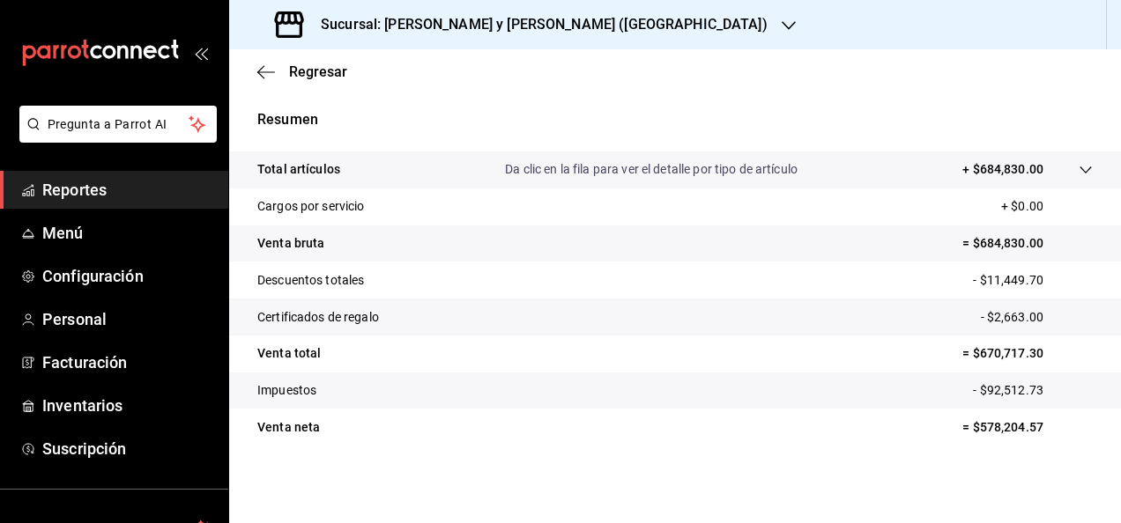
click at [1004, 277] on p "- $11,449.70" at bounding box center [1033, 280] width 120 height 19
click at [1018, 310] on p "- $2,663.00" at bounding box center [1037, 317] width 112 height 19
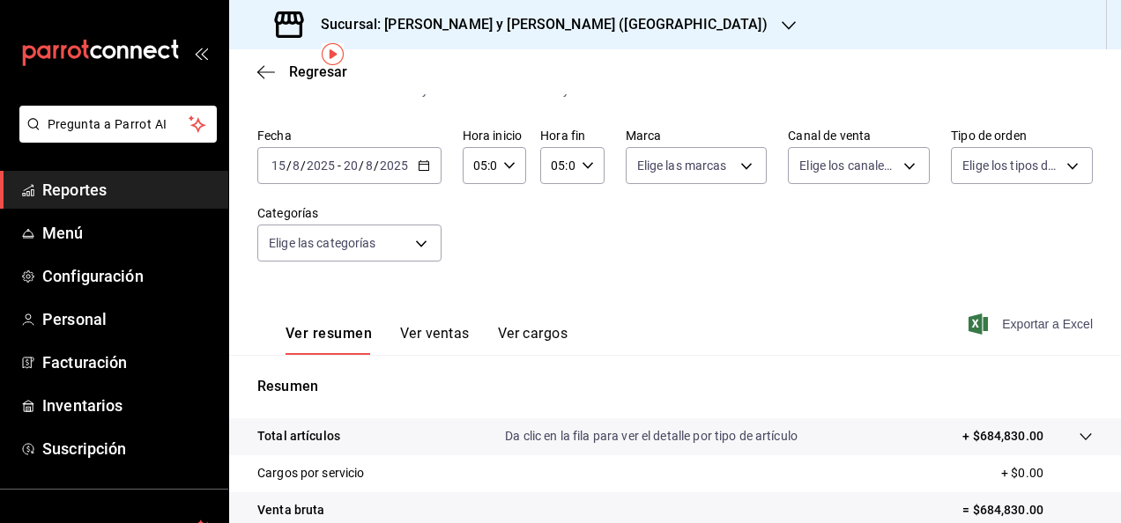
scroll to position [37, 0]
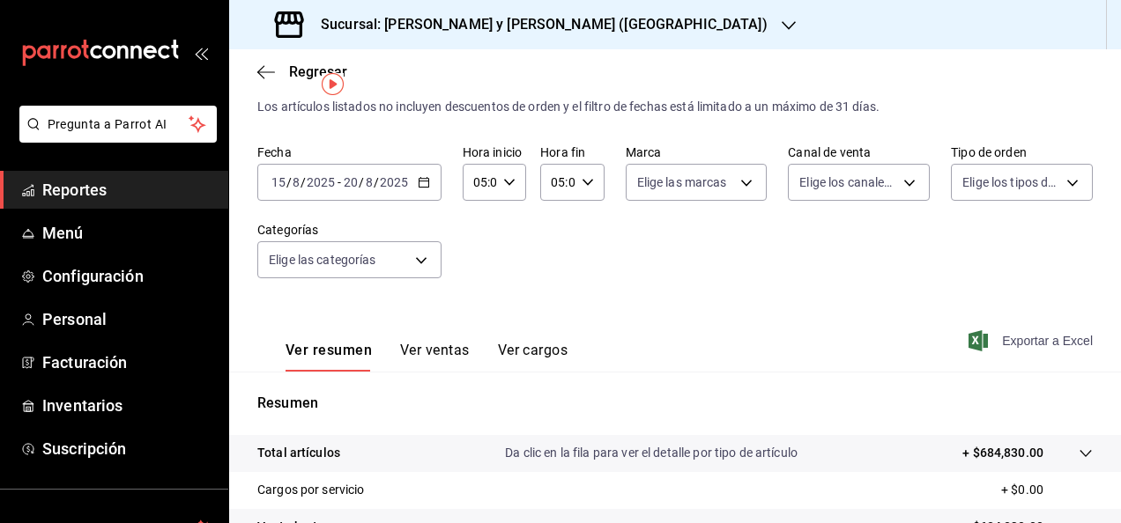
click at [411, 180] on div "[DATE] [DATE] - [DATE] [DATE]" at bounding box center [349, 182] width 184 height 37
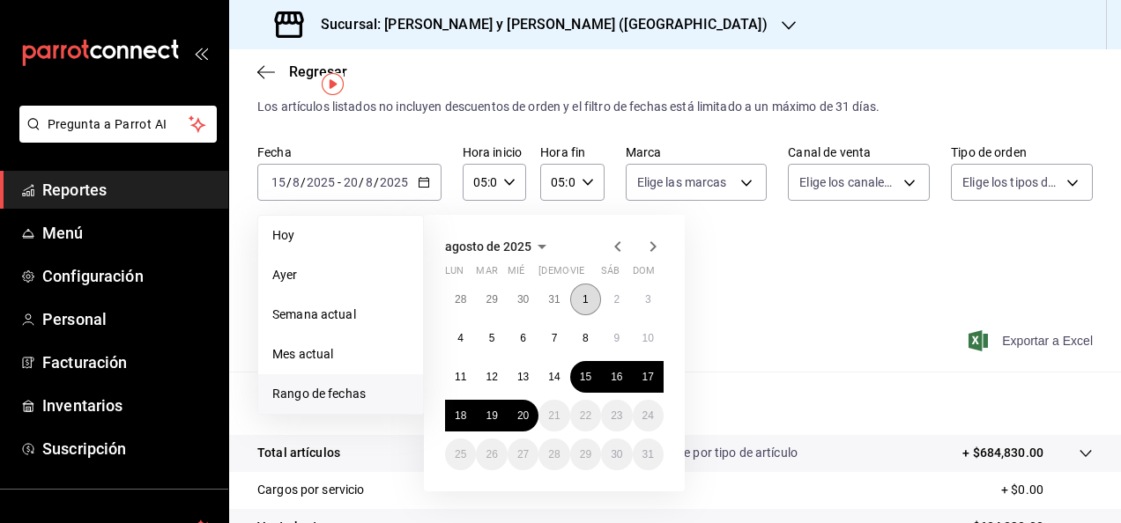
click at [581, 292] on button "1" at bounding box center [585, 300] width 31 height 32
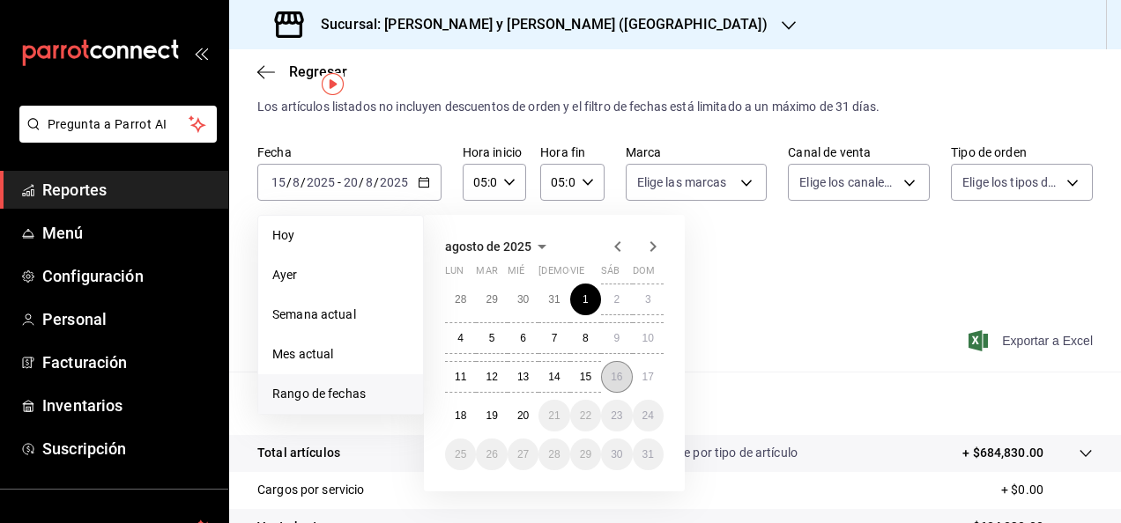
click at [611, 377] on abbr "16" at bounding box center [616, 377] width 11 height 12
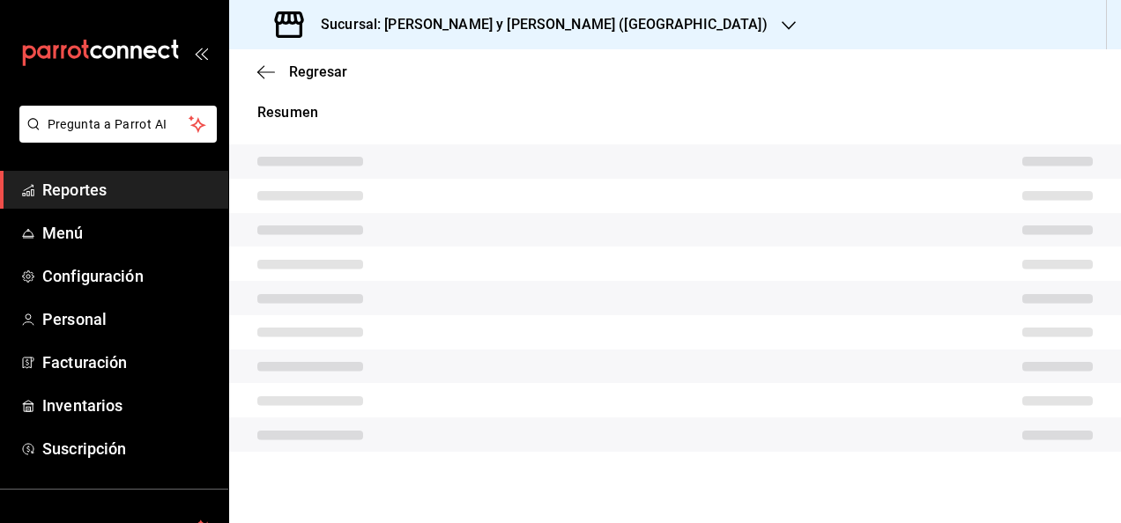
scroll to position [321, 0]
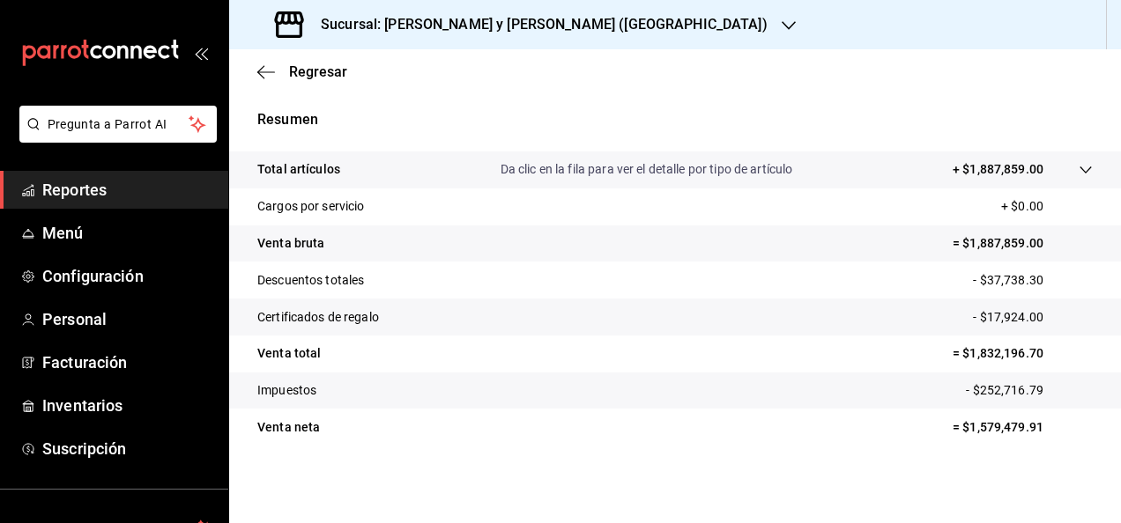
click at [1001, 289] on p "- $37,738.30" at bounding box center [1033, 280] width 120 height 19
click at [1005, 285] on p "- $37,738.30" at bounding box center [1033, 280] width 120 height 19
click at [1022, 317] on p "- $17,924.00" at bounding box center [1033, 317] width 120 height 19
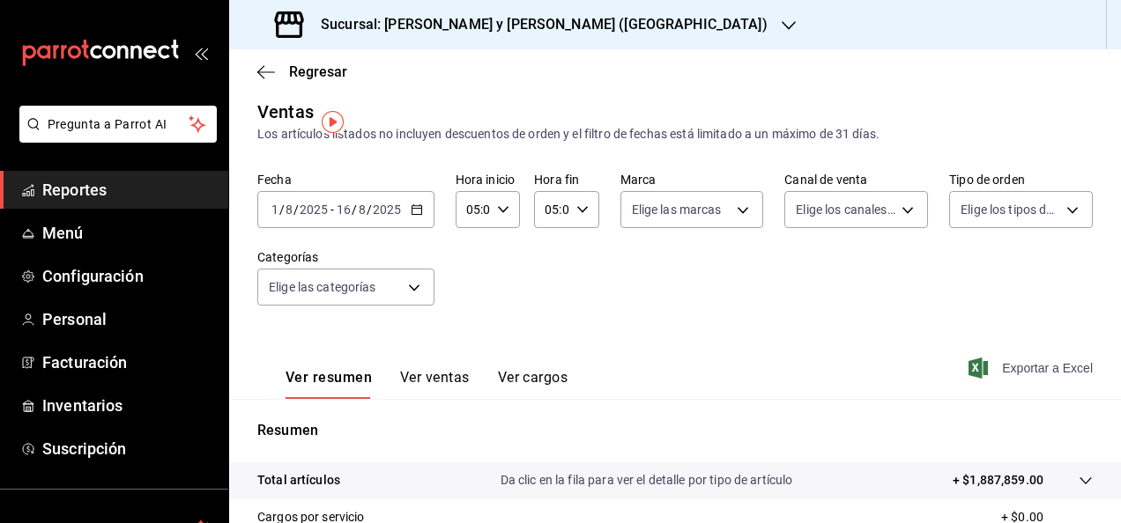
scroll to position [0, 0]
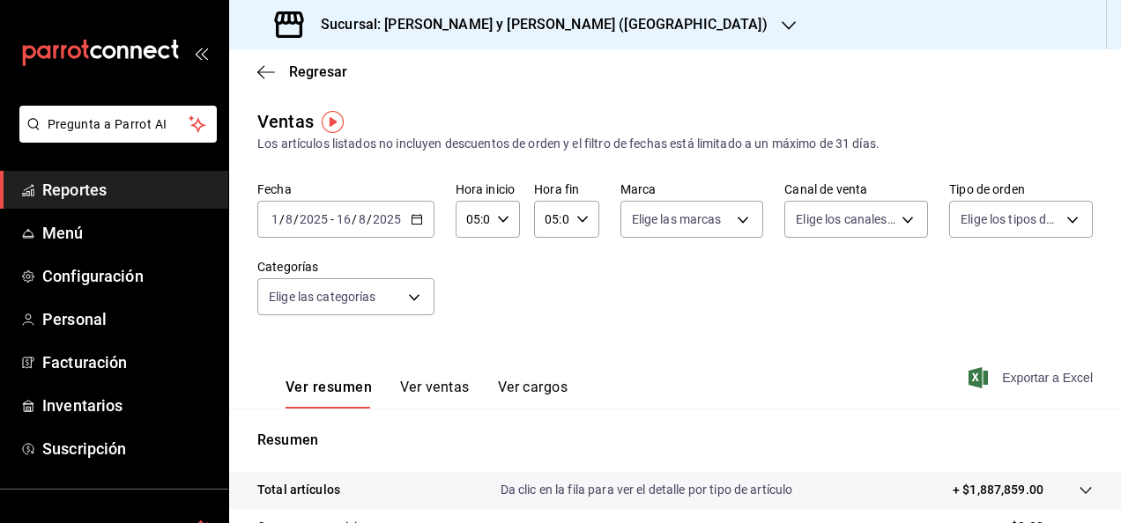
click at [408, 211] on div "[DATE] [DATE] - [DATE] [DATE]" at bounding box center [345, 219] width 177 height 37
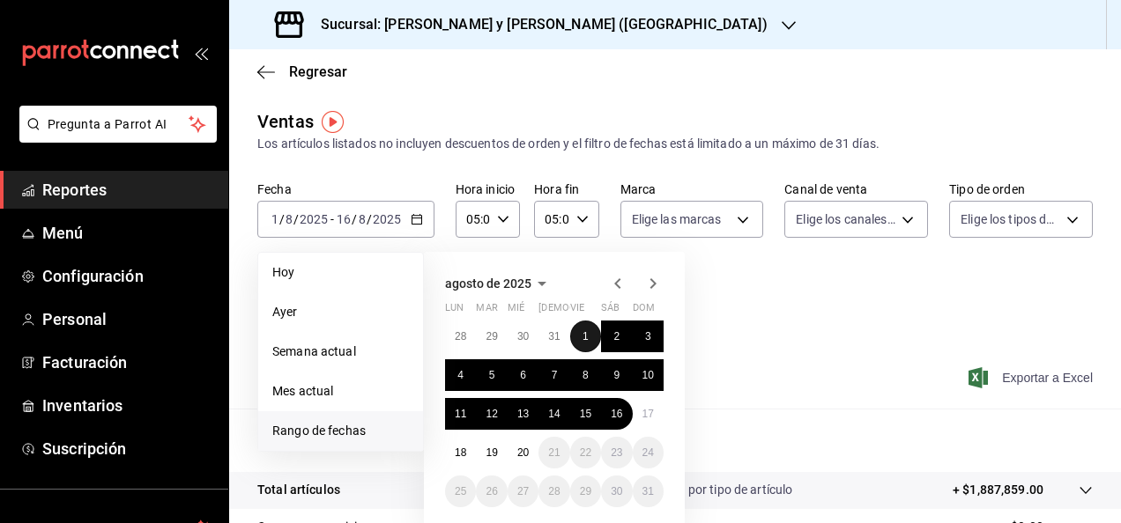
click at [589, 335] on button "1" at bounding box center [585, 337] width 31 height 32
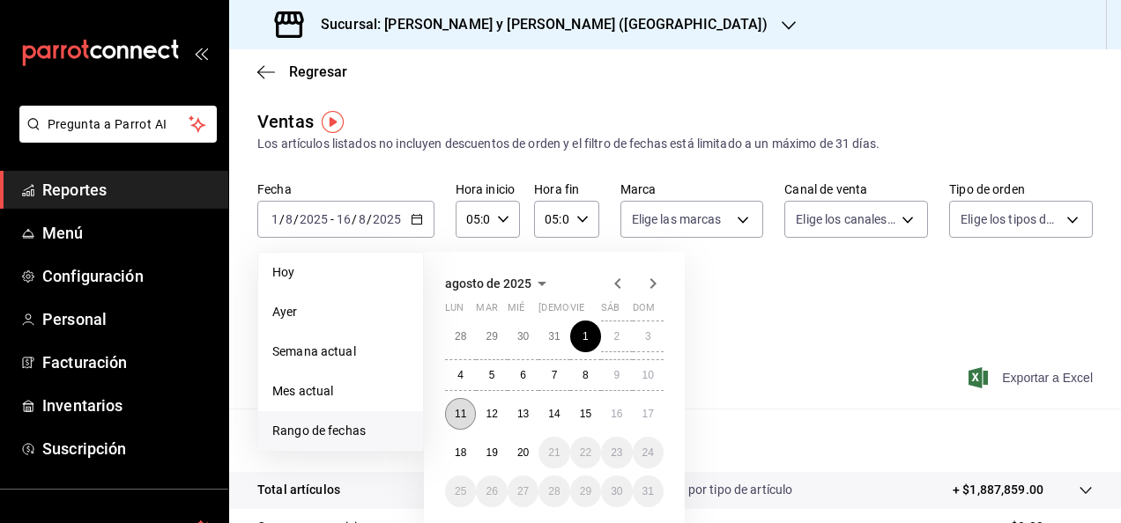
click at [462, 417] on abbr "11" at bounding box center [460, 414] width 11 height 12
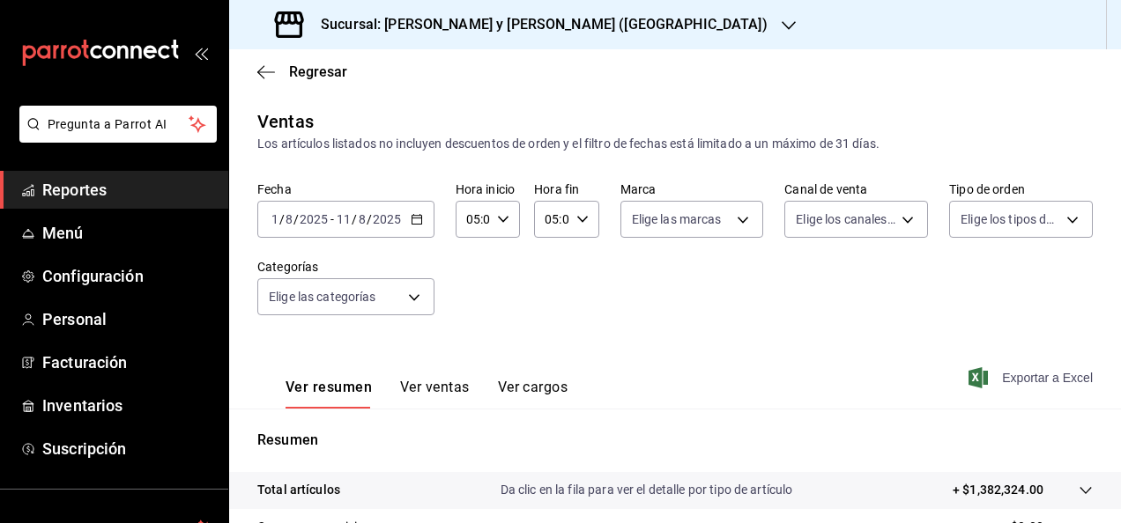
scroll to position [321, 0]
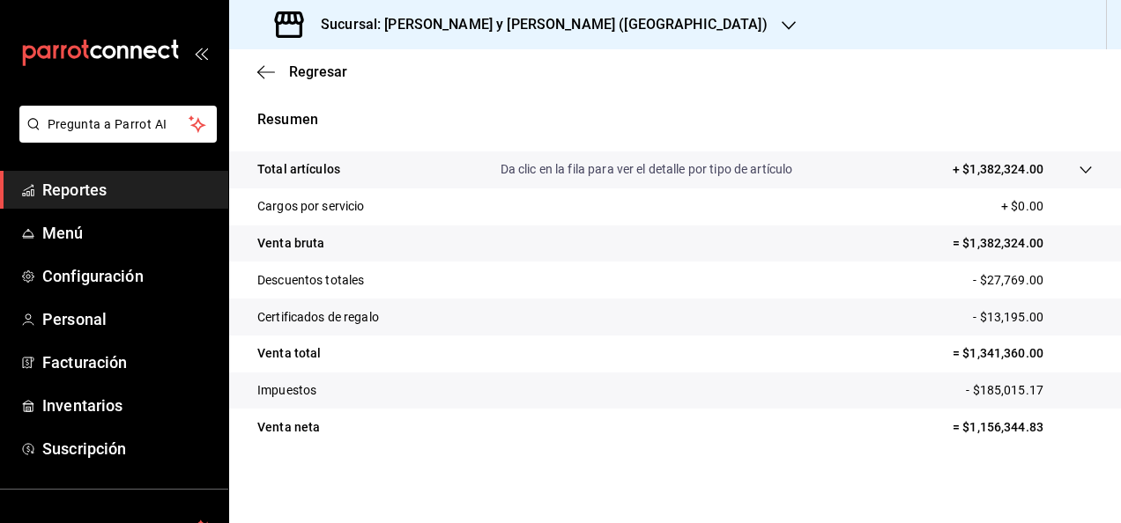
click at [1009, 289] on tr "Descuentos totales - $27,769.00" at bounding box center [675, 280] width 892 height 37
click at [1003, 317] on p "- $13,195.00" at bounding box center [1033, 317] width 120 height 19
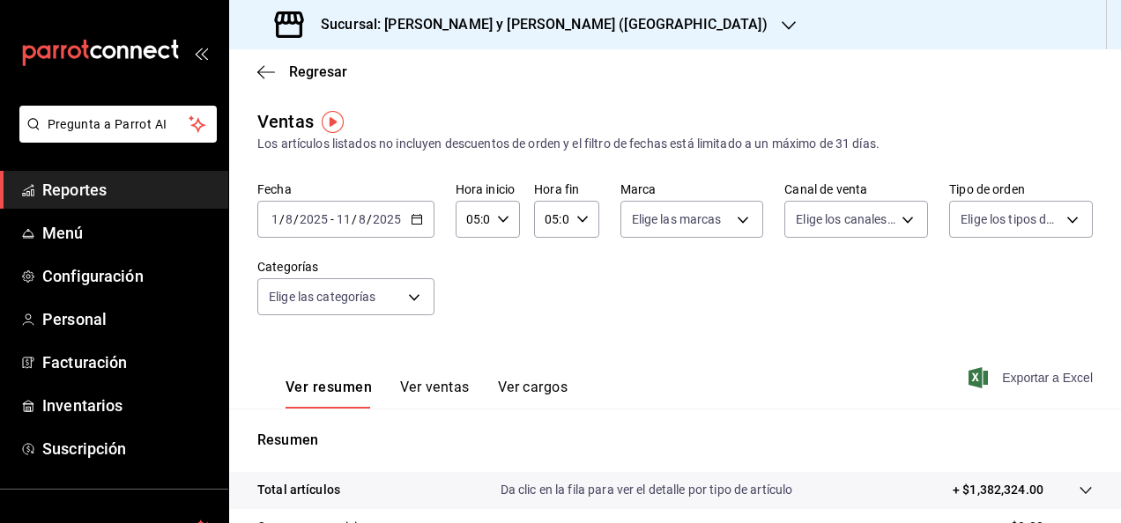
click at [408, 220] on div "[DATE] [DATE] - [DATE] [DATE]" at bounding box center [345, 219] width 177 height 37
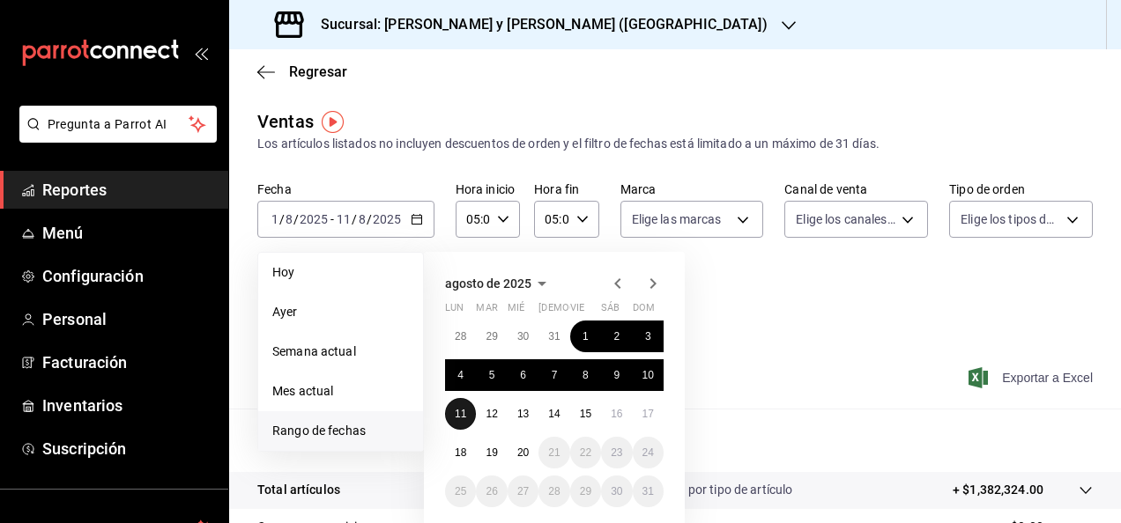
click at [456, 412] on abbr "11" at bounding box center [460, 414] width 11 height 12
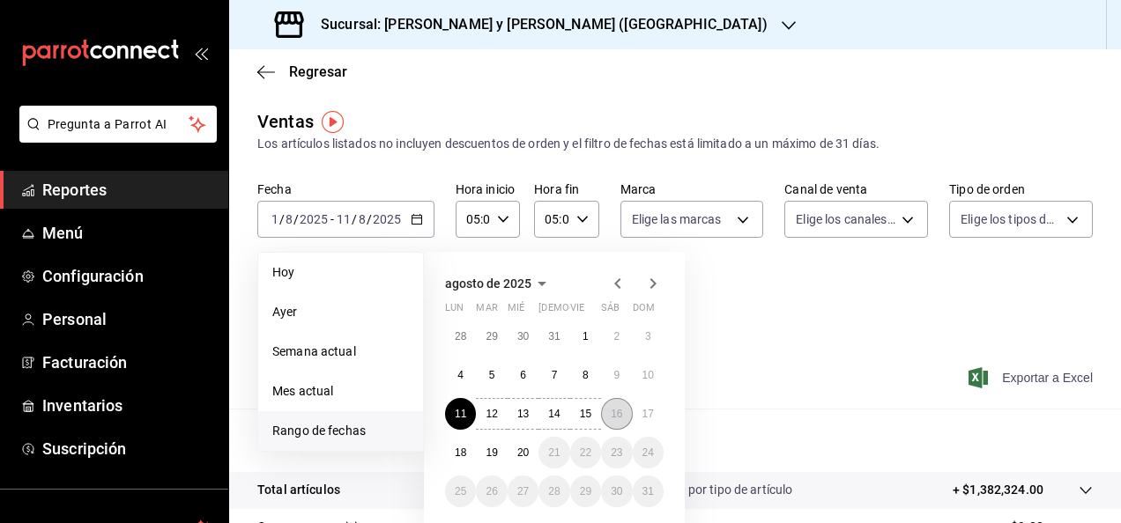
click at [618, 405] on button "16" at bounding box center [616, 414] width 31 height 32
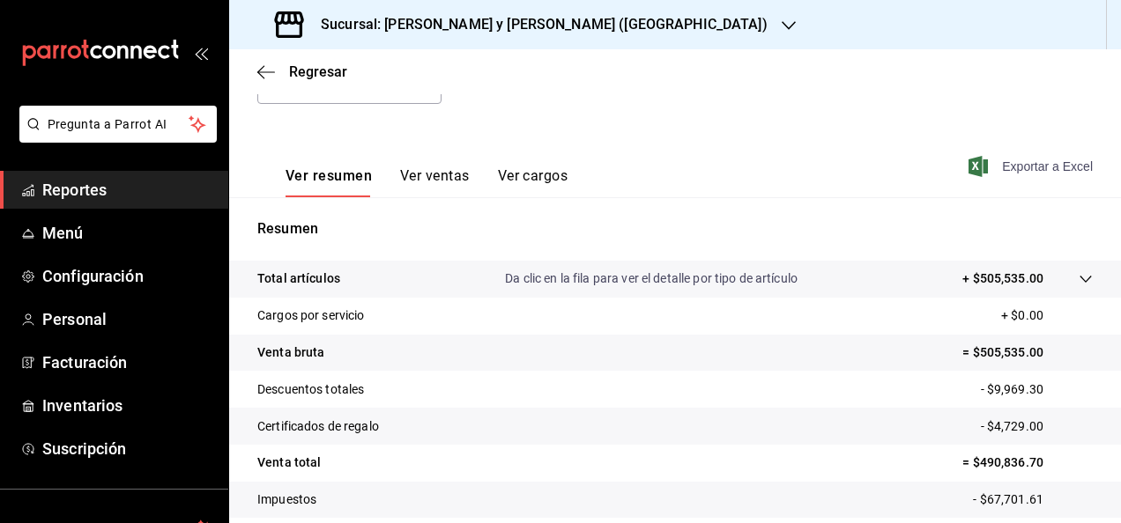
scroll to position [296, 0]
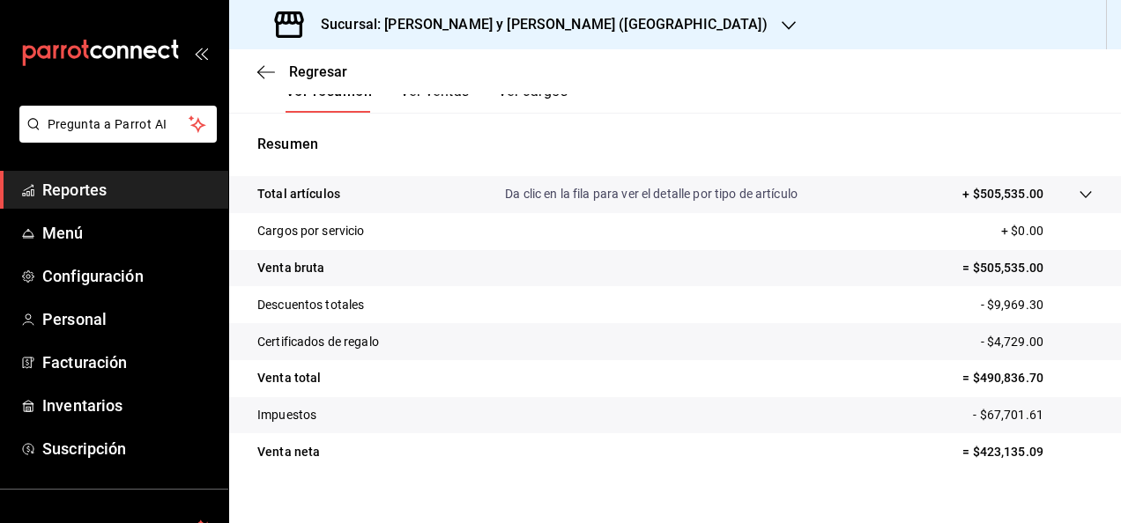
click at [1013, 301] on p "- $9,969.30" at bounding box center [1037, 305] width 112 height 19
click at [1012, 344] on p "- $4,729.00" at bounding box center [1037, 342] width 112 height 19
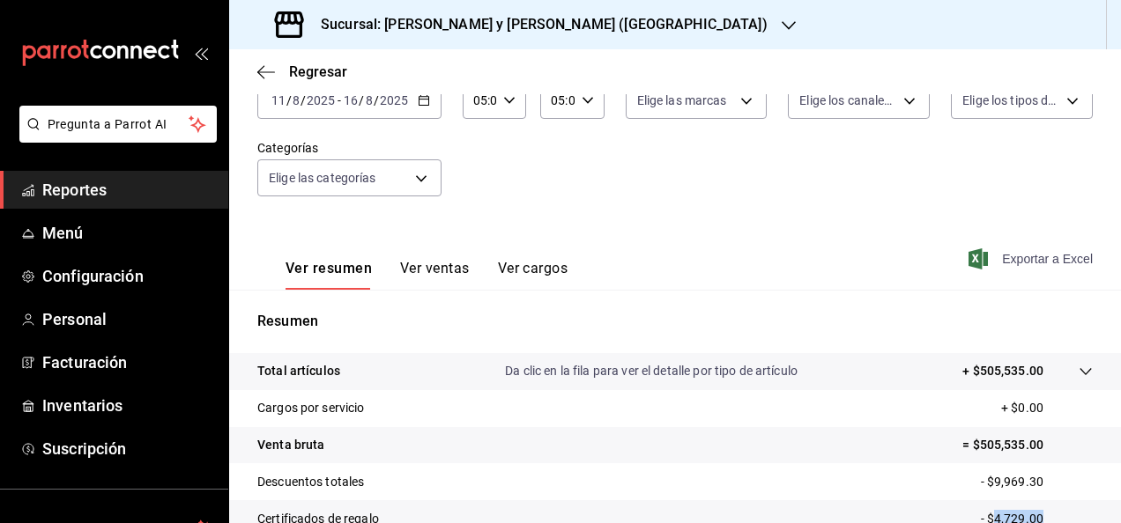
scroll to position [111, 0]
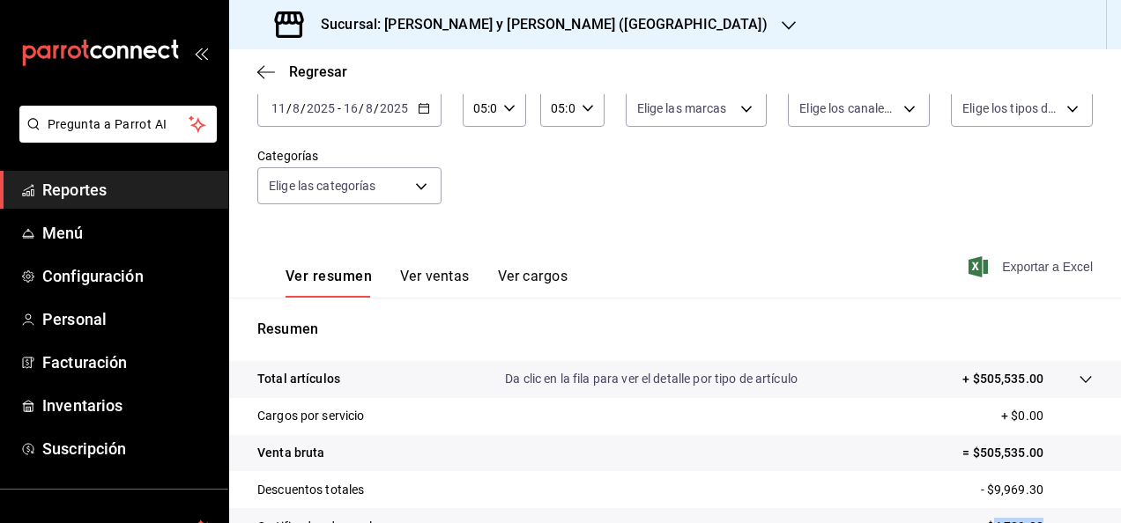
click at [426, 108] on icon "button" at bounding box center [424, 108] width 12 height 12
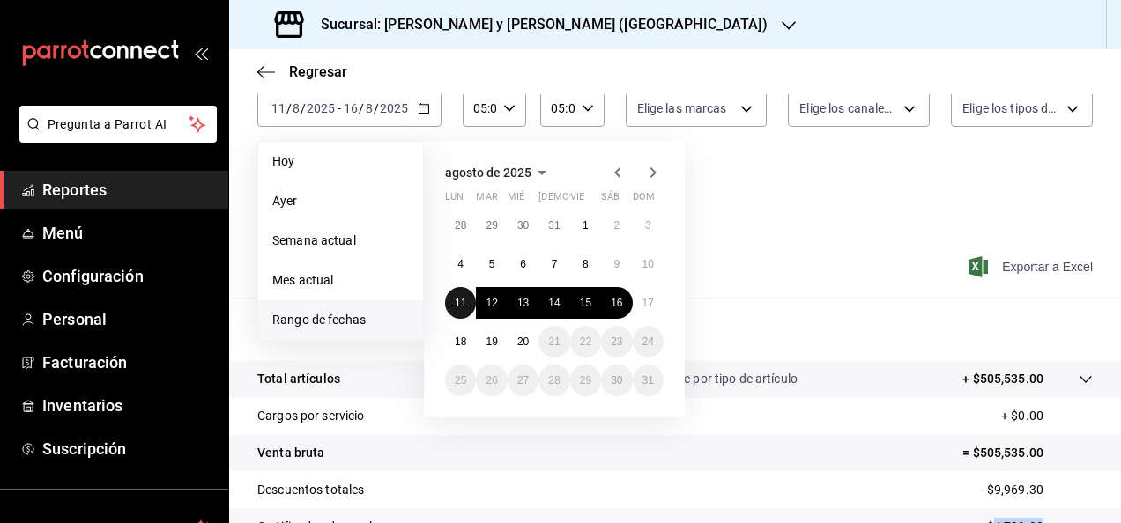
click at [457, 295] on button "11" at bounding box center [460, 303] width 31 height 32
click at [477, 300] on button "12" at bounding box center [491, 303] width 31 height 32
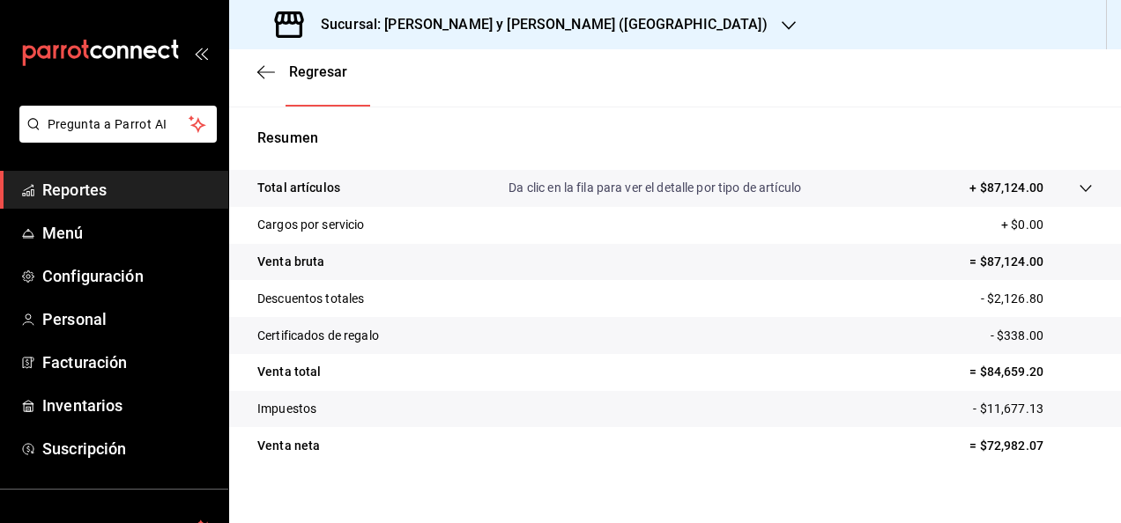
scroll to position [303, 0]
click at [992, 288] on tr "Descuentos totales - $2,126.80" at bounding box center [675, 297] width 892 height 37
click at [1008, 331] on p "- $338.00" at bounding box center [1041, 335] width 102 height 19
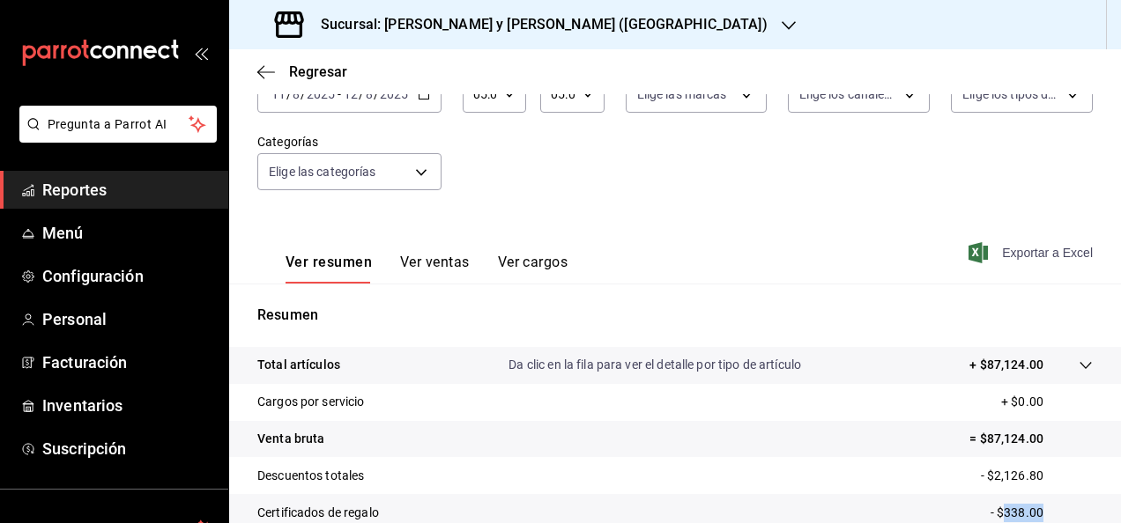
scroll to position [120, 0]
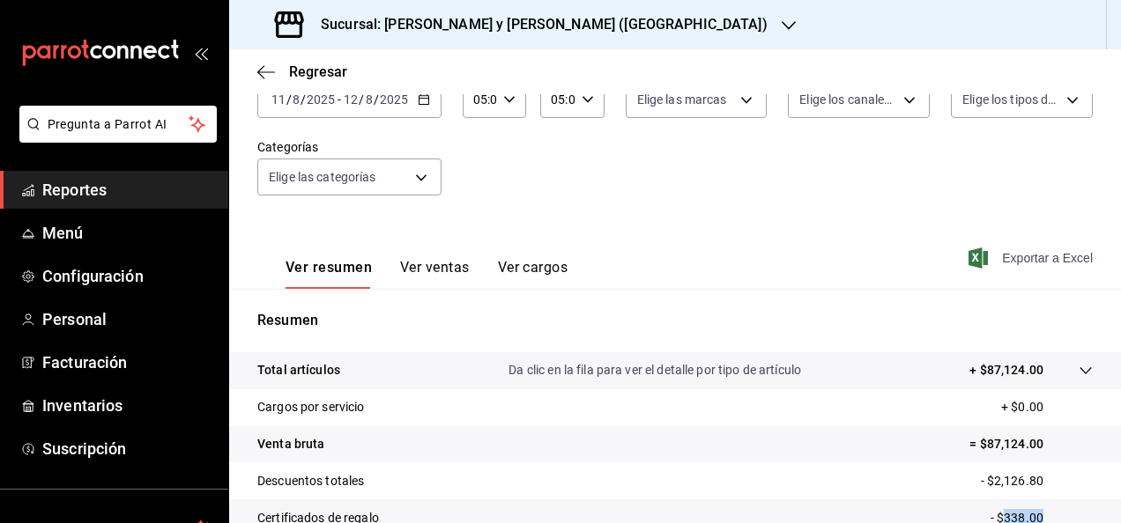
click at [425, 102] on icon "button" at bounding box center [424, 99] width 12 height 12
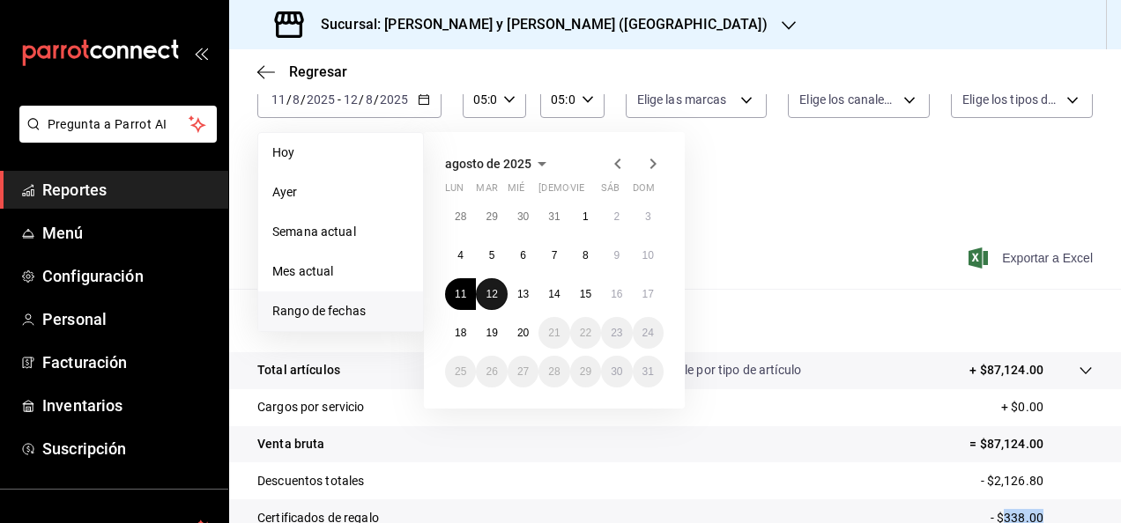
click at [489, 283] on button "12" at bounding box center [491, 294] width 31 height 32
click at [515, 291] on button "13" at bounding box center [522, 294] width 31 height 32
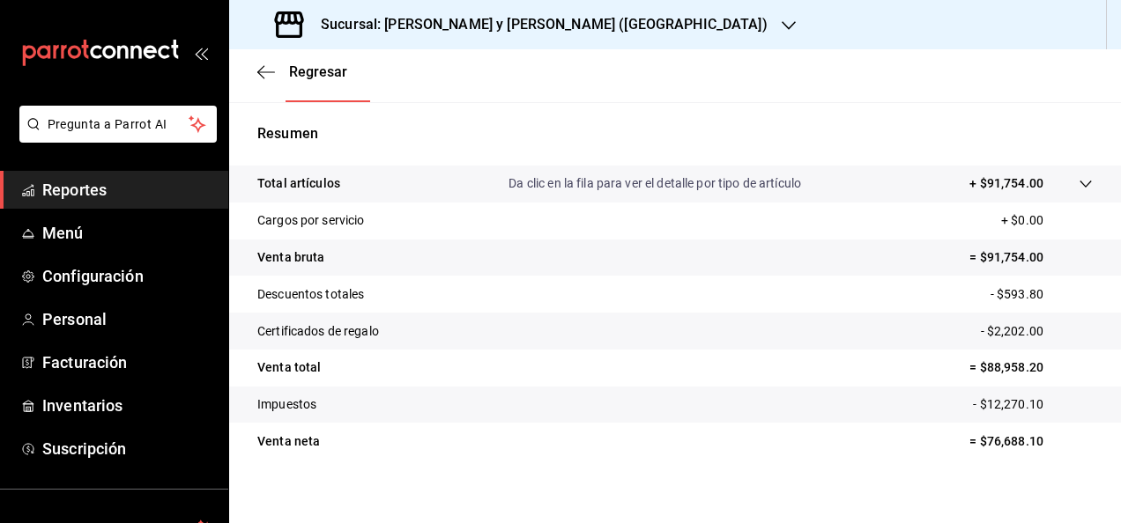
click at [698, 181] on p "Da clic en la fila para ver el detalle por tipo de artículo" at bounding box center [654, 183] width 292 height 19
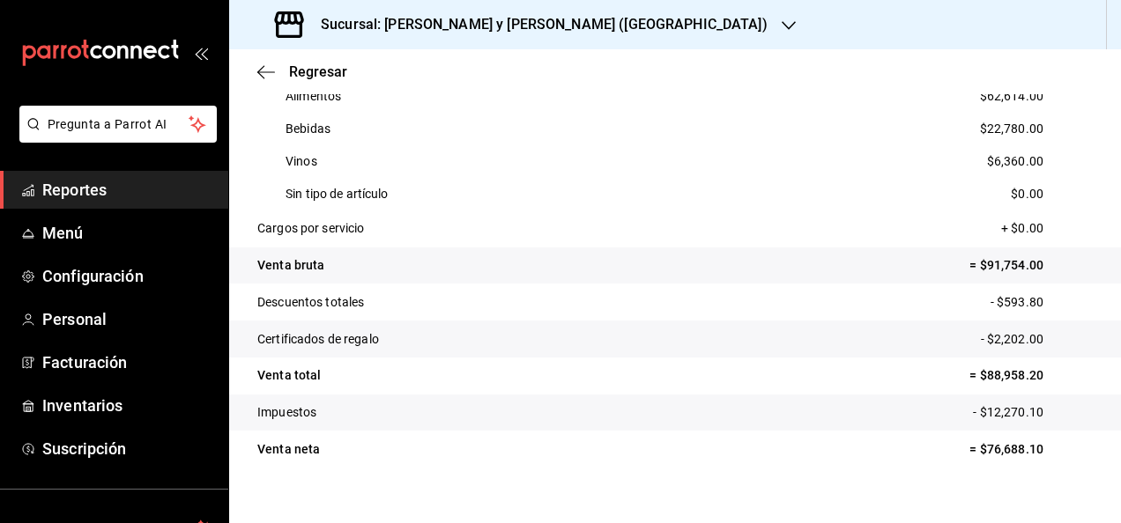
scroll to position [263, 0]
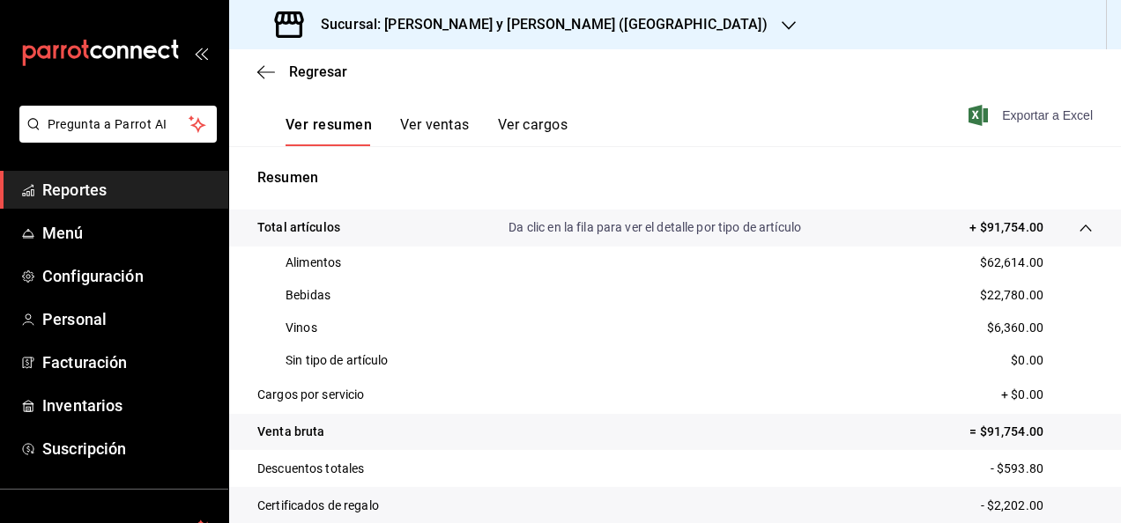
click at [1047, 233] on div at bounding box center [1067, 227] width 49 height 19
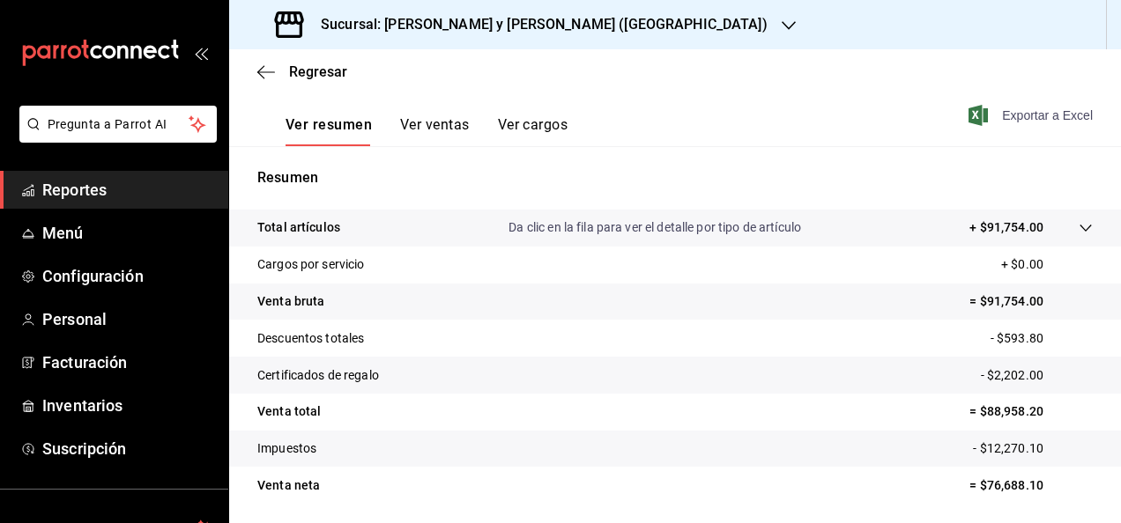
scroll to position [321, 0]
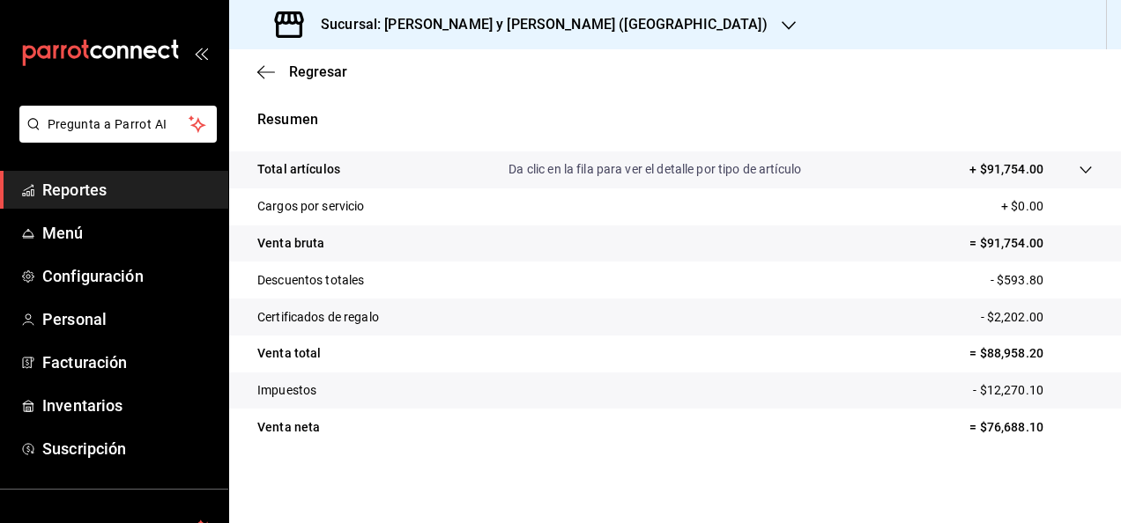
click at [1025, 277] on p "- $593.80" at bounding box center [1041, 280] width 102 height 19
click at [1001, 314] on p "- $2,202.00" at bounding box center [1037, 317] width 112 height 19
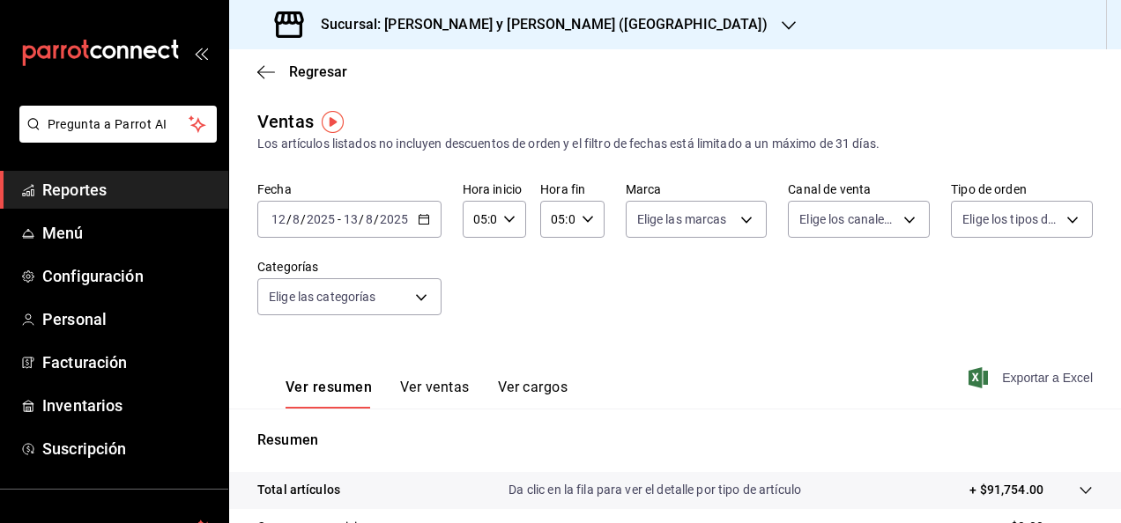
click at [440, 220] on div "Fecha [DATE] [DATE] - [DATE] [DATE] Hora inicio 05:00 Hora inicio Hora fin 05:0…" at bounding box center [674, 258] width 835 height 155
click at [435, 221] on div "[DATE] [DATE] - [DATE] [DATE]" at bounding box center [349, 219] width 184 height 37
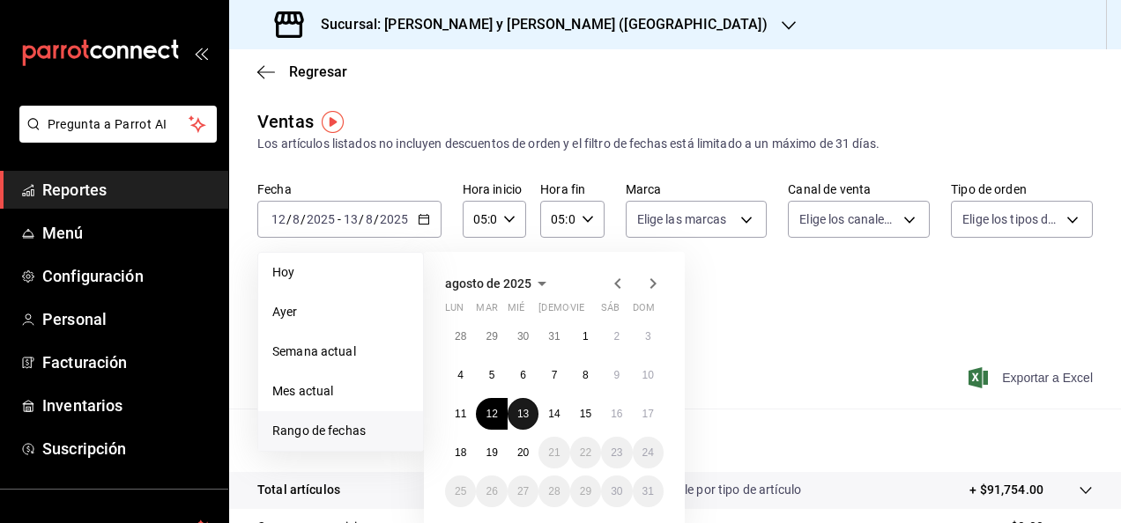
click at [527, 411] on abbr "13" at bounding box center [522, 414] width 11 height 12
click at [551, 412] on abbr "14" at bounding box center [553, 414] width 11 height 12
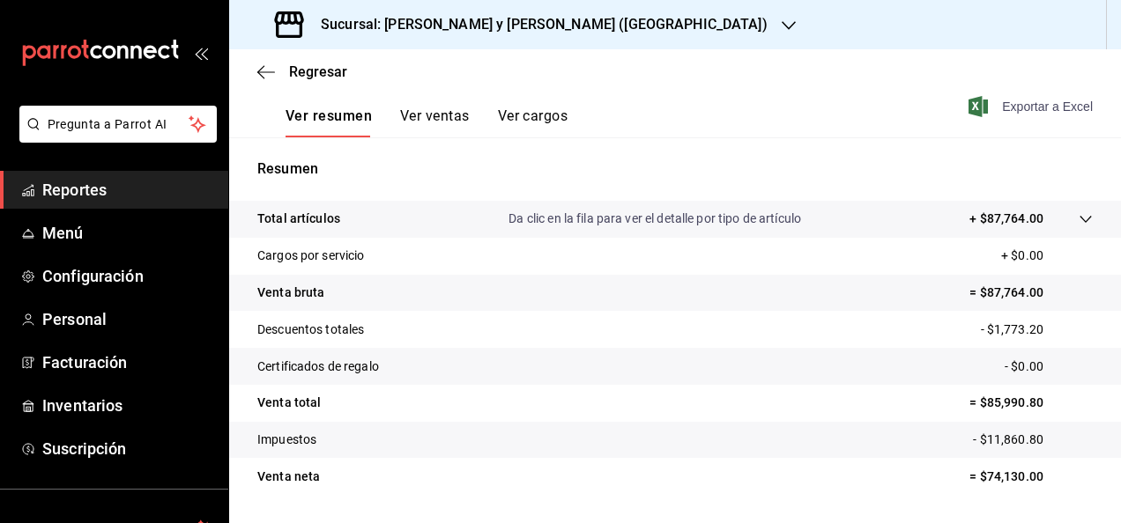
scroll to position [279, 0]
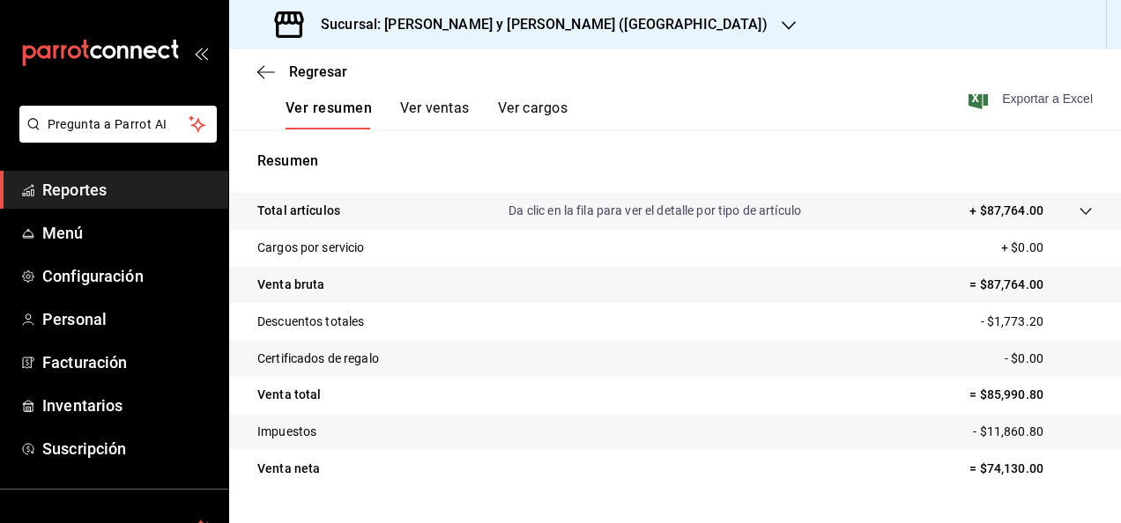
click at [996, 325] on p "- $1,773.20" at bounding box center [1037, 322] width 112 height 19
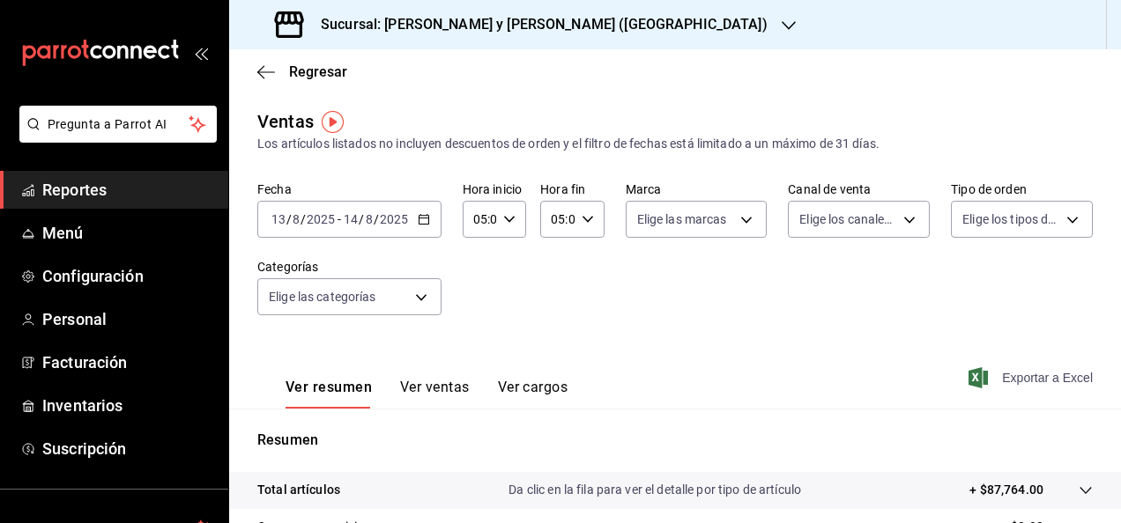
click at [428, 232] on div "[DATE] [DATE] - [DATE] [DATE]" at bounding box center [349, 219] width 184 height 37
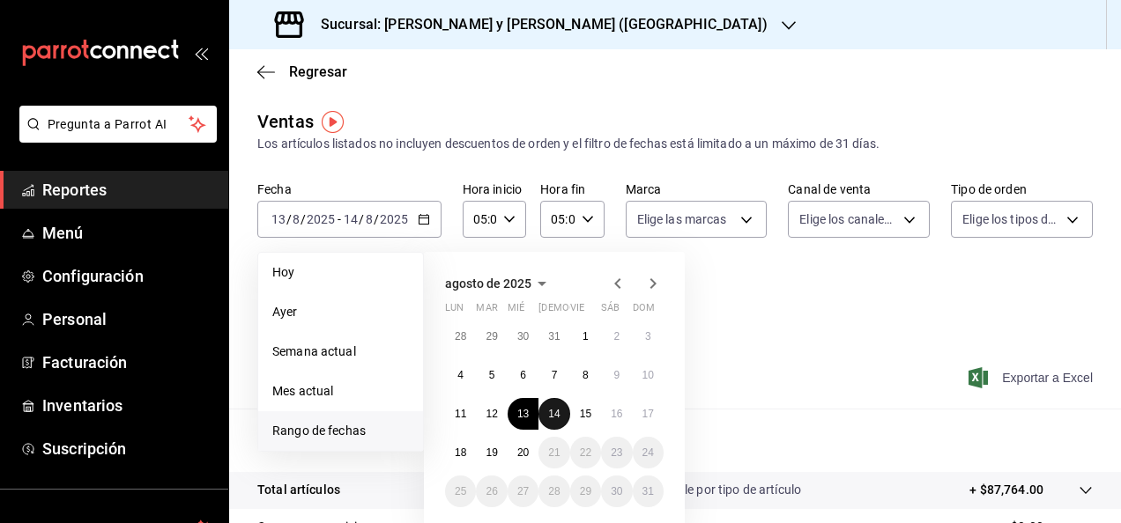
click at [543, 411] on button "14" at bounding box center [553, 414] width 31 height 32
click at [588, 416] on abbr "15" at bounding box center [585, 414] width 11 height 12
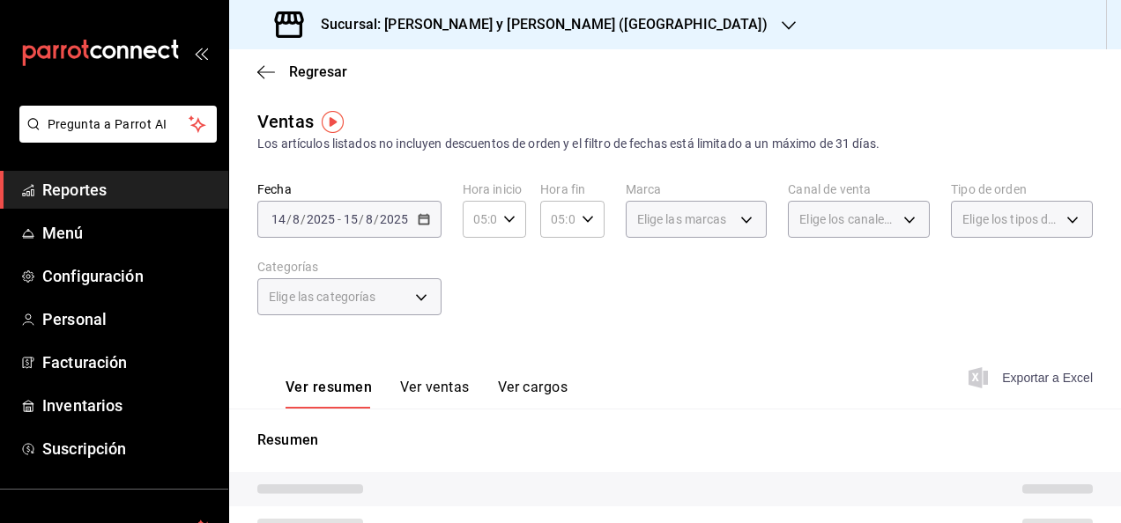
scroll to position [321, 0]
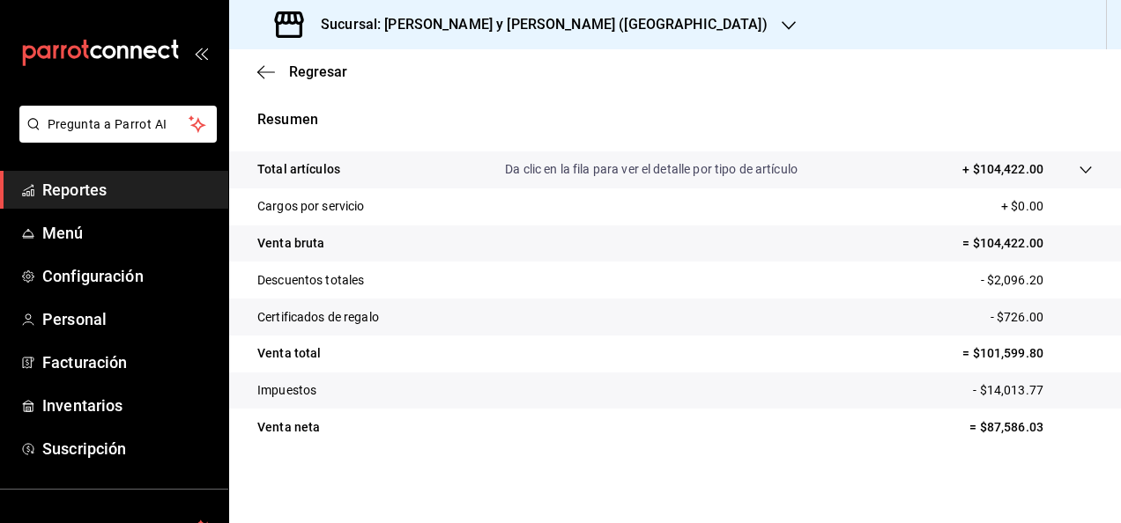
click at [1018, 282] on p "- $2,096.20" at bounding box center [1037, 280] width 112 height 19
click at [1014, 320] on p "- $726.00" at bounding box center [1041, 317] width 102 height 19
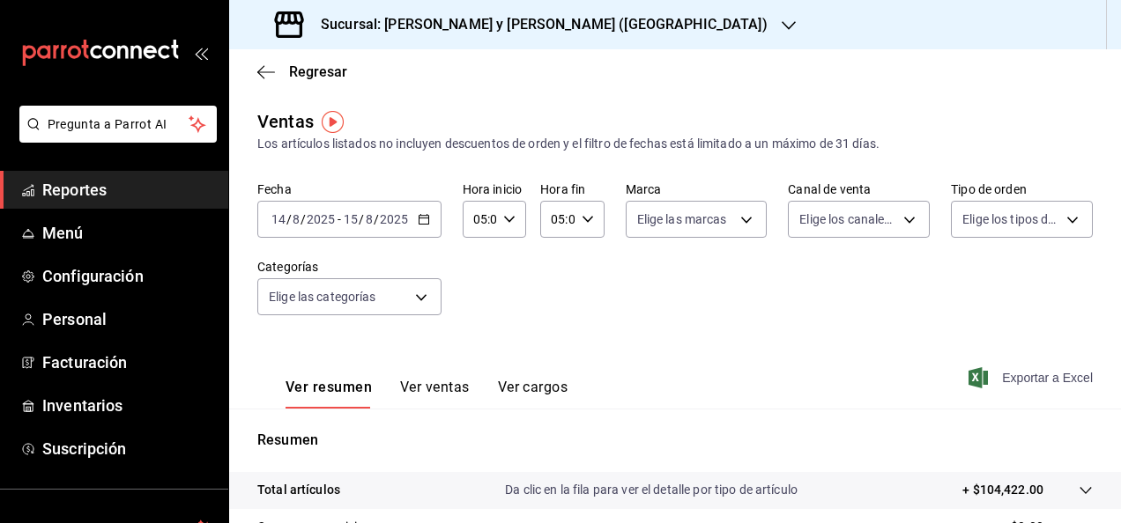
click at [420, 211] on div "[DATE] [DATE] - [DATE] [DATE]" at bounding box center [349, 219] width 184 height 37
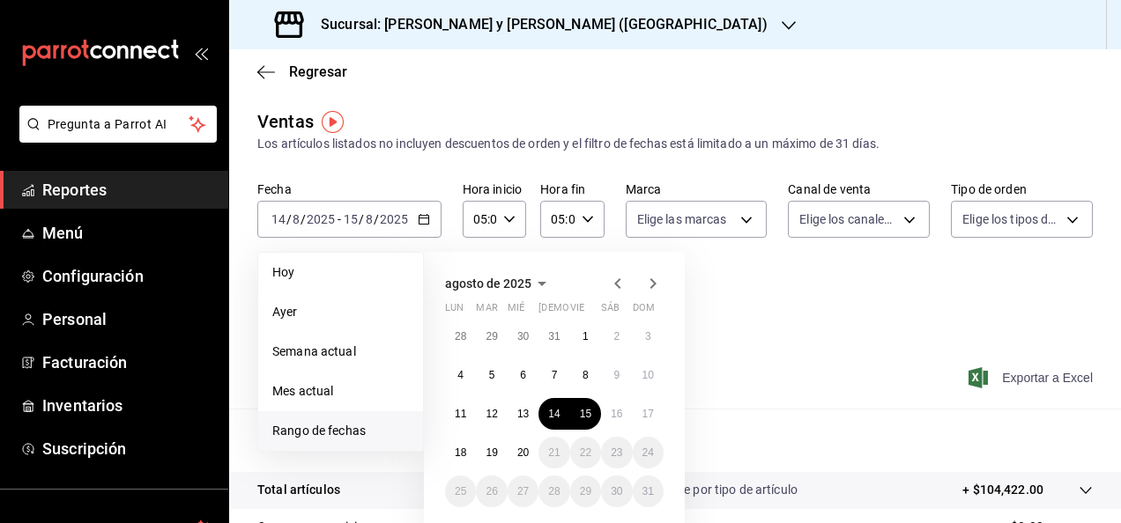
click at [430, 30] on h3 "Sucursal: [PERSON_NAME] y [PERSON_NAME] ([GEOGRAPHIC_DATA])" at bounding box center [537, 24] width 461 height 21
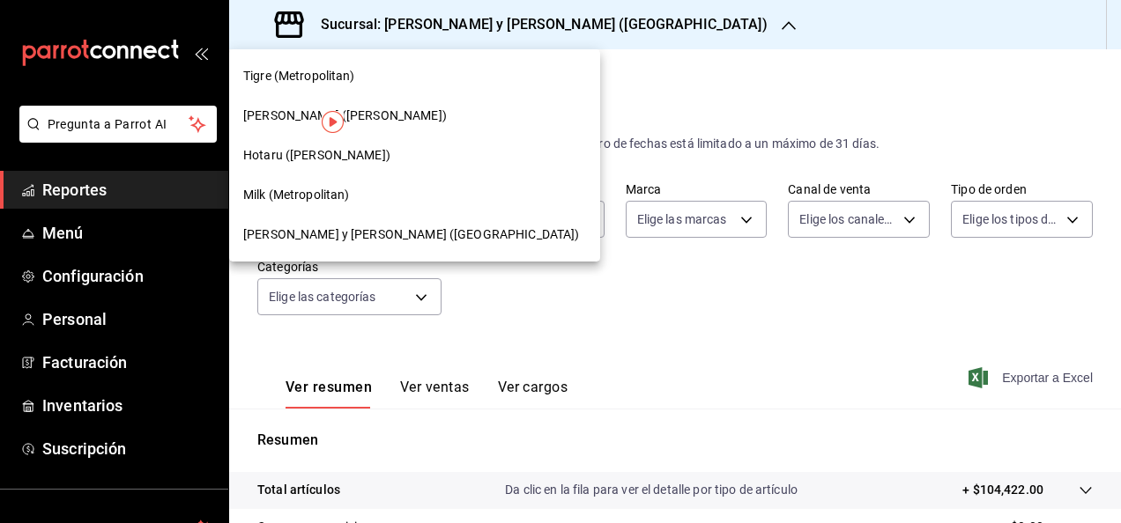
click at [361, 111] on span "[PERSON_NAME] ([PERSON_NAME])" at bounding box center [345, 116] width 204 height 19
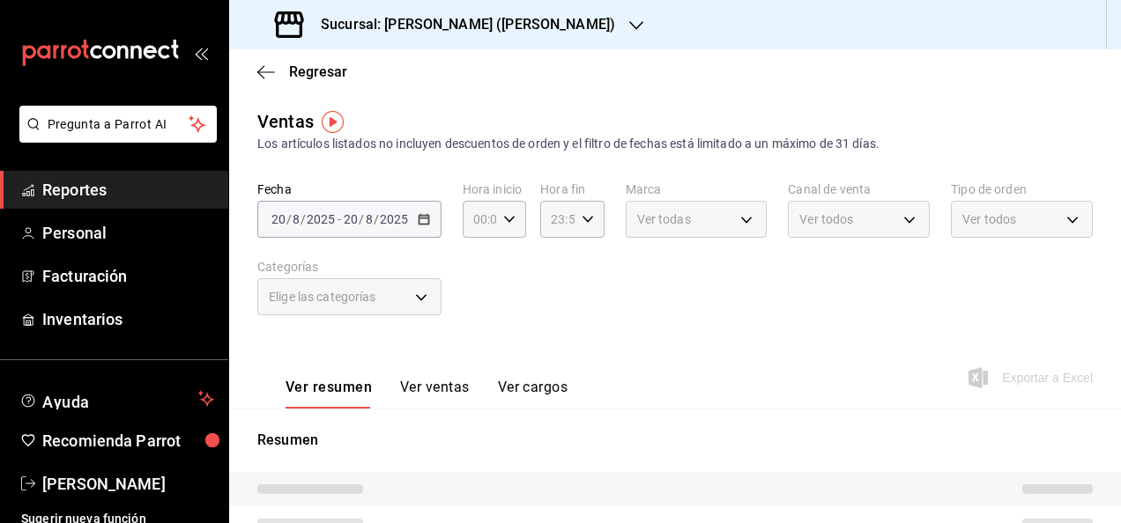
type input "05:00"
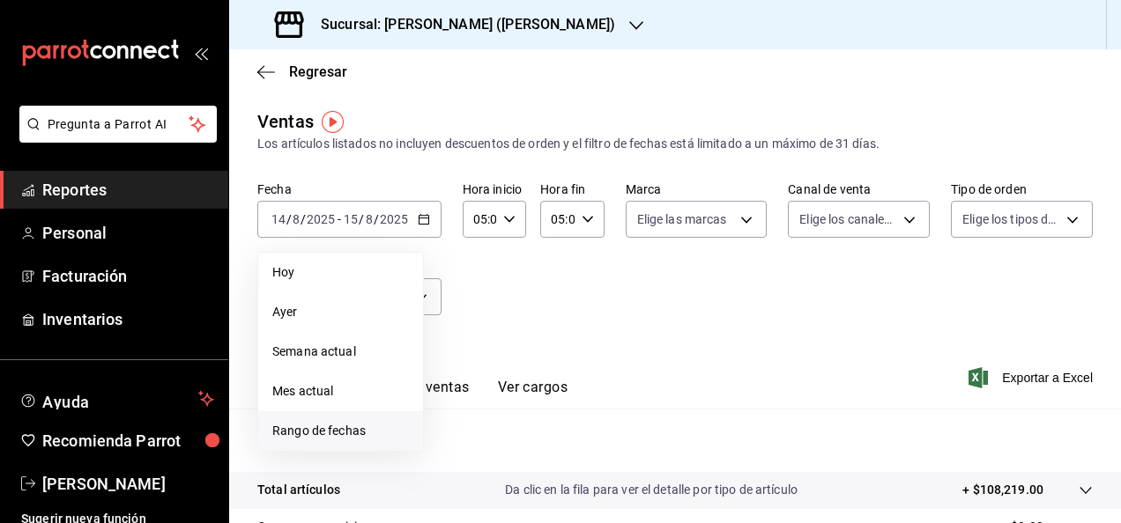
click at [351, 422] on span "Rango de fechas" at bounding box center [340, 431] width 137 height 19
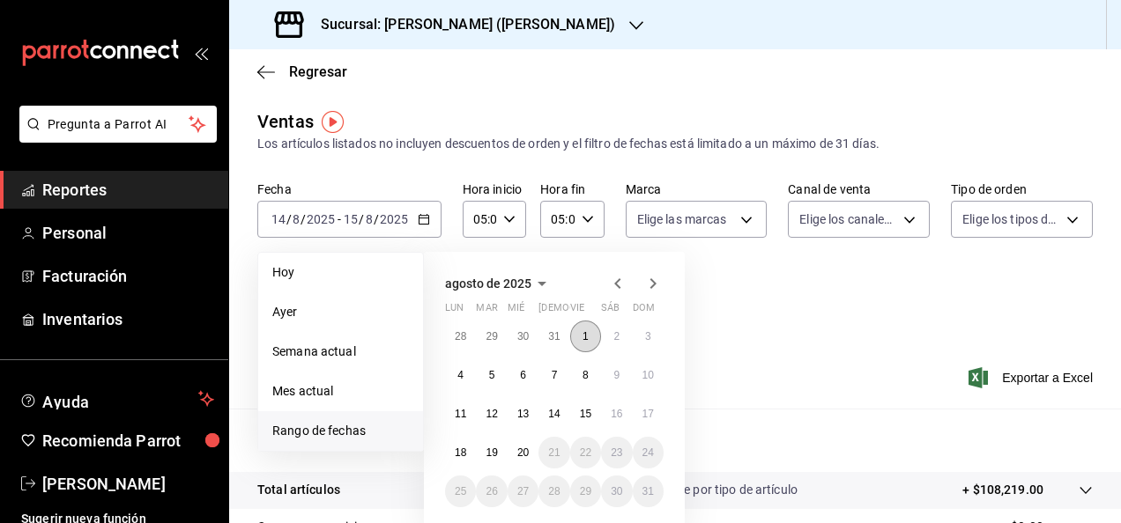
click at [581, 345] on button "1" at bounding box center [585, 337] width 31 height 32
click at [524, 456] on abbr "20" at bounding box center [522, 453] width 11 height 12
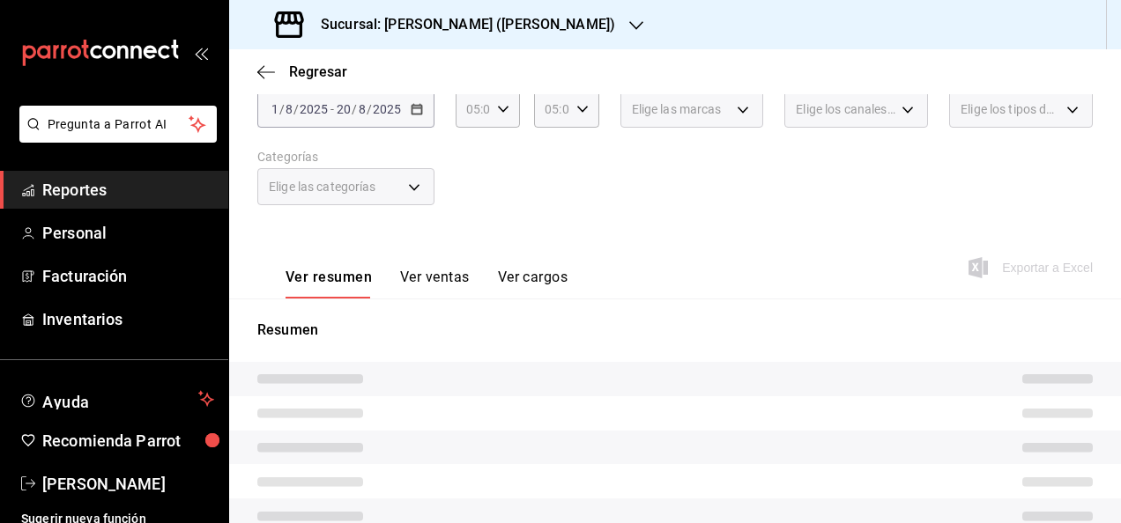
scroll to position [111, 0]
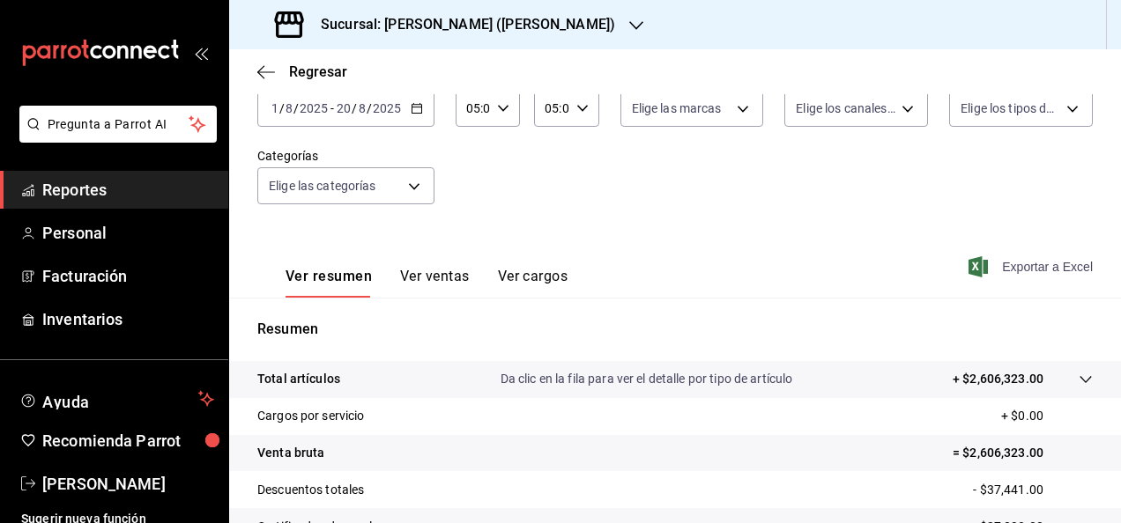
click at [985, 265] on span "Exportar a Excel" at bounding box center [1032, 266] width 121 height 21
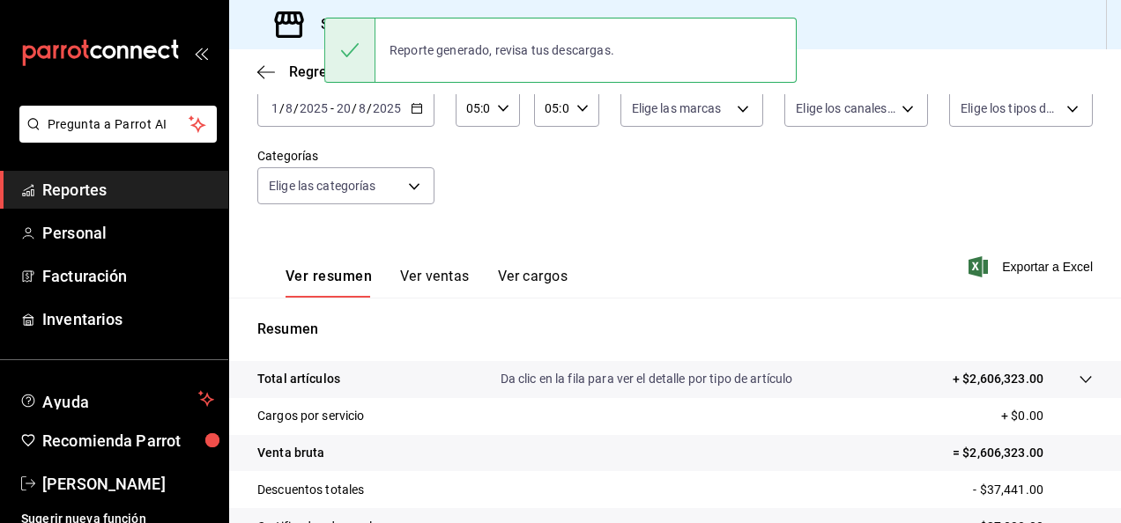
scroll to position [0, 0]
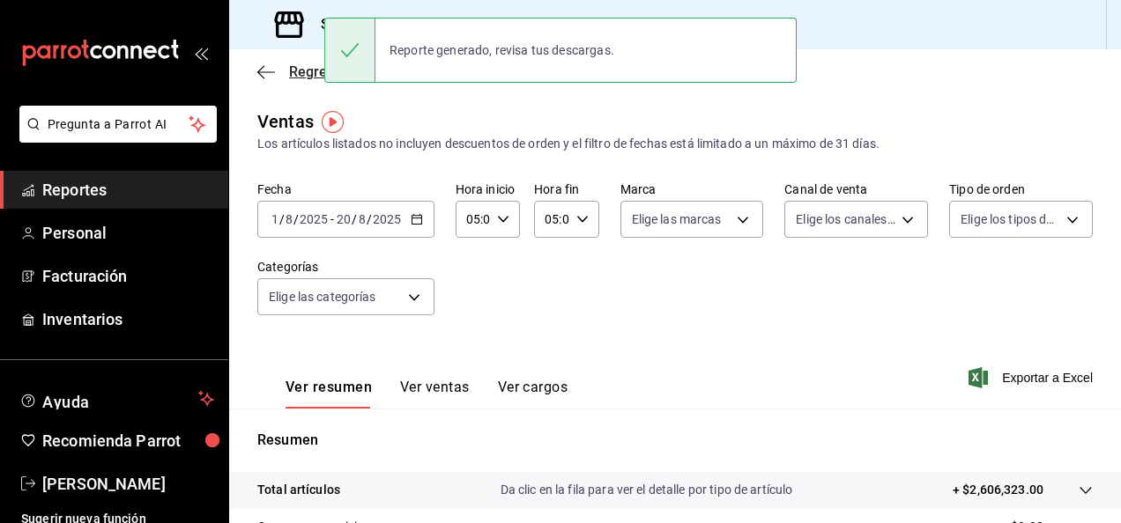
click at [267, 67] on icon "button" at bounding box center [266, 72] width 18 height 16
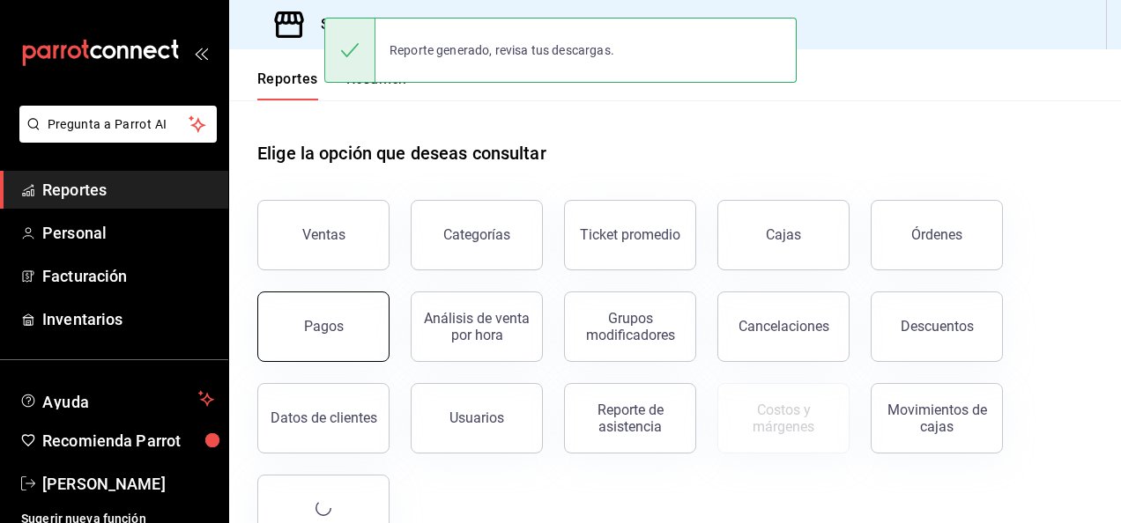
click at [326, 307] on button "Pagos" at bounding box center [323, 327] width 132 height 70
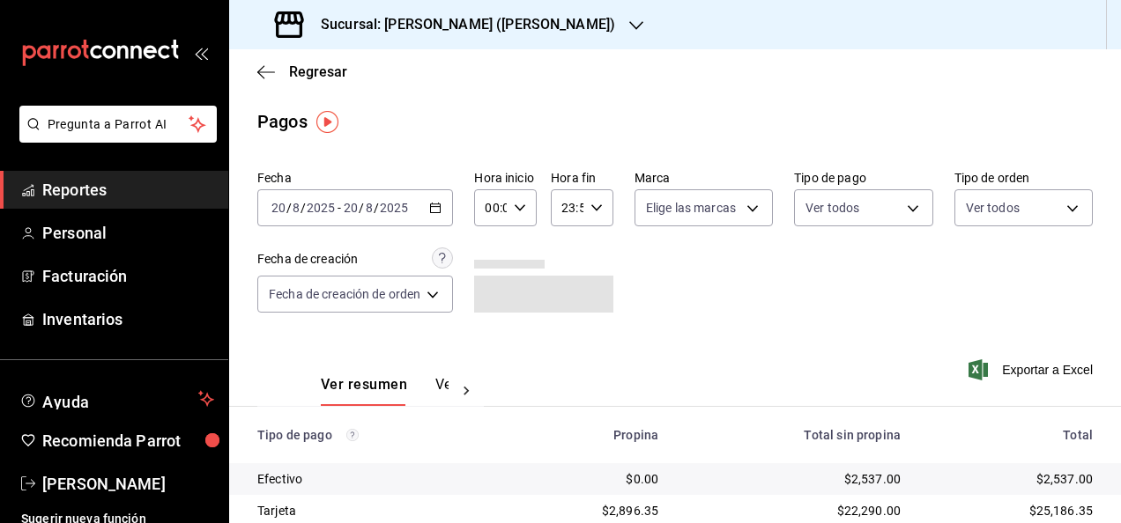
click at [434, 205] on icon "button" at bounding box center [435, 208] width 12 height 12
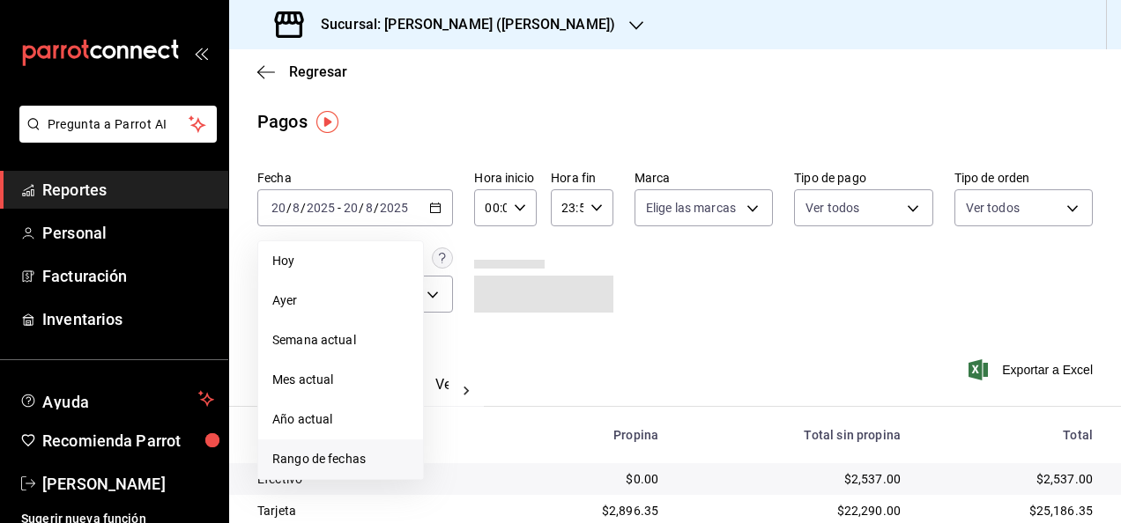
click at [345, 466] on span "Rango de fechas" at bounding box center [340, 459] width 137 height 19
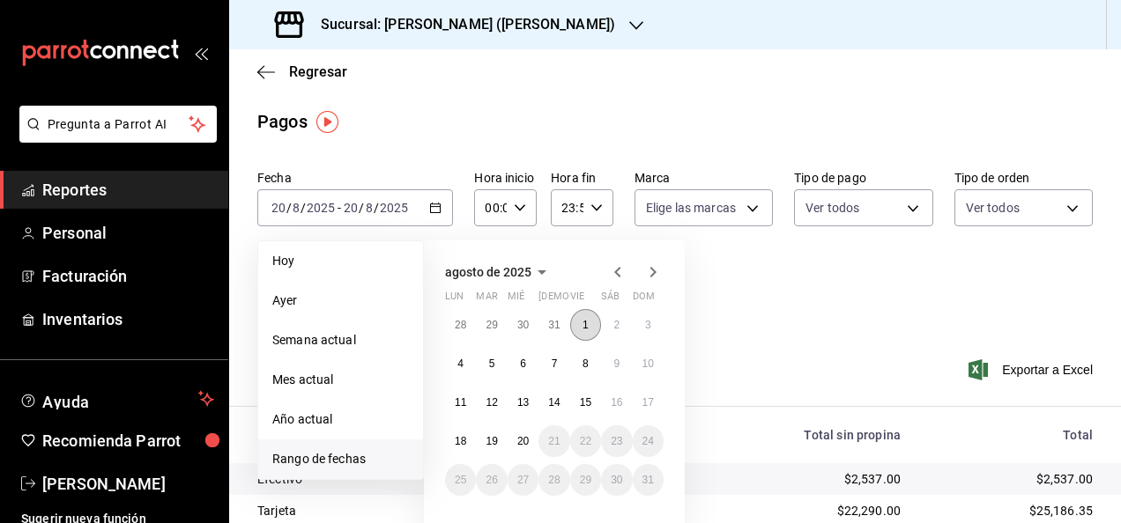
click at [593, 314] on button "1" at bounding box center [585, 325] width 31 height 32
click at [527, 437] on abbr "20" at bounding box center [522, 441] width 11 height 12
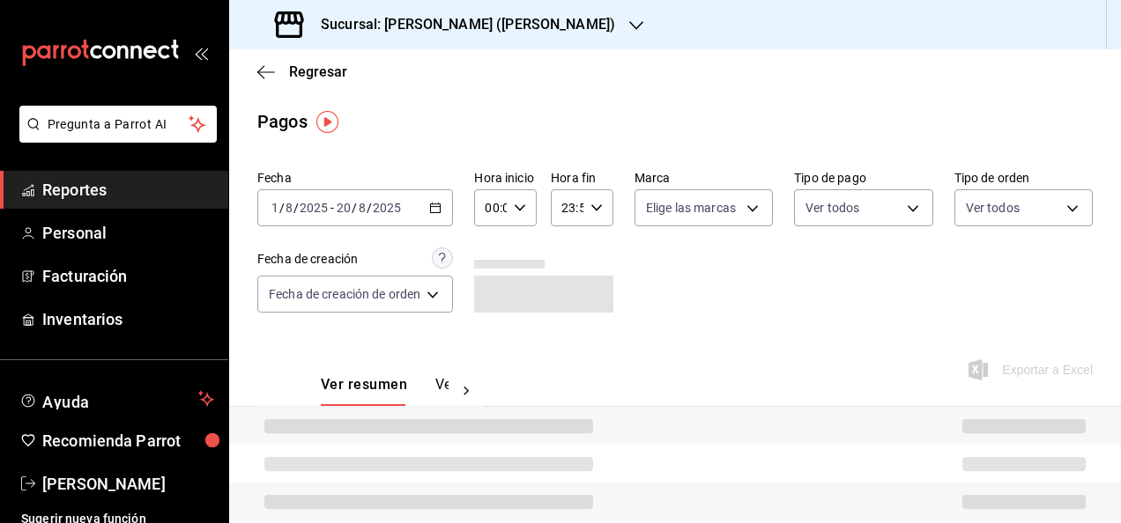
click at [528, 222] on div "00:00 Hora inicio" at bounding box center [505, 207] width 63 height 37
click at [492, 263] on span "05" at bounding box center [491, 265] width 3 height 14
type input "05:00"
click at [600, 203] on div at bounding box center [560, 261] width 1121 height 523
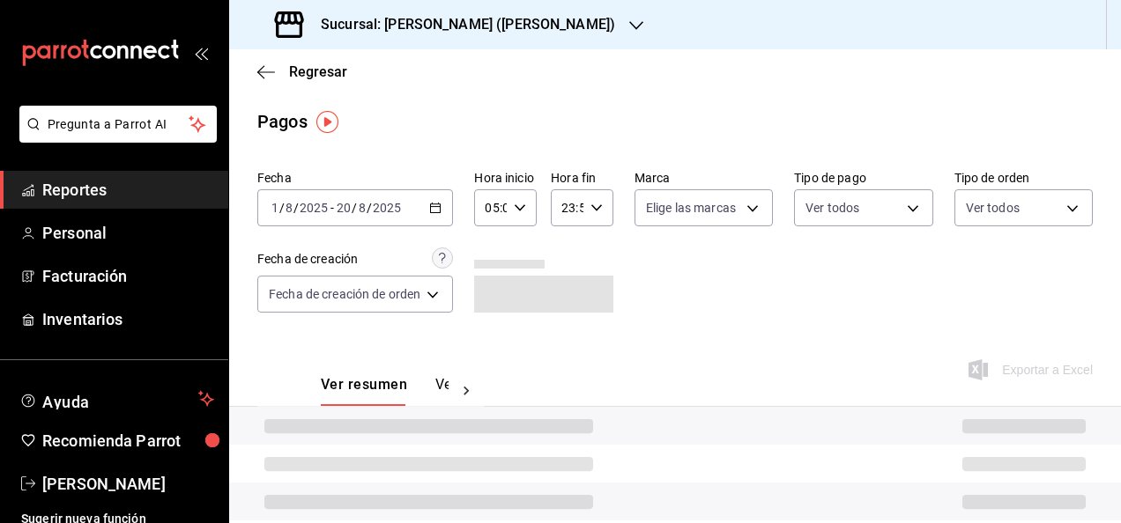
click at [596, 206] on \(Stroke\) "button" at bounding box center [596, 207] width 11 height 6
click at [565, 285] on span "05" at bounding box center [565, 288] width 3 height 14
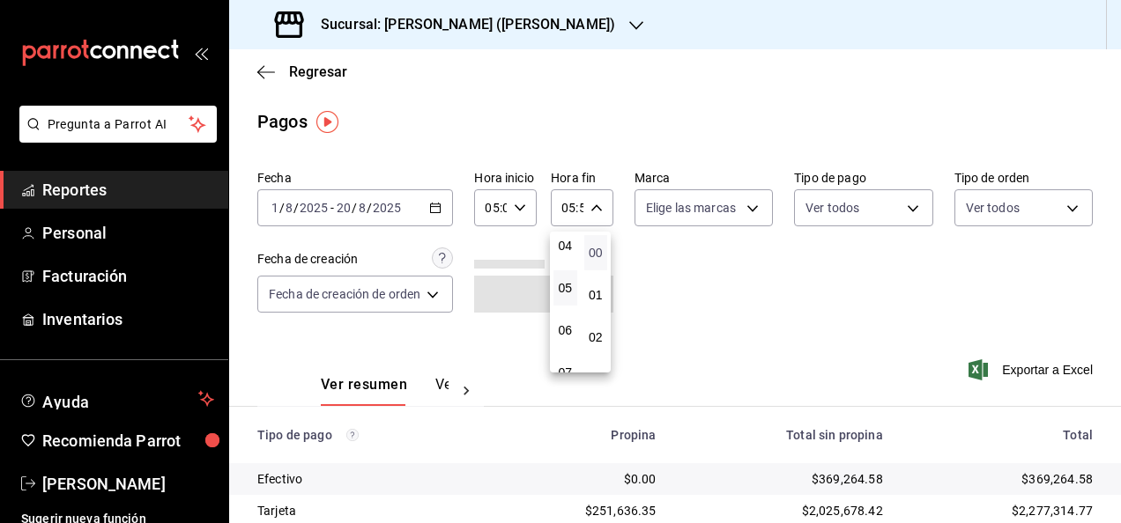
click at [596, 256] on span "00" at bounding box center [596, 253] width 3 height 14
type input "05:00"
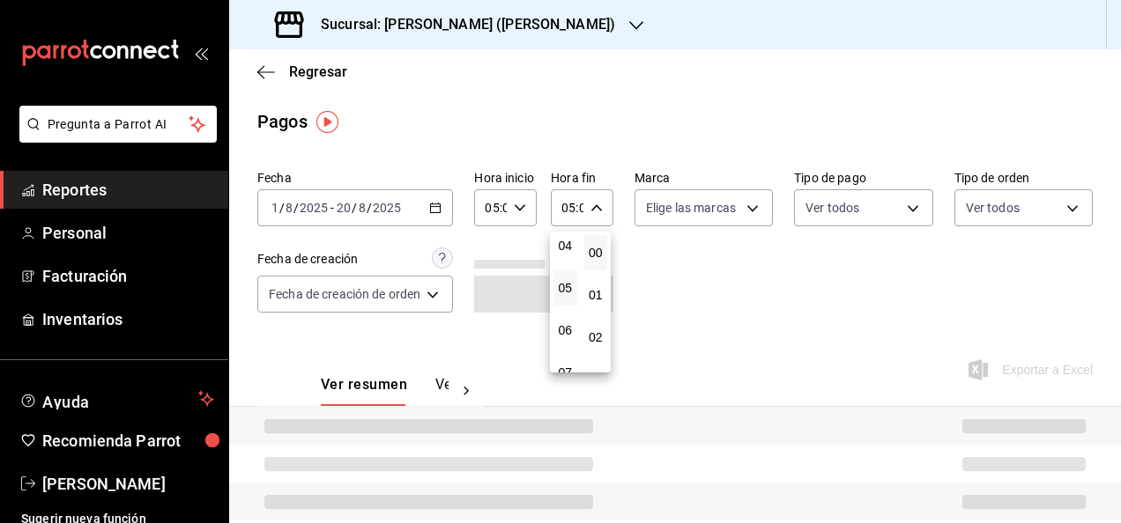
click at [708, 283] on div at bounding box center [560, 261] width 1121 height 523
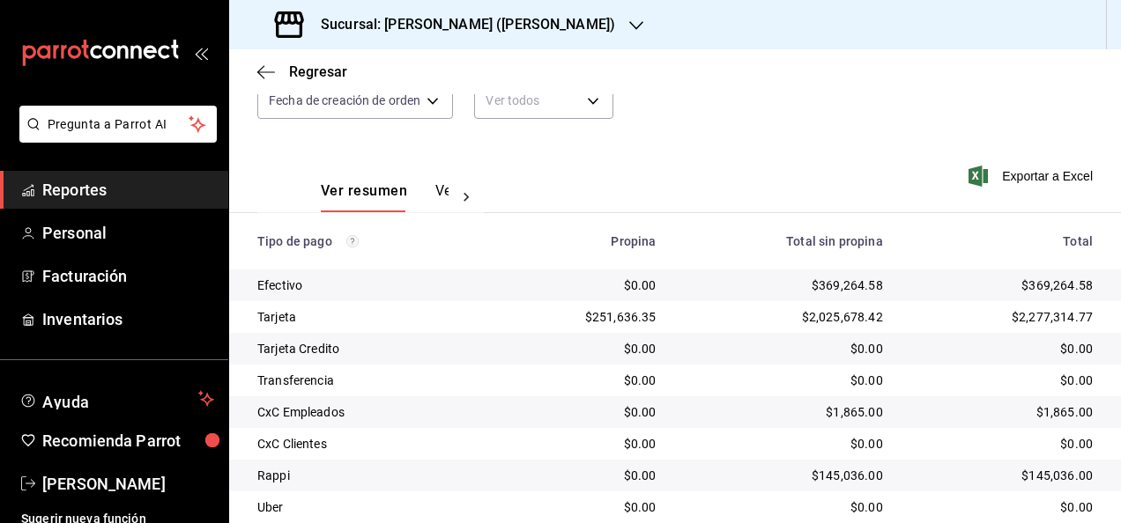
scroll to position [194, 0]
click at [1009, 190] on div "Exportar a Excel" at bounding box center [1016, 176] width 152 height 72
click at [1001, 181] on span "Exportar a Excel" at bounding box center [1032, 176] width 121 height 21
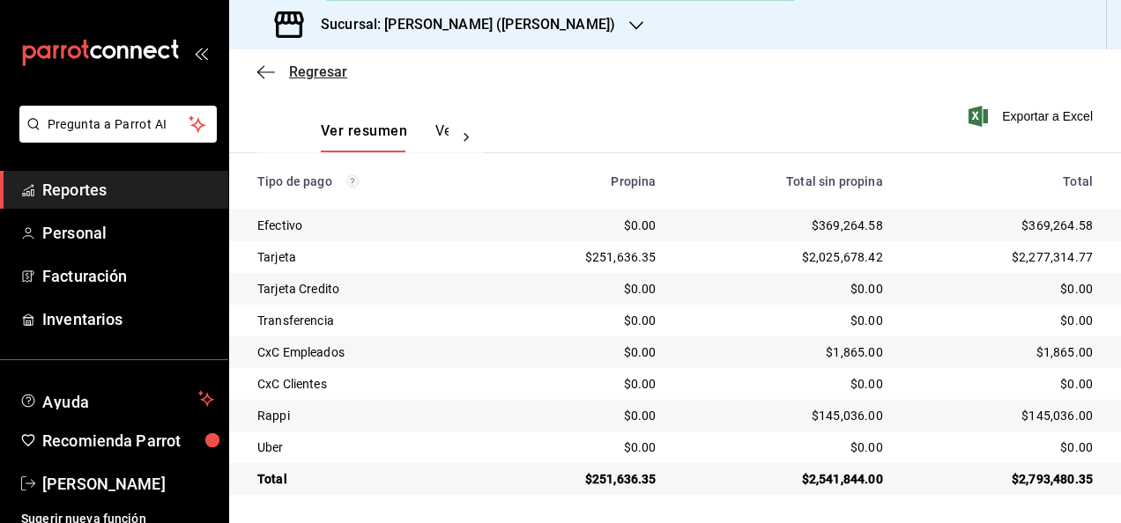
click at [259, 76] on icon "button" at bounding box center [266, 72] width 18 height 16
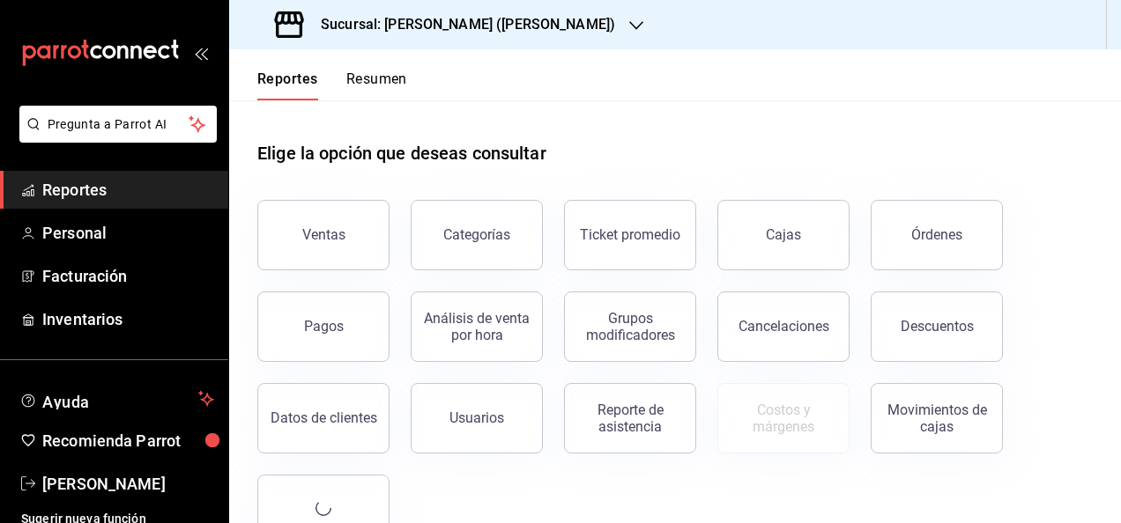
click at [476, 30] on h3 "Sucursal: [PERSON_NAME] ([PERSON_NAME])" at bounding box center [461, 24] width 308 height 21
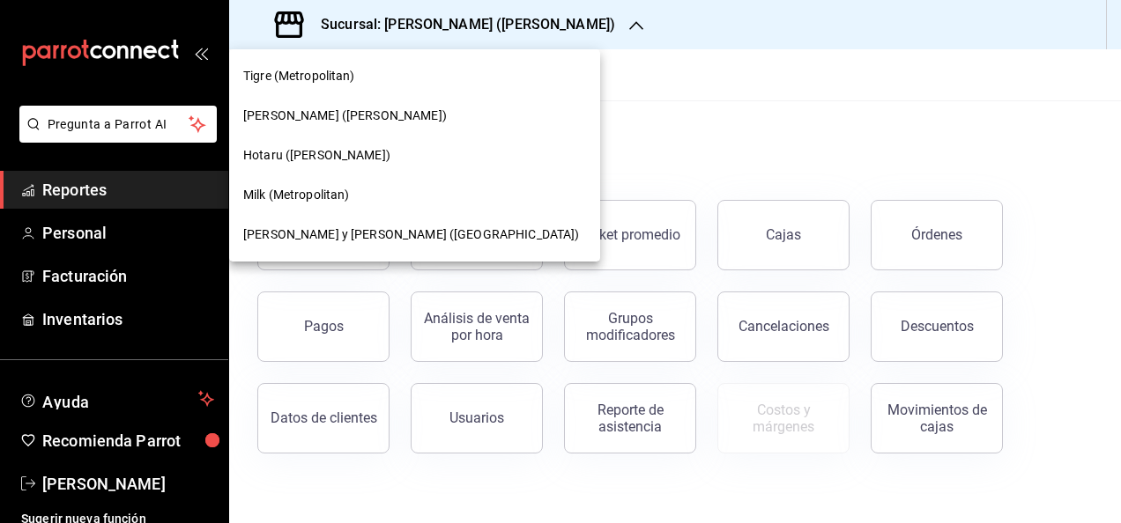
click at [336, 196] on span "Milk (Metropolitan)" at bounding box center [296, 195] width 107 height 19
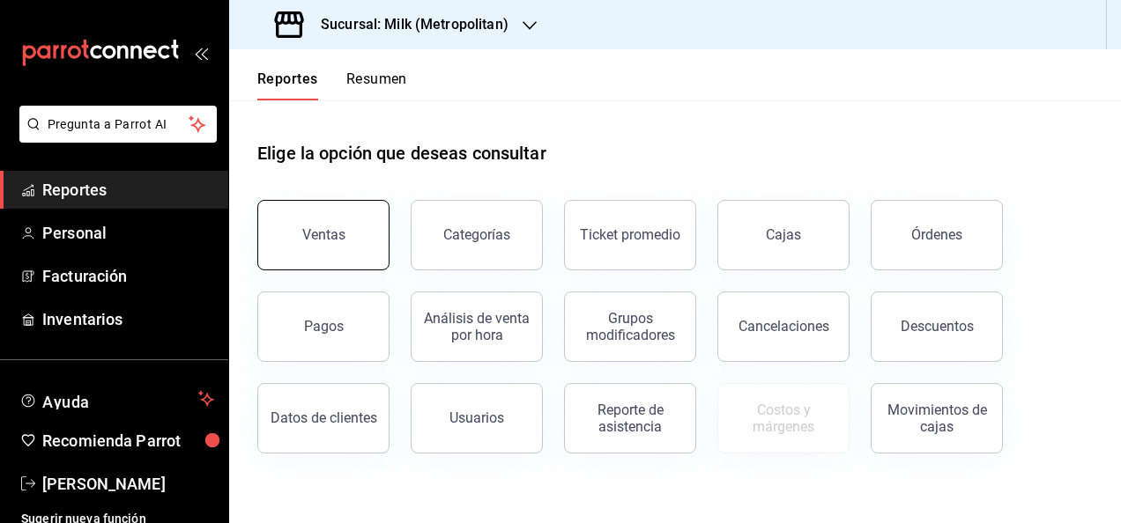
click at [349, 232] on button "Ventas" at bounding box center [323, 235] width 132 height 70
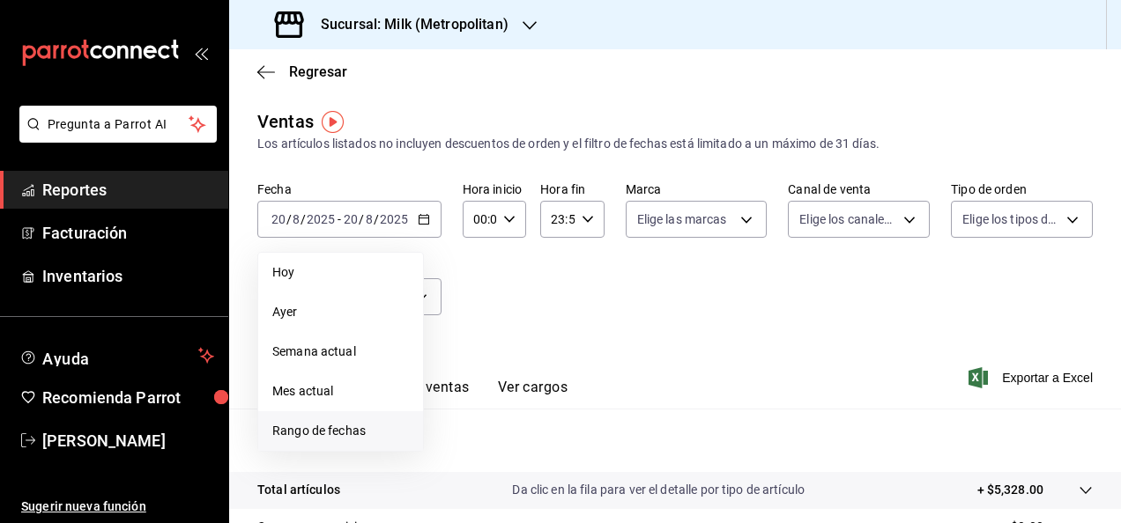
click at [379, 425] on span "Rango de fechas" at bounding box center [340, 431] width 137 height 19
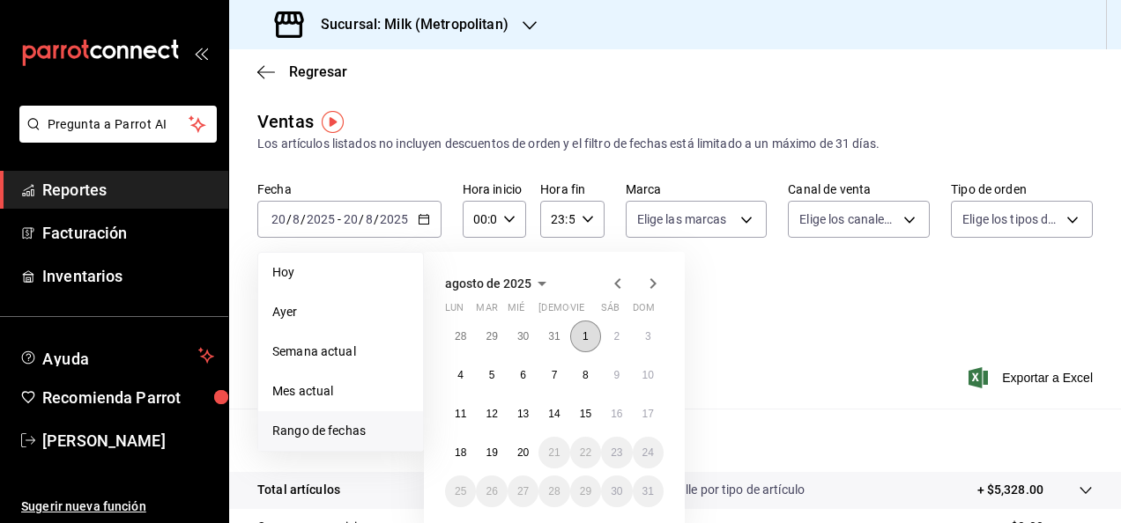
click at [591, 329] on button "1" at bounding box center [585, 337] width 31 height 32
click at [524, 444] on button "20" at bounding box center [522, 453] width 31 height 32
click at [585, 336] on abbr "1" at bounding box center [585, 336] width 6 height 12
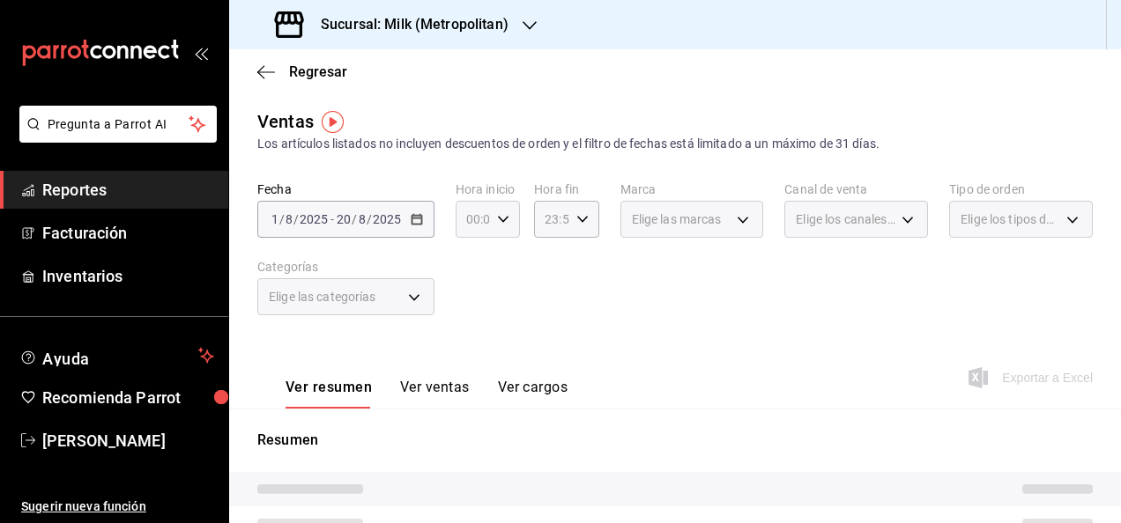
click at [499, 220] on \(Stroke\) "button" at bounding box center [503, 219] width 11 height 6
click at [470, 347] on button "05" at bounding box center [469, 357] width 25 height 35
type input "05:00"
click at [585, 208] on div at bounding box center [560, 261] width 1121 height 523
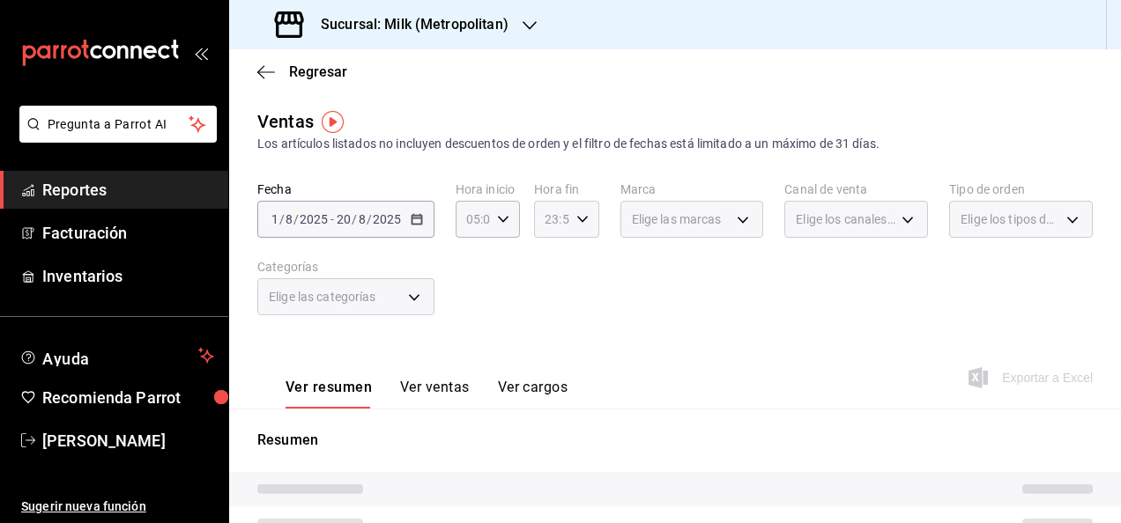
click at [583, 213] on div "23:59 Hora fin" at bounding box center [566, 219] width 64 height 37
click at [544, 278] on button "05" at bounding box center [547, 267] width 25 height 35
click at [578, 266] on span "00" at bounding box center [579, 264] width 4 height 14
type input "05:00"
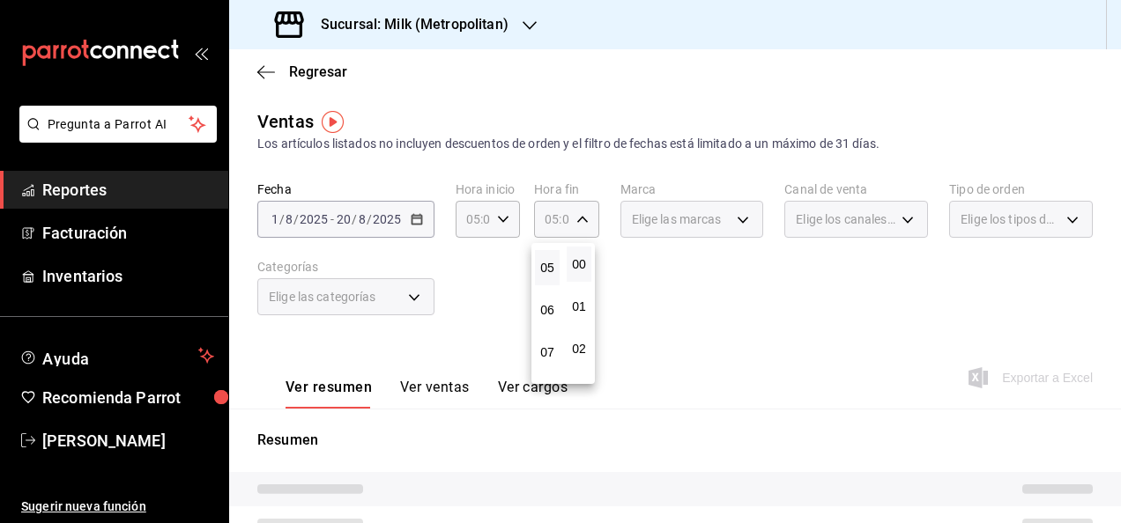
click at [670, 286] on div at bounding box center [560, 261] width 1121 height 523
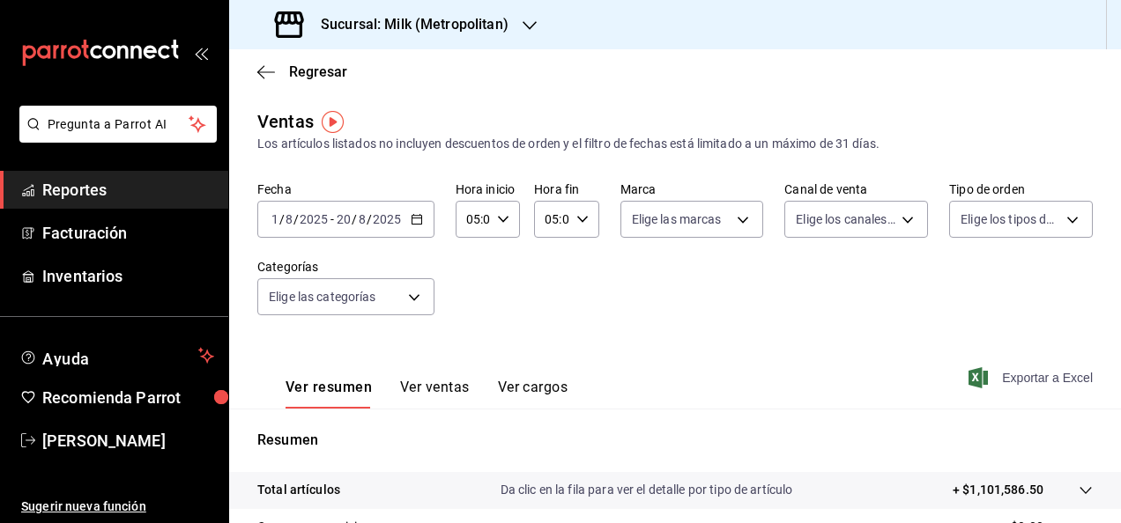
click at [971, 382] on icon "button" at bounding box center [977, 377] width 19 height 21
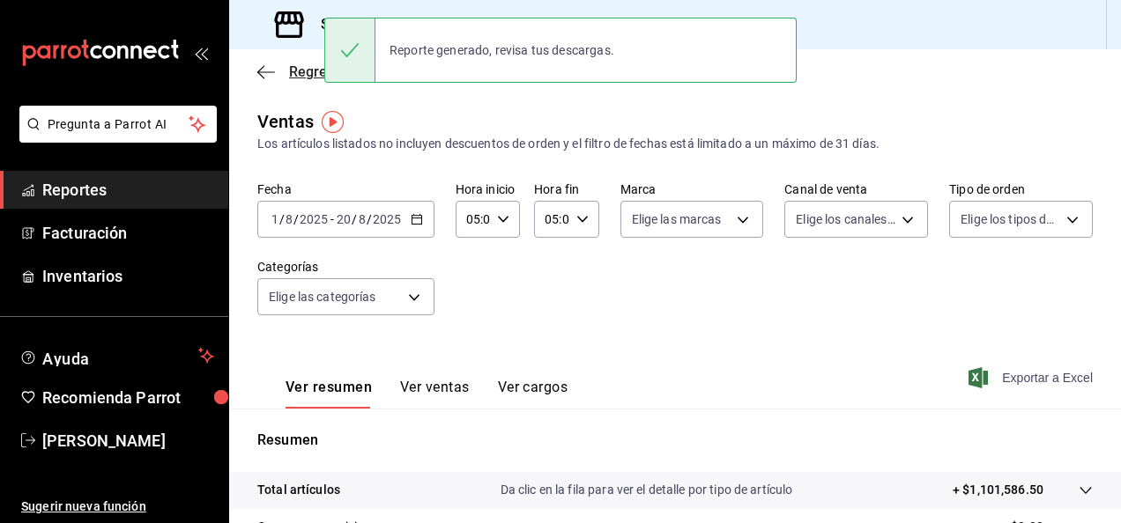
click at [261, 72] on icon "button" at bounding box center [266, 72] width 18 height 16
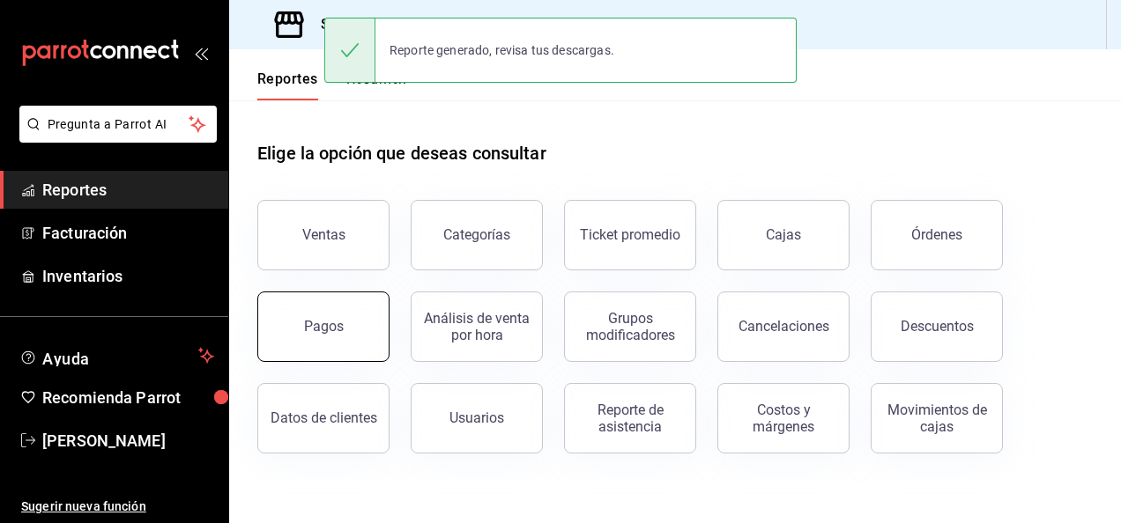
click at [346, 324] on button "Pagos" at bounding box center [323, 327] width 132 height 70
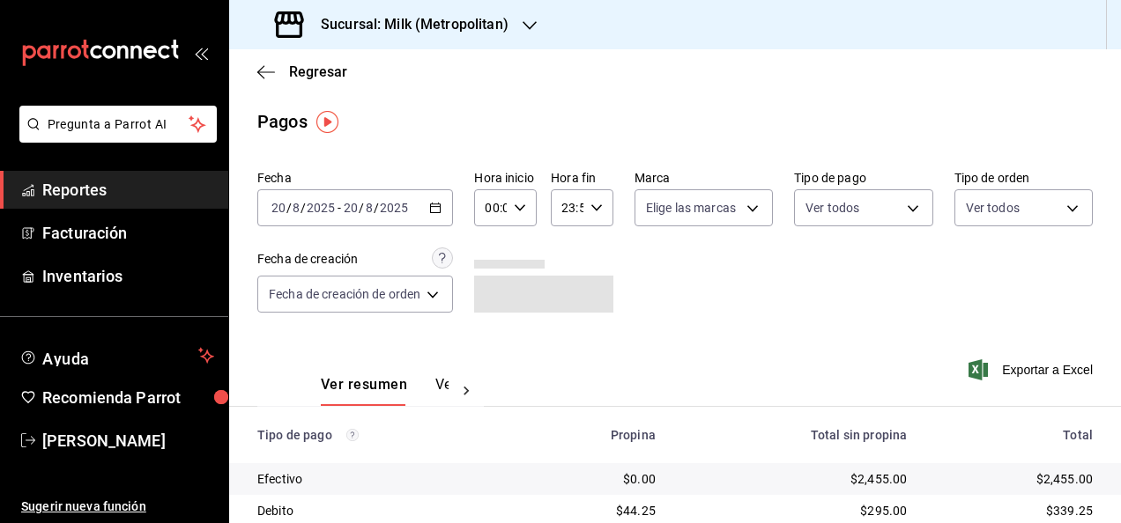
click at [453, 211] on div "[DATE] [DATE] - [DATE] [DATE]" at bounding box center [355, 207] width 196 height 37
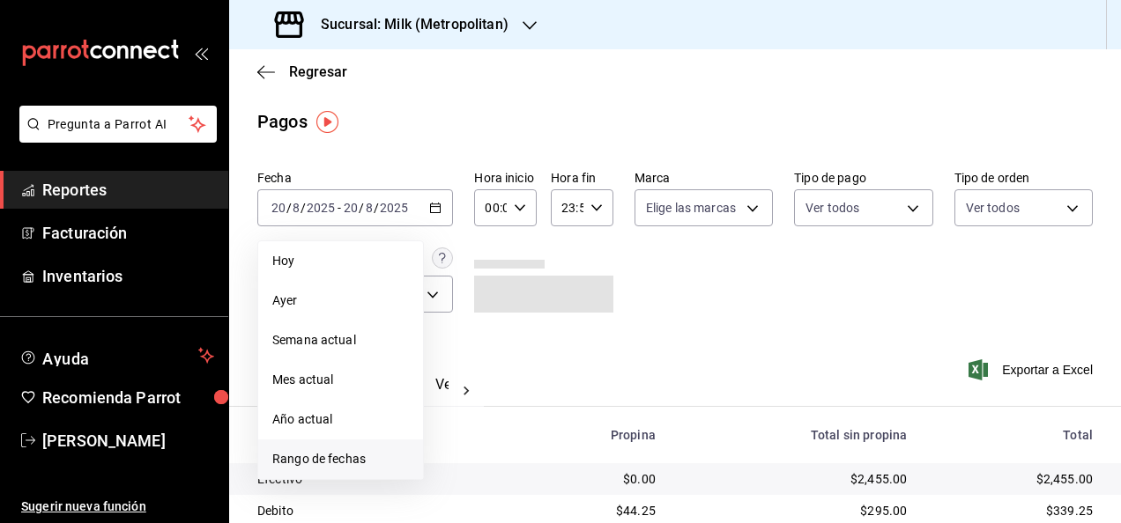
click at [364, 452] on span "Rango de fechas" at bounding box center [340, 459] width 137 height 19
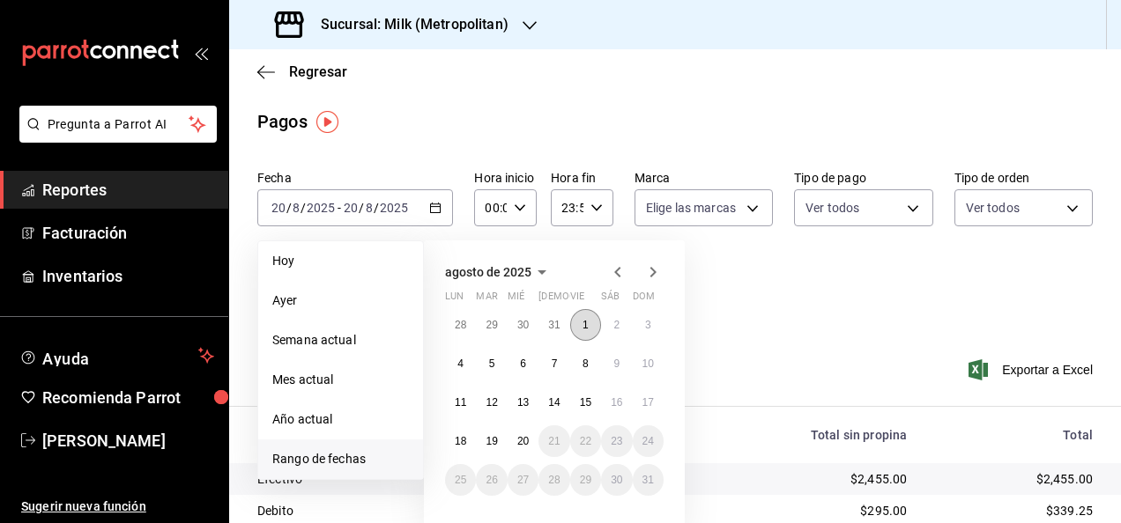
click at [579, 321] on button "1" at bounding box center [585, 325] width 31 height 32
click at [520, 433] on button "20" at bounding box center [522, 442] width 31 height 32
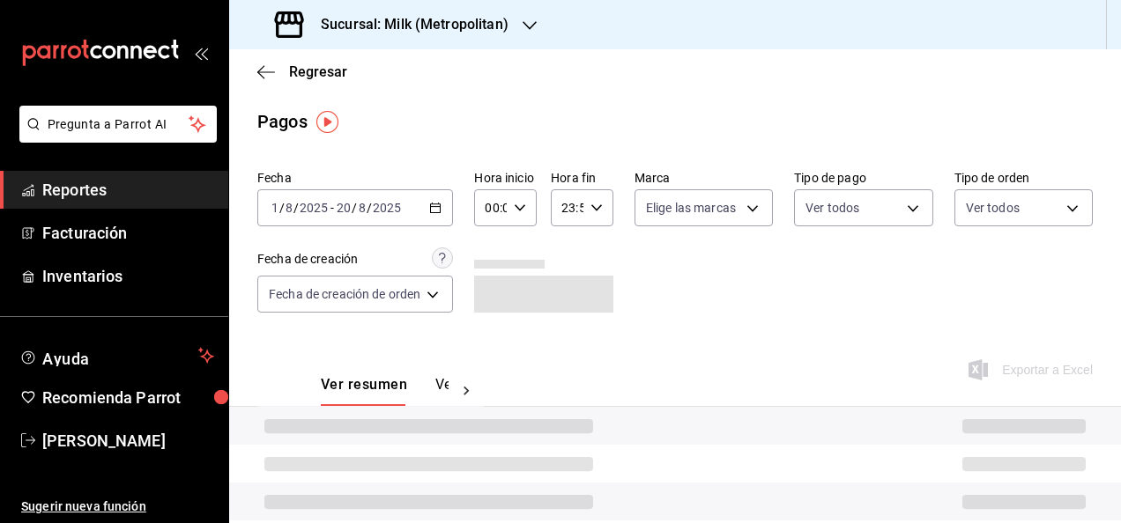
click at [520, 210] on \(Stroke\) "button" at bounding box center [520, 207] width 11 height 6
click at [490, 327] on span "05" at bounding box center [491, 334] width 3 height 14
type input "05:00"
click at [593, 204] on div at bounding box center [560, 261] width 1121 height 523
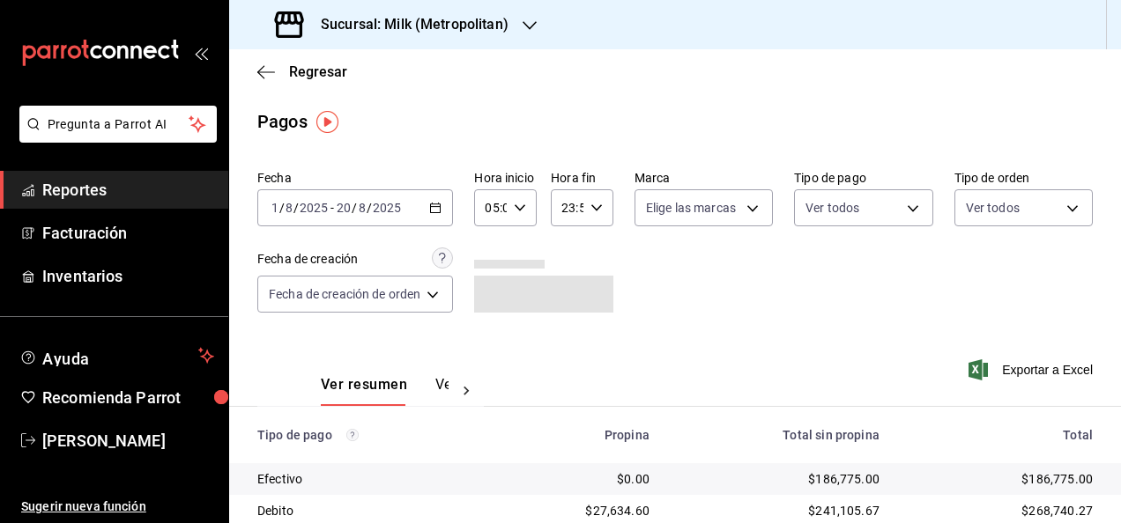
click at [593, 204] on icon "button" at bounding box center [596, 208] width 12 height 12
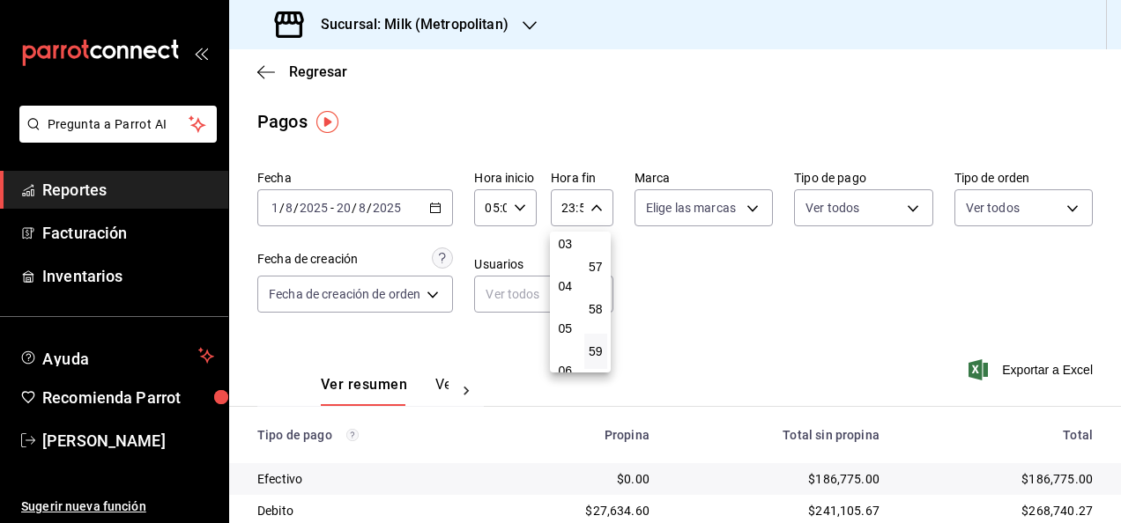
scroll to position [135, 0]
click at [564, 322] on span "05" at bounding box center [565, 329] width 3 height 14
click at [594, 263] on button "00" at bounding box center [596, 252] width 24 height 35
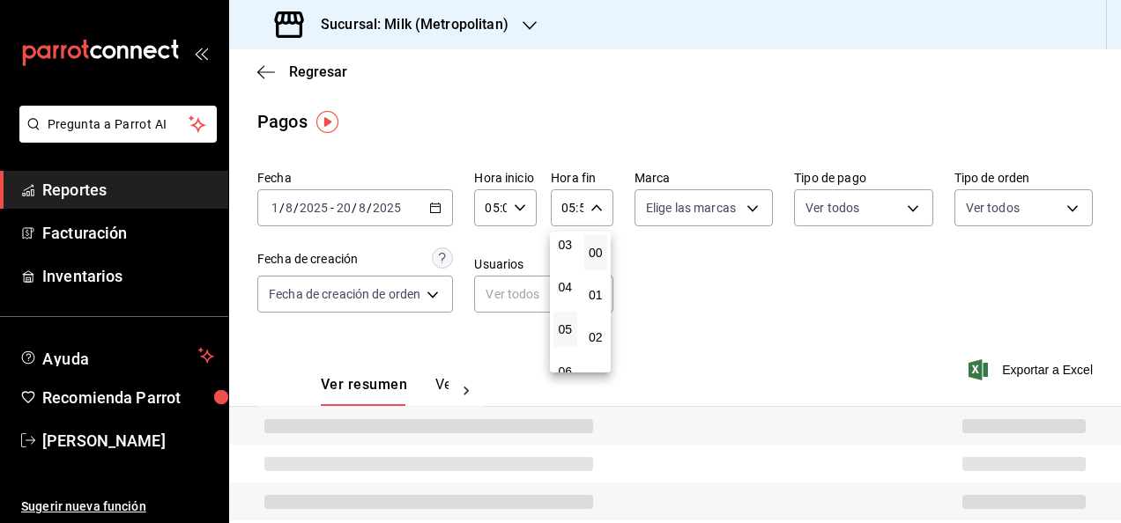
type input "05:00"
click at [711, 272] on div at bounding box center [560, 261] width 1121 height 523
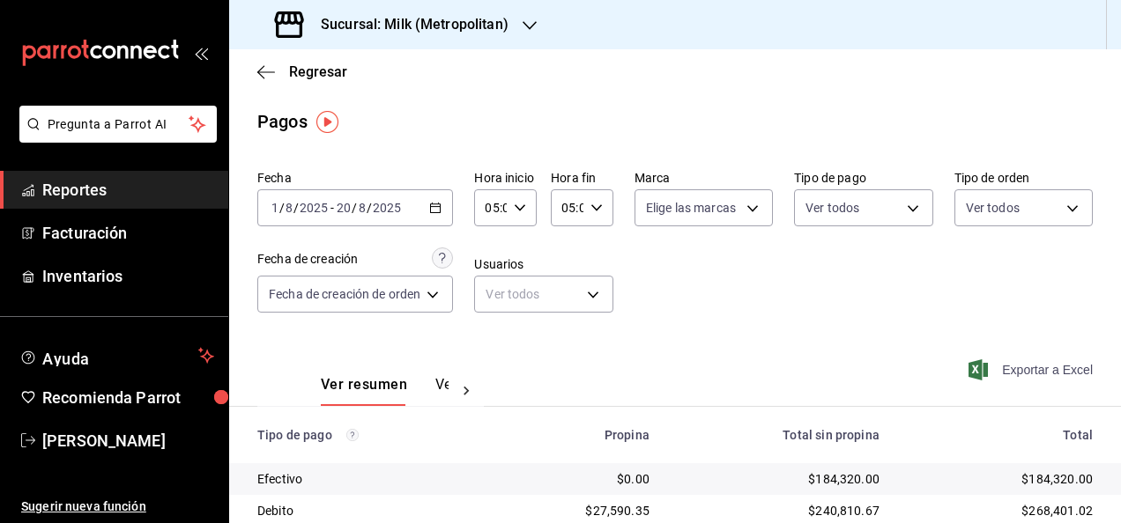
click at [996, 362] on span "Exportar a Excel" at bounding box center [1032, 369] width 121 height 21
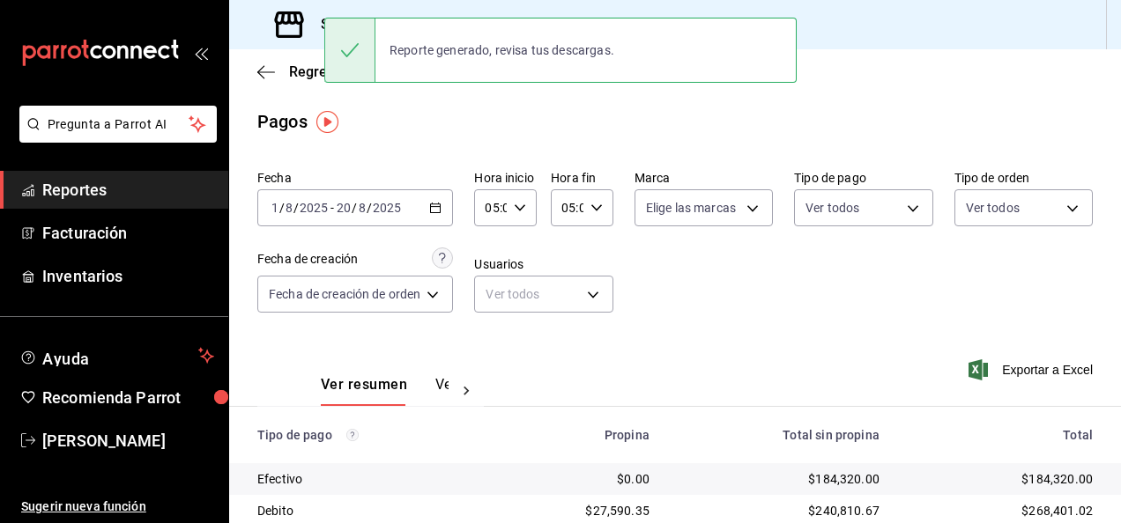
click at [469, 132] on div "Pagos" at bounding box center [675, 121] width 892 height 26
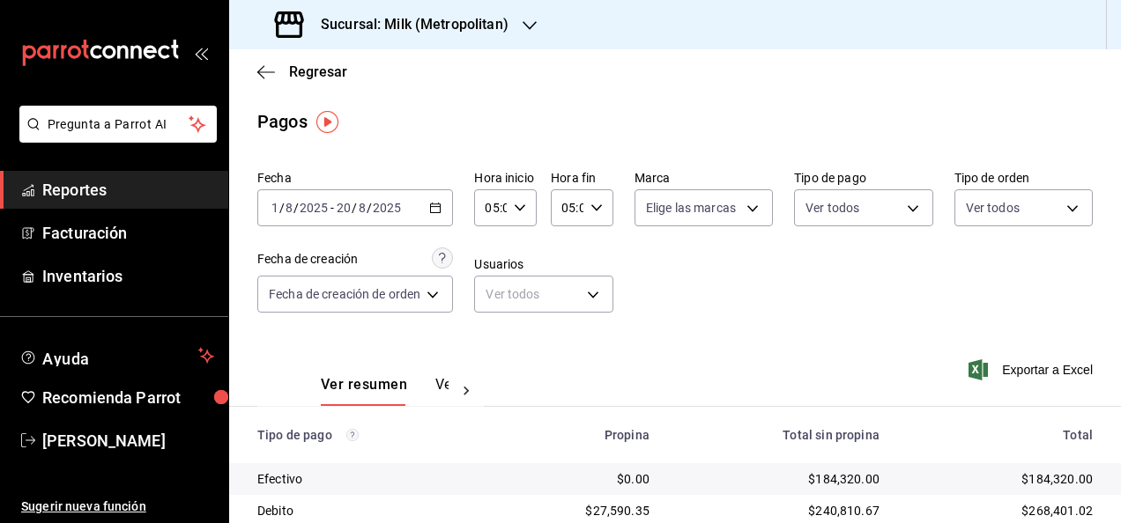
click at [441, 203] on icon "button" at bounding box center [435, 208] width 12 height 12
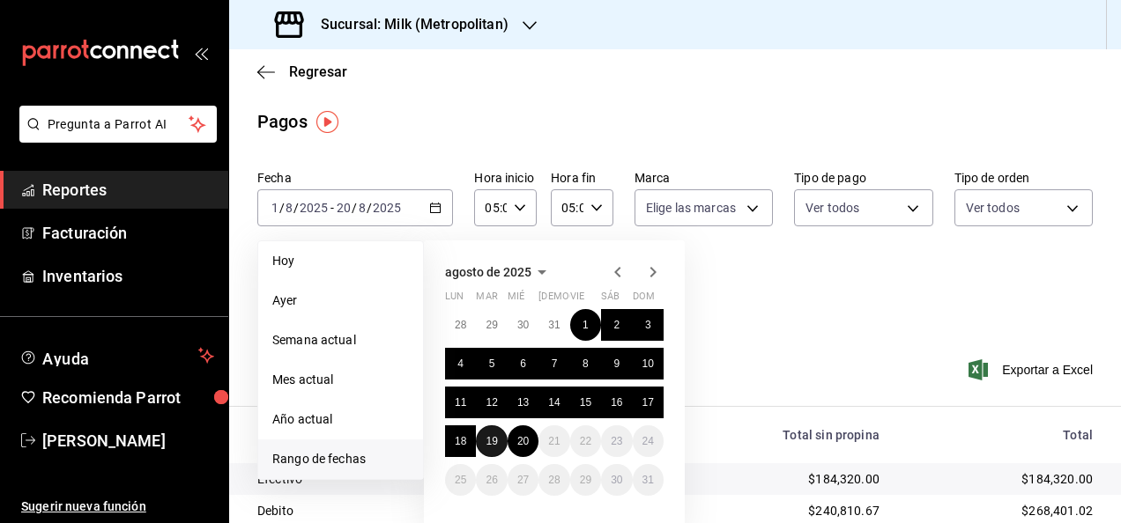
click at [492, 438] on abbr "19" at bounding box center [490, 441] width 11 height 12
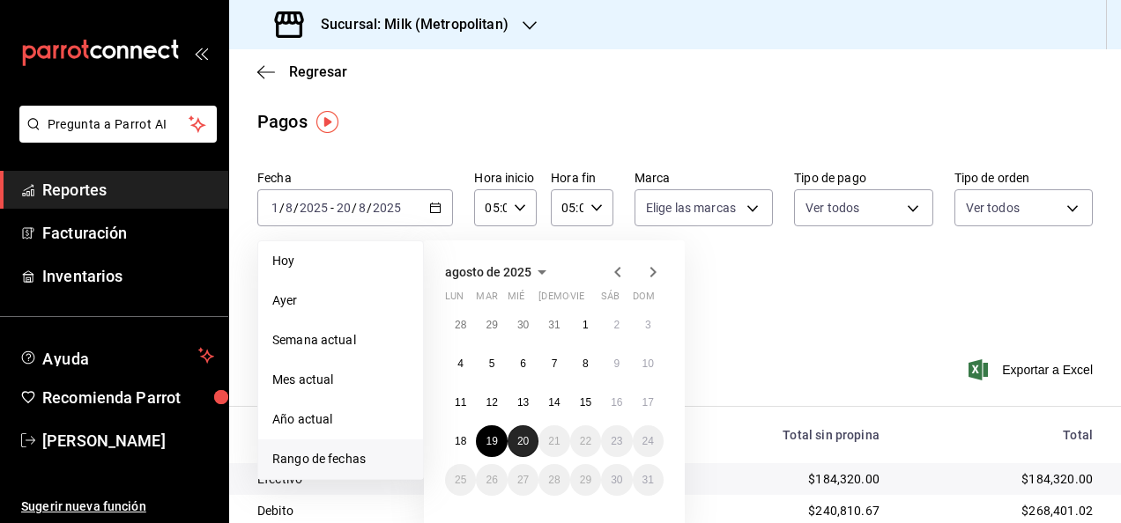
click at [516, 439] on button "20" at bounding box center [522, 442] width 31 height 32
type input "00:00"
type input "23:59"
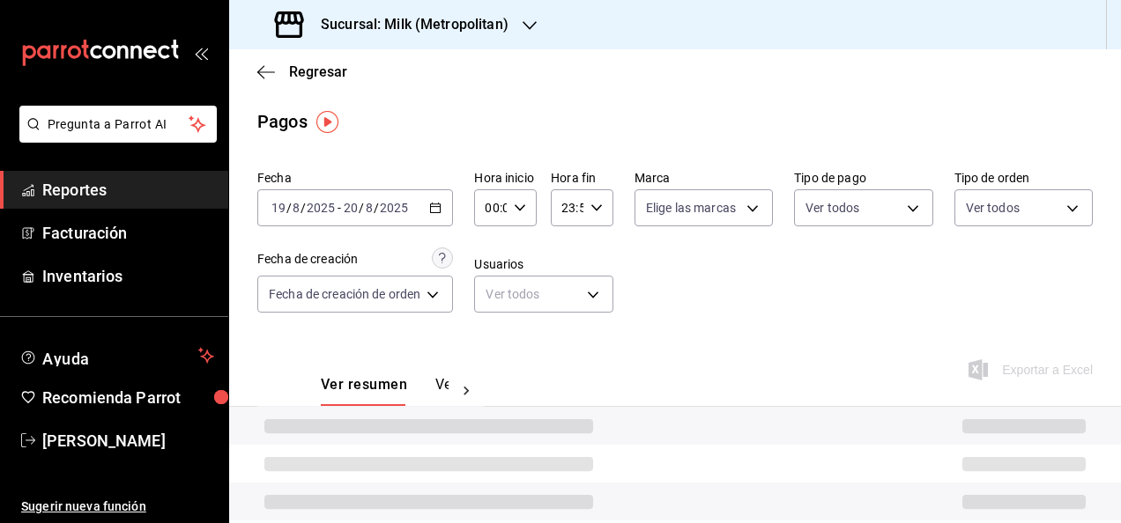
click at [520, 199] on div "00:00 Hora inicio" at bounding box center [505, 207] width 63 height 37
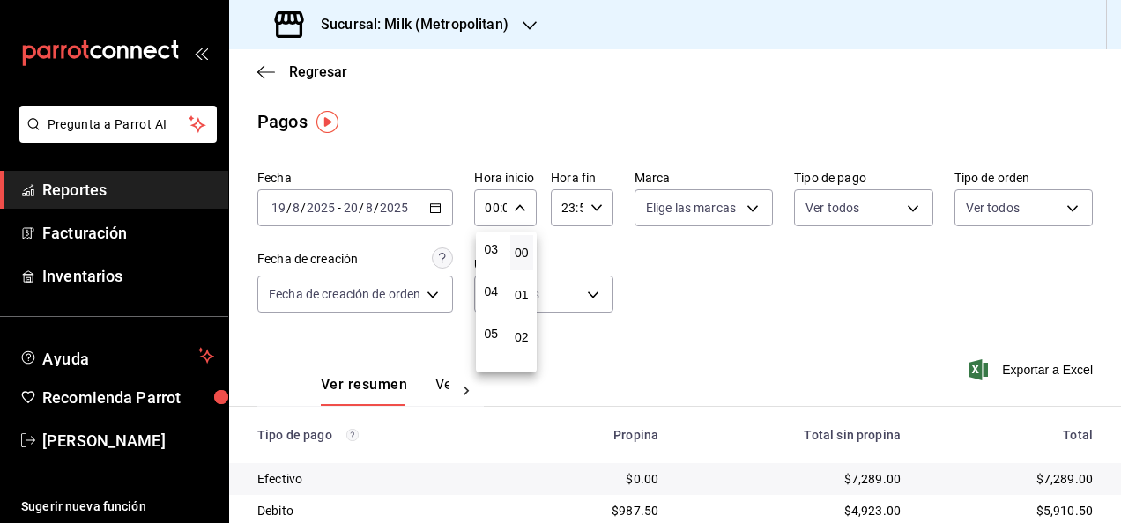
scroll to position [131, 0]
click at [490, 328] on span "05" at bounding box center [491, 333] width 3 height 14
type input "05:00"
click at [606, 201] on div at bounding box center [560, 261] width 1121 height 523
click at [603, 185] on div "Hora fin 23:59 Hora fin" at bounding box center [582, 198] width 63 height 56
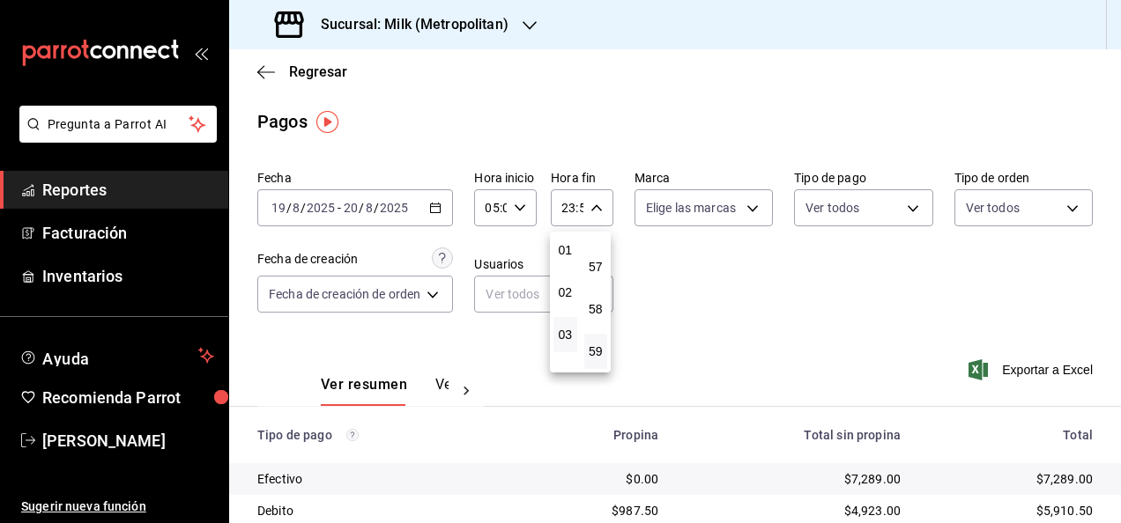
scroll to position [149, 0]
click at [564, 322] on span "05" at bounding box center [565, 315] width 3 height 14
click at [596, 263] on button "00" at bounding box center [596, 252] width 24 height 35
type input "05:00"
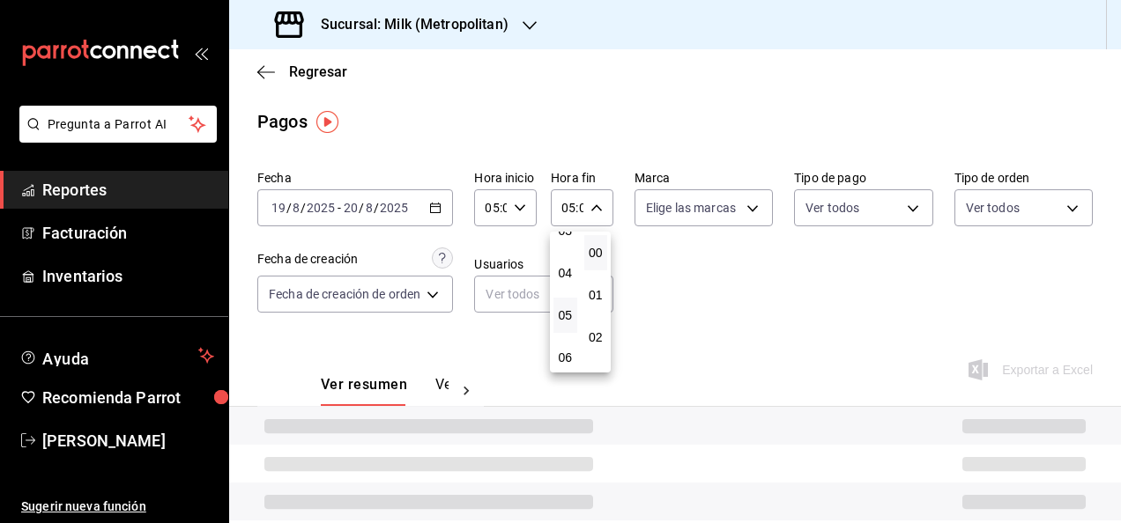
click at [766, 303] on div at bounding box center [560, 261] width 1121 height 523
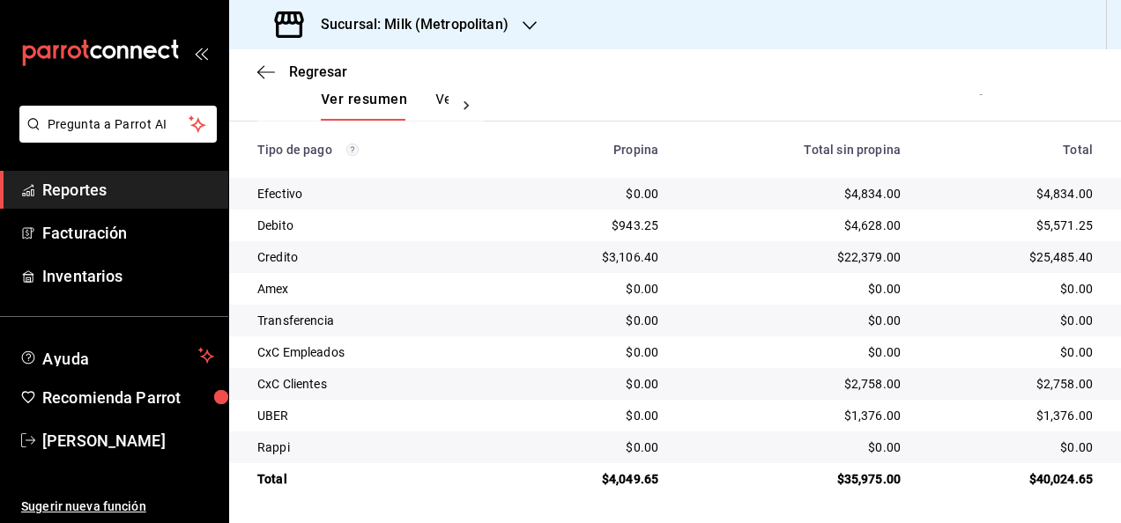
scroll to position [285, 0]
click at [1066, 467] on td "$40,024.65" at bounding box center [1017, 479] width 206 height 32
click at [1062, 472] on div "$40,024.65" at bounding box center [1011, 479] width 164 height 18
click at [1056, 196] on div "$4,834.00" at bounding box center [1011, 194] width 164 height 18
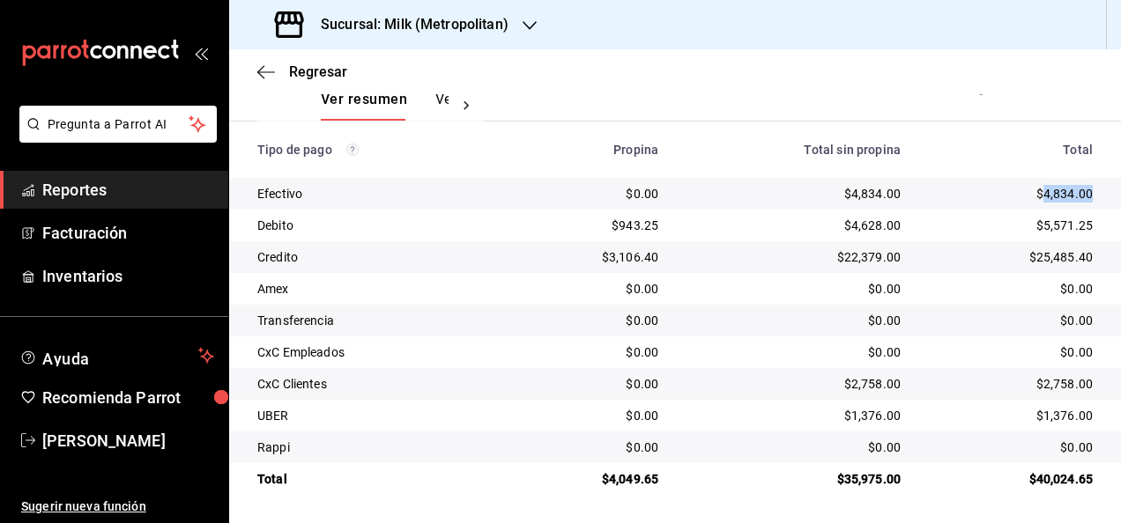
click at [1056, 196] on div "$4,834.00" at bounding box center [1011, 194] width 164 height 18
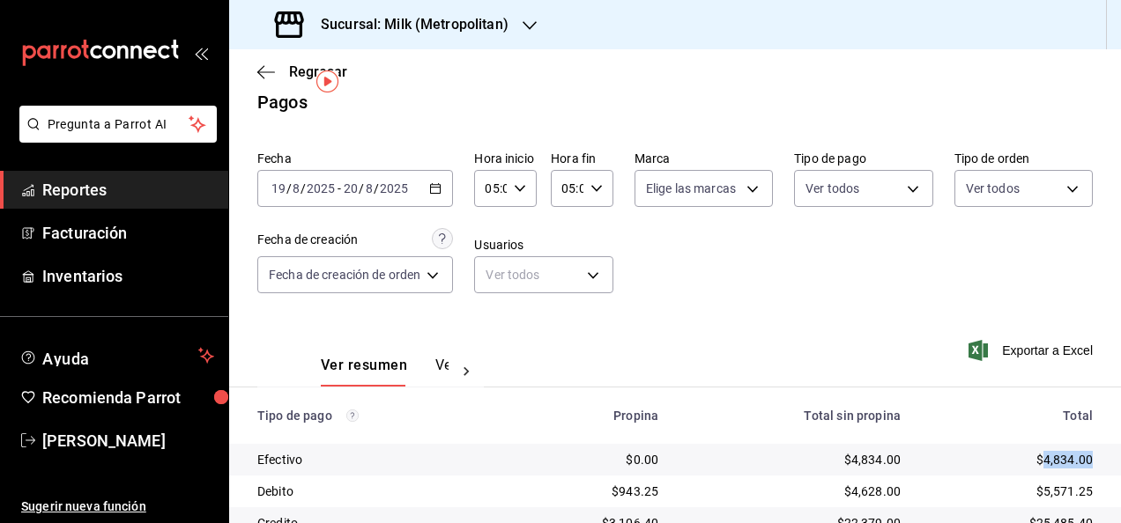
scroll to position [14, 0]
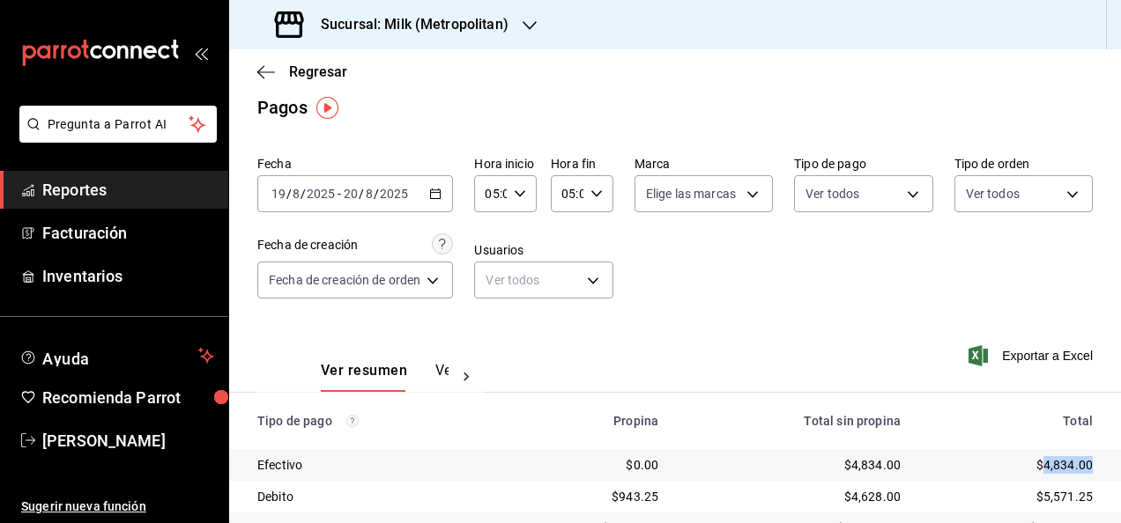
click at [531, 31] on icon "button" at bounding box center [529, 26] width 14 height 14
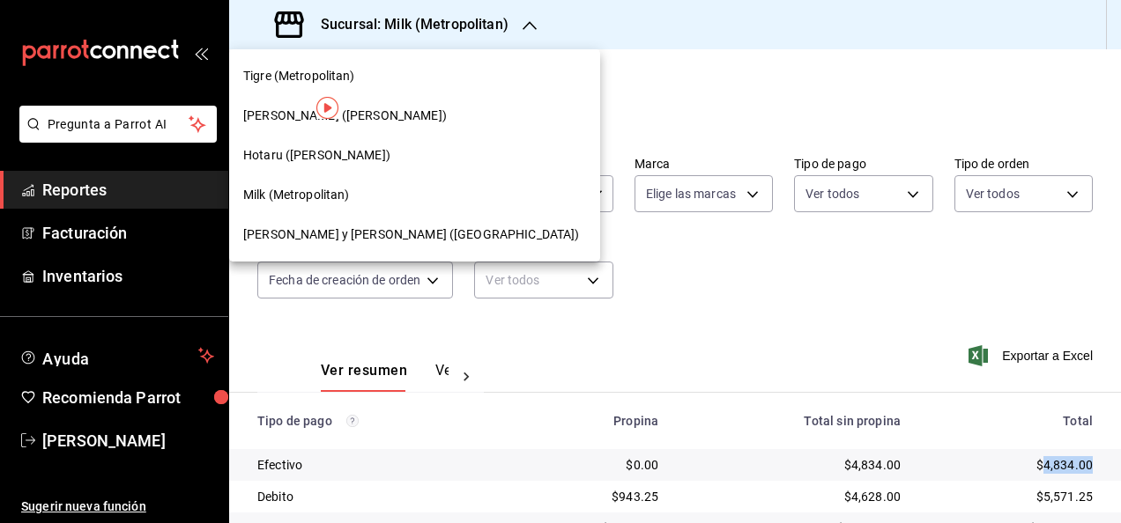
click at [359, 147] on div "Hotaru ([PERSON_NAME])" at bounding box center [414, 155] width 343 height 19
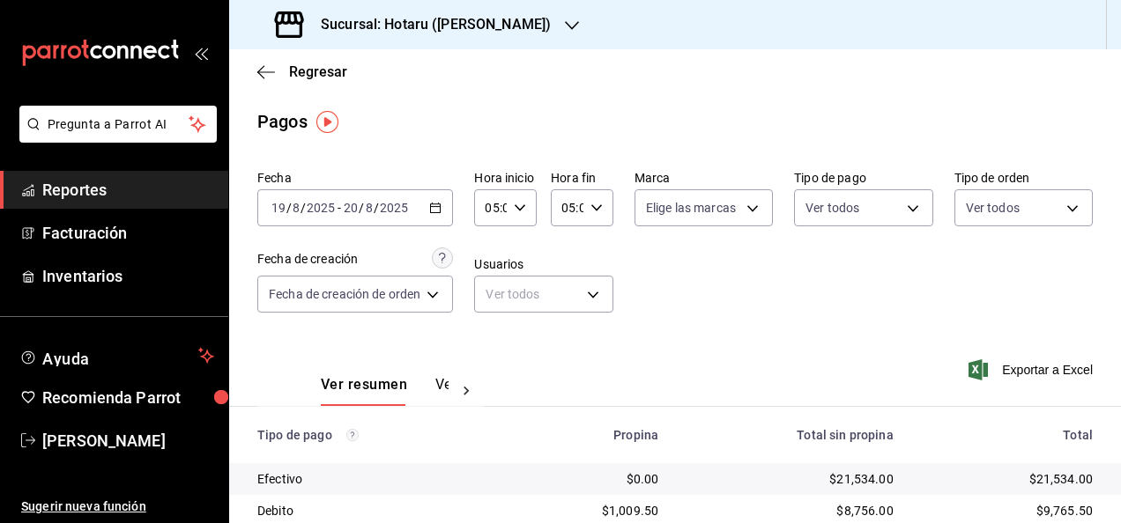
click at [428, 207] on div "[DATE] [DATE] - [DATE] [DATE]" at bounding box center [355, 207] width 196 height 37
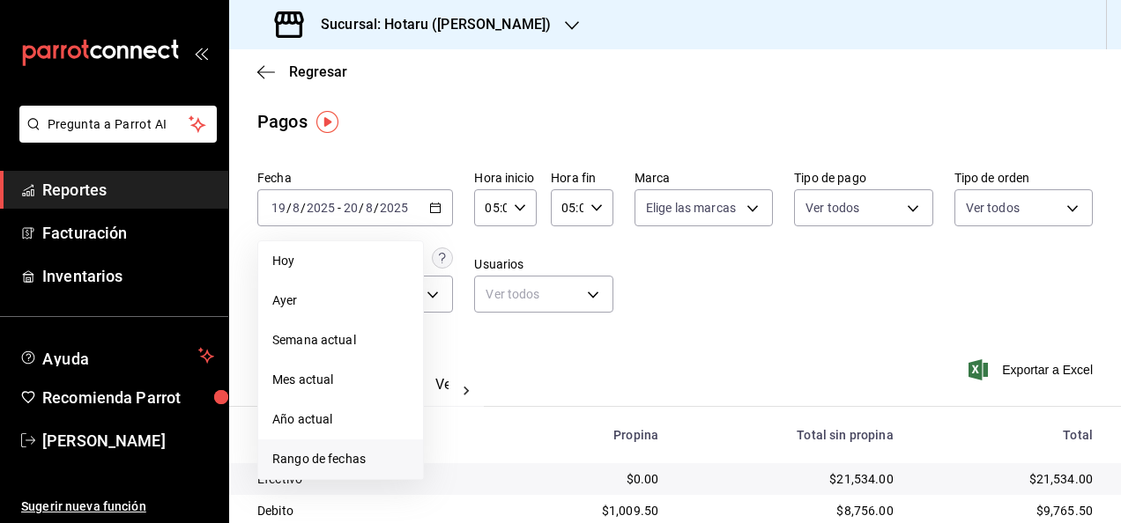
click at [361, 455] on span "Rango de fechas" at bounding box center [340, 459] width 137 height 19
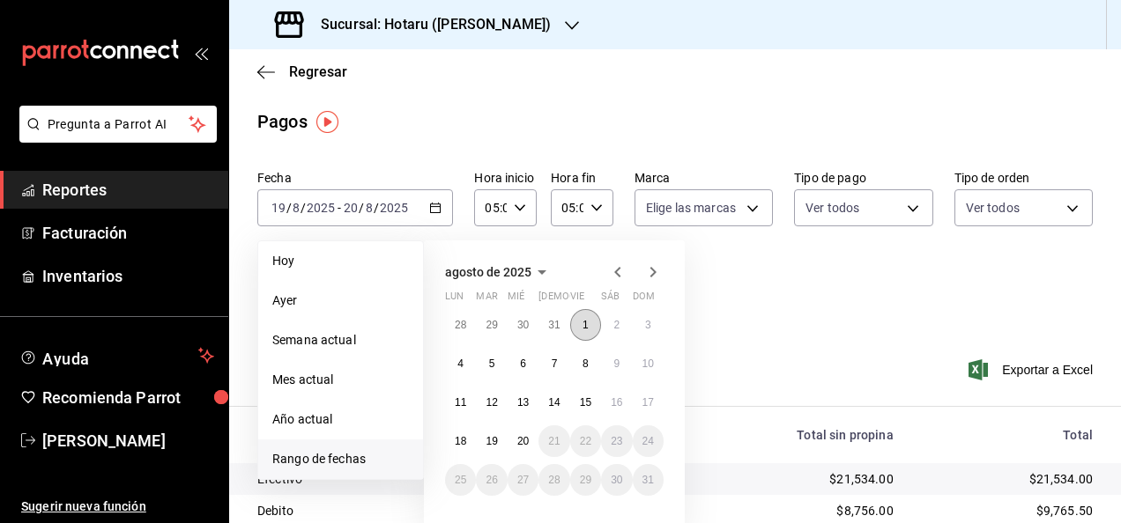
click at [578, 324] on button "1" at bounding box center [585, 325] width 31 height 32
click at [523, 449] on button "20" at bounding box center [522, 442] width 31 height 32
type input "00:00"
type input "23:59"
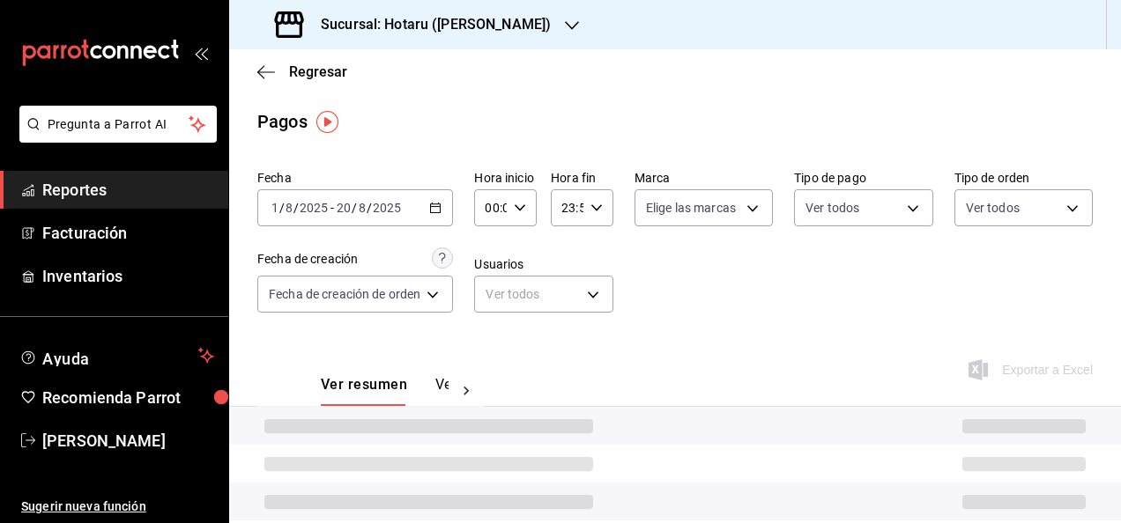
click at [525, 221] on div "00:00 Hora inicio" at bounding box center [505, 207] width 63 height 37
click at [492, 296] on span "05" at bounding box center [491, 299] width 3 height 14
type input "05:00"
click at [581, 213] on div at bounding box center [560, 261] width 1121 height 523
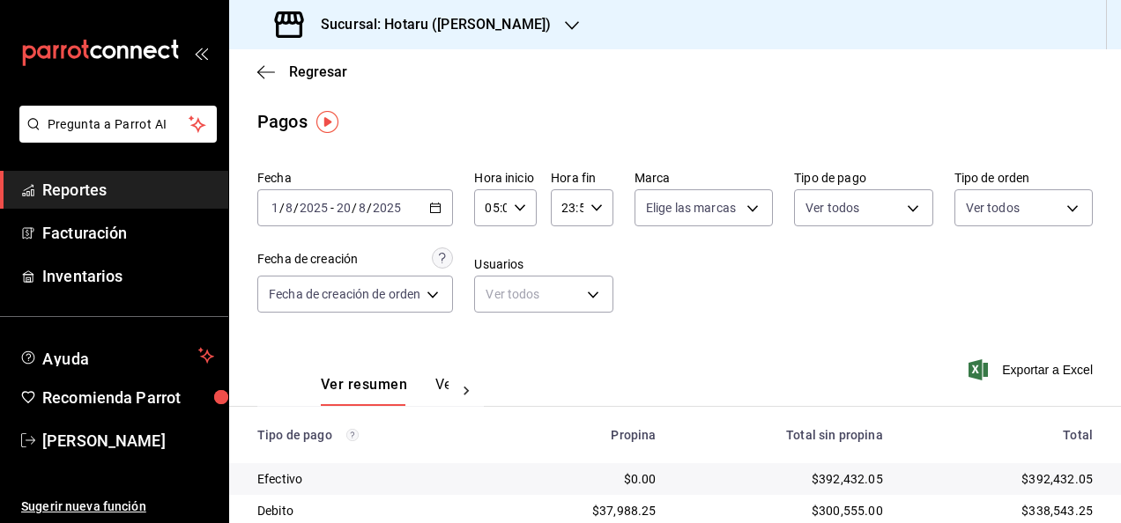
click at [590, 211] on icon "button" at bounding box center [596, 208] width 12 height 12
click at [566, 257] on span "05" at bounding box center [565, 251] width 3 height 14
click at [596, 250] on span "00" at bounding box center [596, 253] width 3 height 14
type input "05:00"
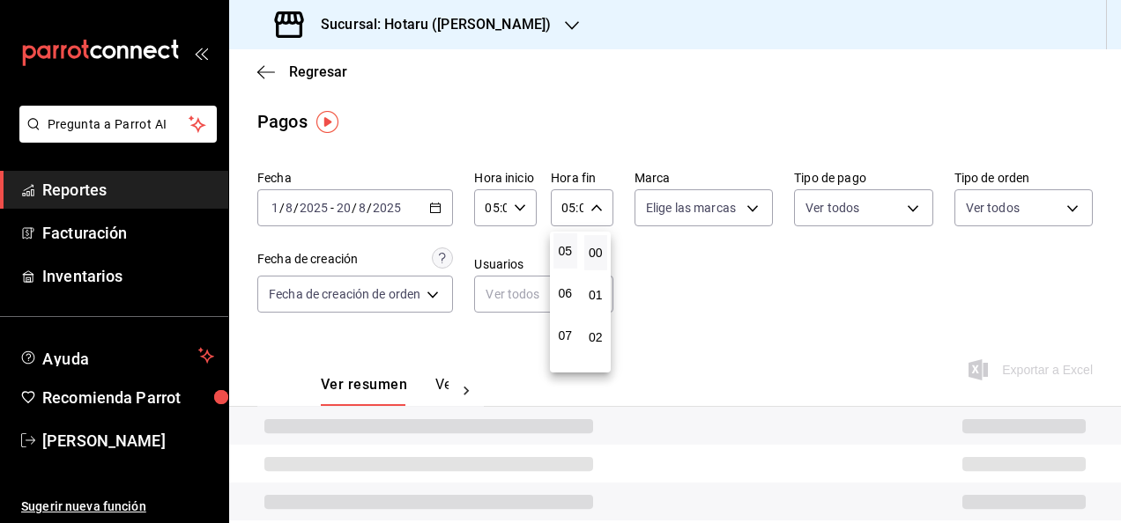
click at [756, 271] on div at bounding box center [560, 261] width 1121 height 523
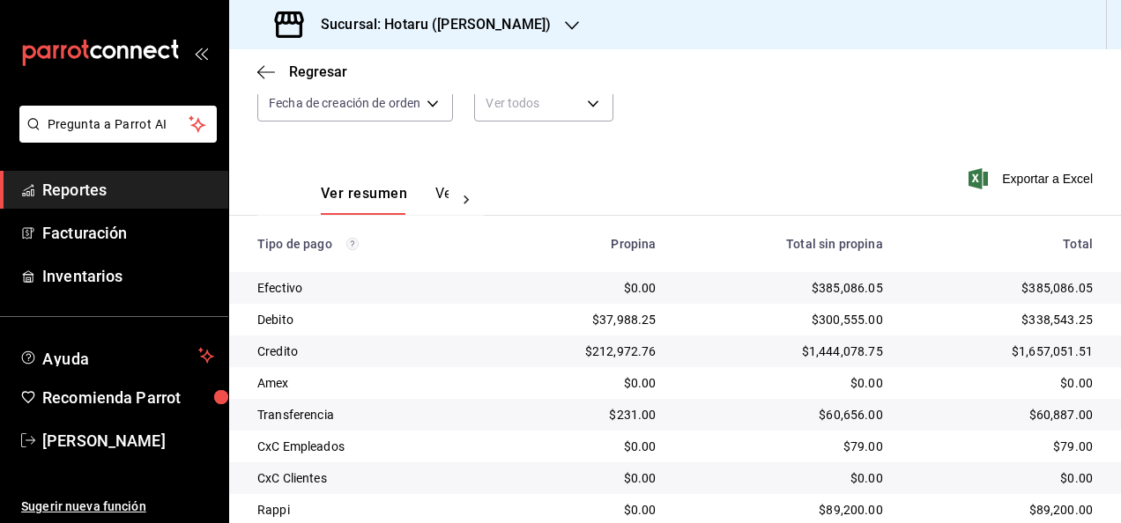
scroll to position [204, 0]
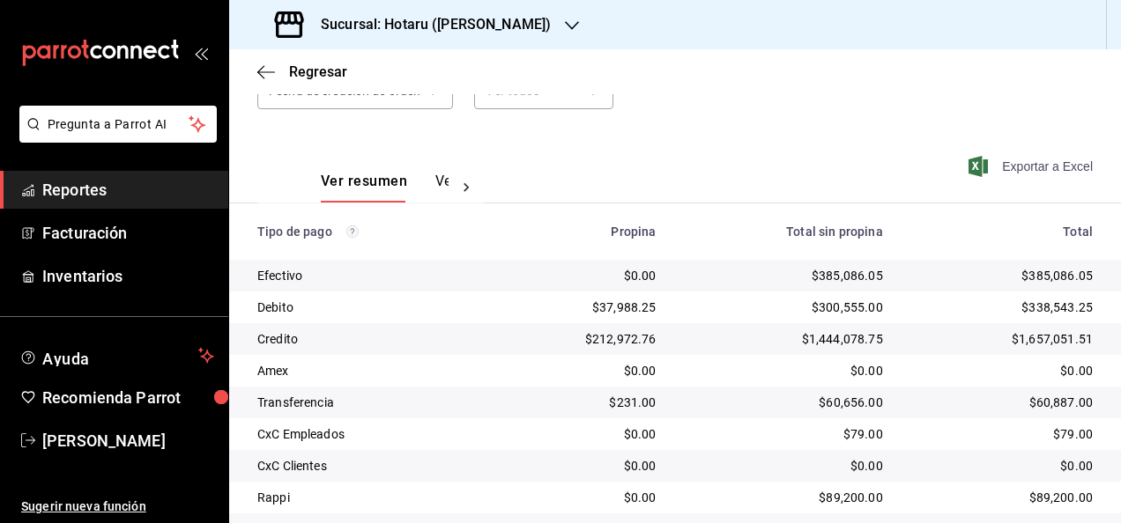
click at [1010, 159] on span "Exportar a Excel" at bounding box center [1032, 166] width 121 height 21
click at [259, 70] on icon "button" at bounding box center [260, 71] width 7 height 13
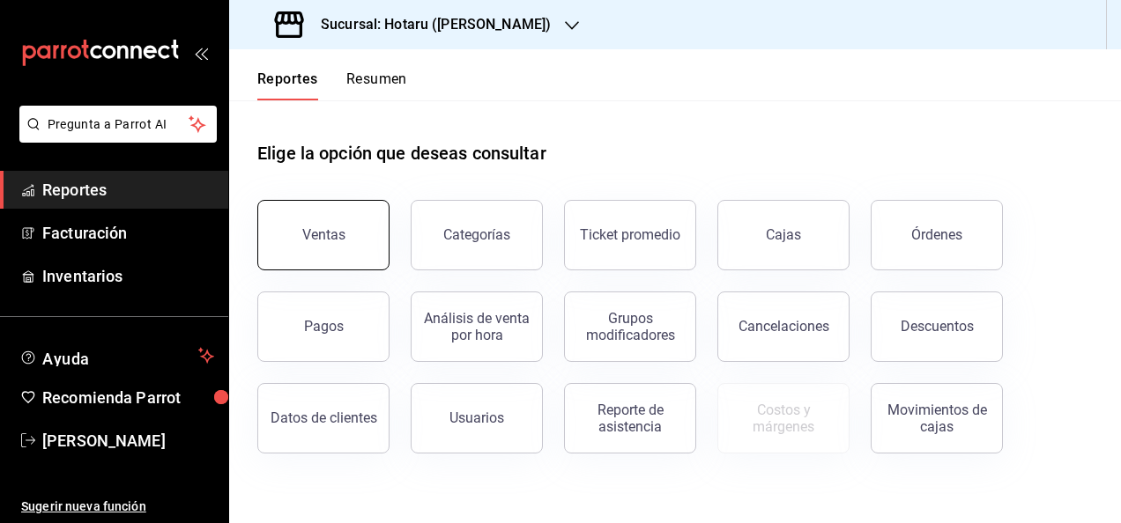
click at [339, 249] on button "Ventas" at bounding box center [323, 235] width 132 height 70
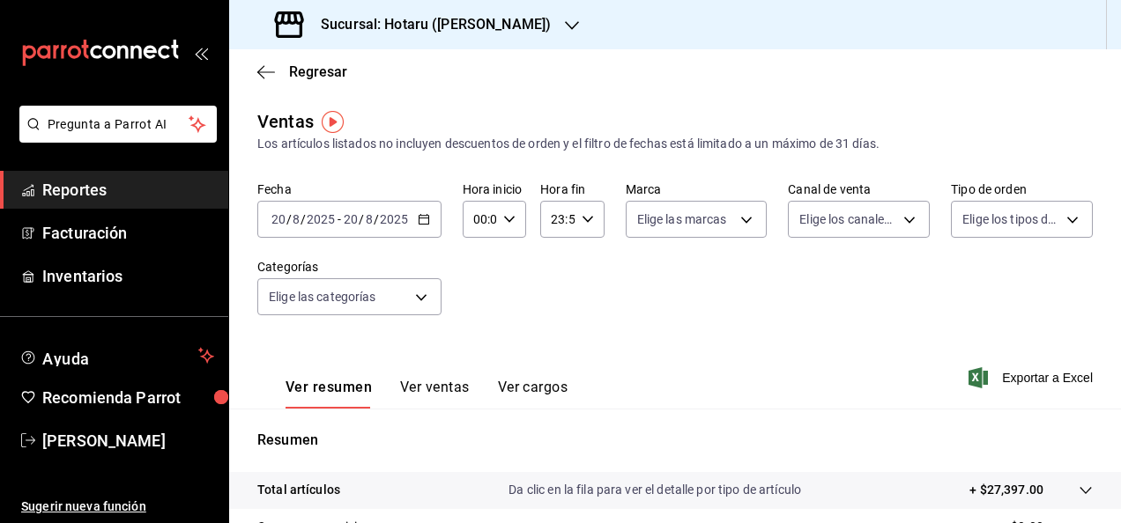
click at [421, 226] on icon "button" at bounding box center [424, 219] width 12 height 12
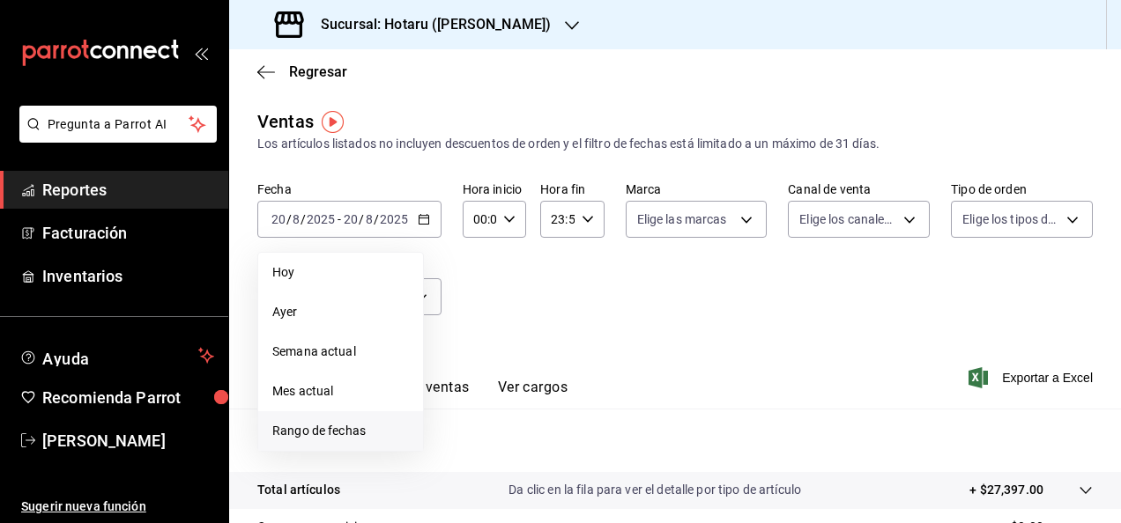
click at [349, 437] on span "Rango de fechas" at bounding box center [340, 431] width 137 height 19
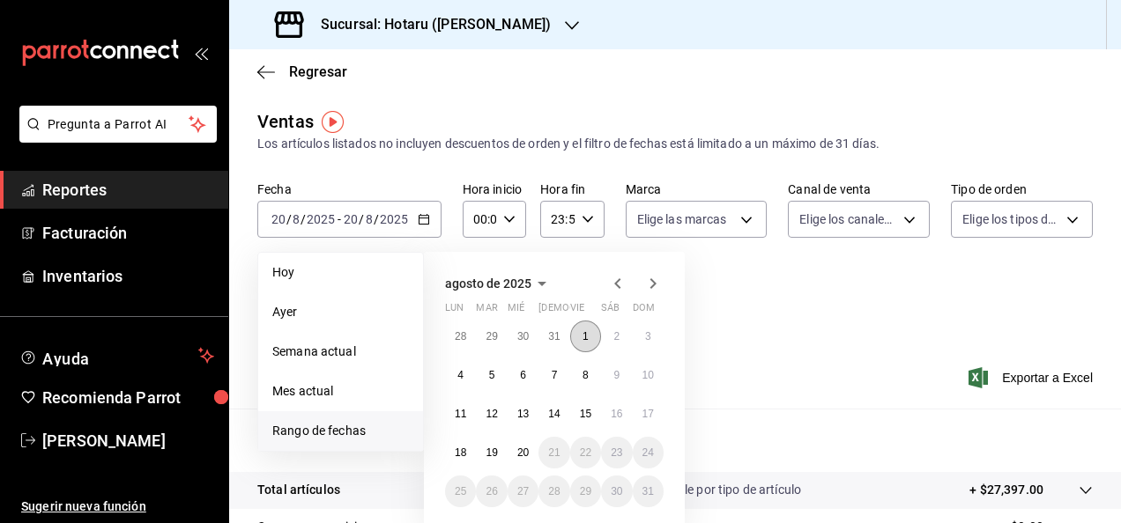
click at [585, 340] on abbr "1" at bounding box center [585, 336] width 6 height 12
click at [581, 342] on button "1" at bounding box center [585, 337] width 31 height 32
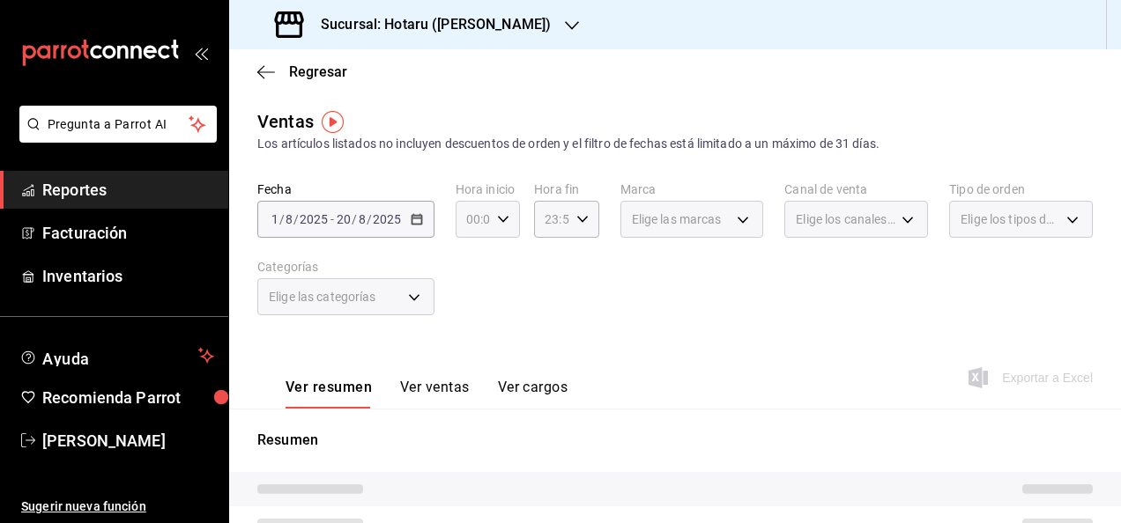
click at [504, 218] on icon "button" at bounding box center [503, 219] width 12 height 12
click at [469, 266] on span "05" at bounding box center [470, 265] width 4 height 14
type input "05:00"
click at [555, 234] on div at bounding box center [560, 261] width 1121 height 523
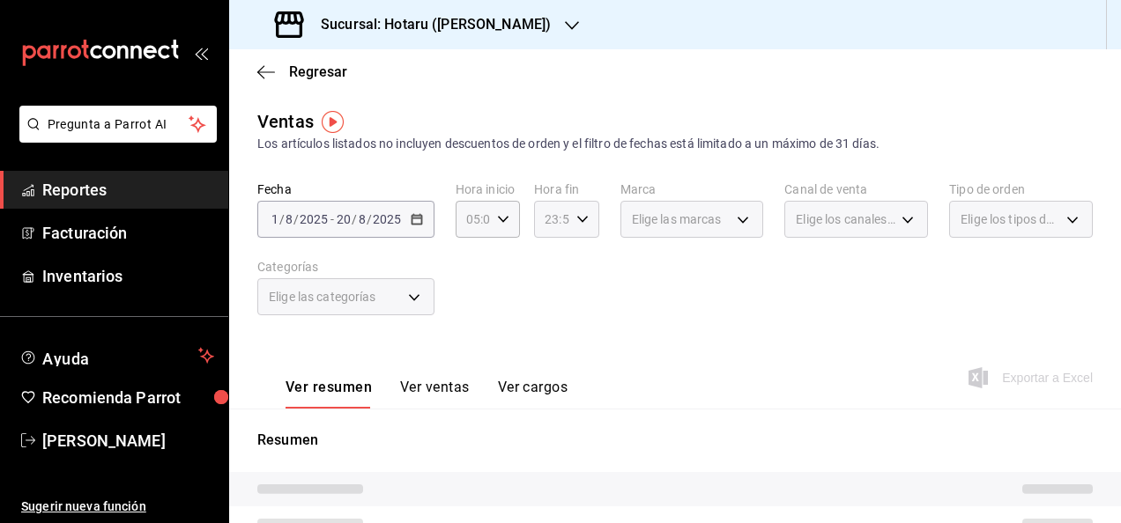
click at [574, 227] on div "23:59 Hora fin" at bounding box center [566, 219] width 64 height 37
click at [559, 300] on button "05" at bounding box center [547, 295] width 25 height 35
click at [606, 275] on div at bounding box center [560, 261] width 1121 height 523
click at [591, 234] on div "05:59 Hora fin" at bounding box center [566, 219] width 64 height 37
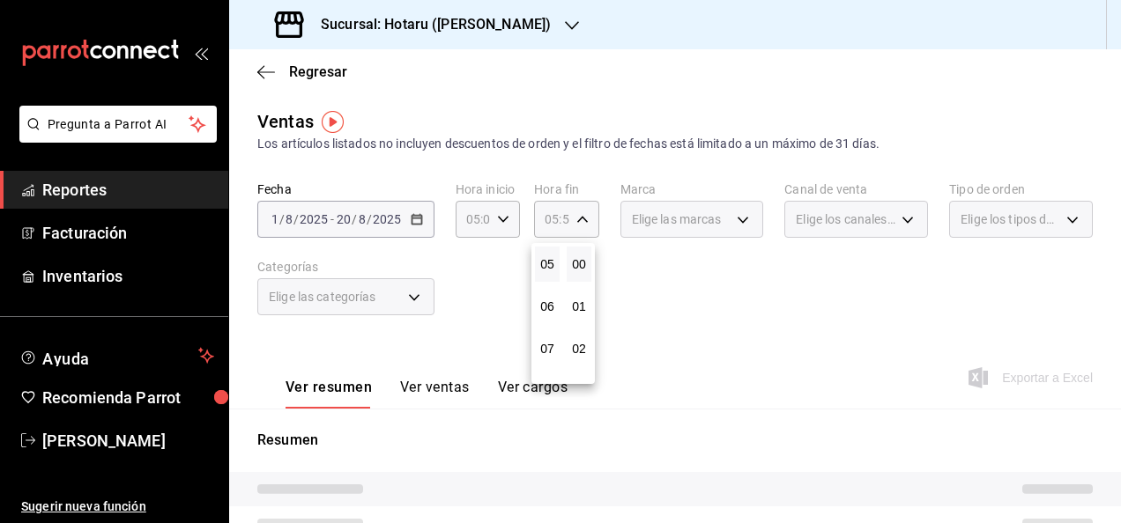
click at [581, 276] on button "00" at bounding box center [578, 264] width 25 height 35
type input "05:00"
click at [697, 292] on div at bounding box center [560, 261] width 1121 height 523
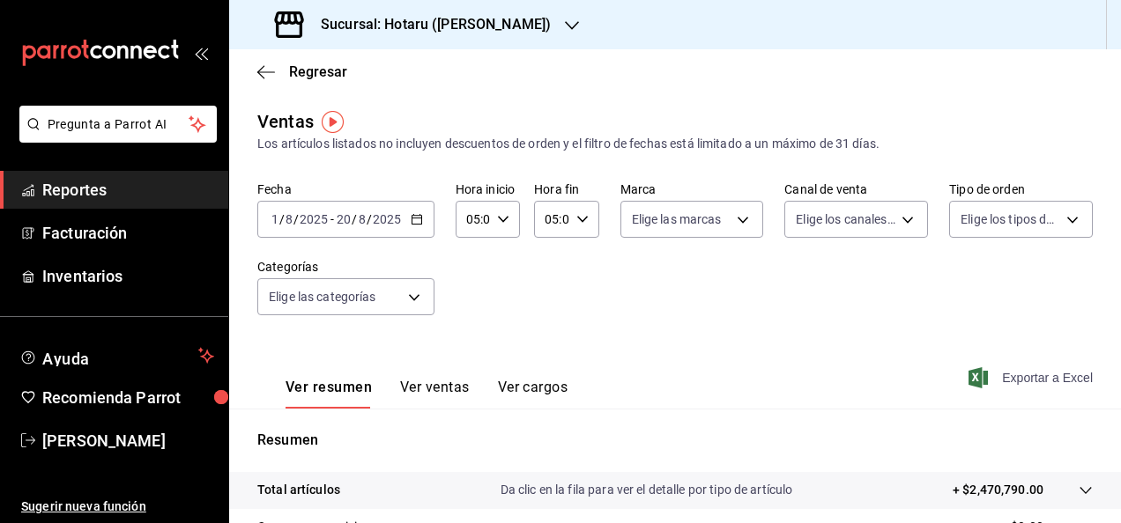
click at [981, 381] on span "Exportar a Excel" at bounding box center [1032, 377] width 121 height 21
